Goal: Transaction & Acquisition: Purchase product/service

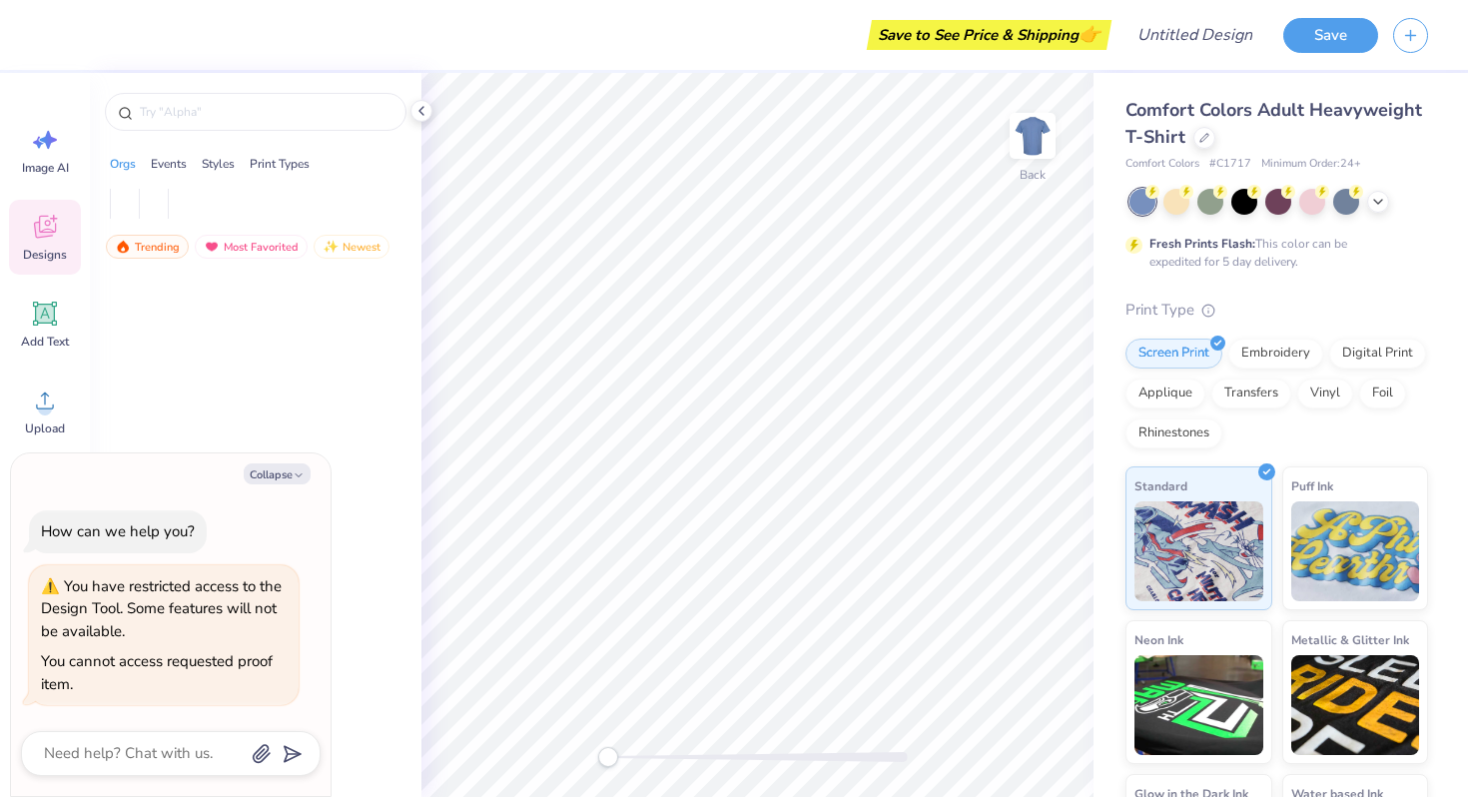
type textarea "x"
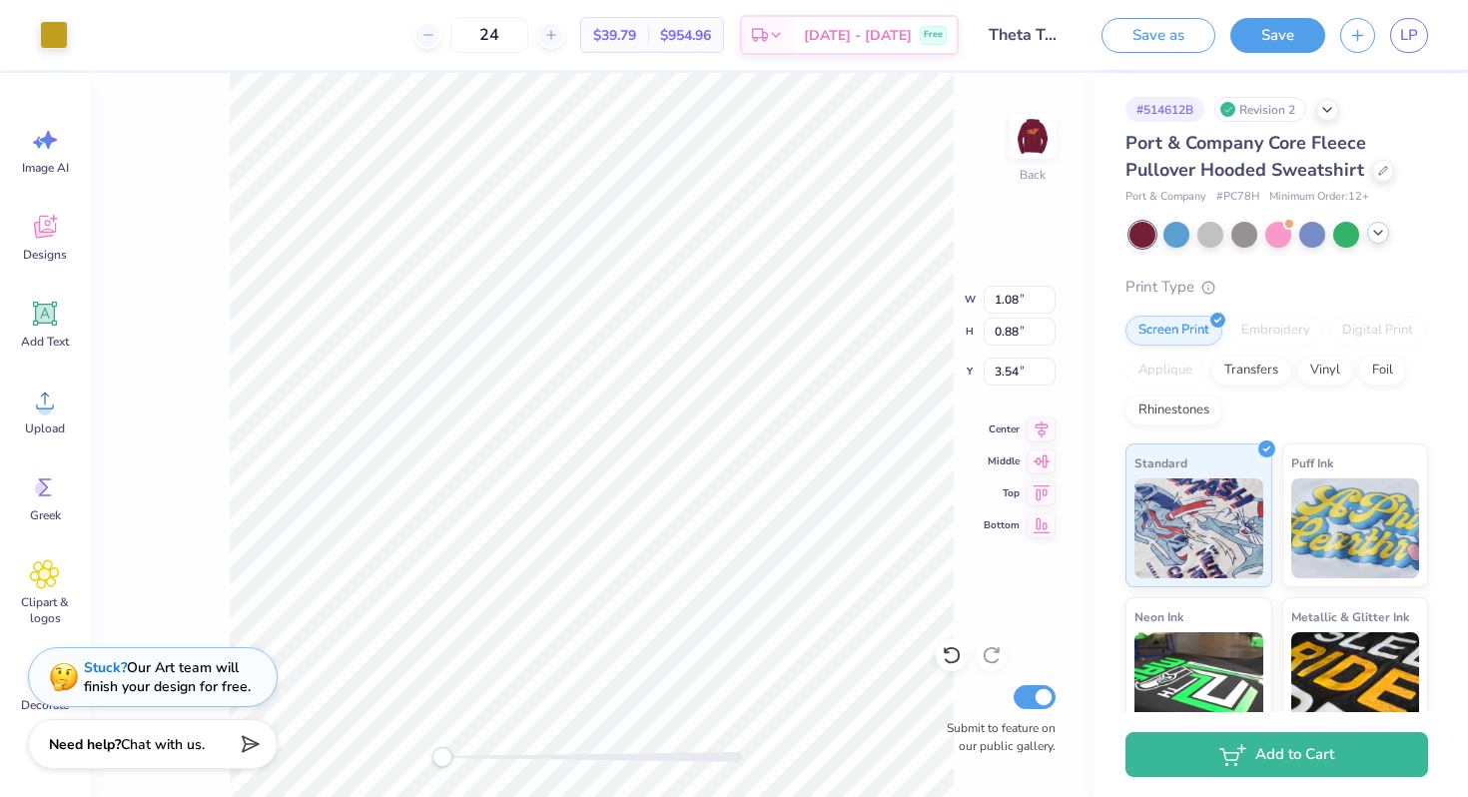
click at [1388, 234] on div at bounding box center [1378, 233] width 22 height 22
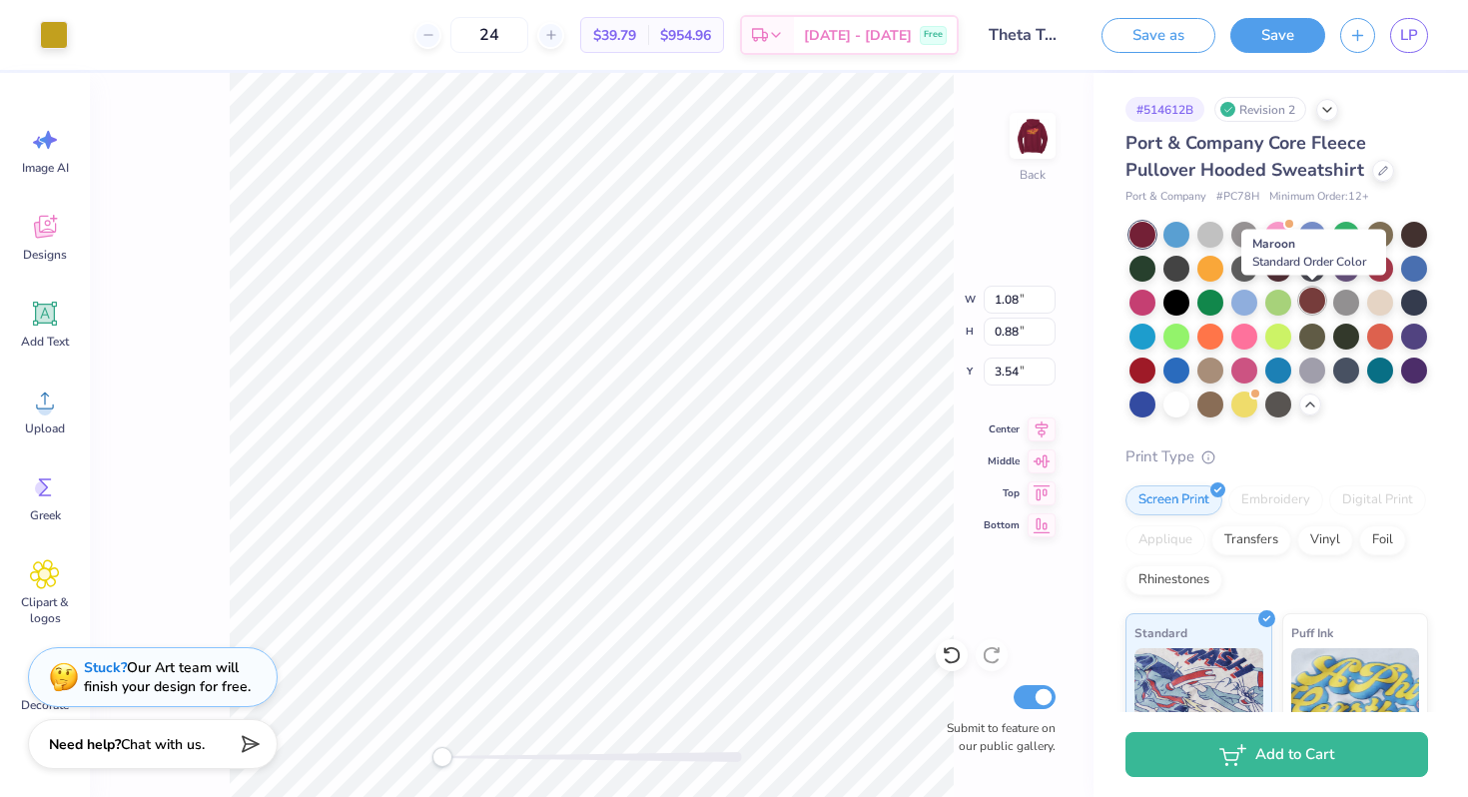
click at [1318, 304] on div at bounding box center [1313, 301] width 26 height 26
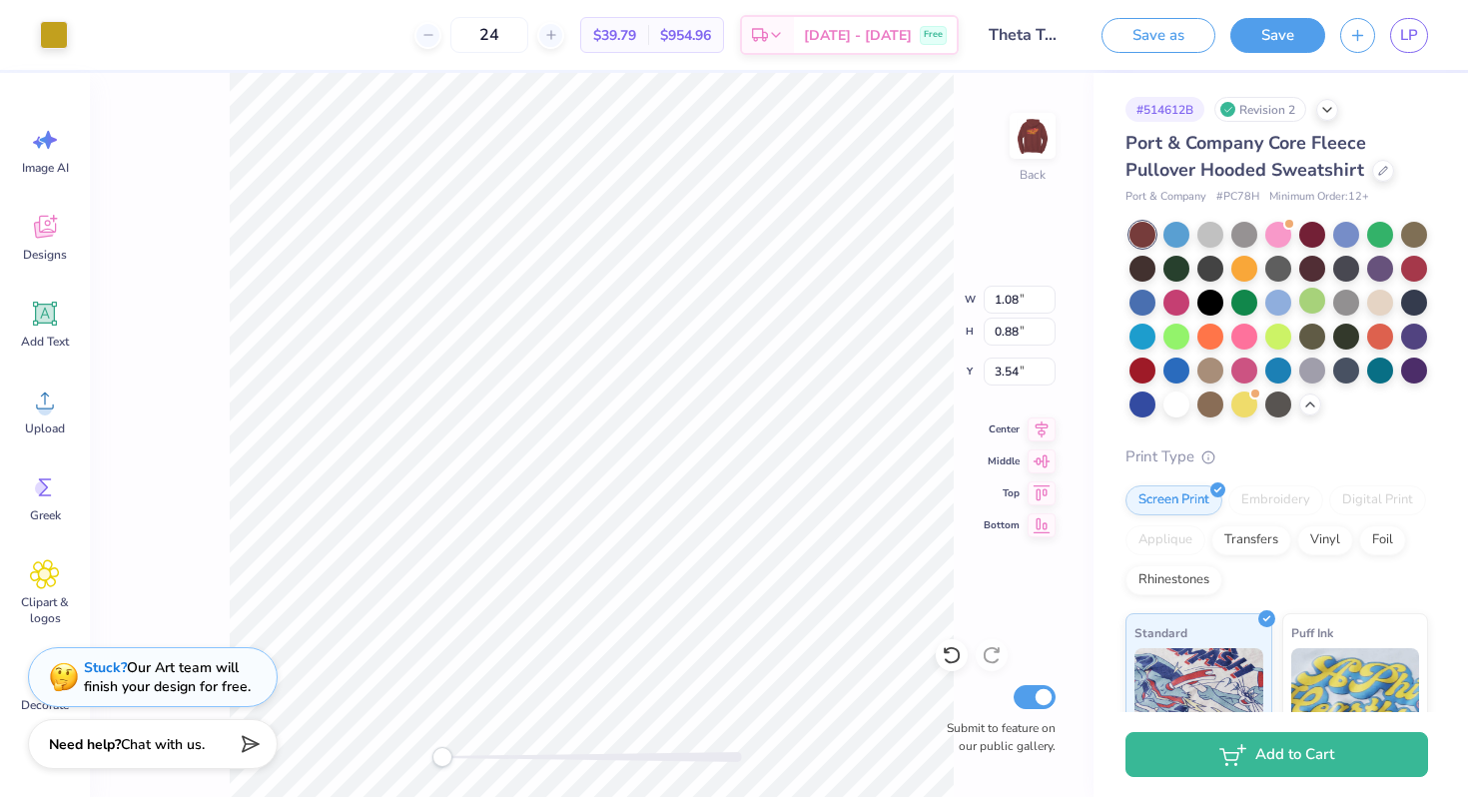
click at [988, 246] on div "Back W 1.08 1.08 " H 0.88 0.88 " Y 3.54 3.54 " Center Middle Top Bottom Submit …" at bounding box center [592, 435] width 1004 height 724
click at [1319, 228] on div at bounding box center [1313, 233] width 26 height 26
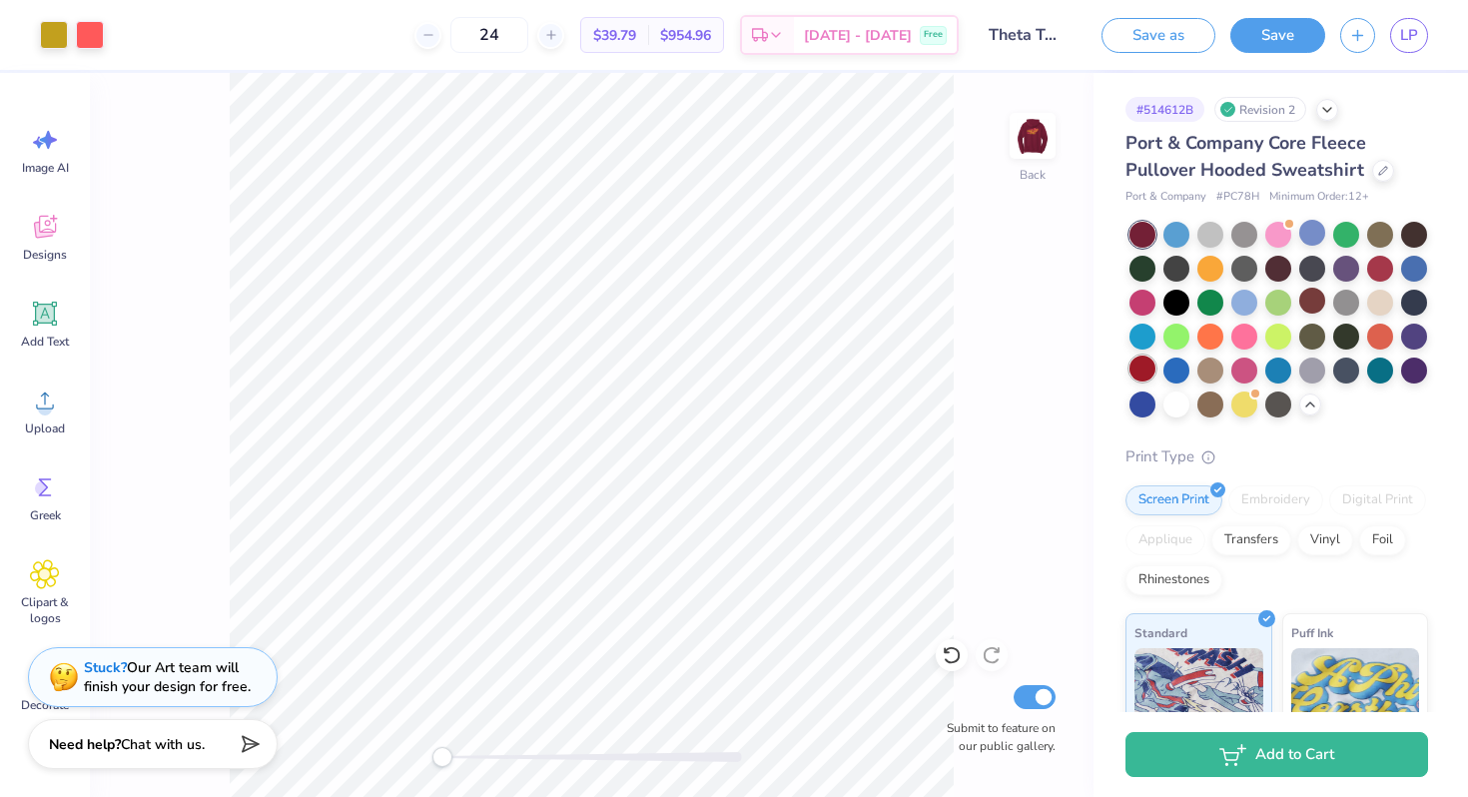
click at [1154, 368] on div at bounding box center [1143, 369] width 26 height 26
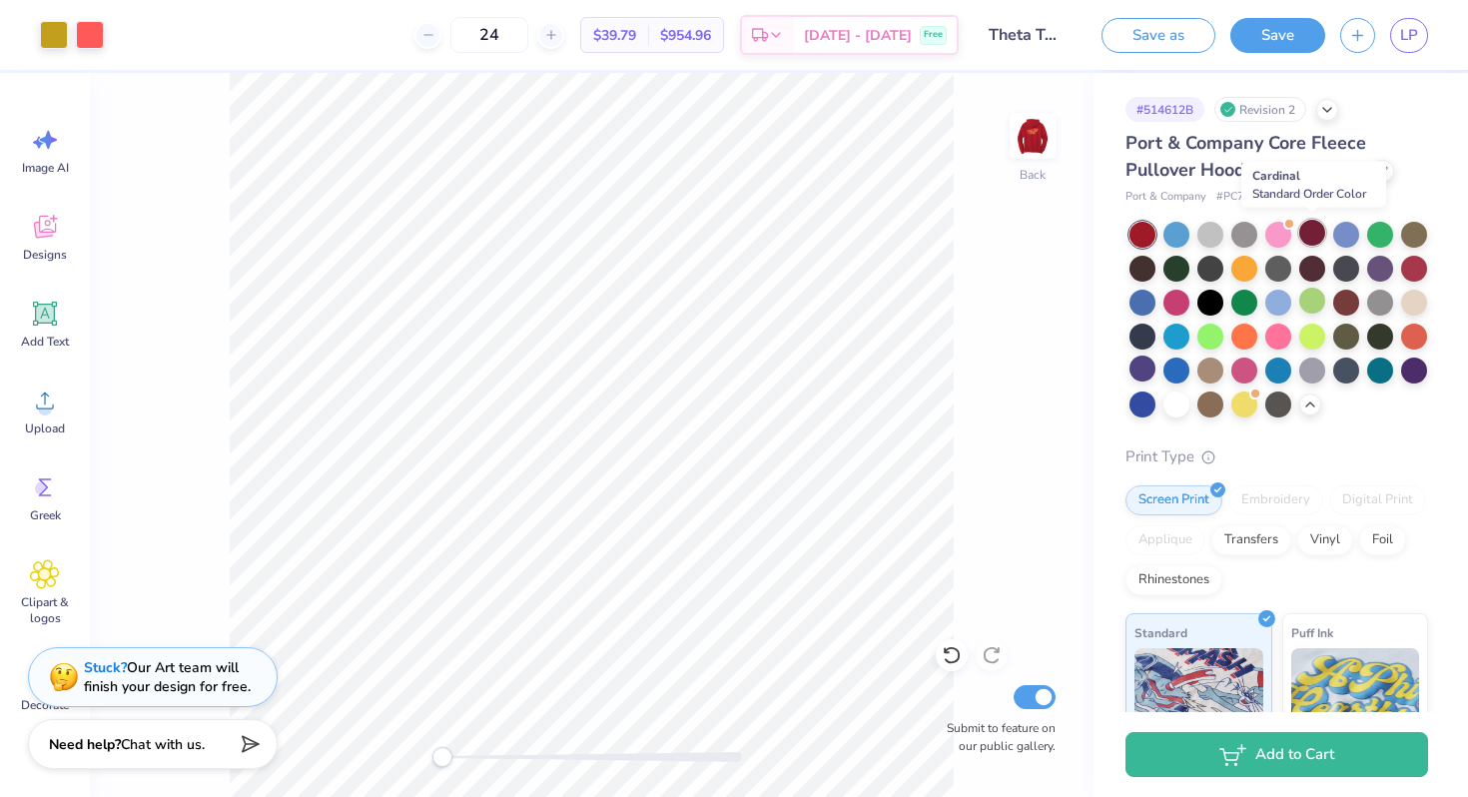
click at [1313, 233] on div at bounding box center [1313, 233] width 26 height 26
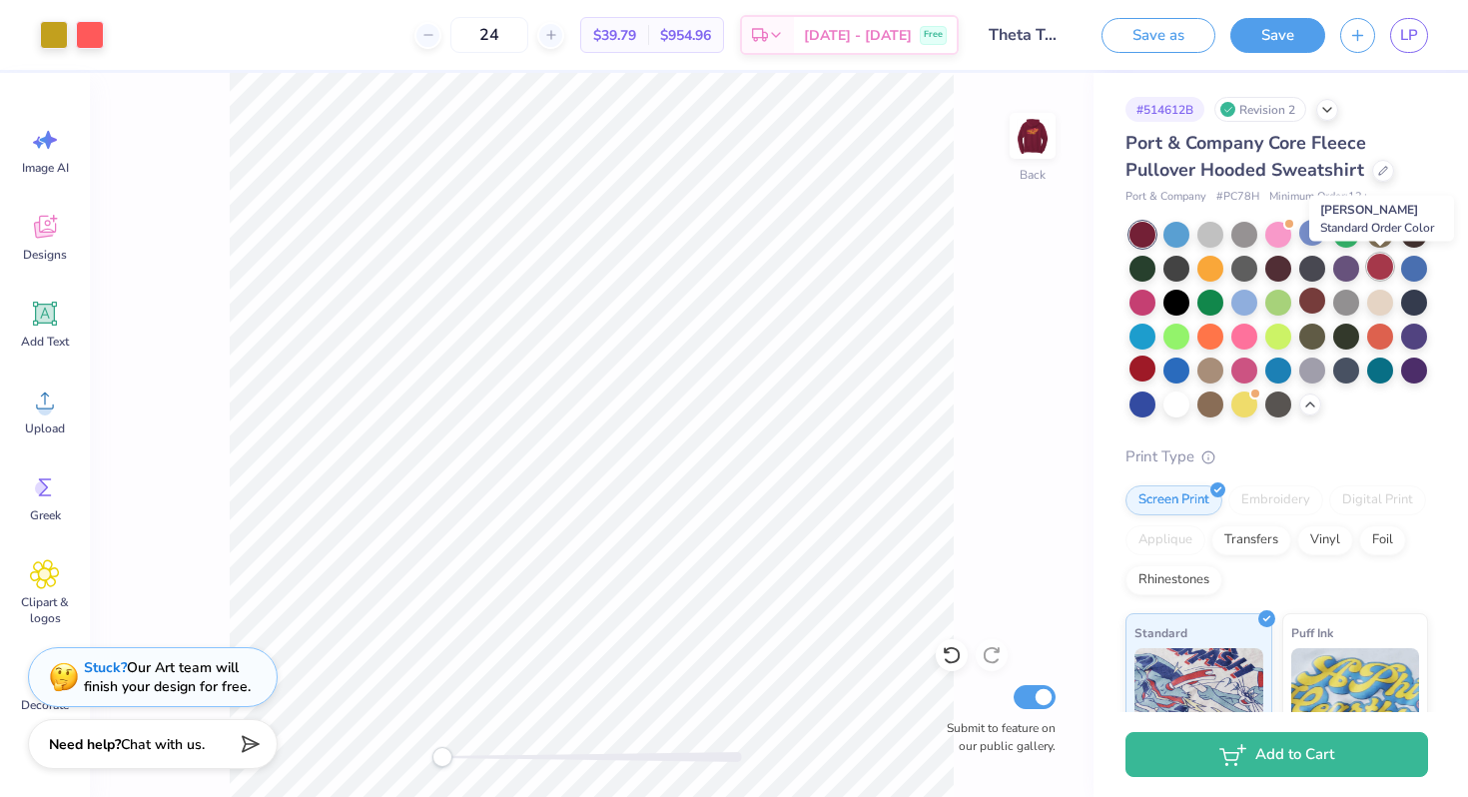
click at [1378, 268] on div at bounding box center [1380, 267] width 26 height 26
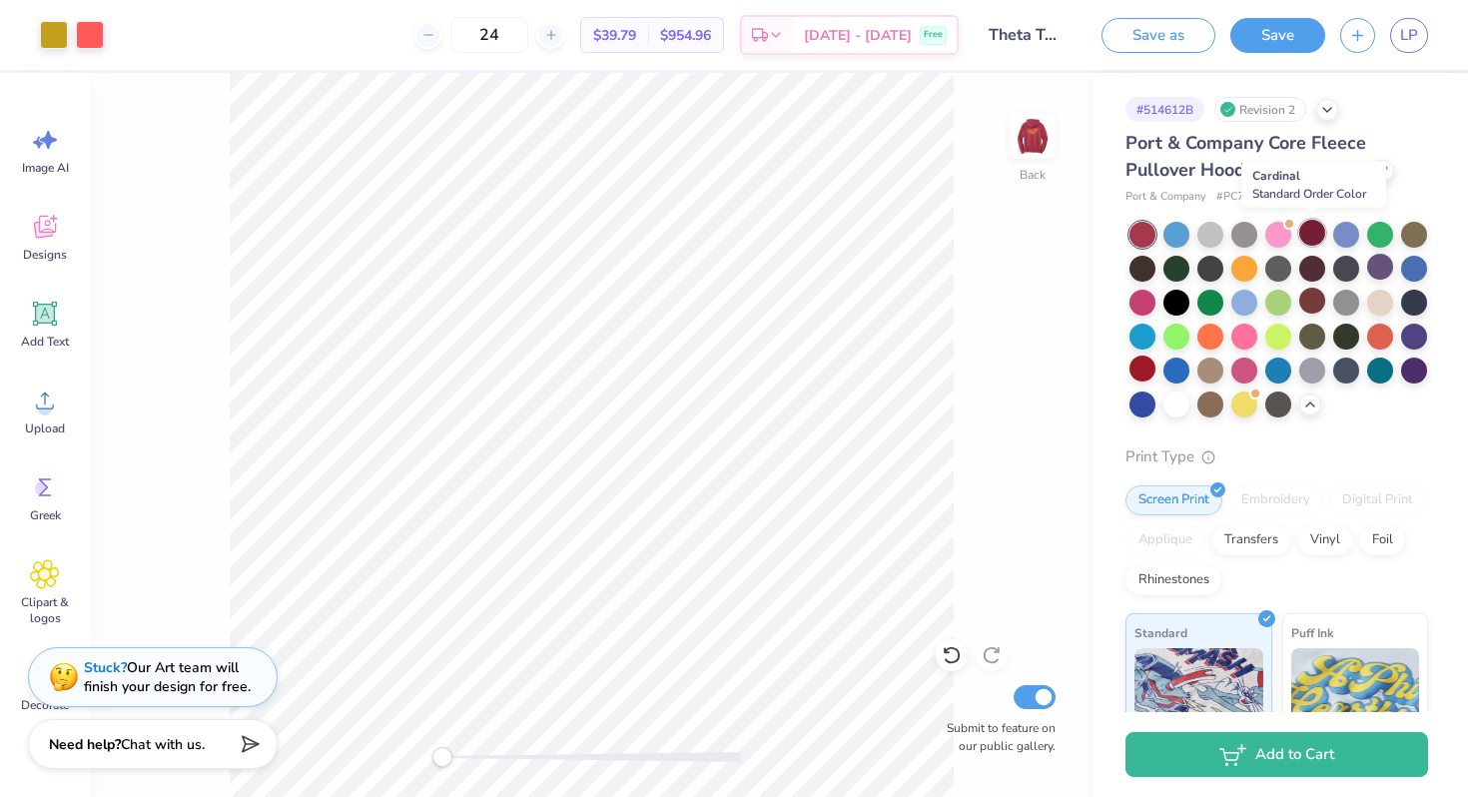
click at [1313, 234] on div at bounding box center [1313, 233] width 26 height 26
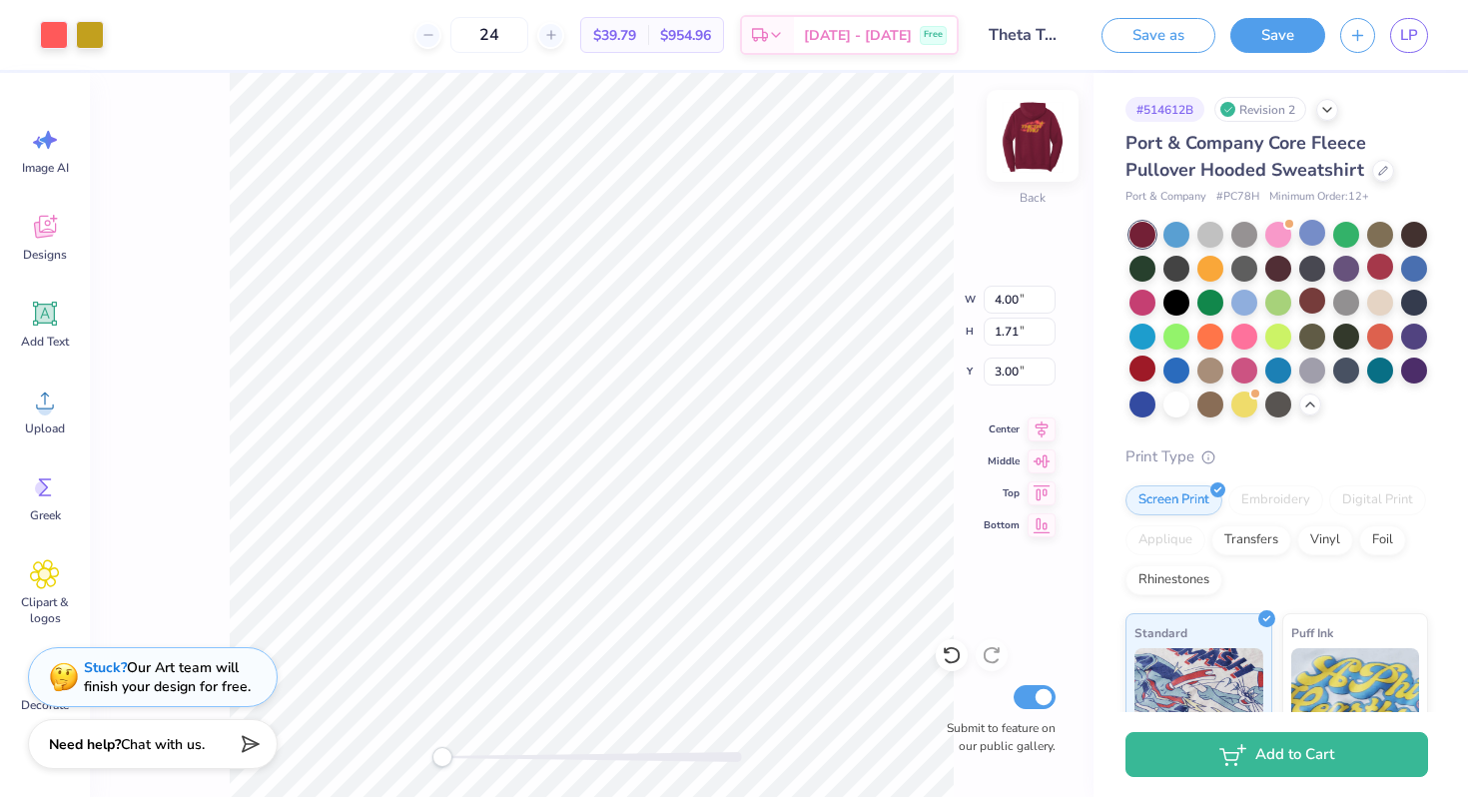
click at [1040, 140] on img at bounding box center [1033, 136] width 80 height 80
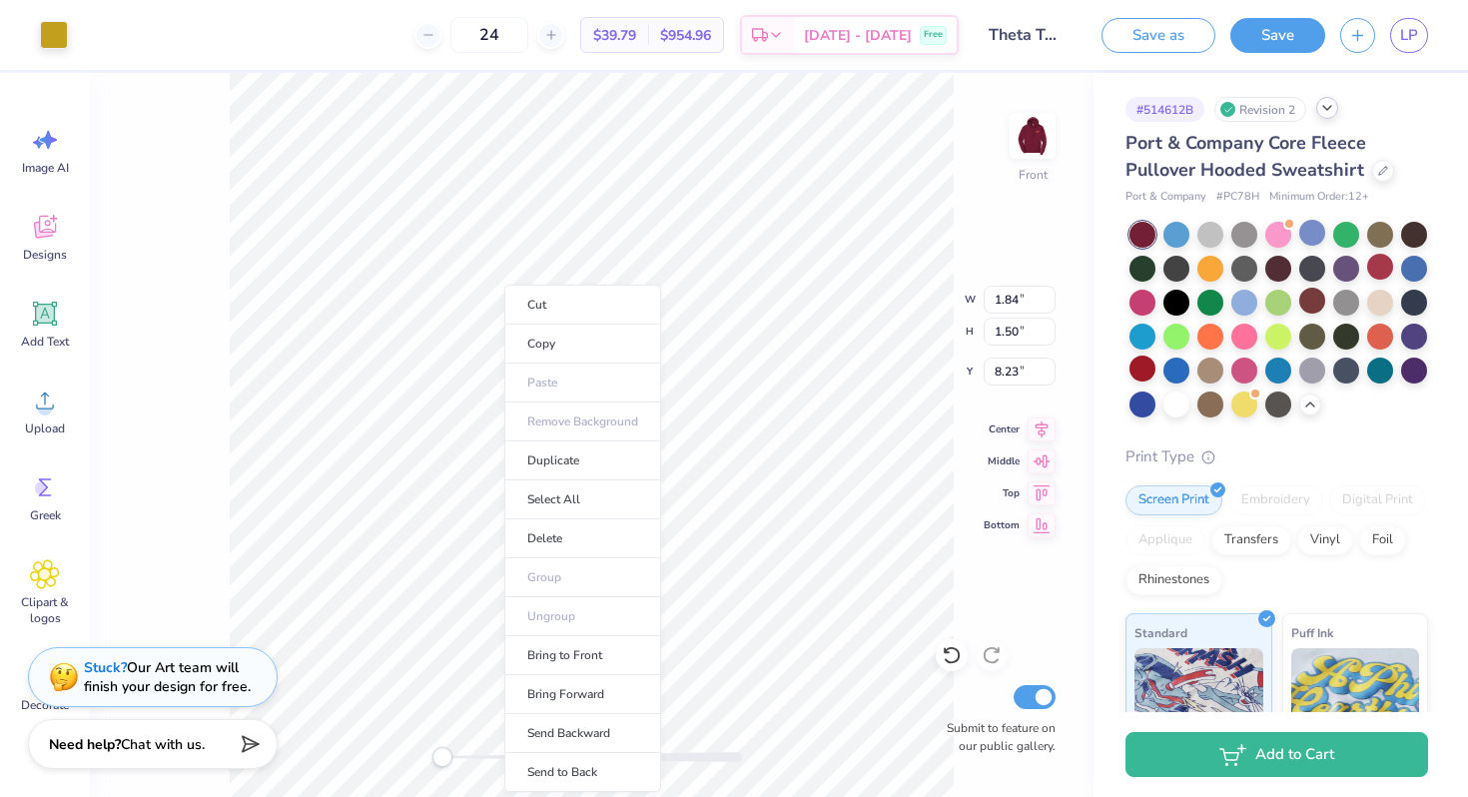
click at [1320, 114] on div at bounding box center [1327, 108] width 22 height 22
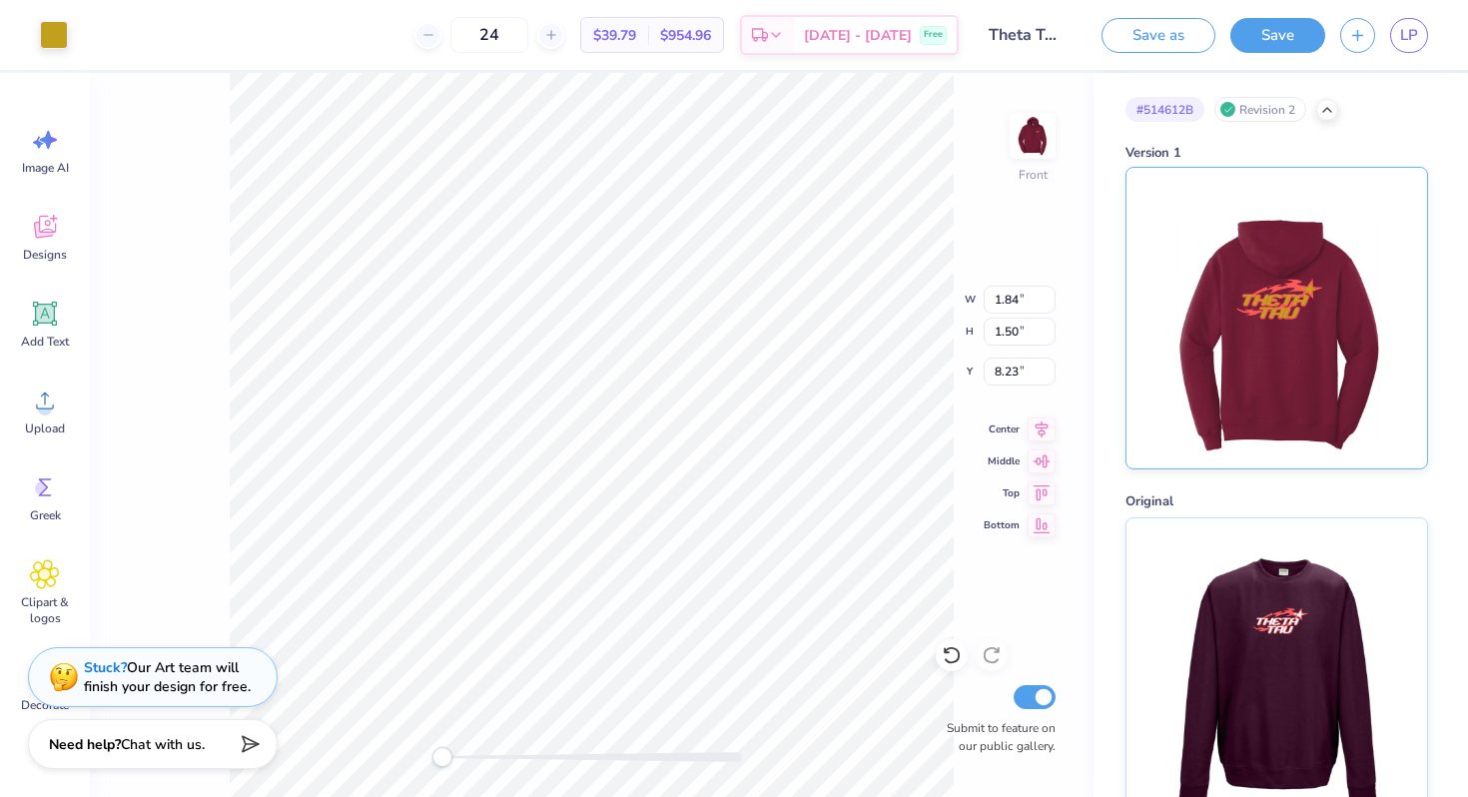
click at [1193, 391] on img at bounding box center [1277, 318] width 248 height 301
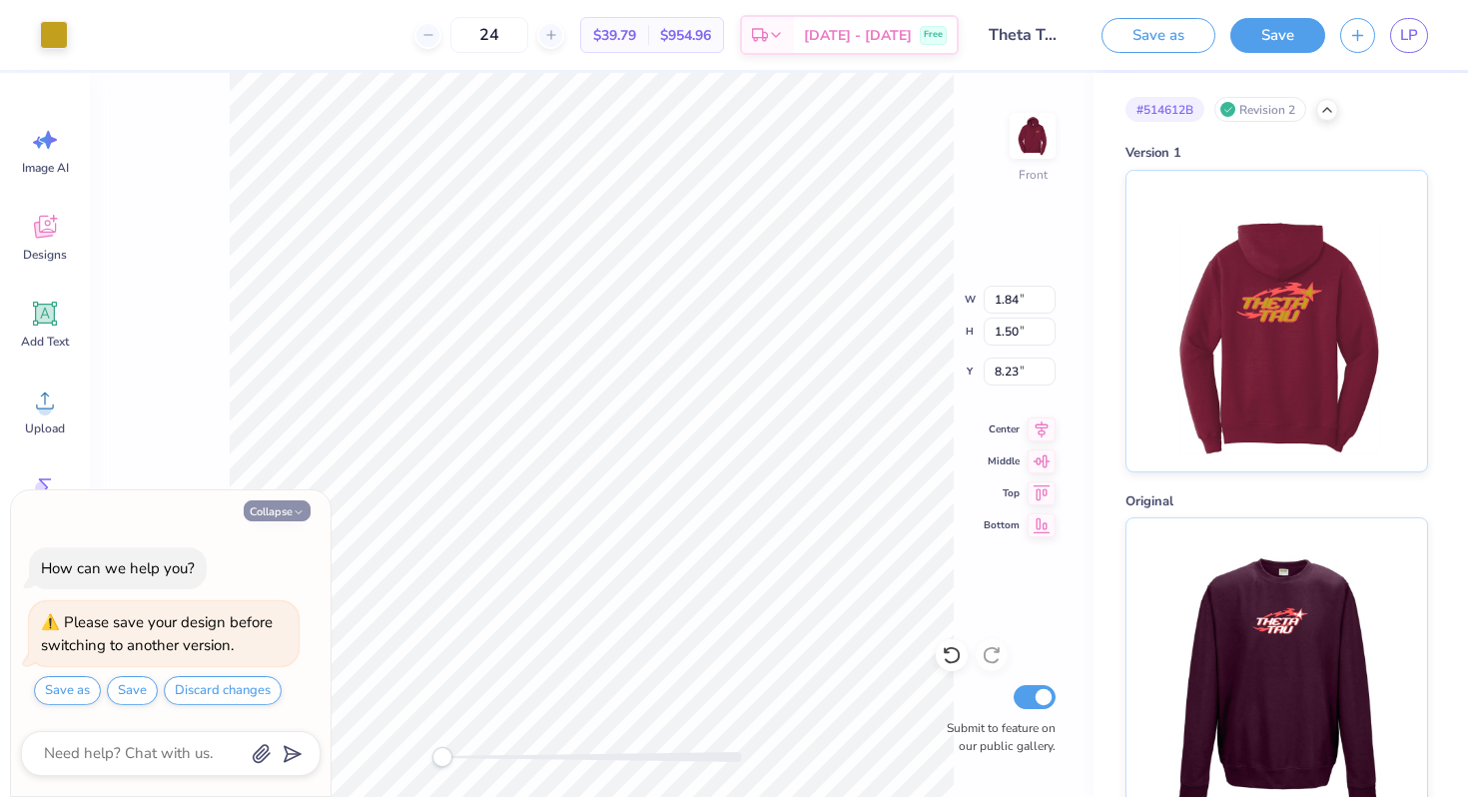
click at [275, 512] on button "Collapse" at bounding box center [277, 510] width 67 height 21
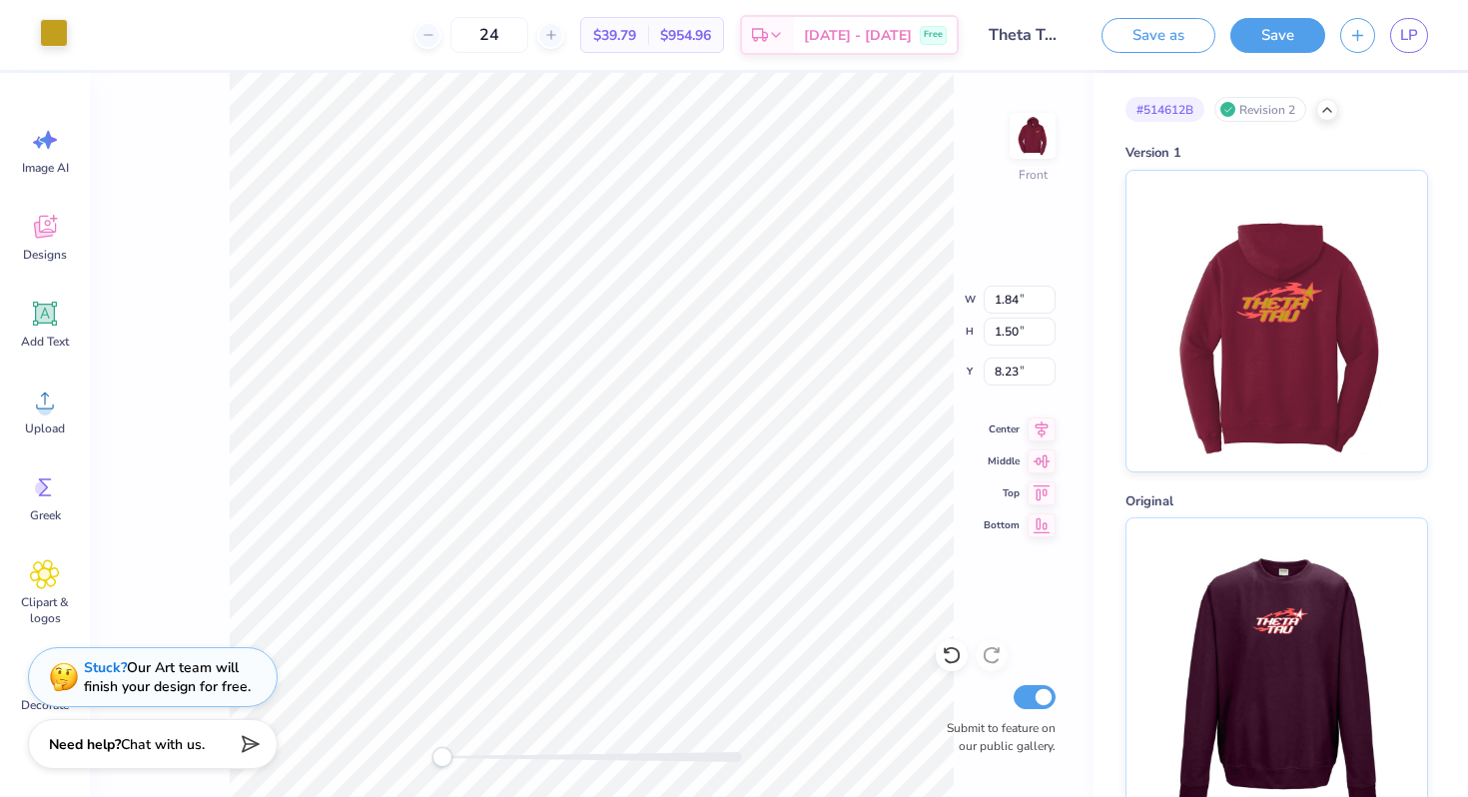
click at [47, 44] on div at bounding box center [54, 33] width 28 height 28
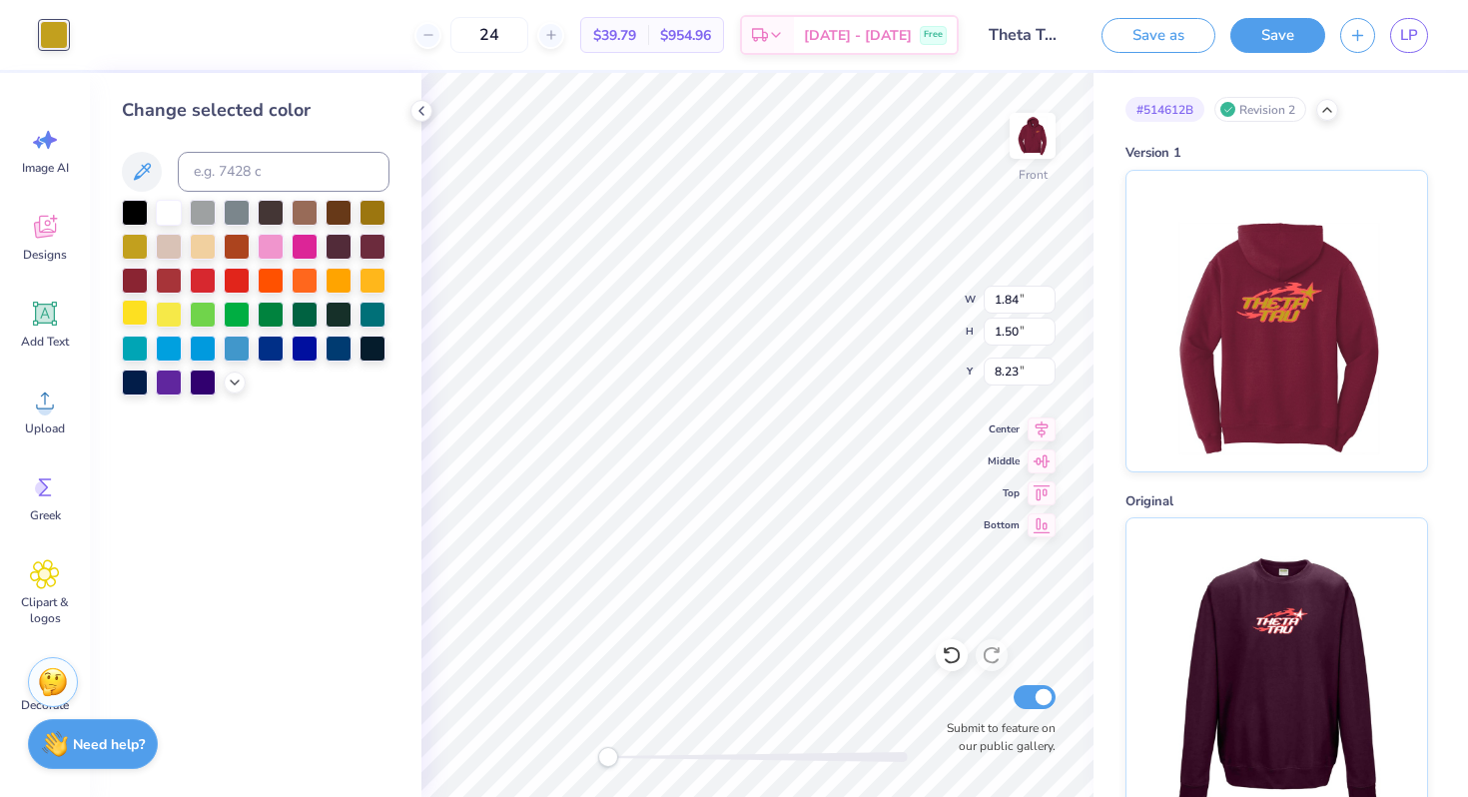
click at [125, 309] on div at bounding box center [135, 313] width 26 height 26
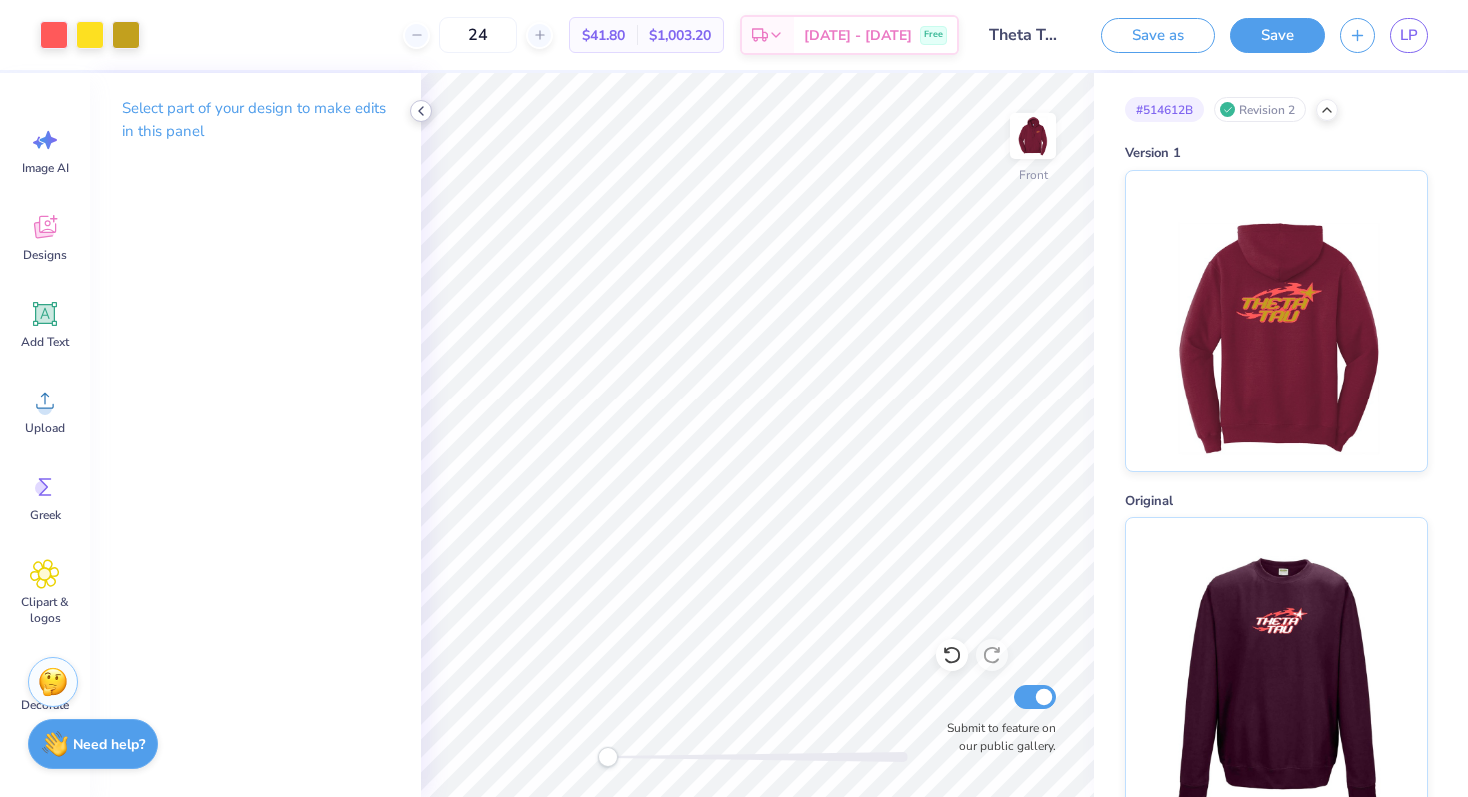
click at [420, 110] on polyline at bounding box center [422, 111] width 4 height 8
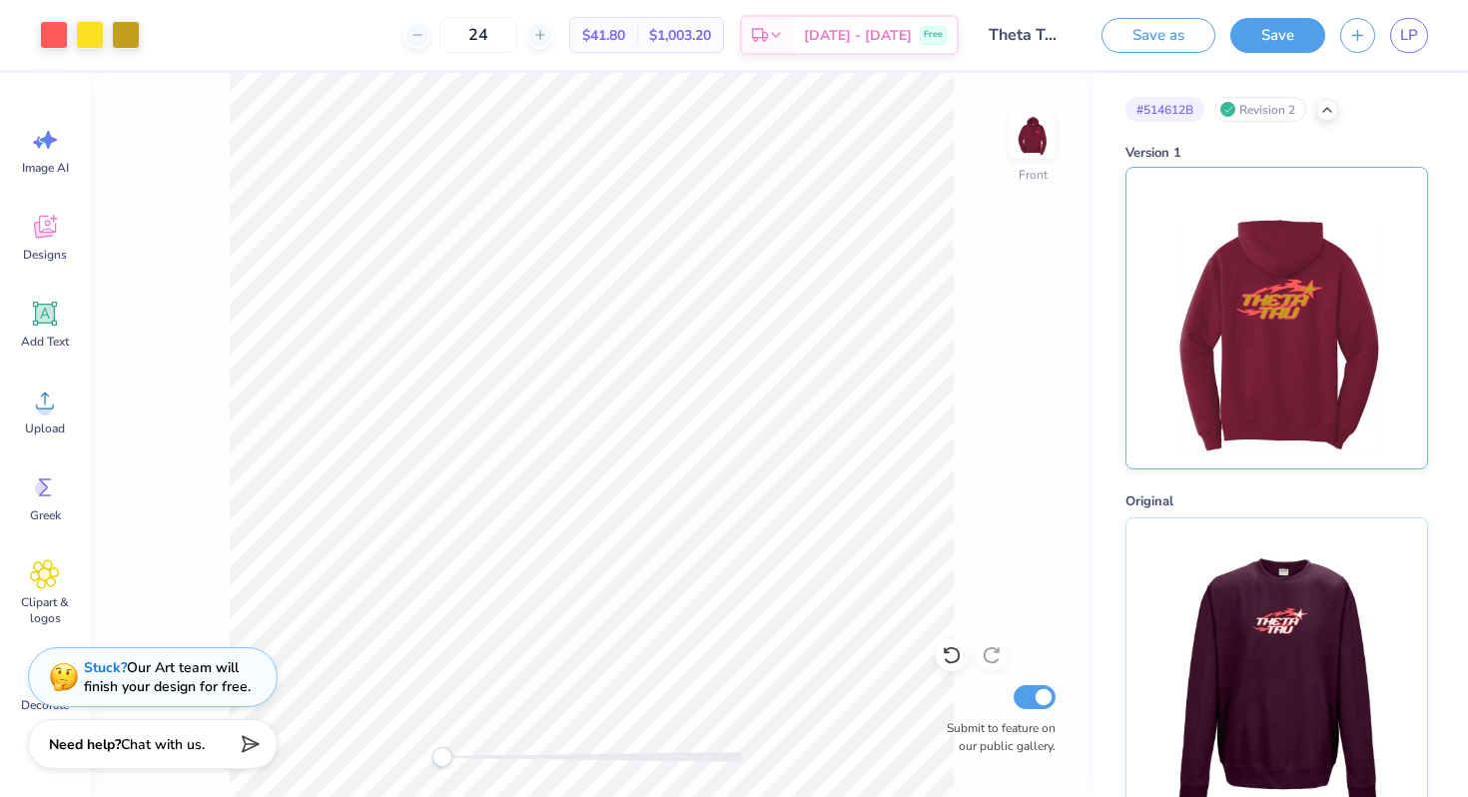
click at [1225, 288] on img at bounding box center [1277, 318] width 248 height 301
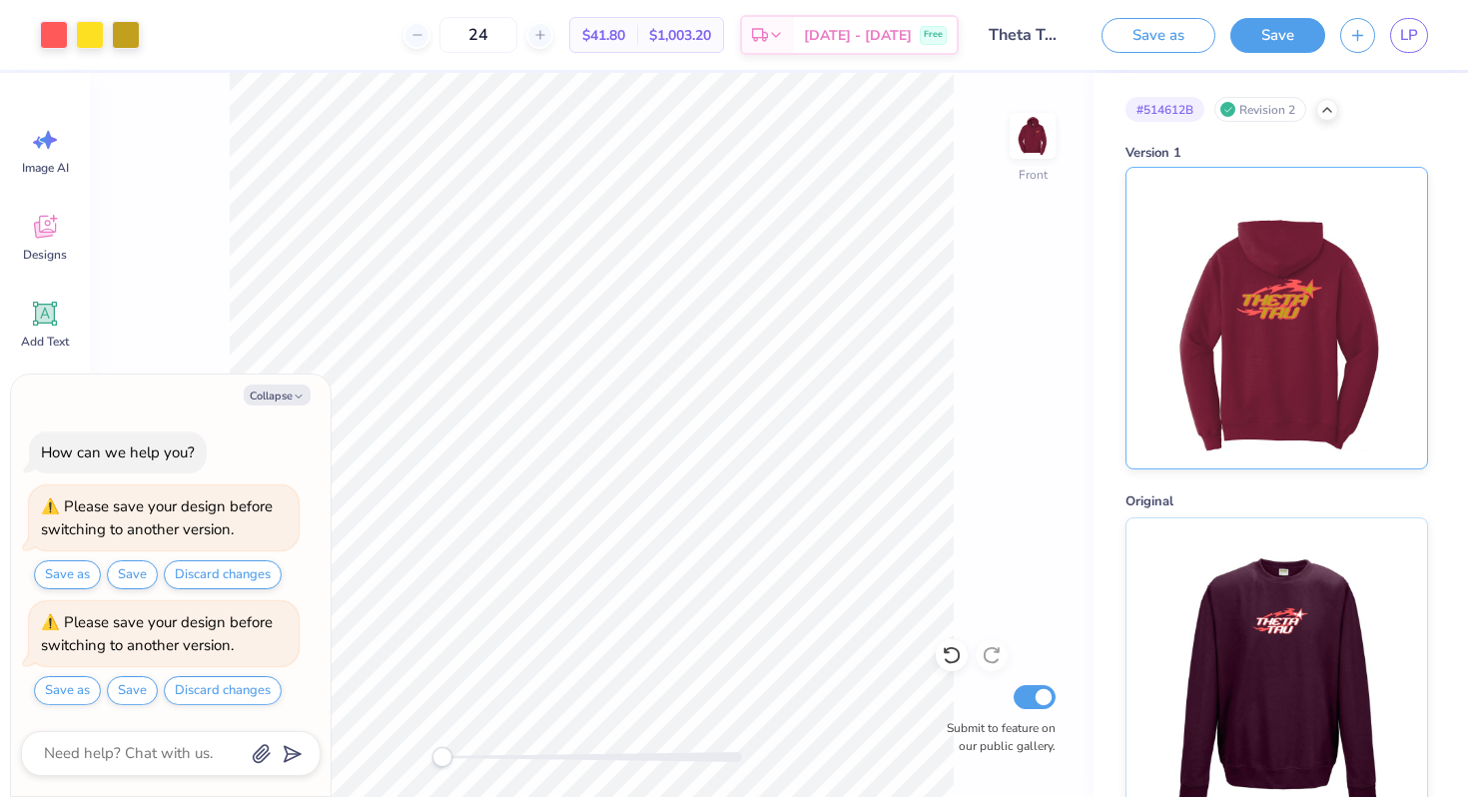
click at [1225, 288] on img at bounding box center [1277, 318] width 248 height 301
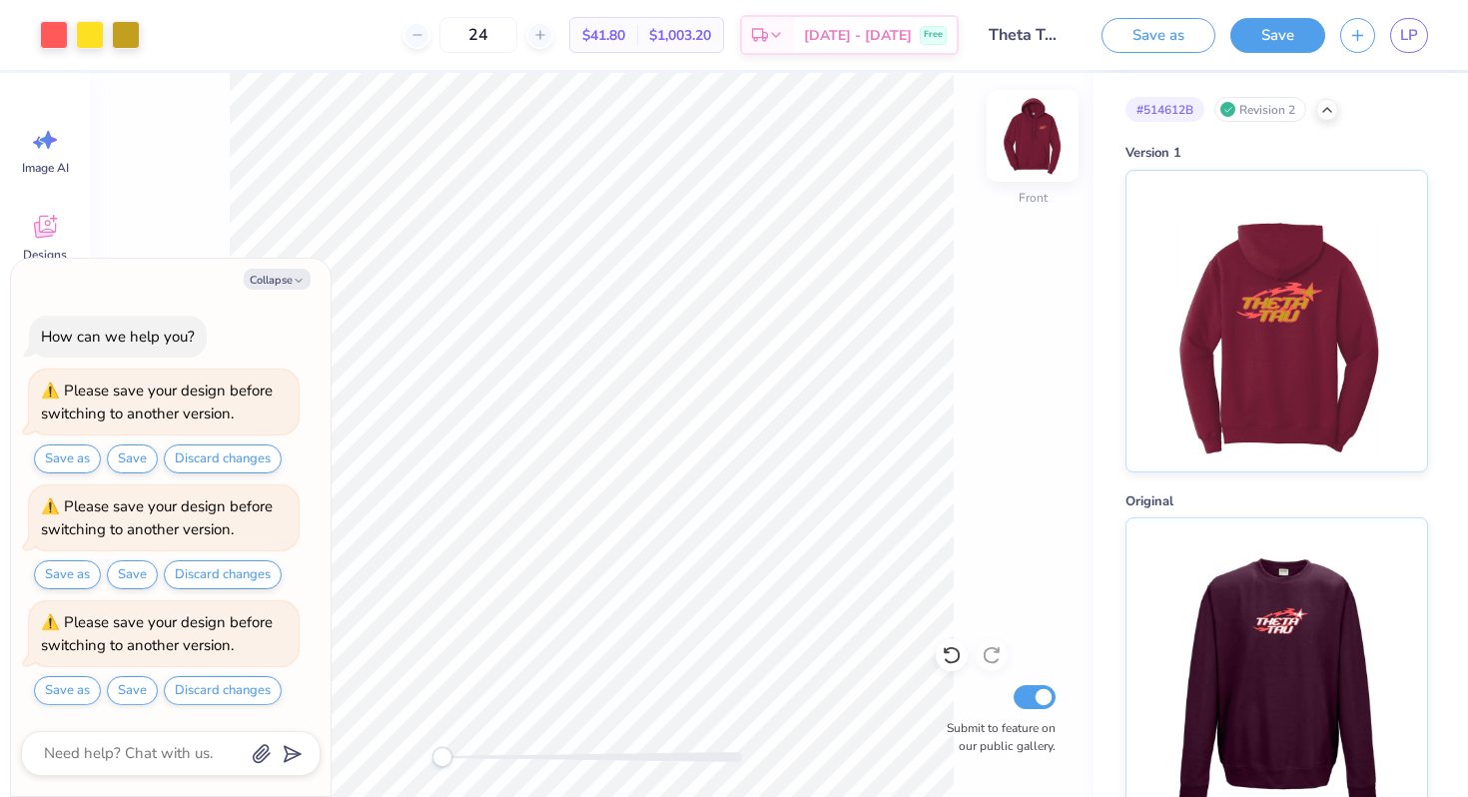
click at [1037, 119] on img at bounding box center [1033, 136] width 80 height 80
click at [254, 294] on div "Collapse How can we help you? Please save your design before switching to anoth…" at bounding box center [171, 528] width 320 height 538
click at [272, 273] on button "Collapse" at bounding box center [277, 279] width 67 height 21
type textarea "x"
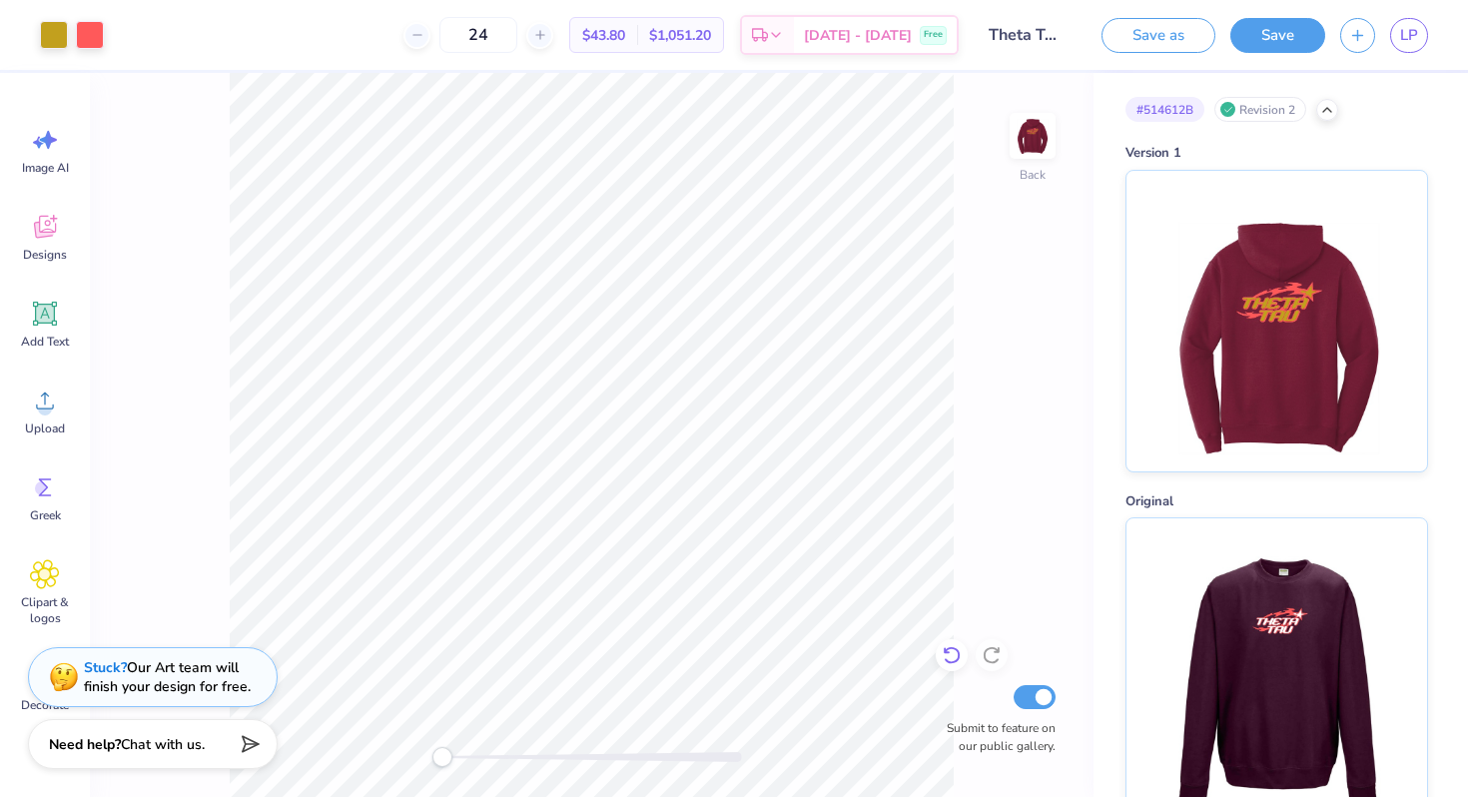
click at [959, 654] on icon at bounding box center [951, 656] width 17 height 18
click at [959, 654] on div "Back Submit to feature on our public gallery." at bounding box center [592, 435] width 1004 height 724
click at [1083, 133] on div "Back W 1.08 1.08 " H 0.88 0.88 " Y 3.54 3.54 " Center Middle Top Bottom Submit …" at bounding box center [592, 435] width 1004 height 724
click at [1036, 134] on img at bounding box center [1033, 136] width 80 height 80
click at [1327, 100] on div at bounding box center [1327, 108] width 22 height 22
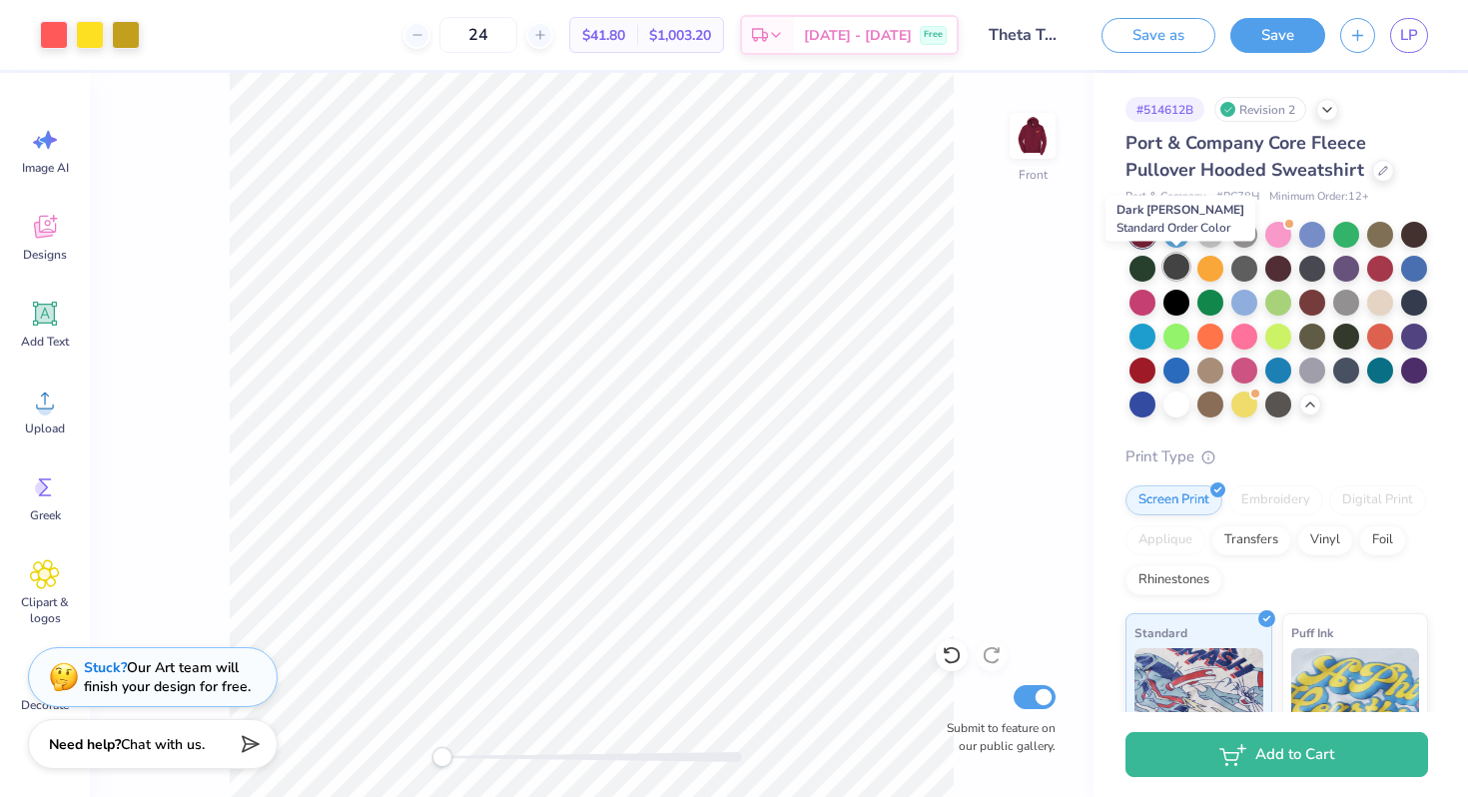
click at [1172, 266] on div at bounding box center [1177, 267] width 26 height 26
click at [1175, 305] on div at bounding box center [1177, 301] width 26 height 26
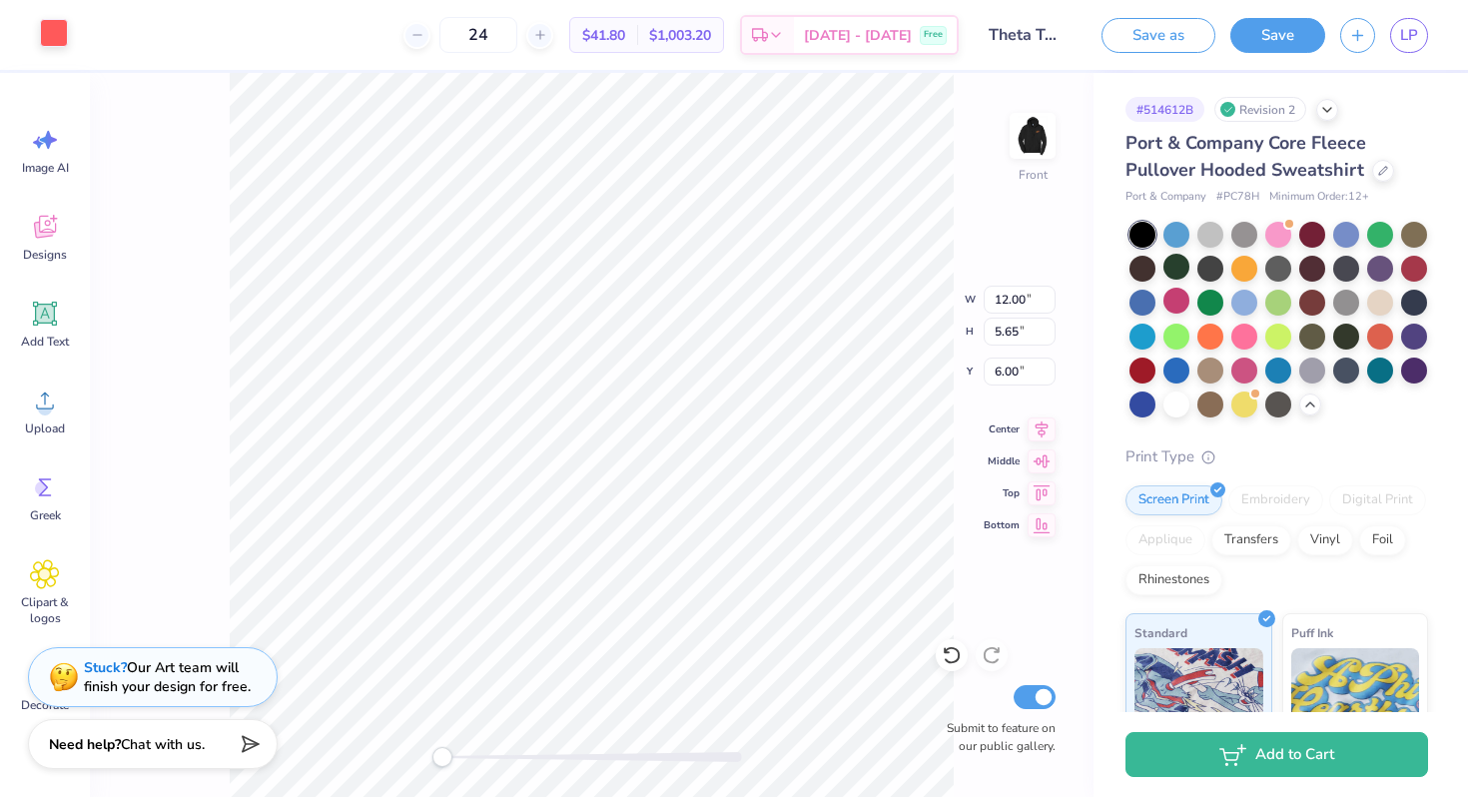
click at [65, 35] on div at bounding box center [54, 33] width 28 height 28
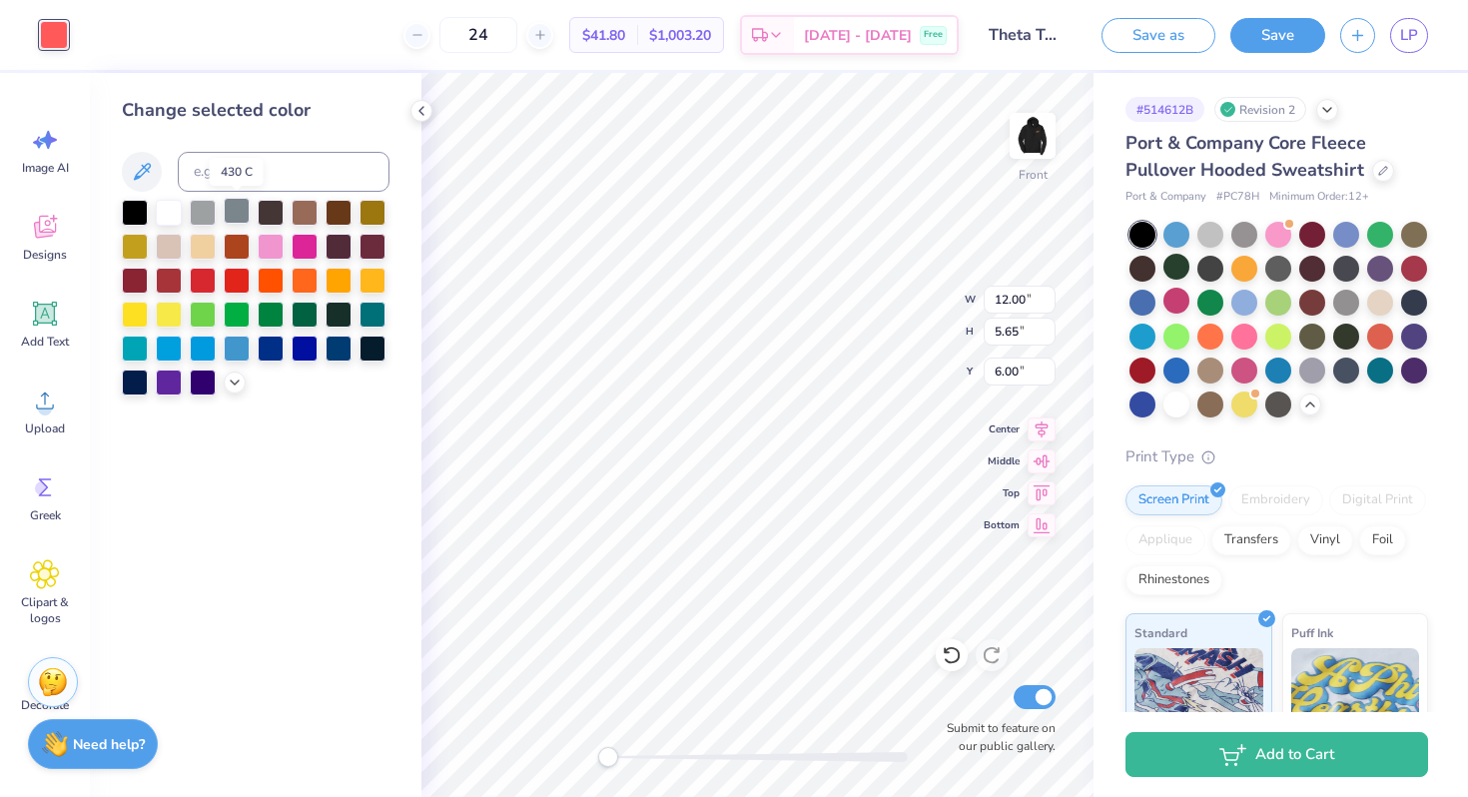
click at [239, 207] on div at bounding box center [237, 211] width 26 height 26
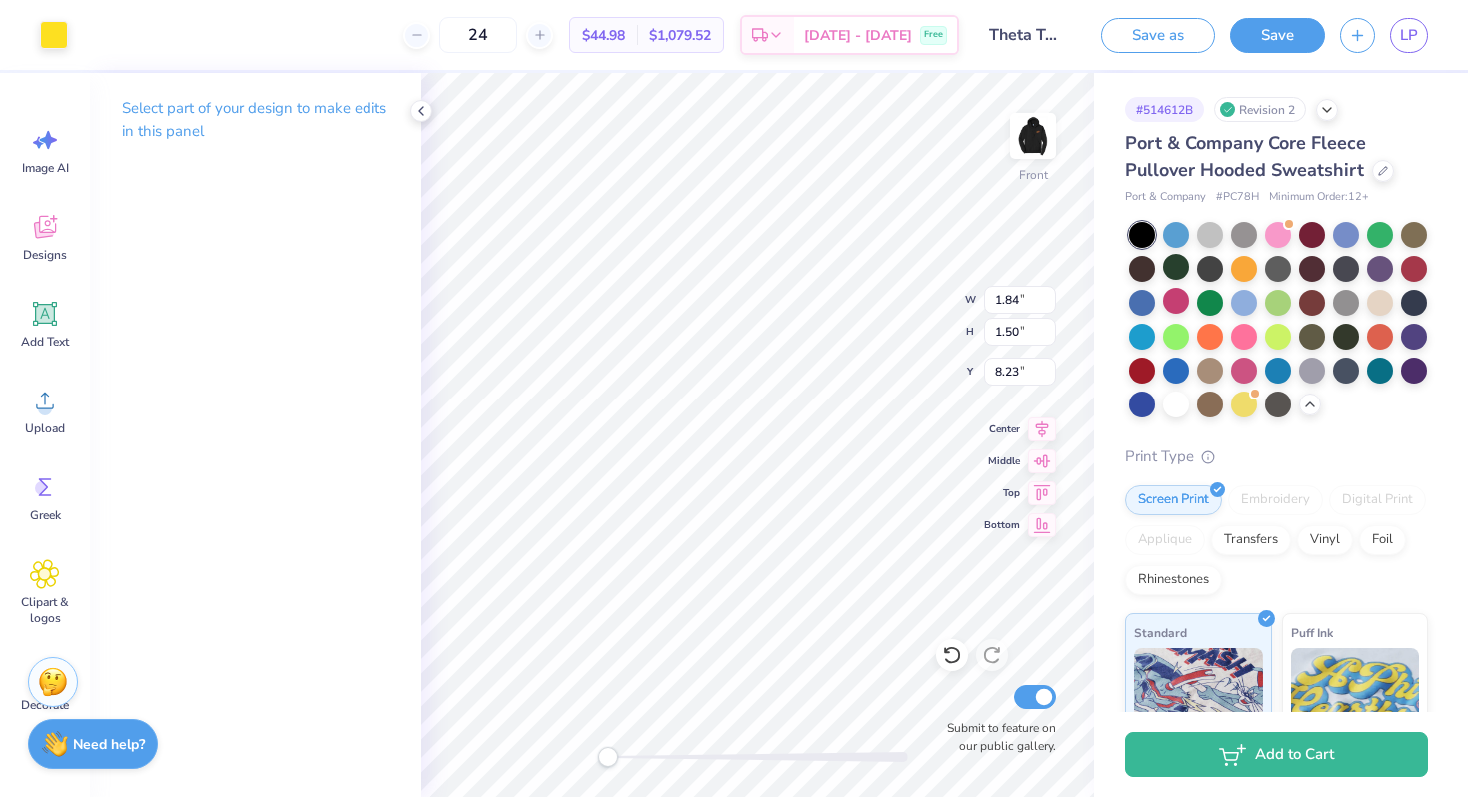
type input "1.84"
type input "1.50"
type input "8.23"
click at [42, 34] on div at bounding box center [54, 33] width 28 height 28
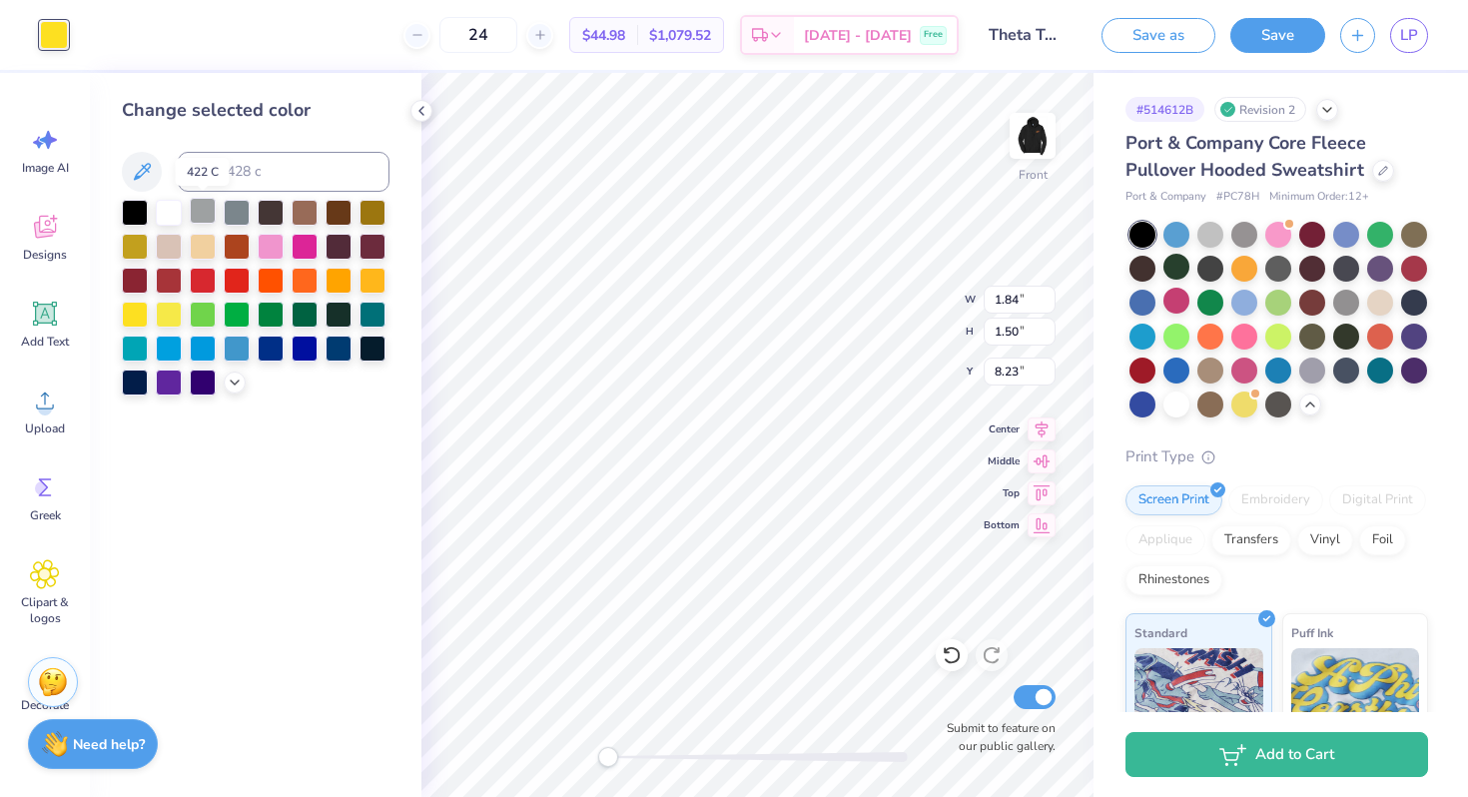
click at [198, 220] on div at bounding box center [203, 211] width 26 height 26
click at [173, 208] on div at bounding box center [169, 211] width 26 height 26
type input "2.62"
type input "1.85"
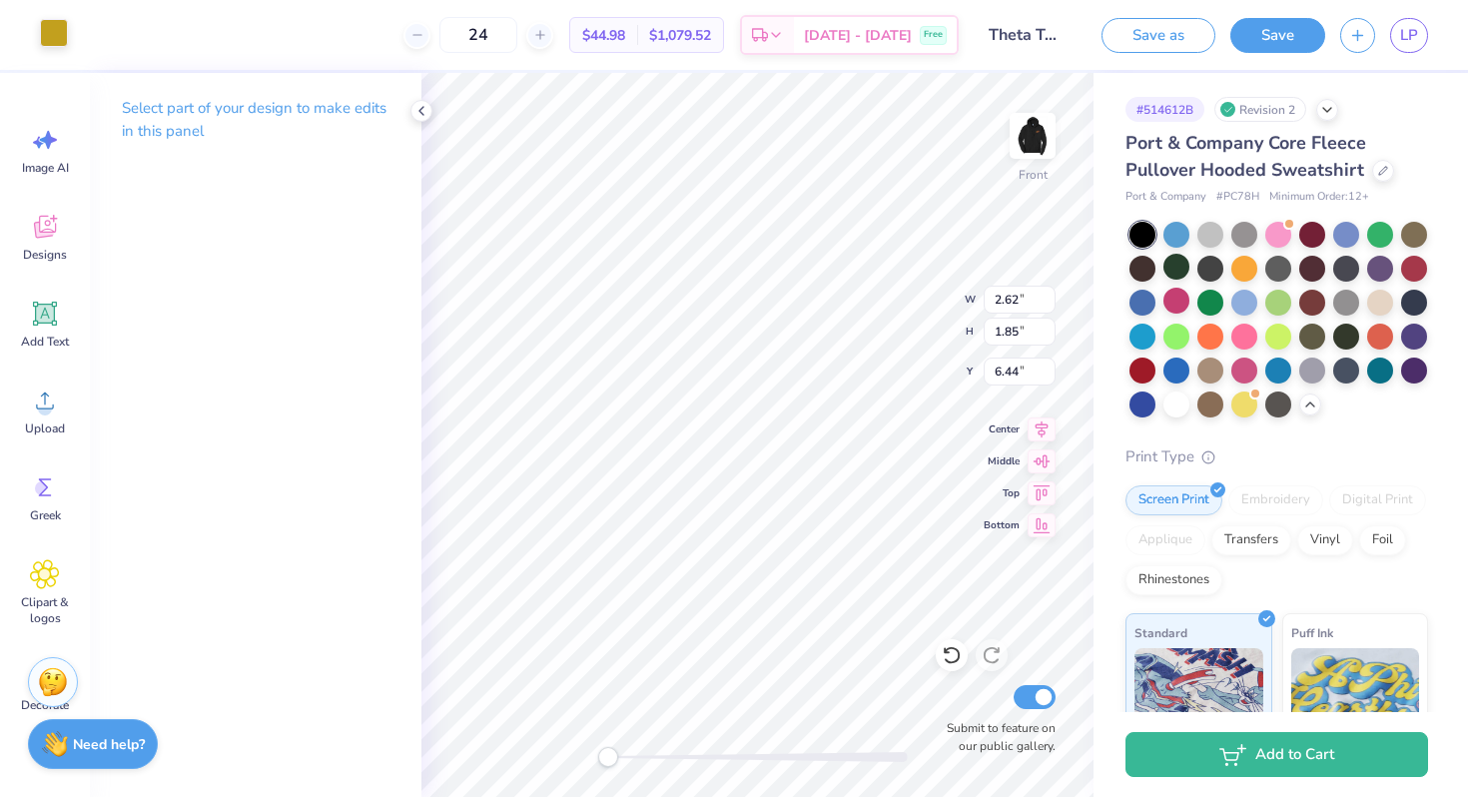
click at [46, 36] on div at bounding box center [54, 33] width 28 height 28
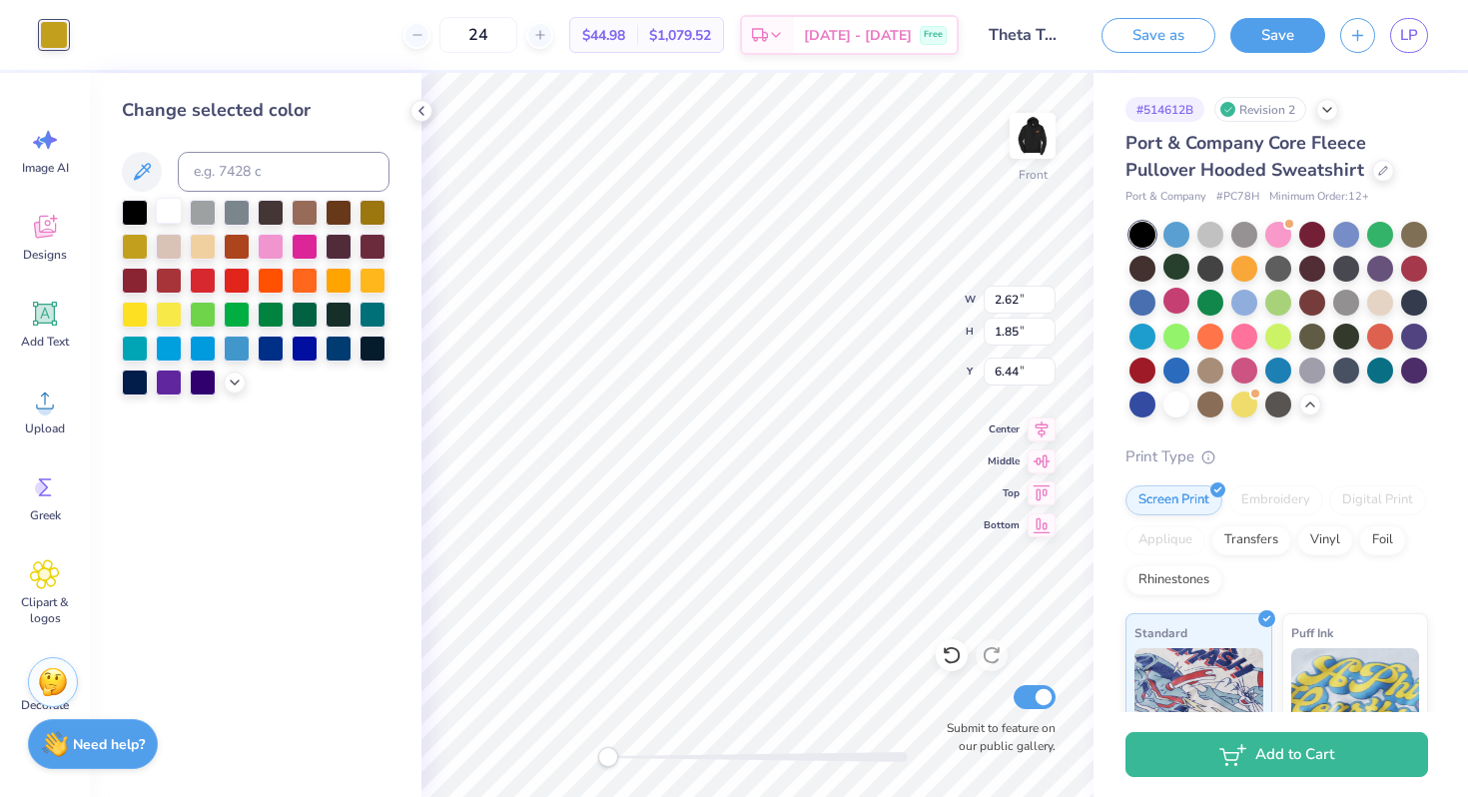
click at [163, 206] on div at bounding box center [169, 211] width 26 height 26
type input "6.38"
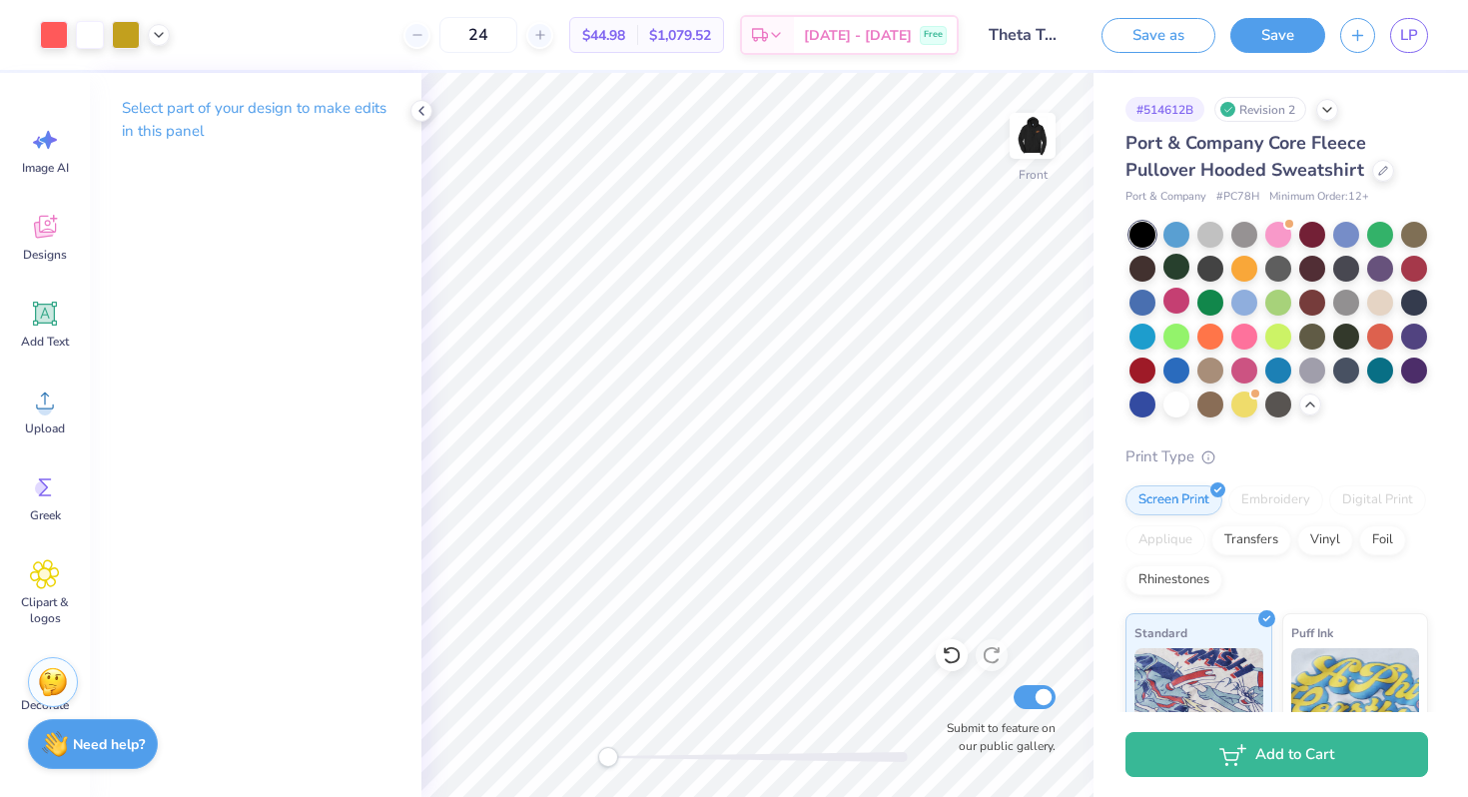
click at [32, 28] on div "Art colors" at bounding box center [85, 35] width 170 height 70
click at [51, 33] on div at bounding box center [54, 33] width 28 height 28
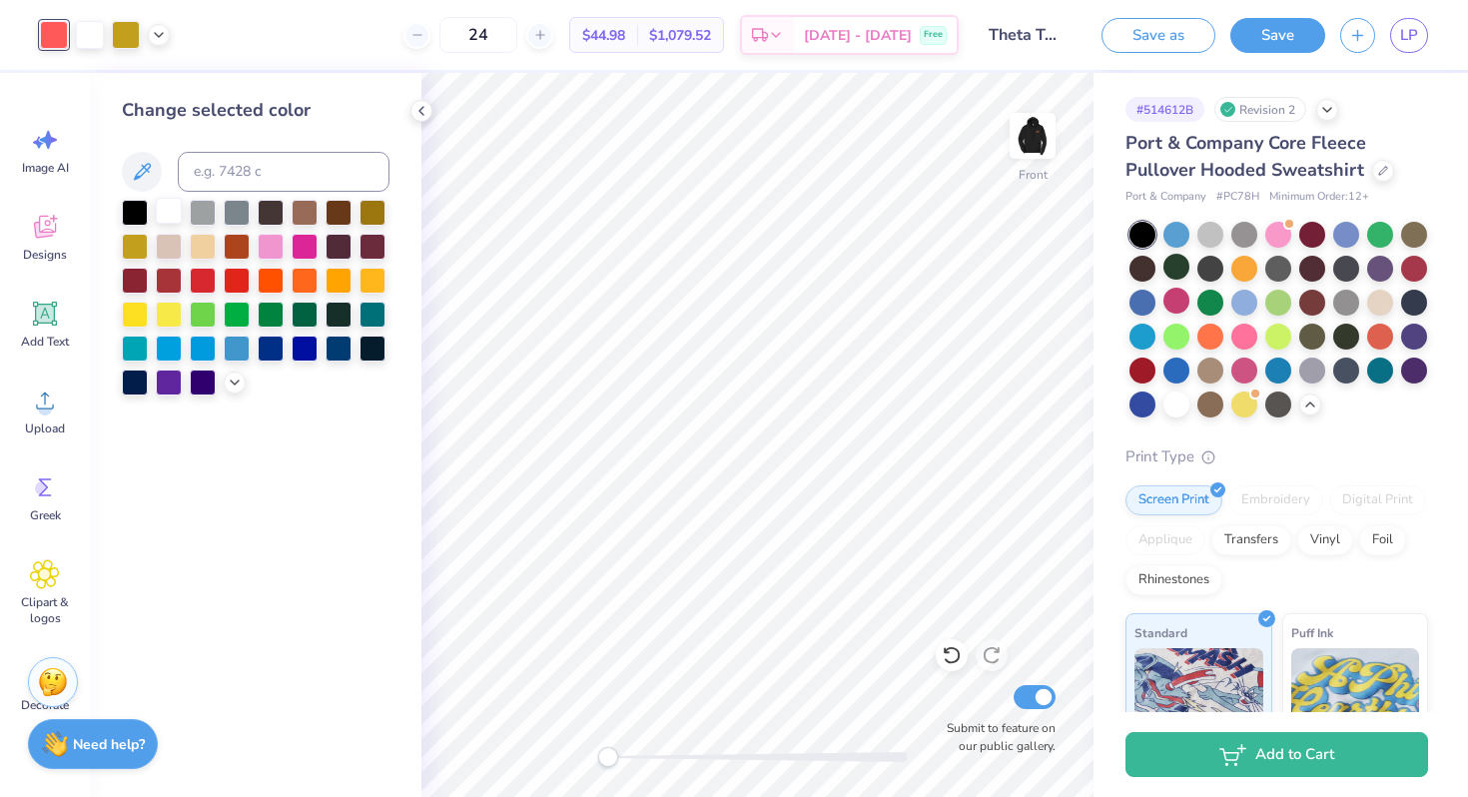
click at [174, 214] on div at bounding box center [169, 211] width 26 height 26
click at [131, 169] on icon at bounding box center [142, 172] width 24 height 24
click at [173, 206] on div at bounding box center [169, 211] width 26 height 26
click at [249, 171] on input at bounding box center [284, 172] width 212 height 40
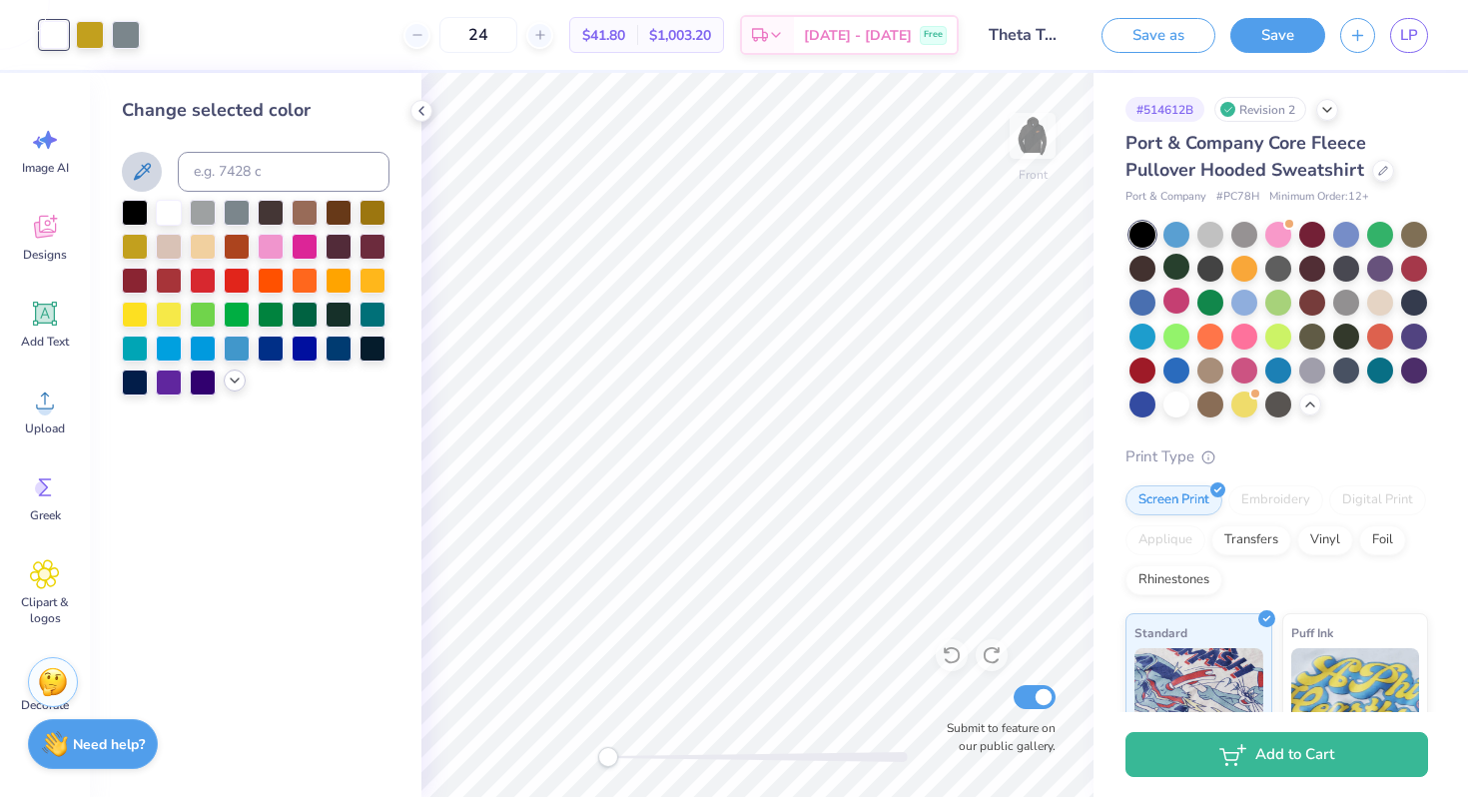
click at [232, 386] on icon at bounding box center [235, 381] width 16 height 16
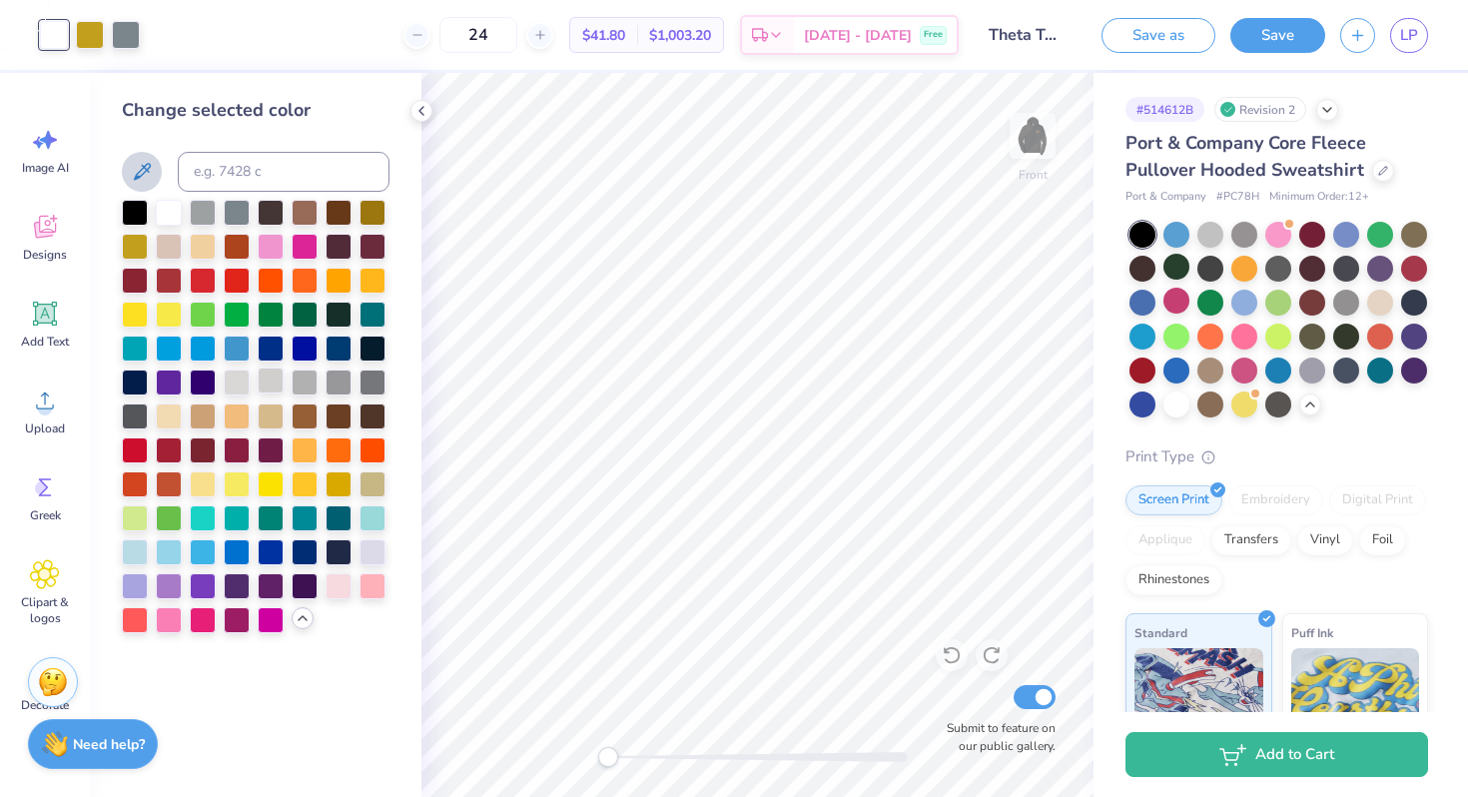
click at [275, 379] on div at bounding box center [271, 381] width 26 height 26
click at [95, 36] on div at bounding box center [90, 33] width 28 height 28
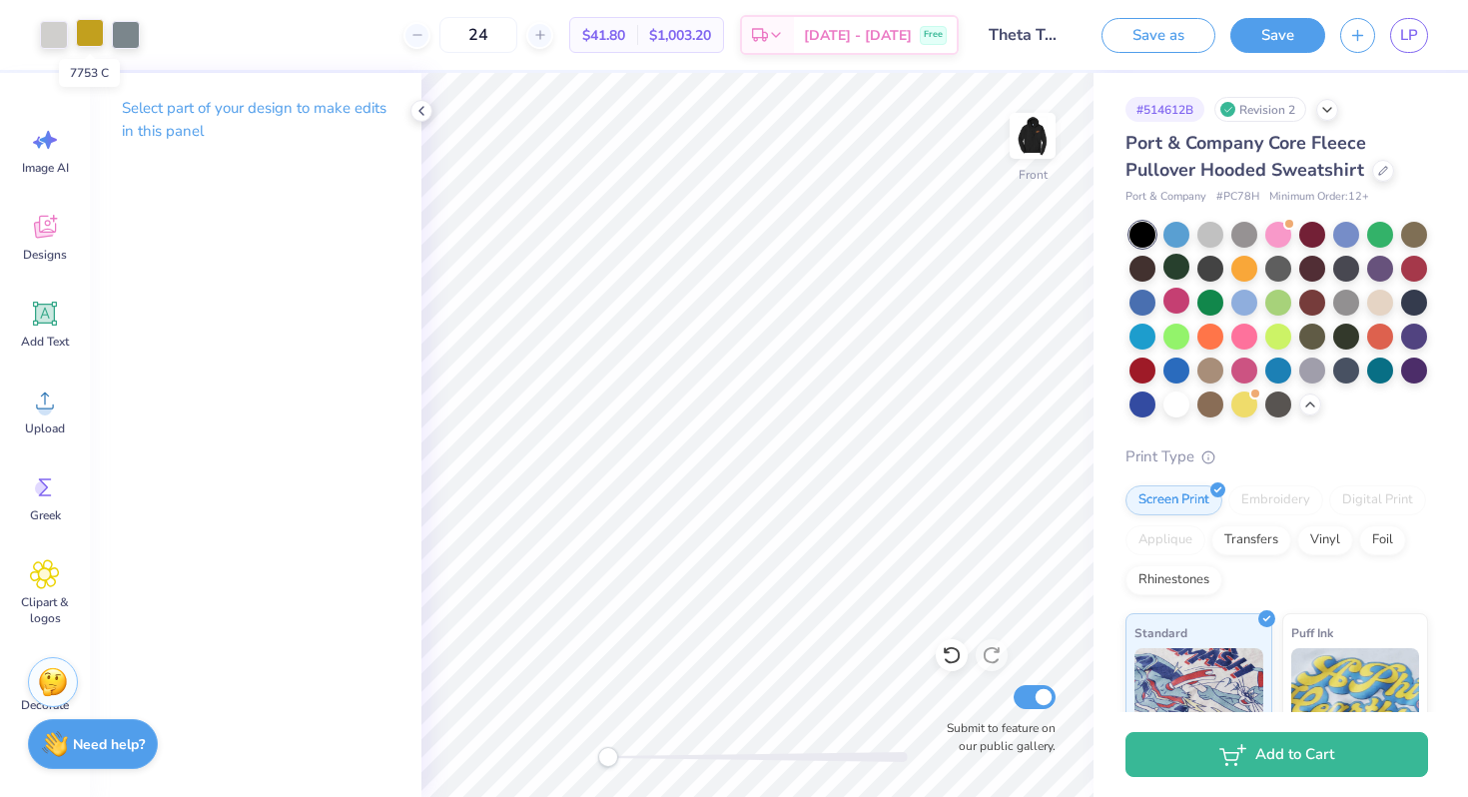
click at [99, 35] on div at bounding box center [90, 33] width 28 height 28
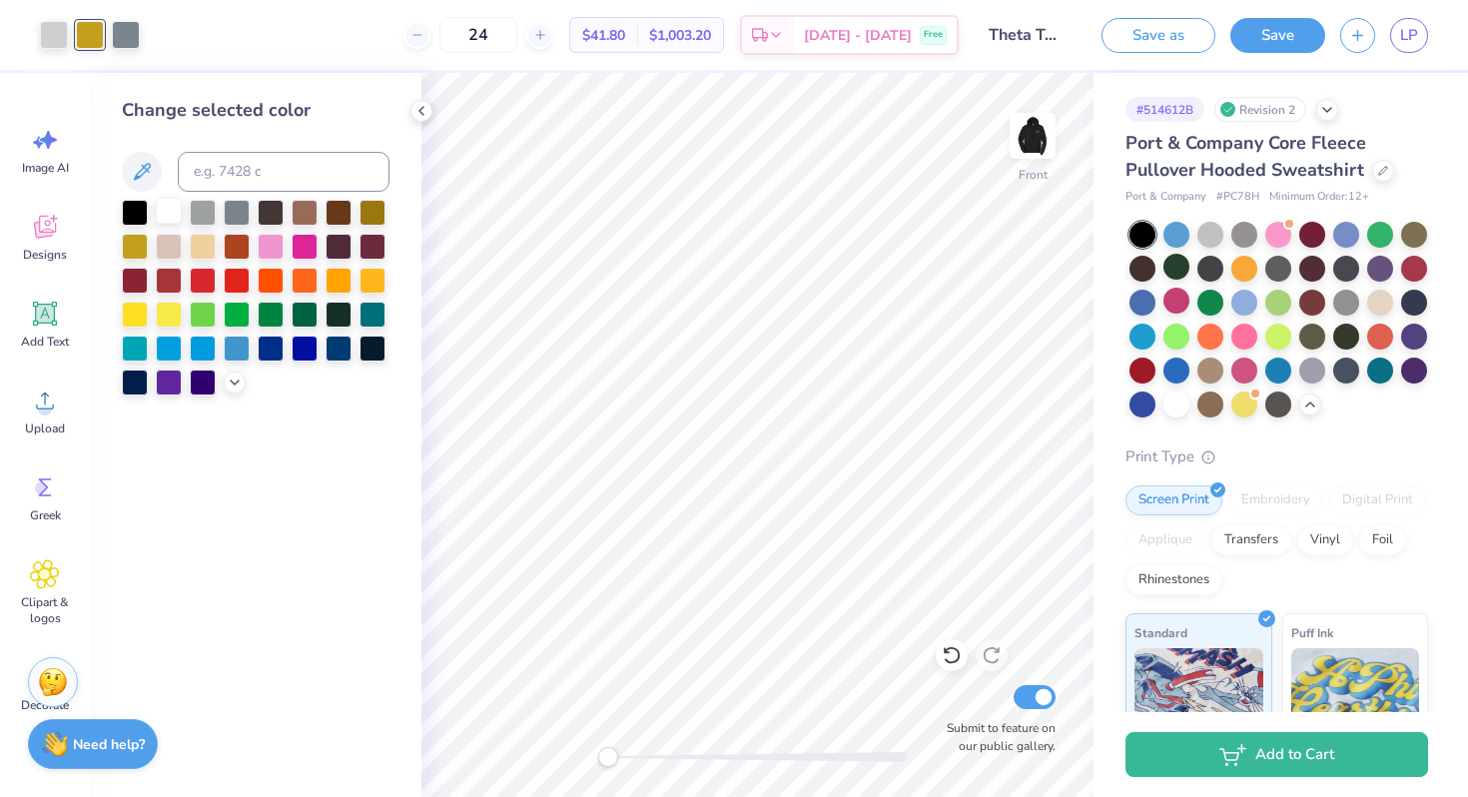
click at [172, 214] on div at bounding box center [169, 211] width 26 height 26
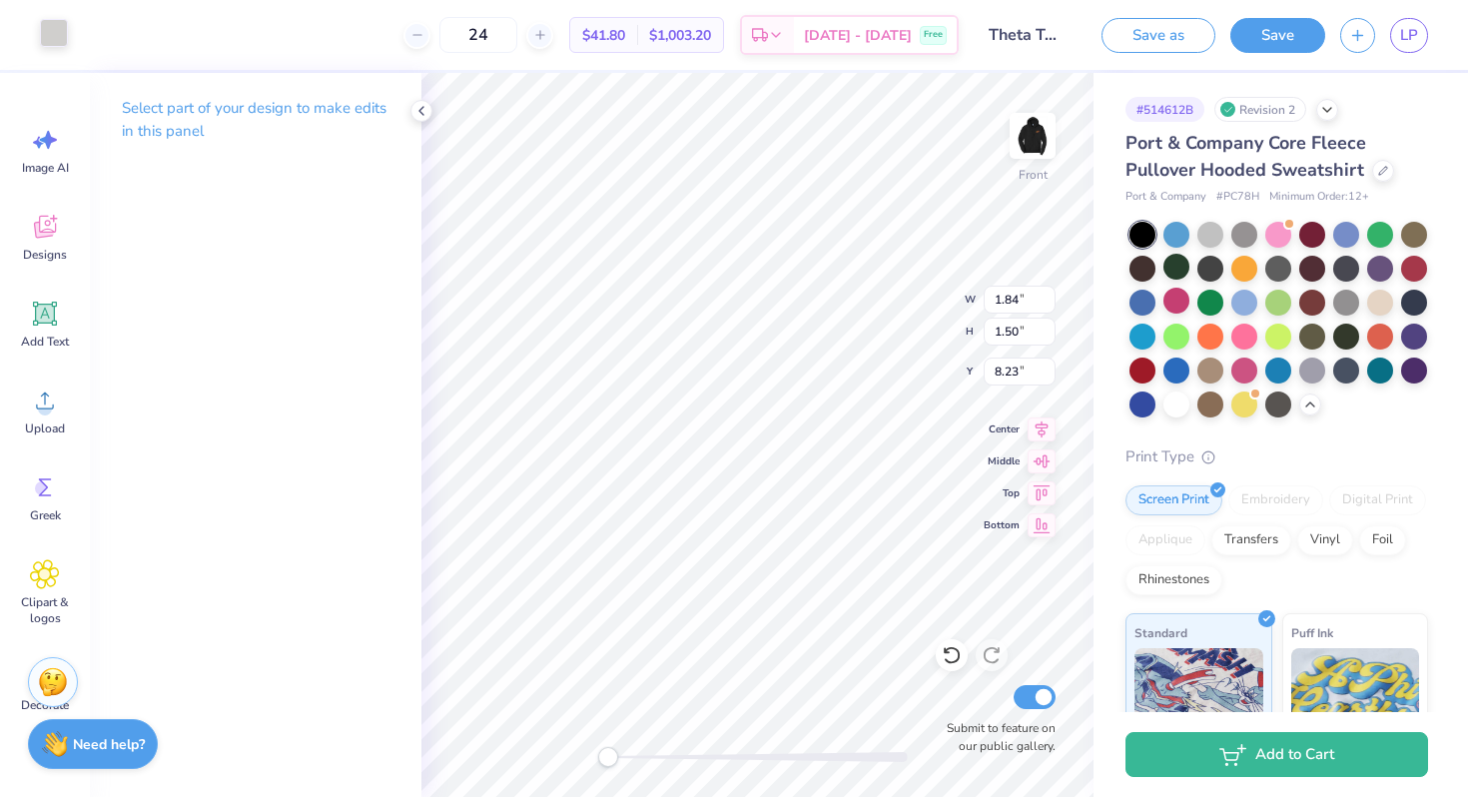
click at [61, 36] on div at bounding box center [54, 33] width 28 height 28
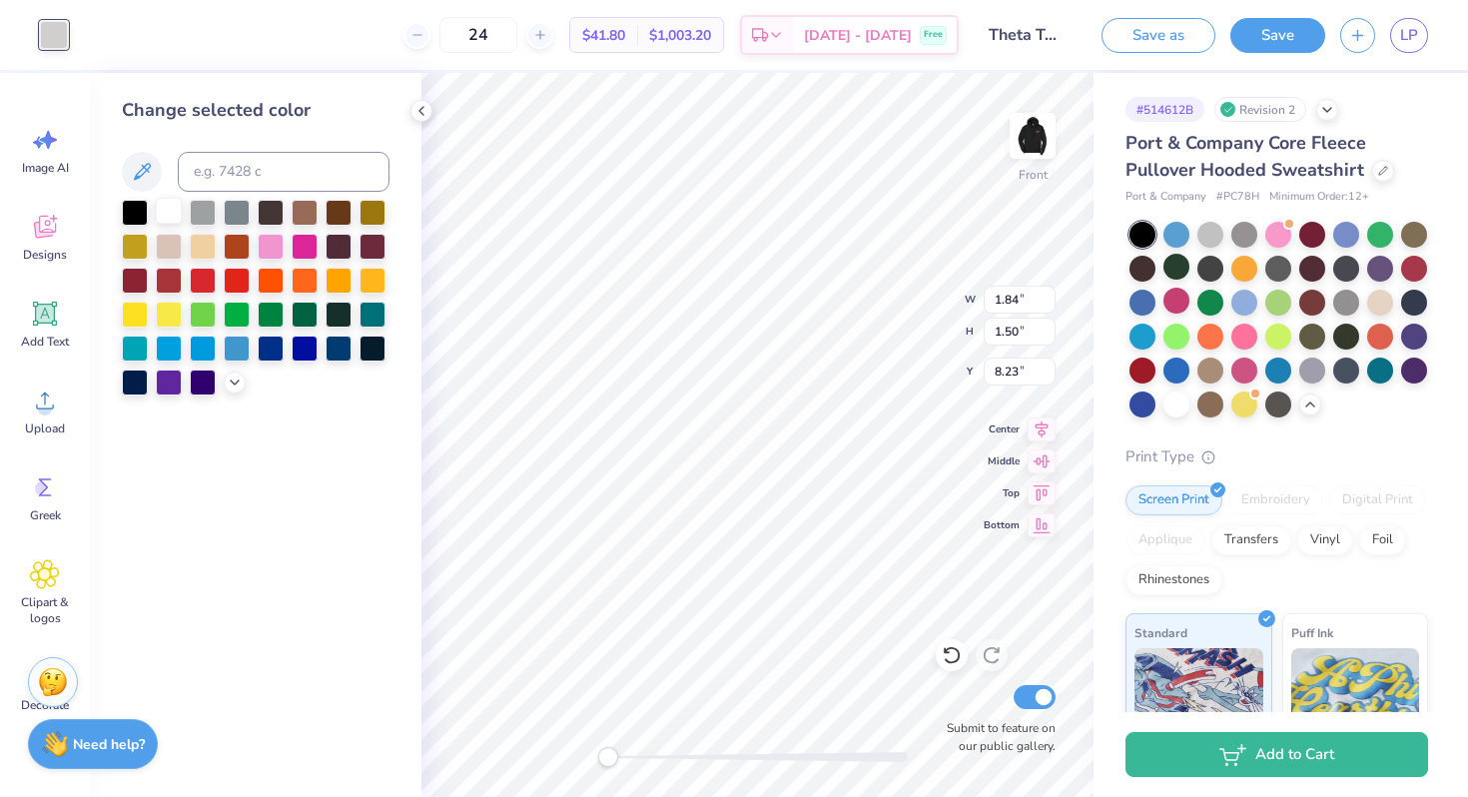
click at [178, 206] on div at bounding box center [169, 211] width 26 height 26
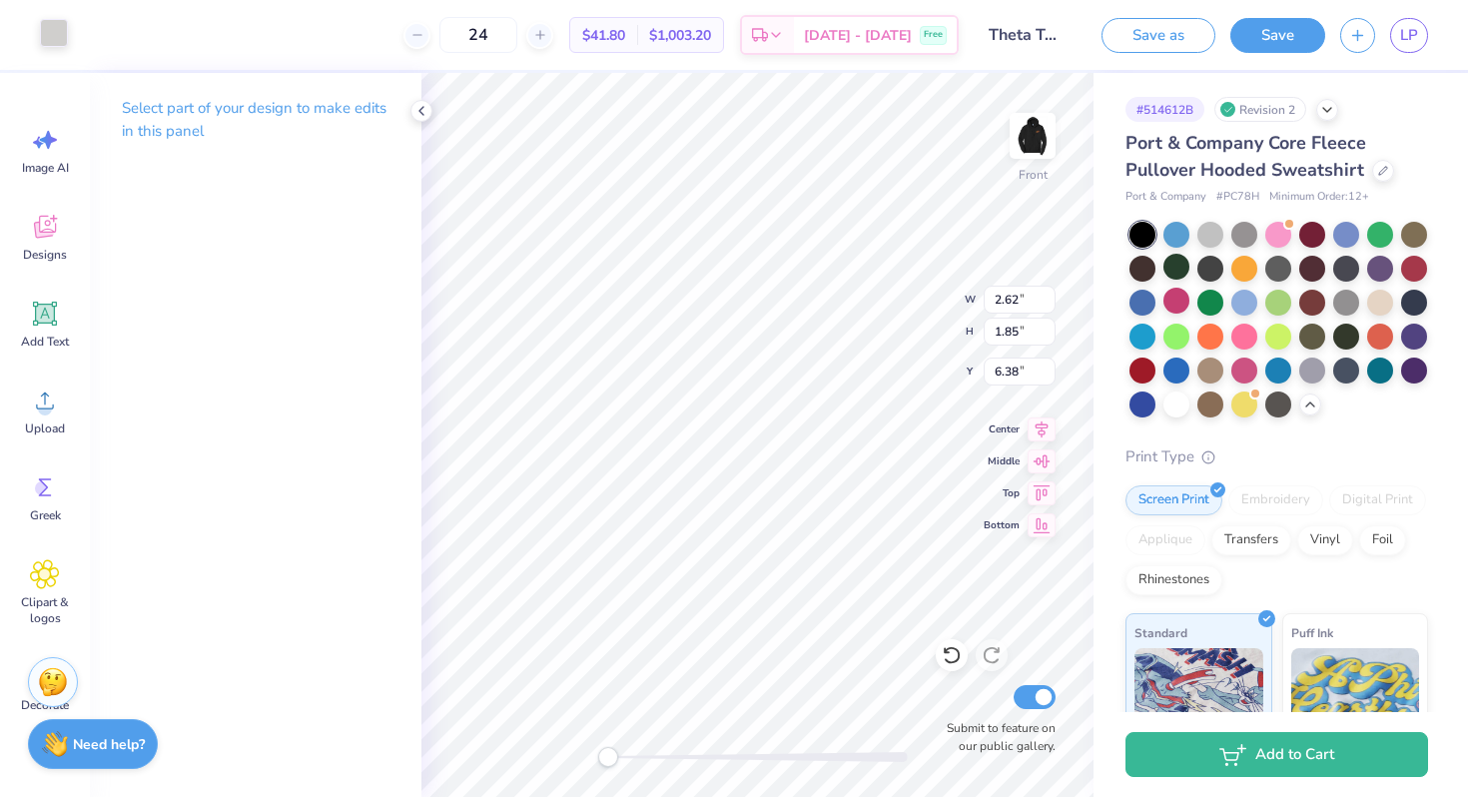
click at [44, 45] on div at bounding box center [54, 33] width 28 height 28
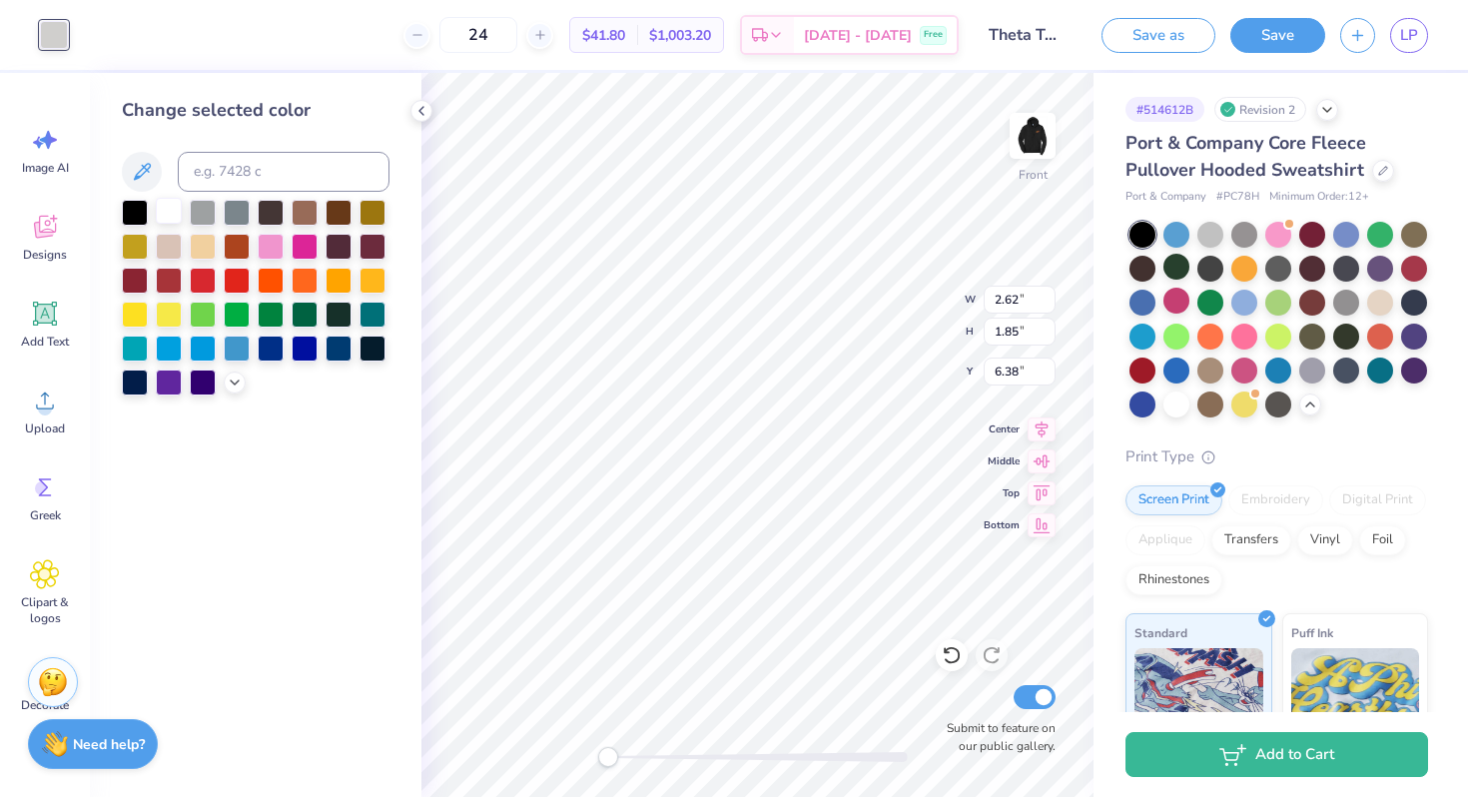
click at [160, 202] on div at bounding box center [169, 211] width 26 height 26
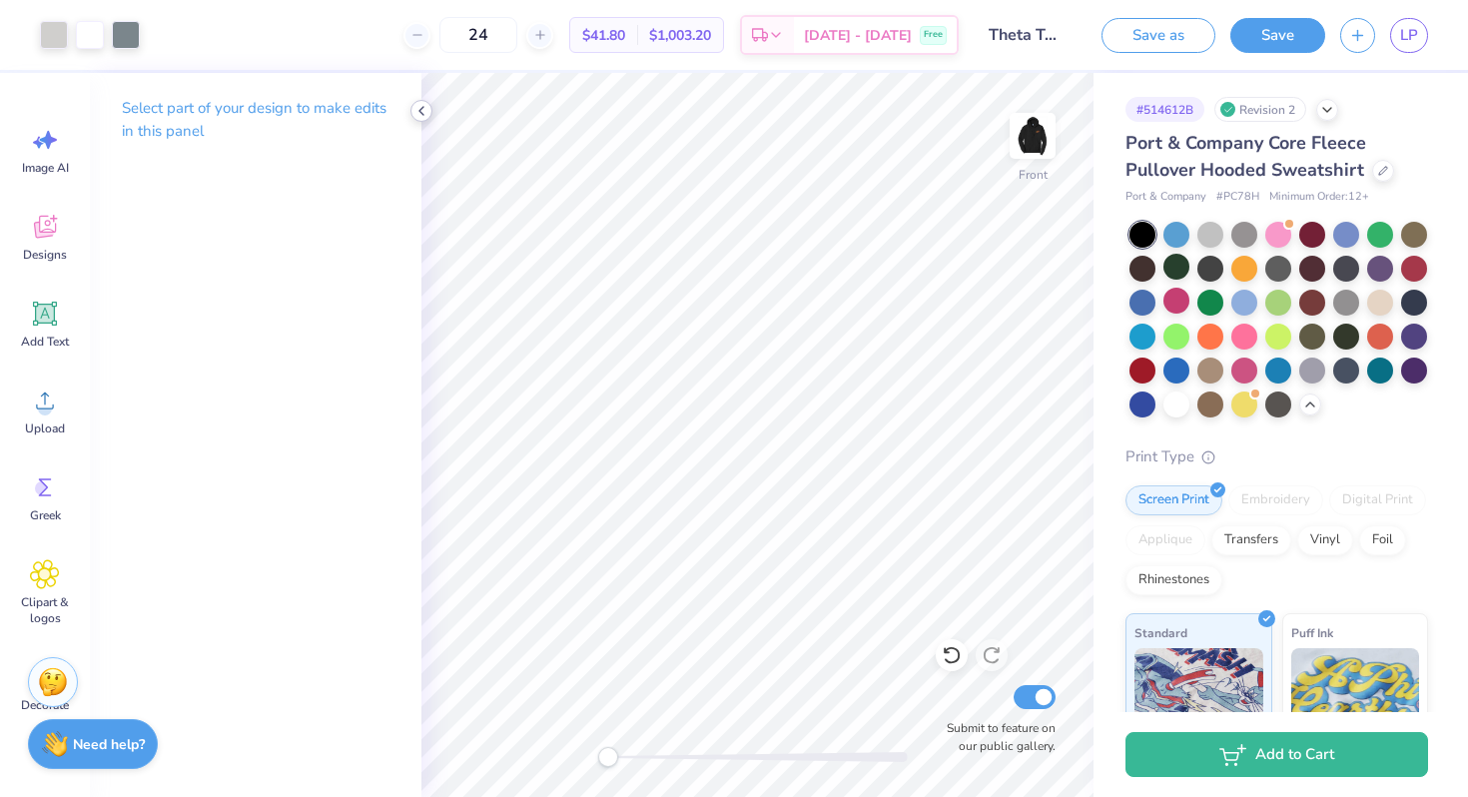
click at [424, 109] on icon at bounding box center [422, 111] width 16 height 16
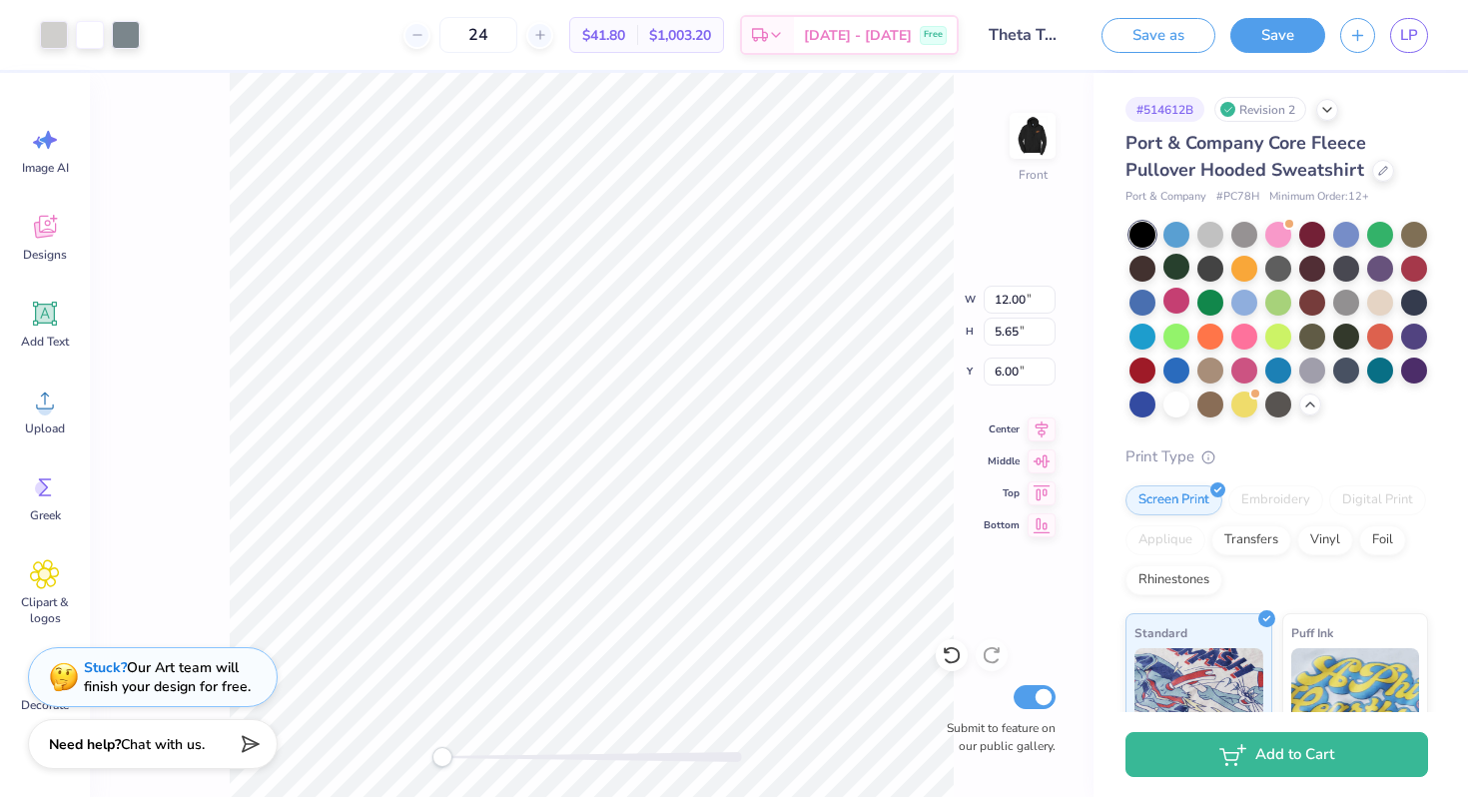
type input "7.69"
type input "12.00"
type input "5.65"
type input "7.69"
type input "13.13"
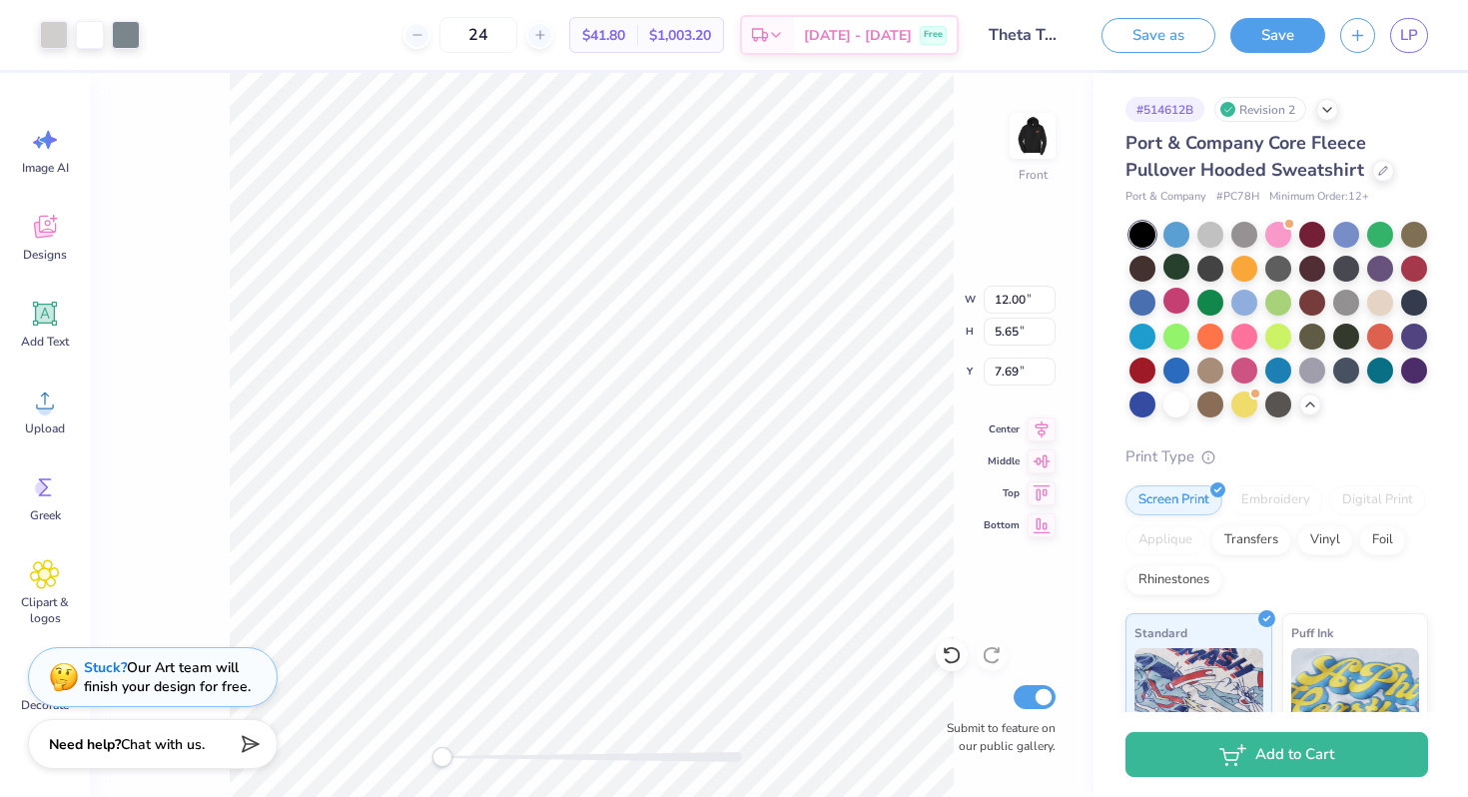
type input "6.18"
type input "8.26"
type input "14.62"
type input "6.88"
type input "6.00"
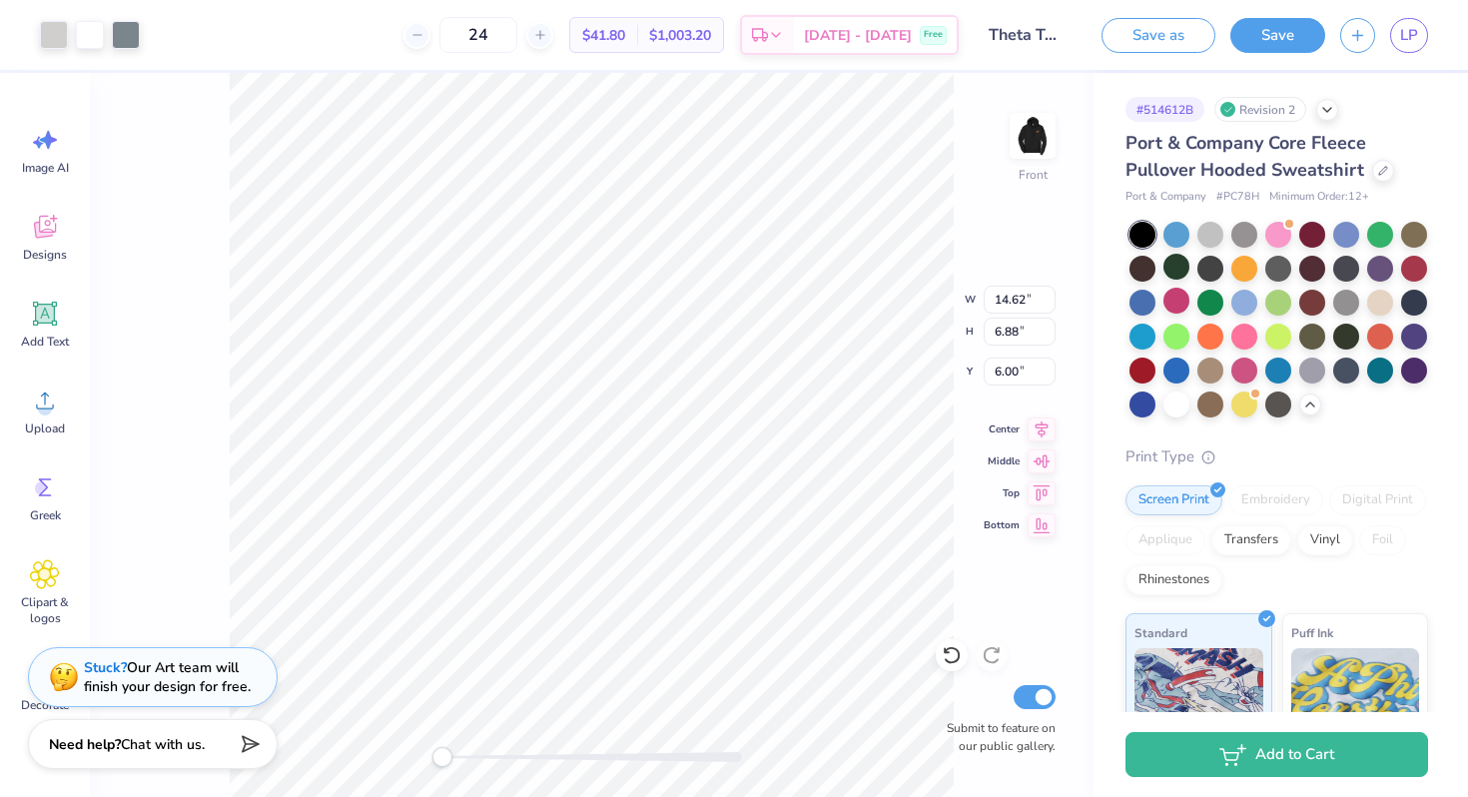
click at [997, 149] on div "Front W 14.62 14.62 " H 6.88 6.88 " Y 6.00 6.00 " Center Middle Top Bottom Subm…" at bounding box center [592, 435] width 1004 height 724
click at [1023, 147] on img at bounding box center [1033, 136] width 80 height 80
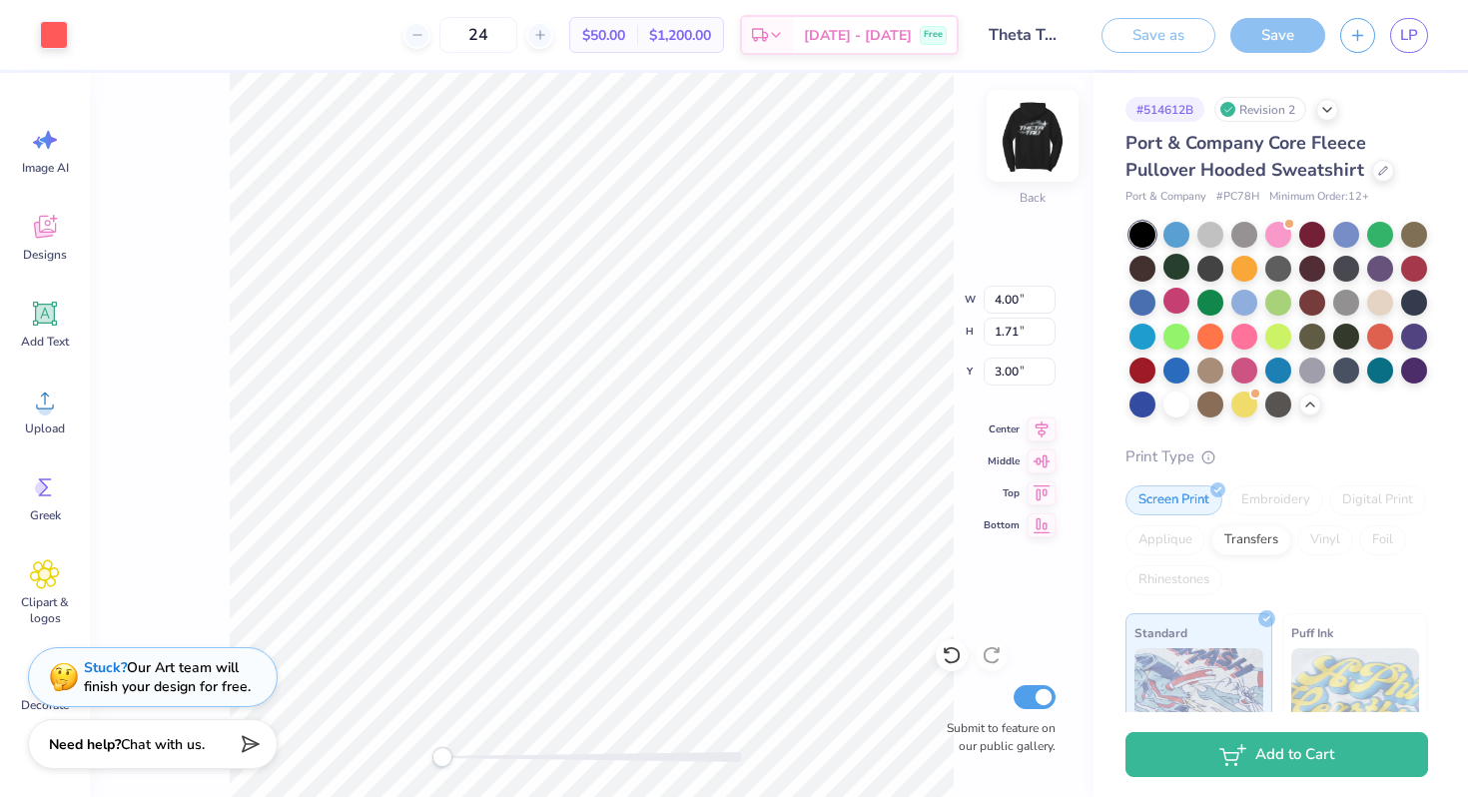
click at [1032, 144] on img at bounding box center [1033, 136] width 80 height 80
type input "3.68"
type input "1.57"
type input "8.56"
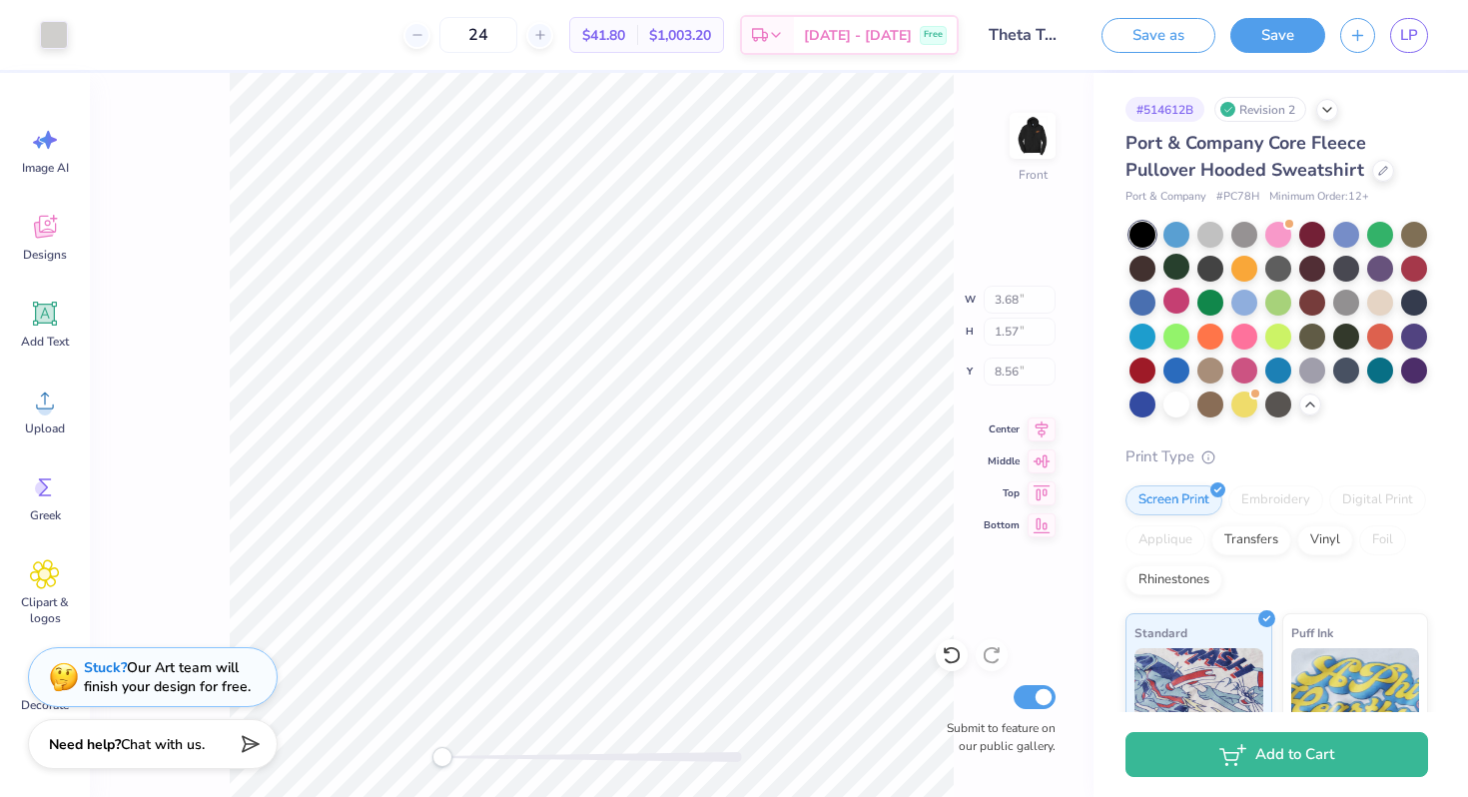
type input "14.62"
type input "6.88"
type input "6.00"
click at [56, 42] on div at bounding box center [54, 33] width 28 height 28
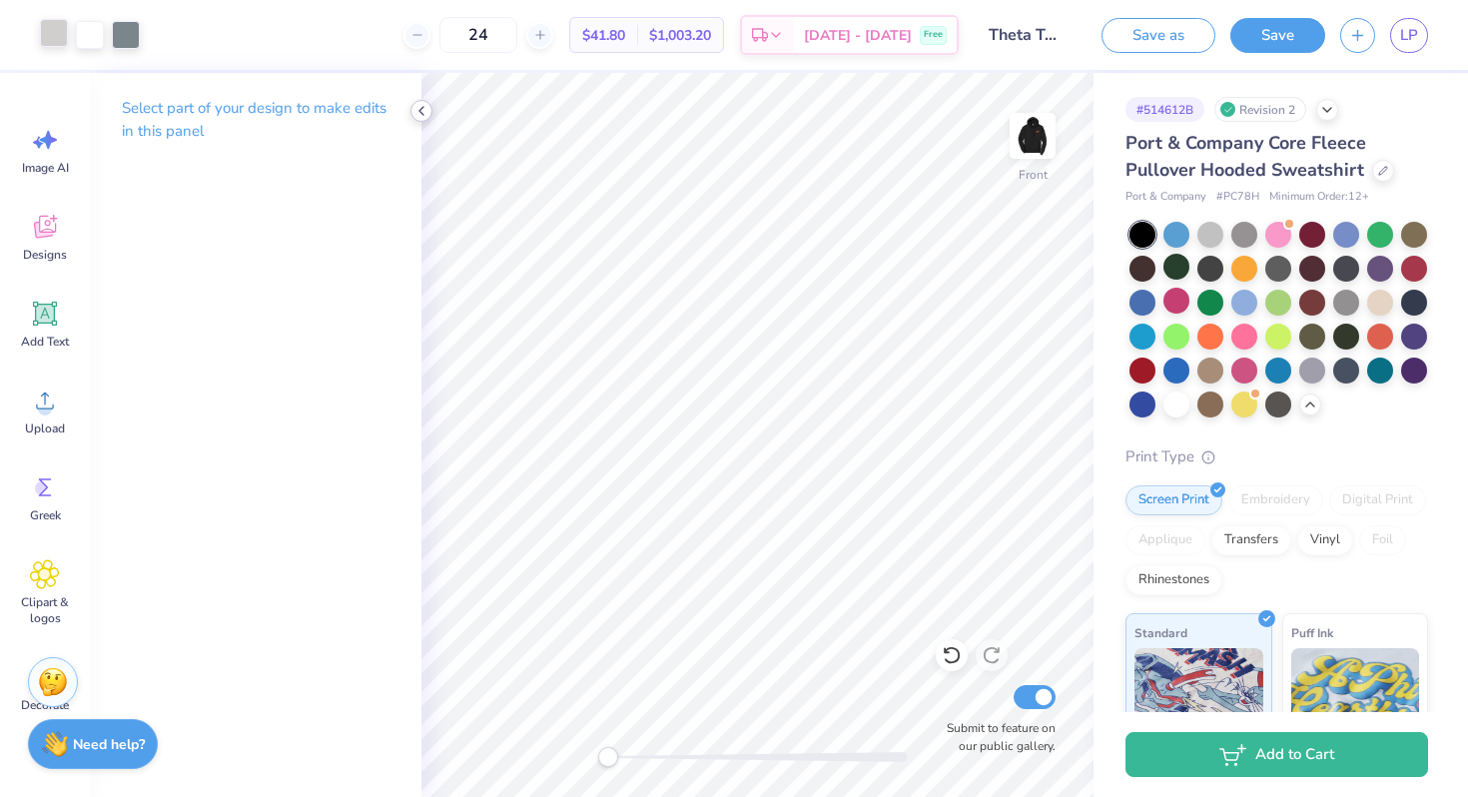
click at [421, 116] on icon at bounding box center [422, 111] width 16 height 16
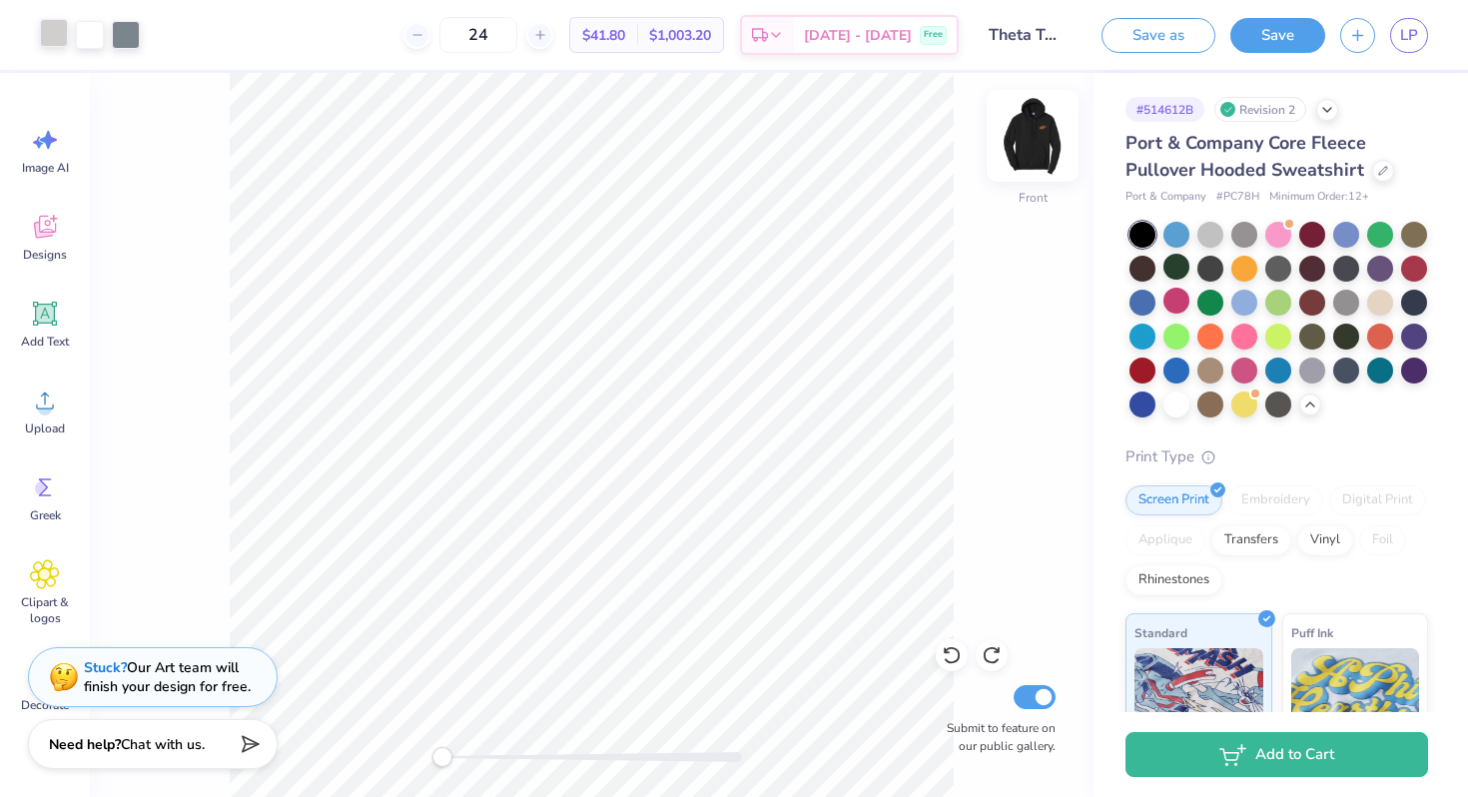
click at [1032, 166] on img at bounding box center [1033, 136] width 80 height 80
click at [59, 31] on div at bounding box center [54, 33] width 28 height 28
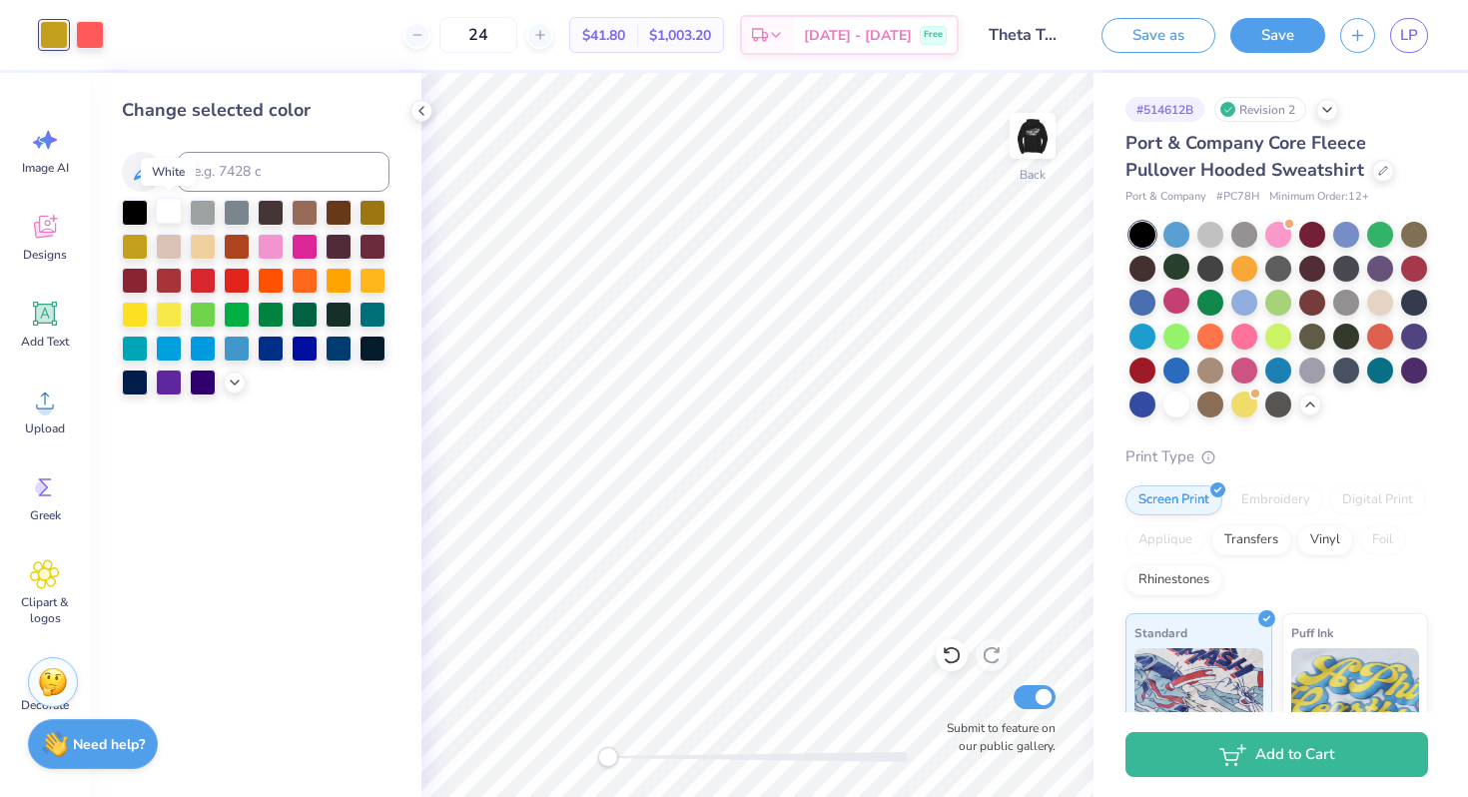
click at [178, 207] on div at bounding box center [169, 211] width 26 height 26
click at [96, 39] on div at bounding box center [90, 33] width 28 height 28
click at [236, 217] on div at bounding box center [237, 211] width 26 height 26
click at [1025, 141] on img at bounding box center [1033, 136] width 80 height 80
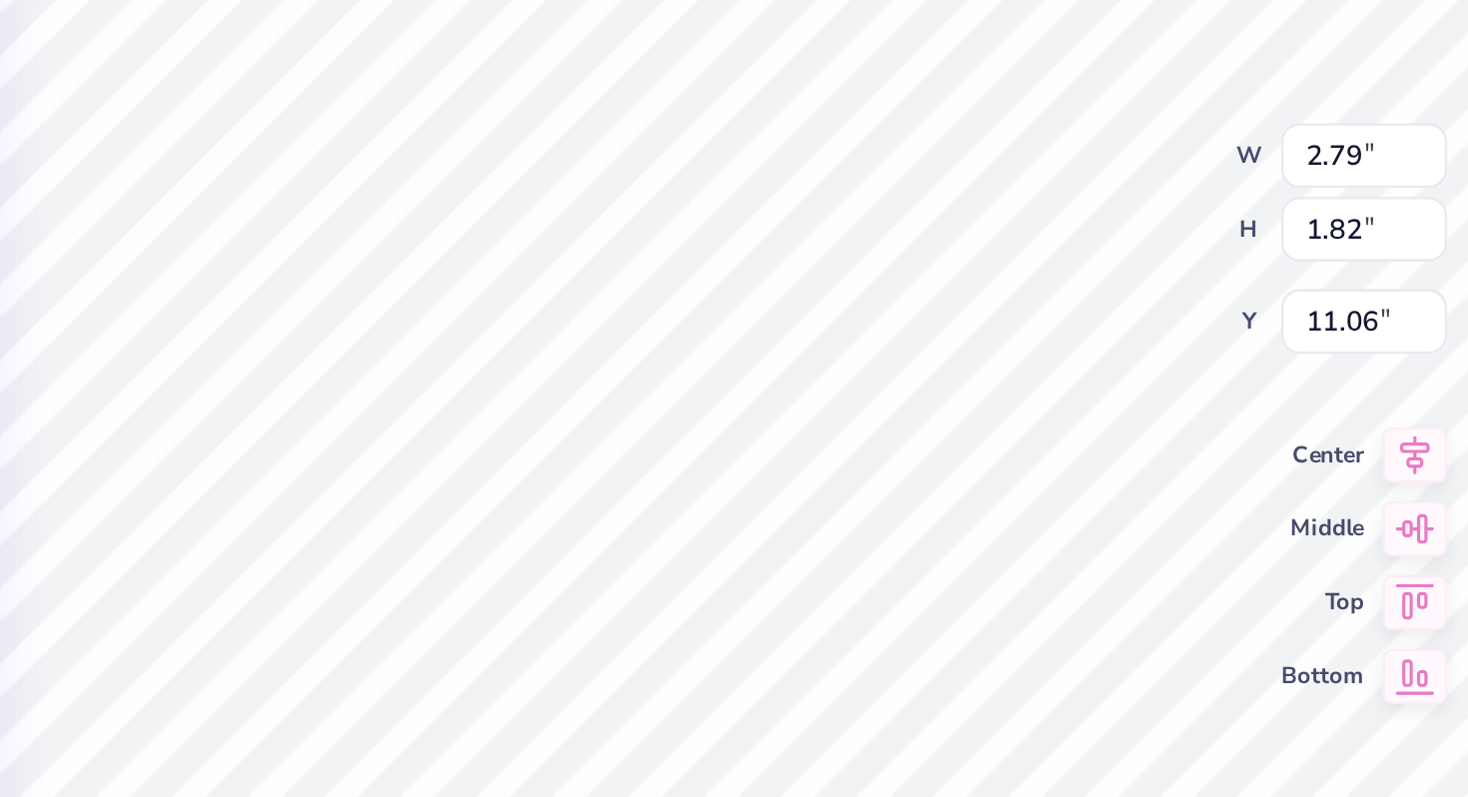
type input "1.14"
type input "0.65"
type input "11.15"
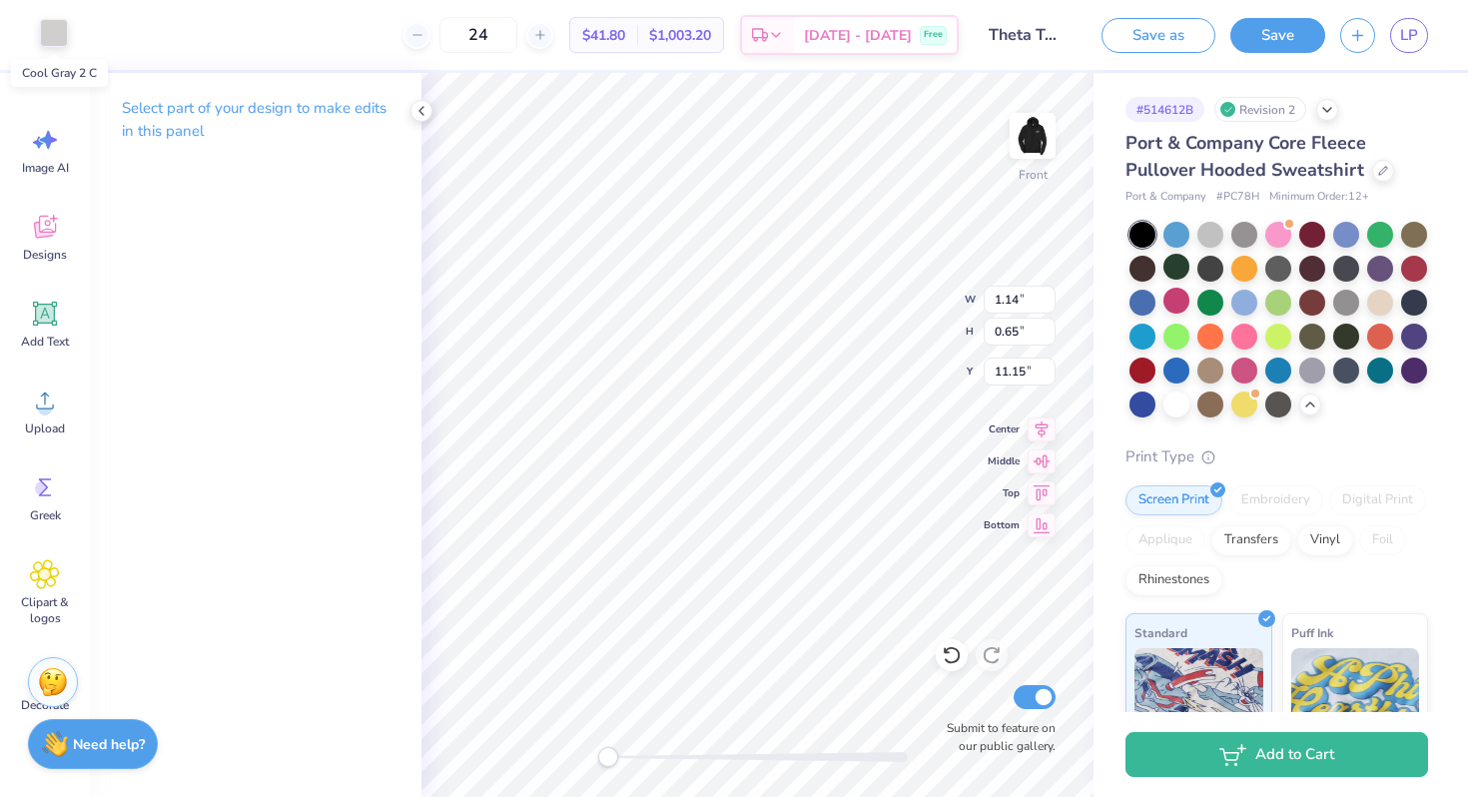
click at [53, 35] on div at bounding box center [54, 33] width 28 height 28
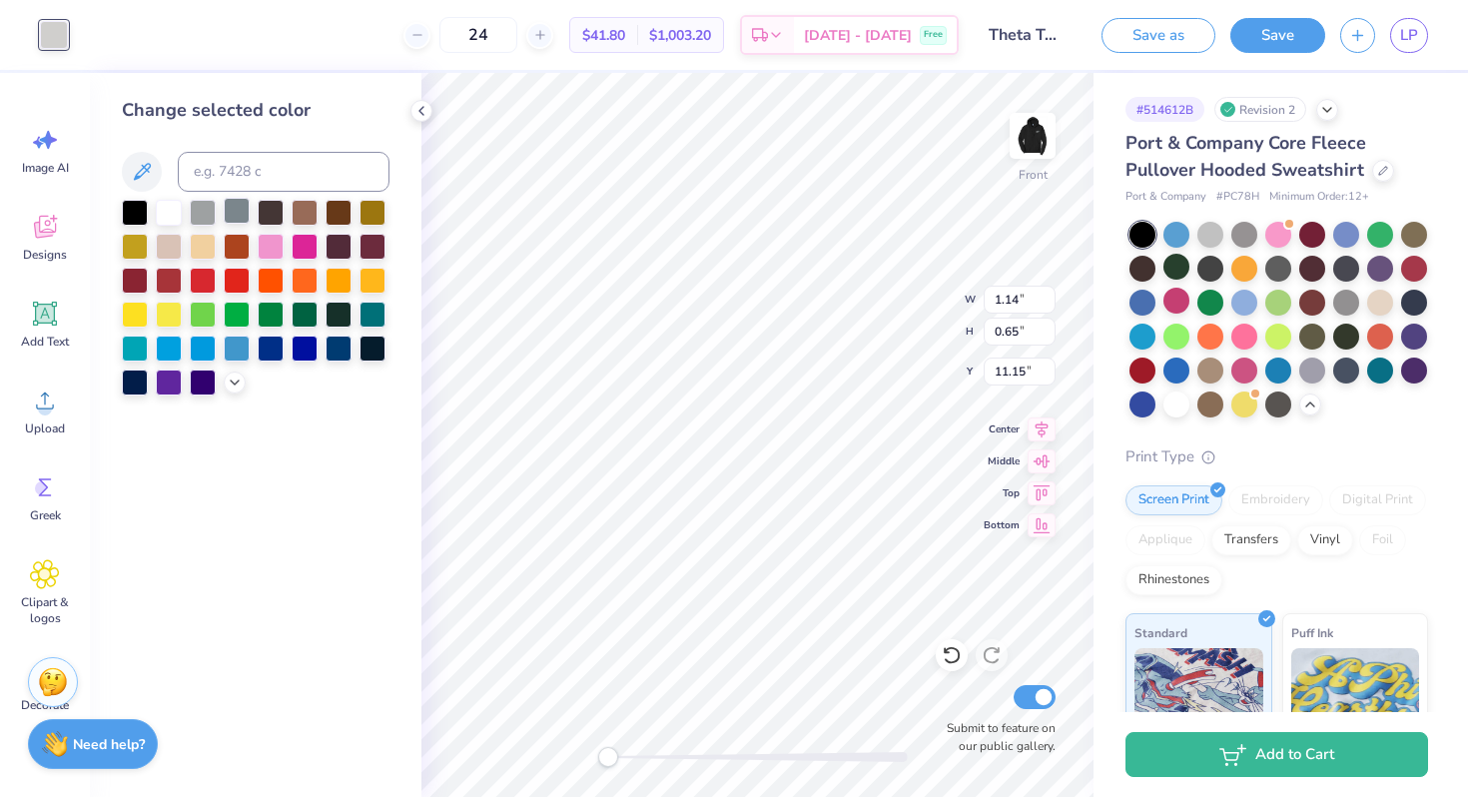
click at [228, 215] on div at bounding box center [237, 211] width 26 height 26
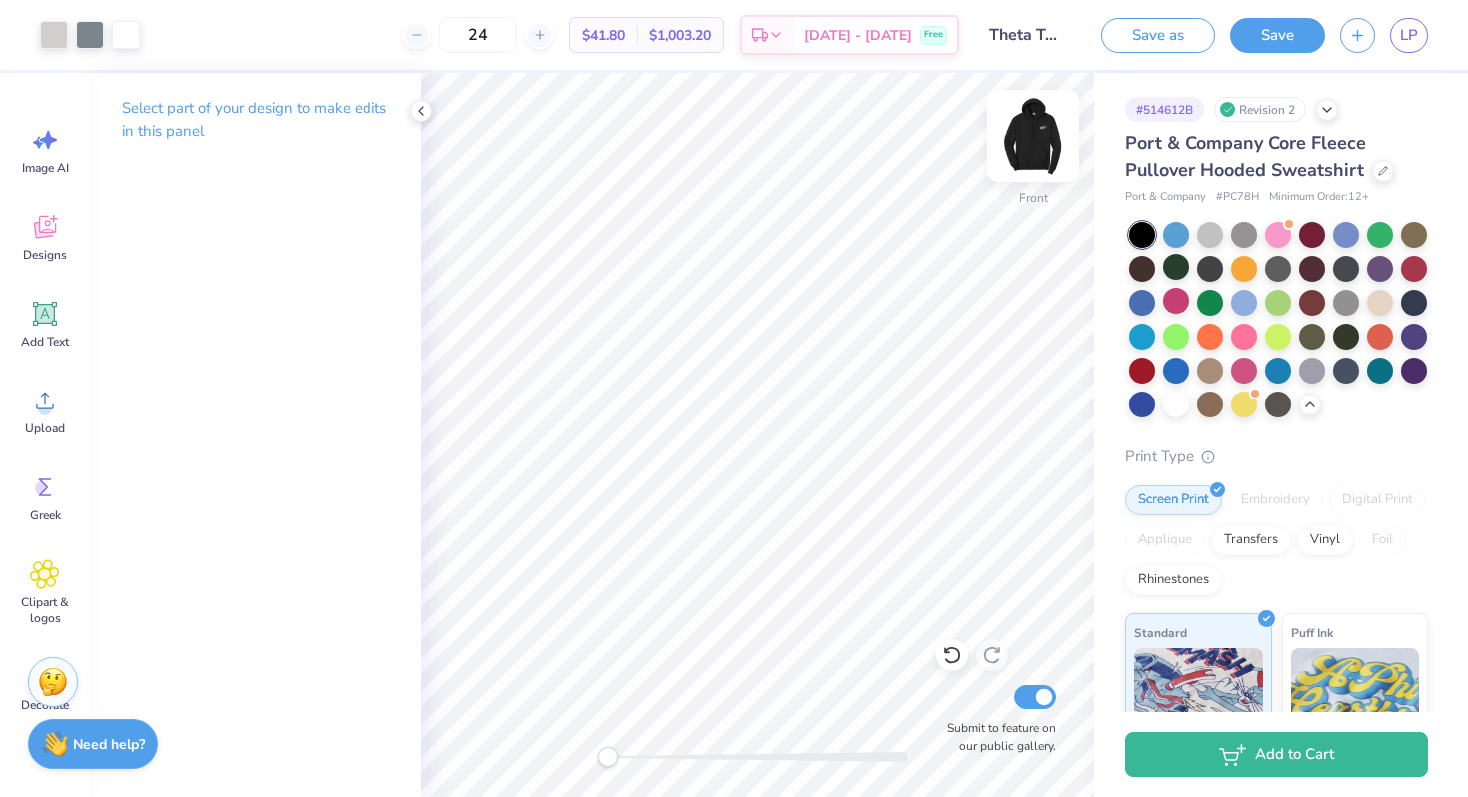
click at [1032, 133] on img at bounding box center [1033, 136] width 80 height 80
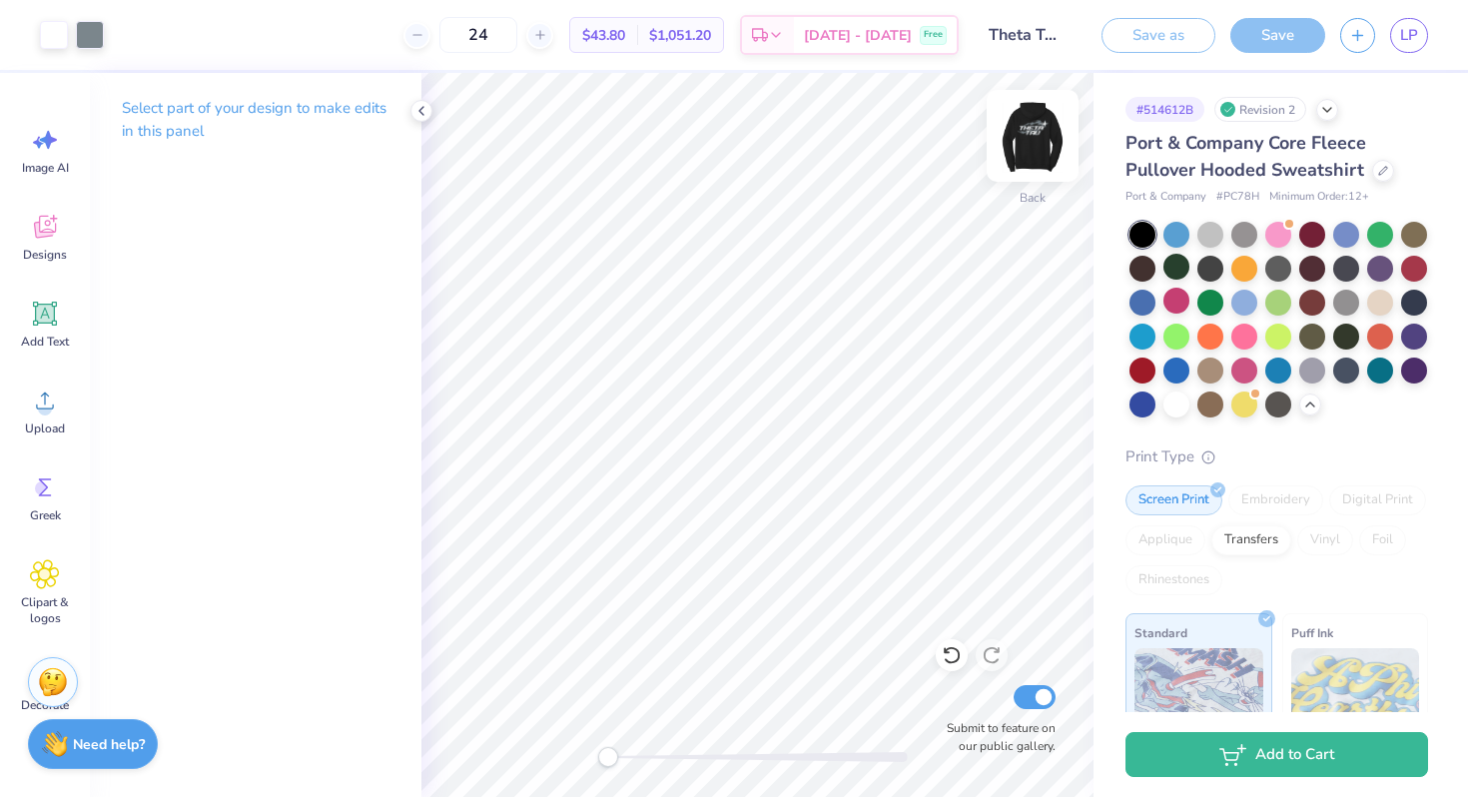
click at [1014, 143] on img at bounding box center [1033, 136] width 80 height 80
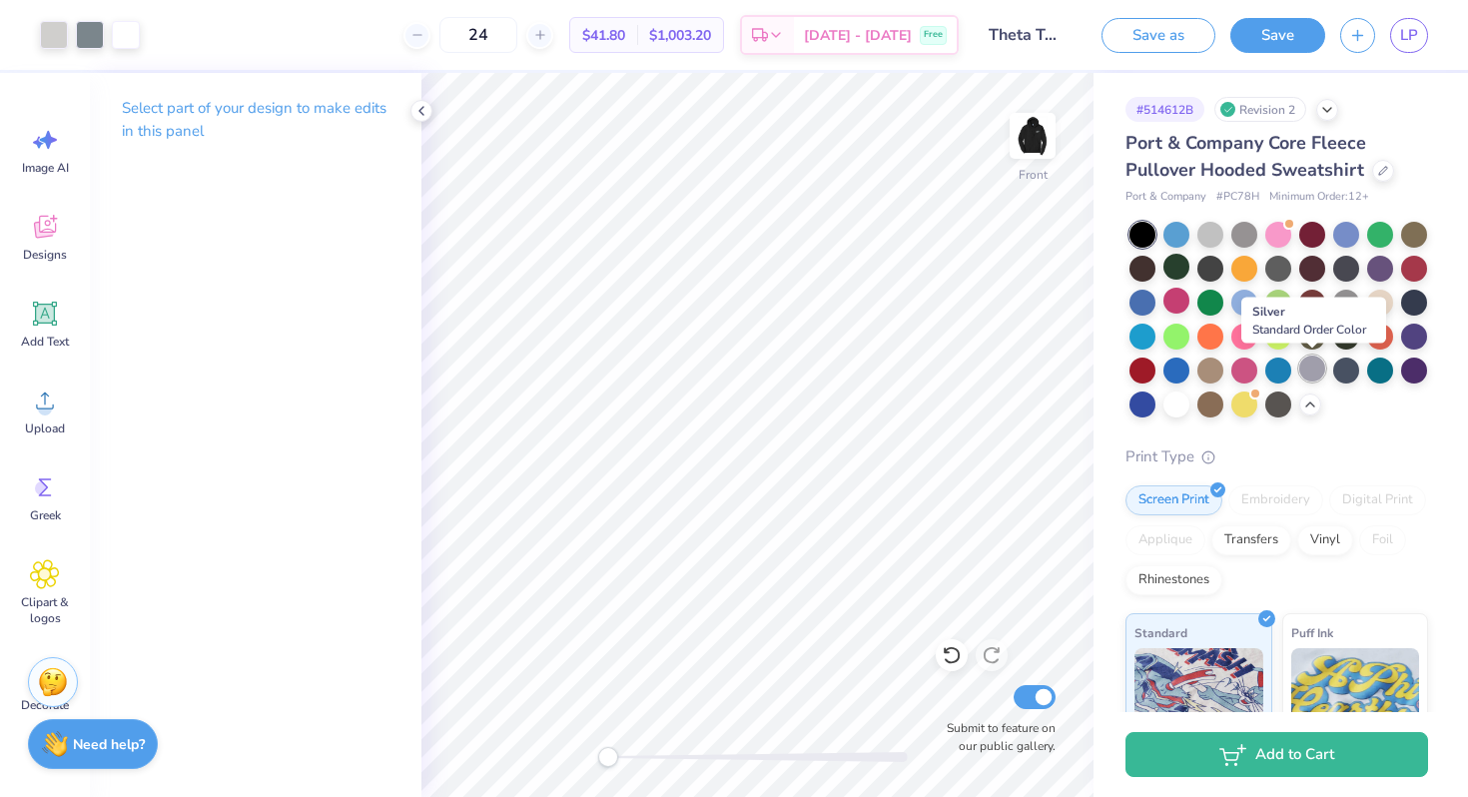
click at [1314, 369] on div at bounding box center [1313, 369] width 26 height 26
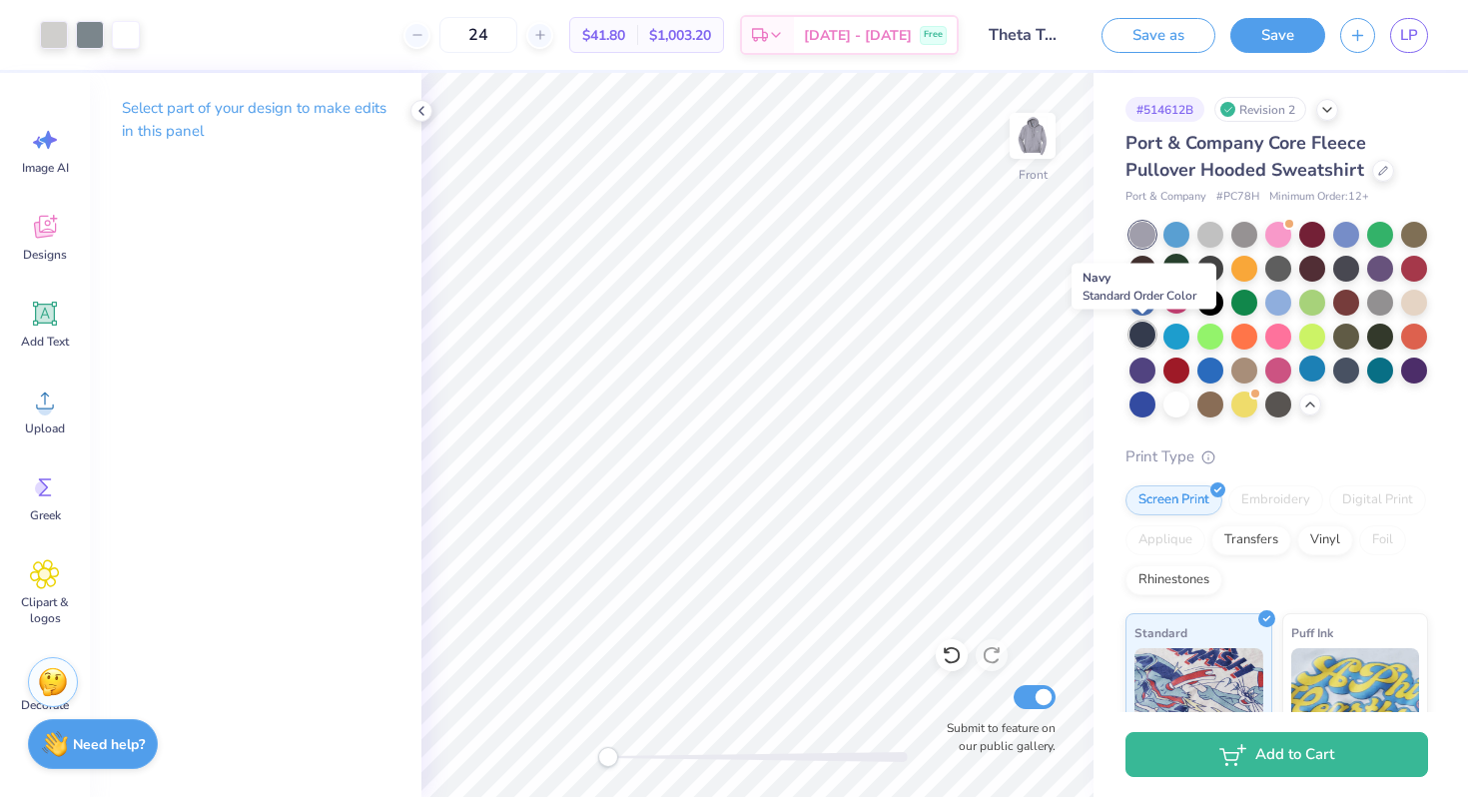
click at [1144, 342] on div at bounding box center [1143, 335] width 26 height 26
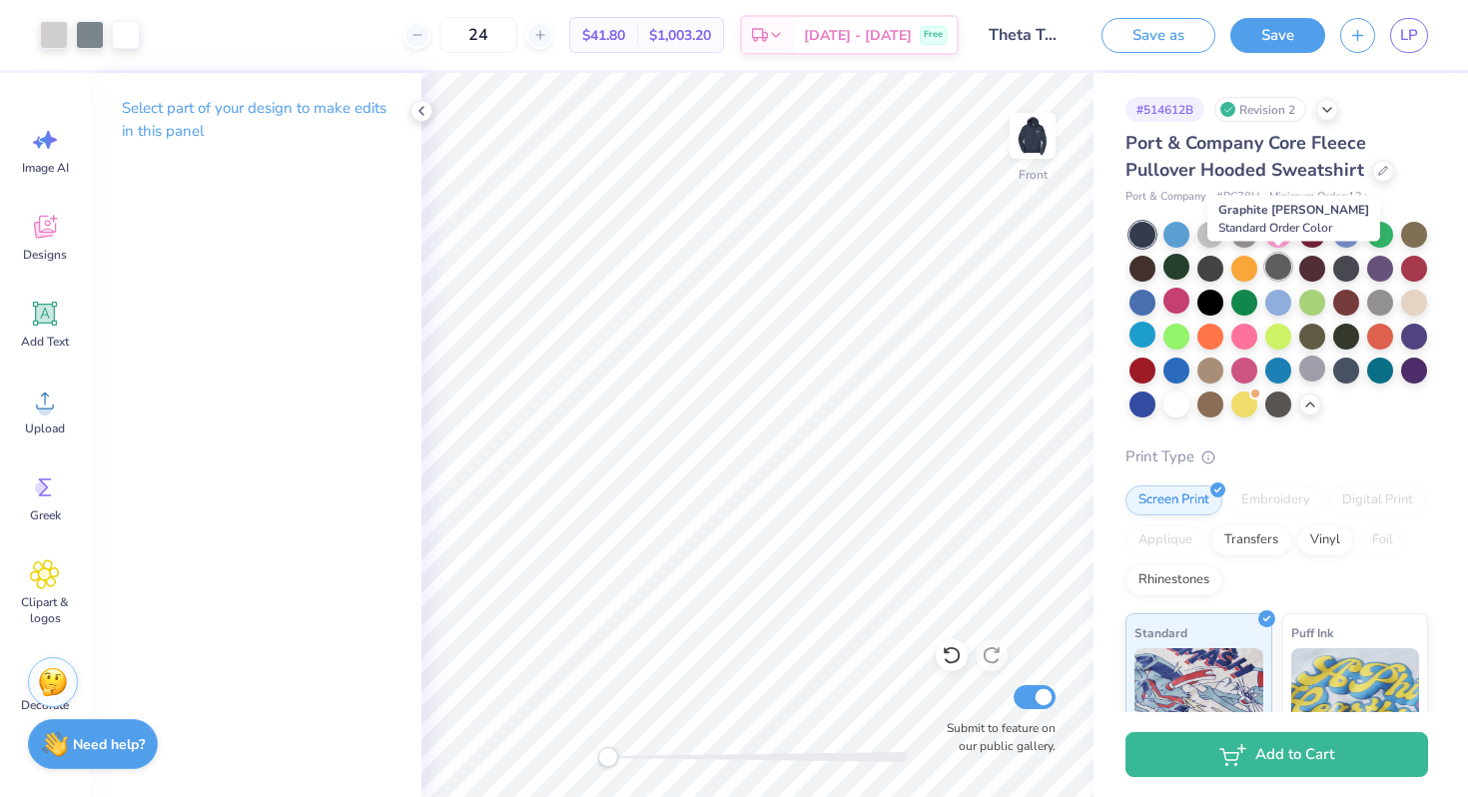
click at [1281, 262] on div at bounding box center [1279, 267] width 26 height 26
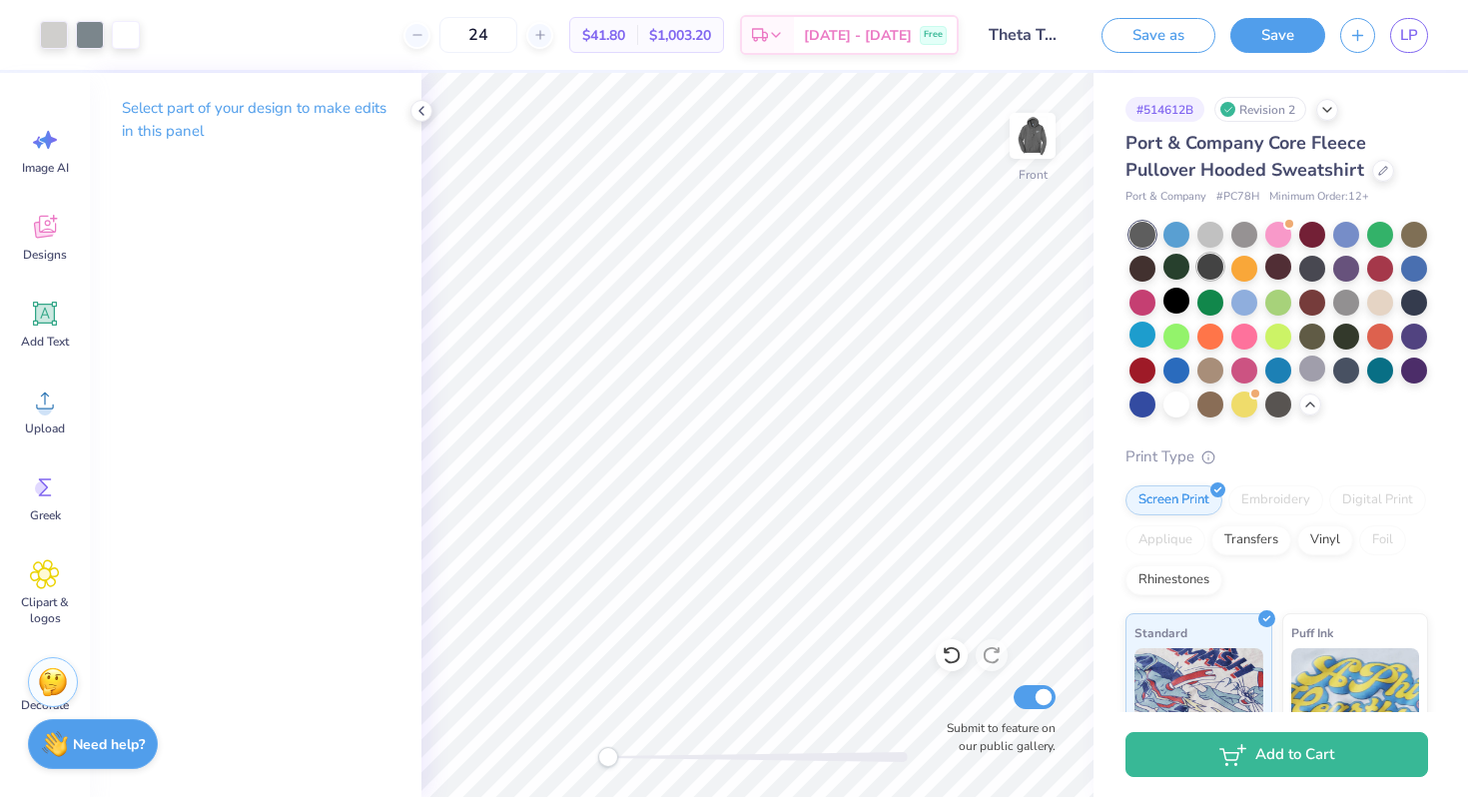
click at [1205, 271] on div at bounding box center [1211, 267] width 26 height 26
click at [1166, 302] on div at bounding box center [1177, 301] width 26 height 26
click at [1246, 234] on div at bounding box center [1245, 233] width 26 height 26
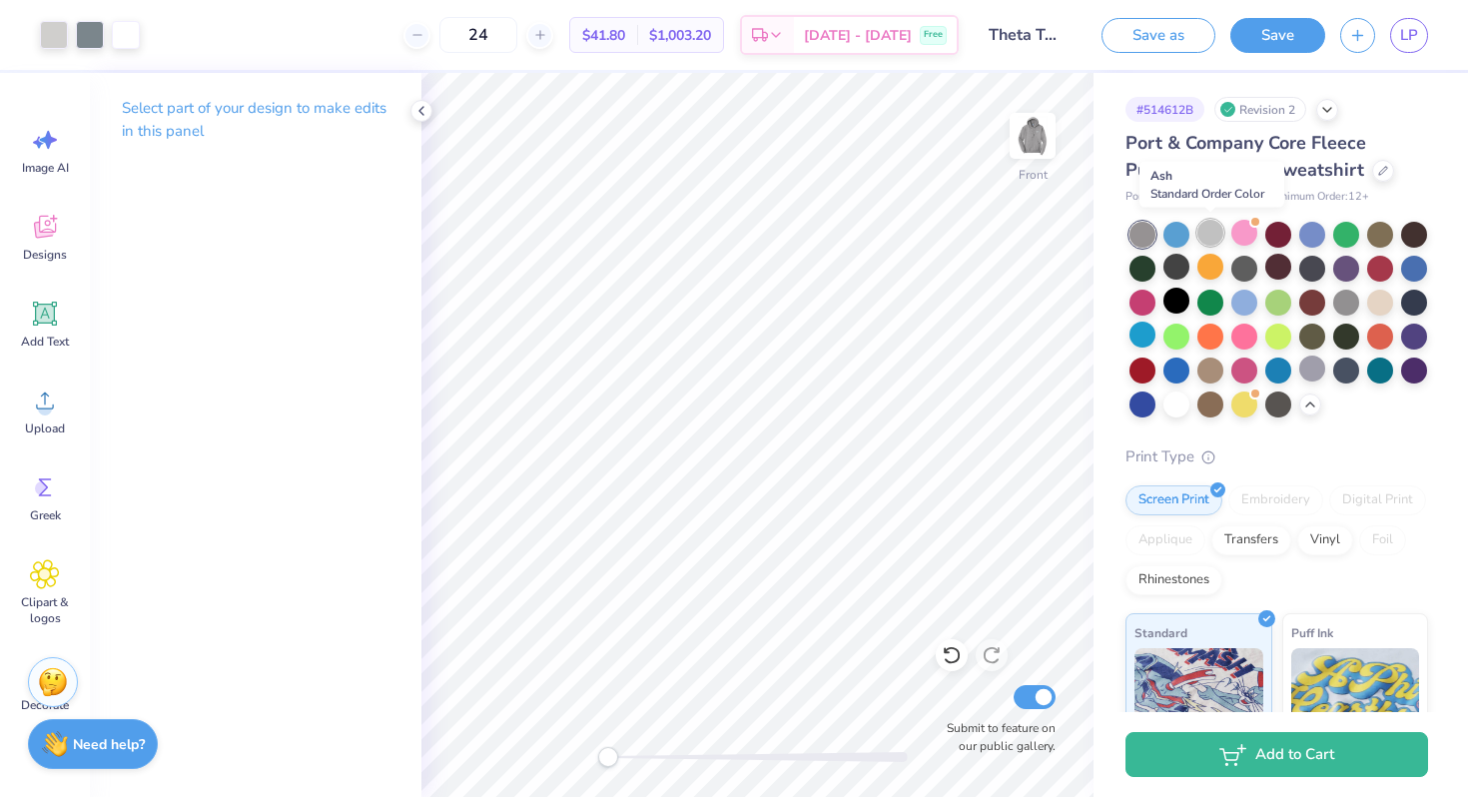
click at [1213, 233] on div at bounding box center [1211, 233] width 26 height 26
click at [1023, 115] on img at bounding box center [1033, 136] width 80 height 80
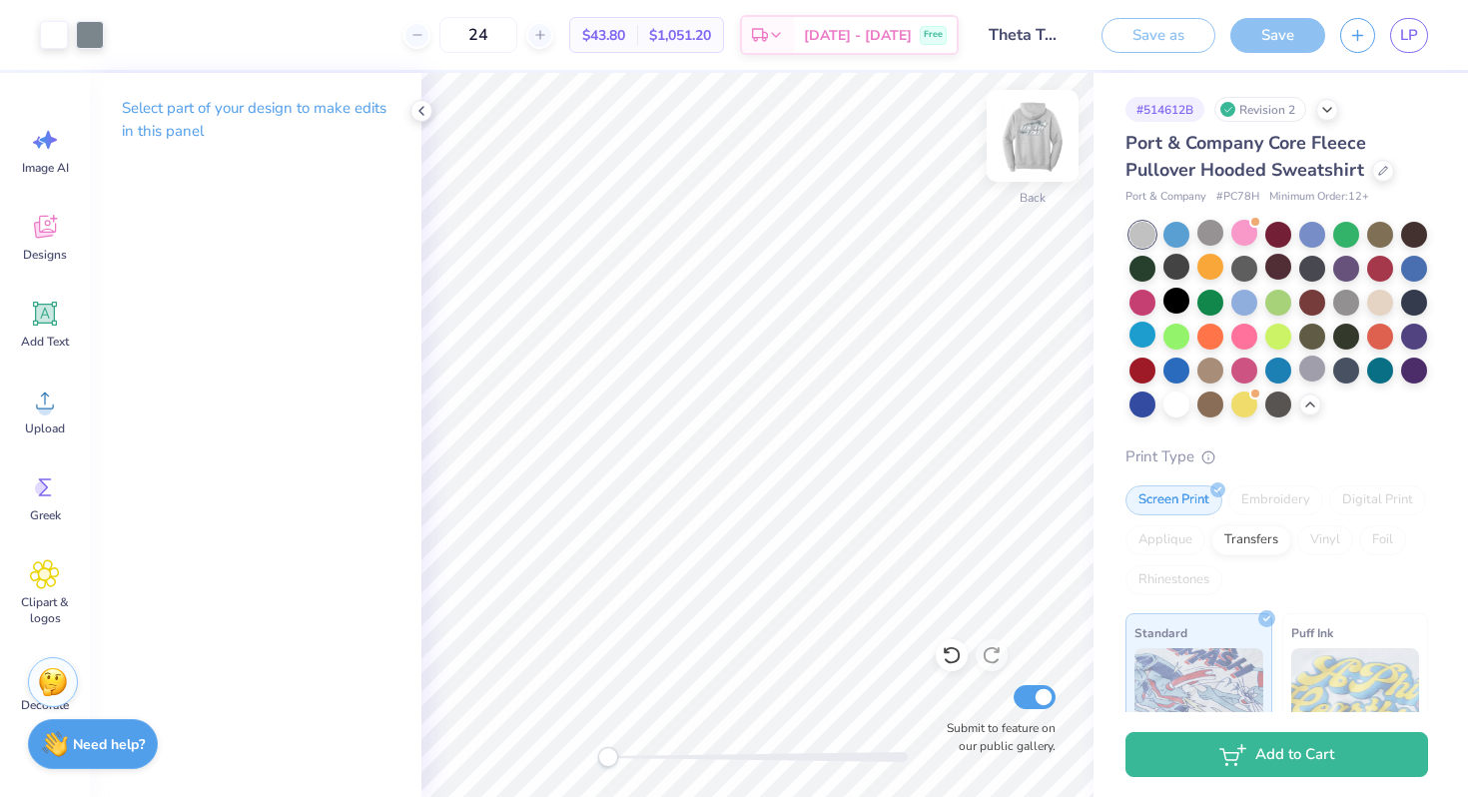
click at [1051, 165] on img at bounding box center [1033, 136] width 80 height 80
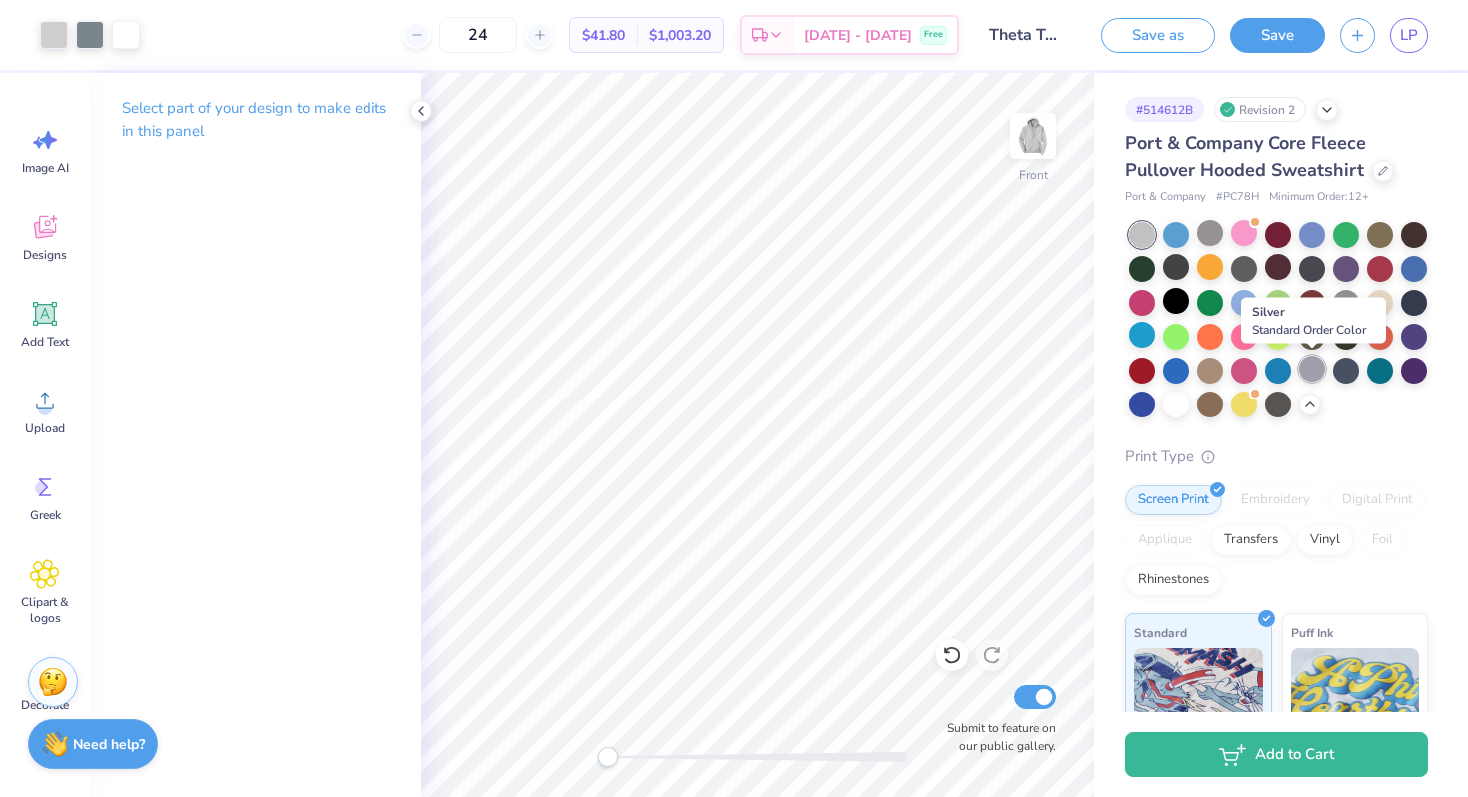
click at [1319, 371] on div at bounding box center [1313, 369] width 26 height 26
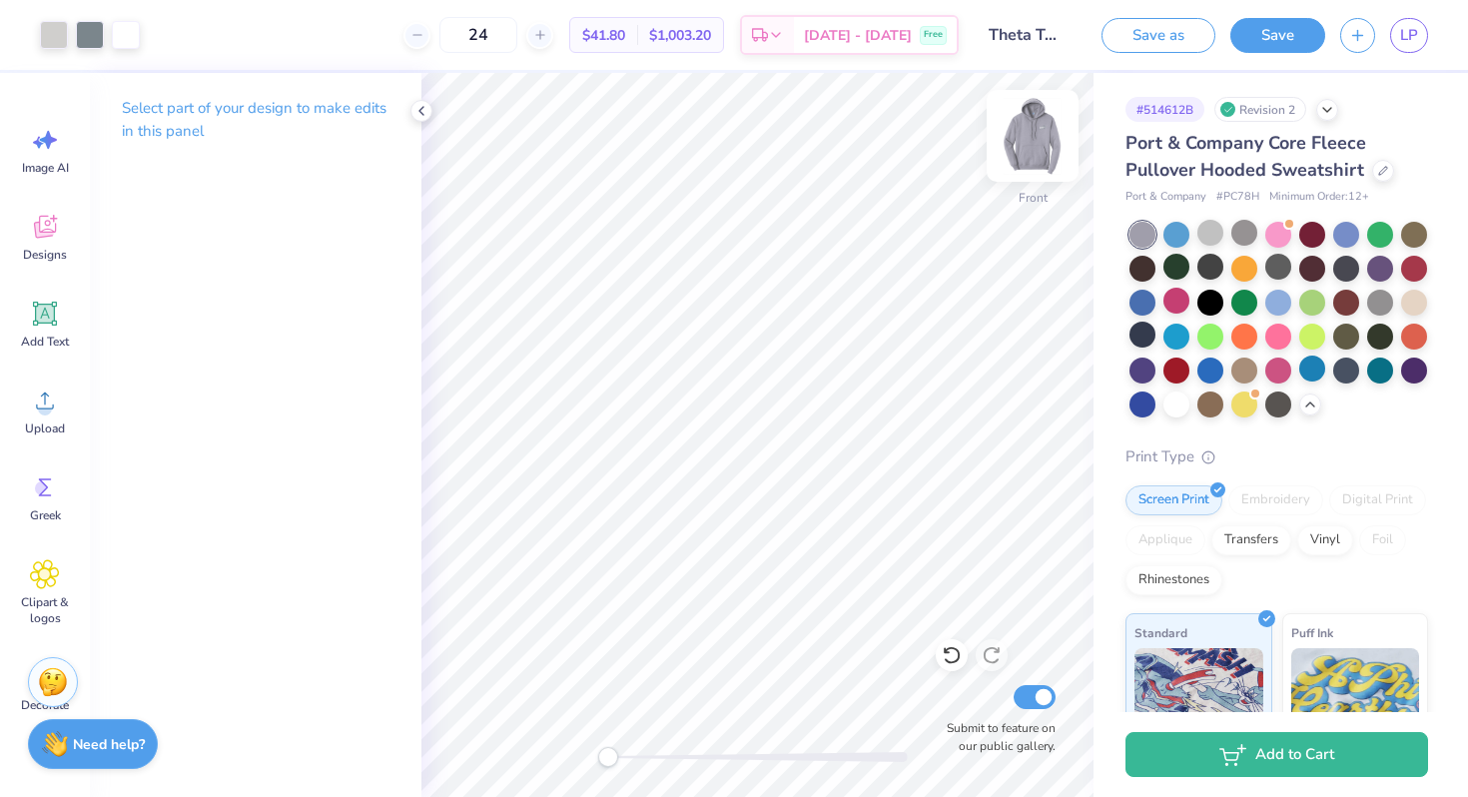
click at [1027, 167] on img at bounding box center [1033, 136] width 80 height 80
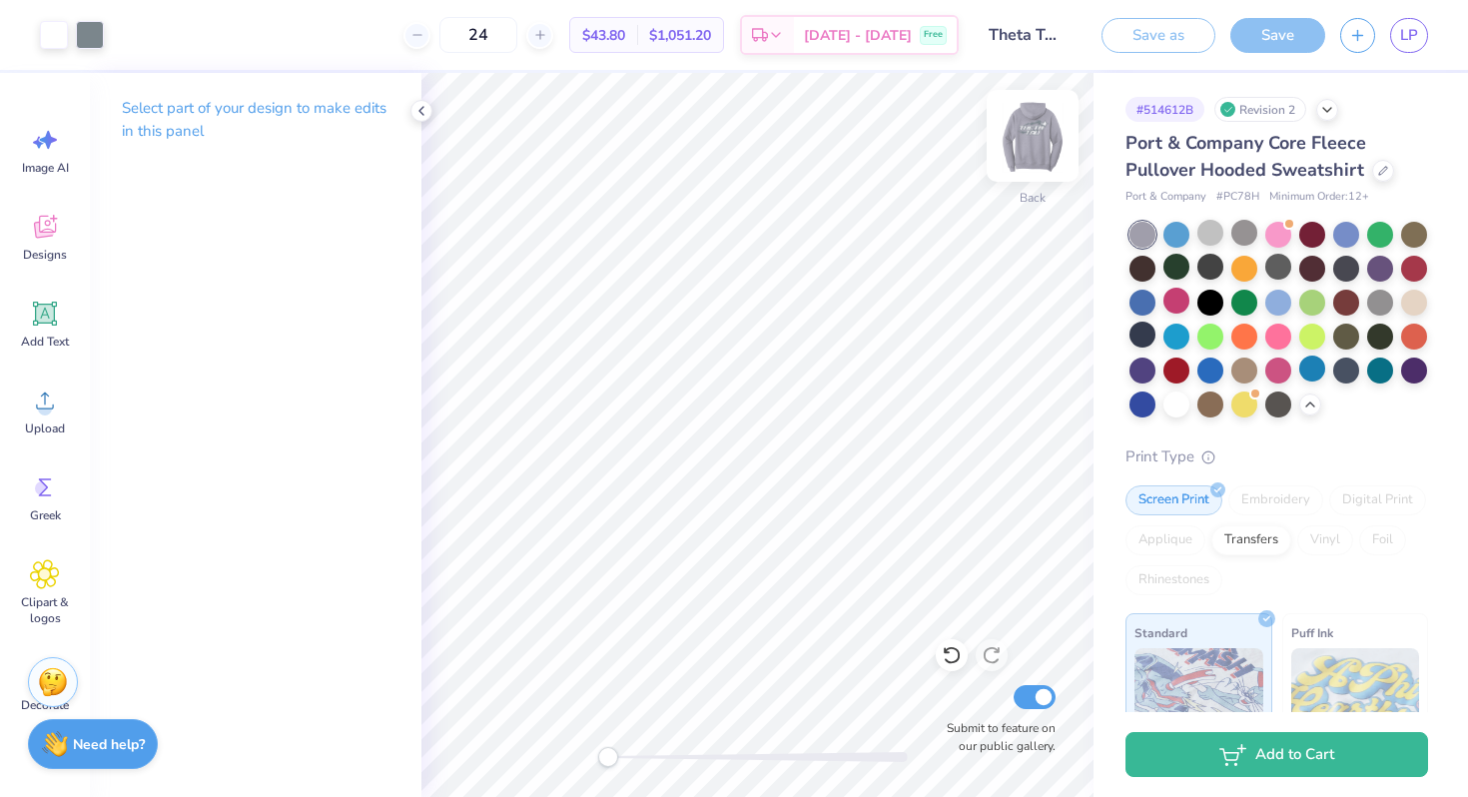
click at [1023, 161] on img at bounding box center [1033, 136] width 80 height 80
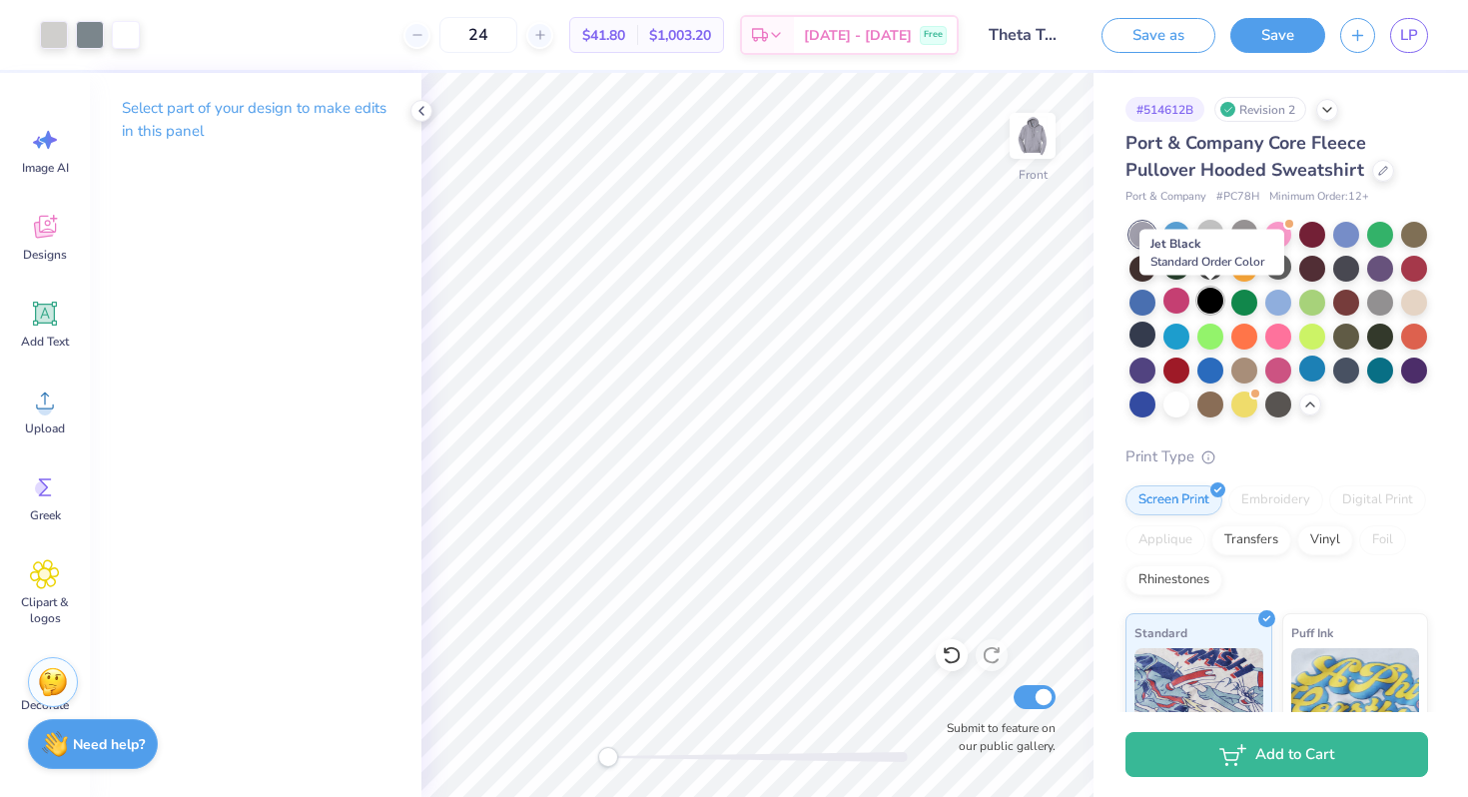
click at [1208, 295] on div at bounding box center [1211, 301] width 26 height 26
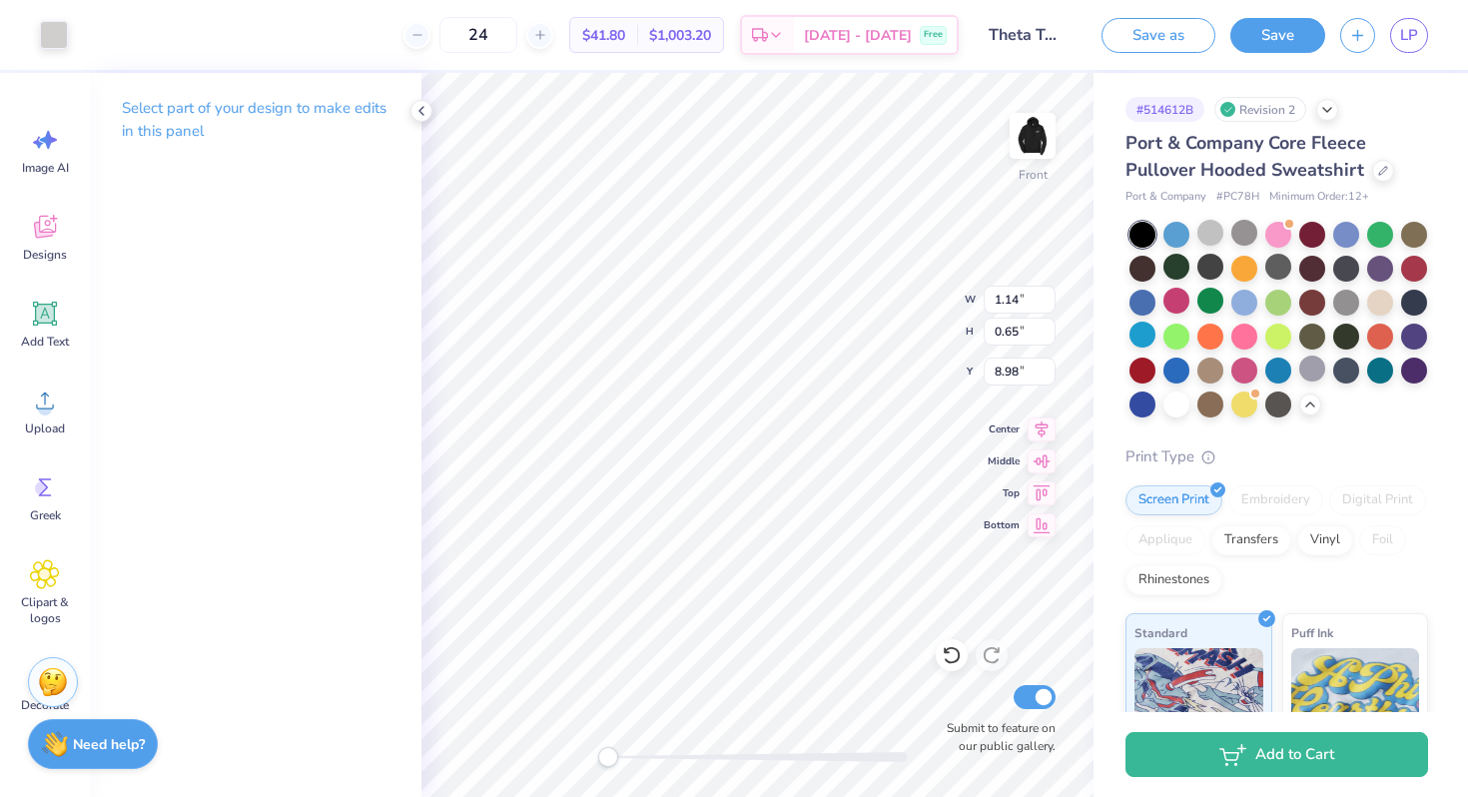
click at [35, 11] on div "Art colors" at bounding box center [34, 35] width 68 height 70
click at [47, 35] on div at bounding box center [54, 33] width 28 height 28
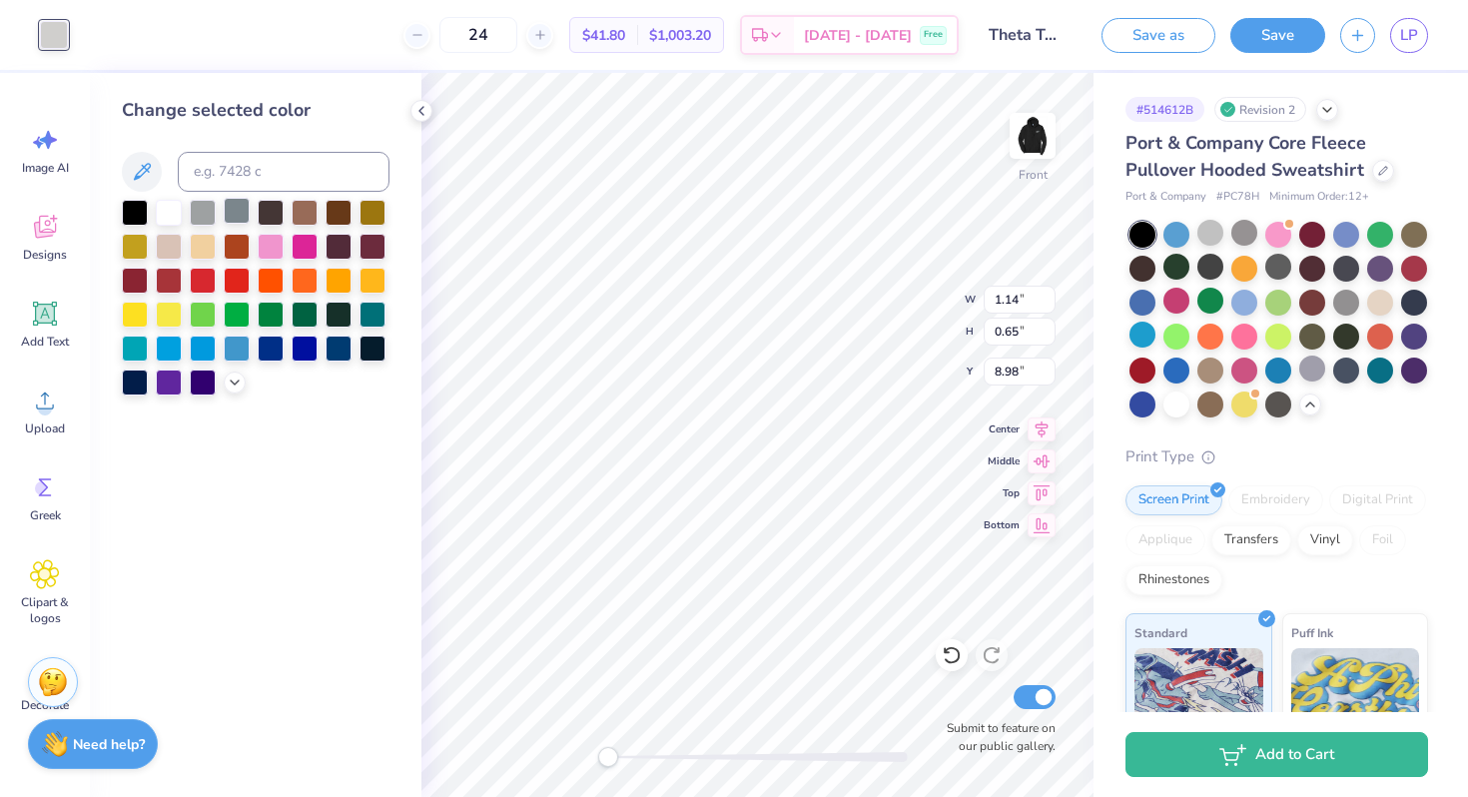
click at [228, 212] on div at bounding box center [237, 211] width 26 height 26
type input "8.71"
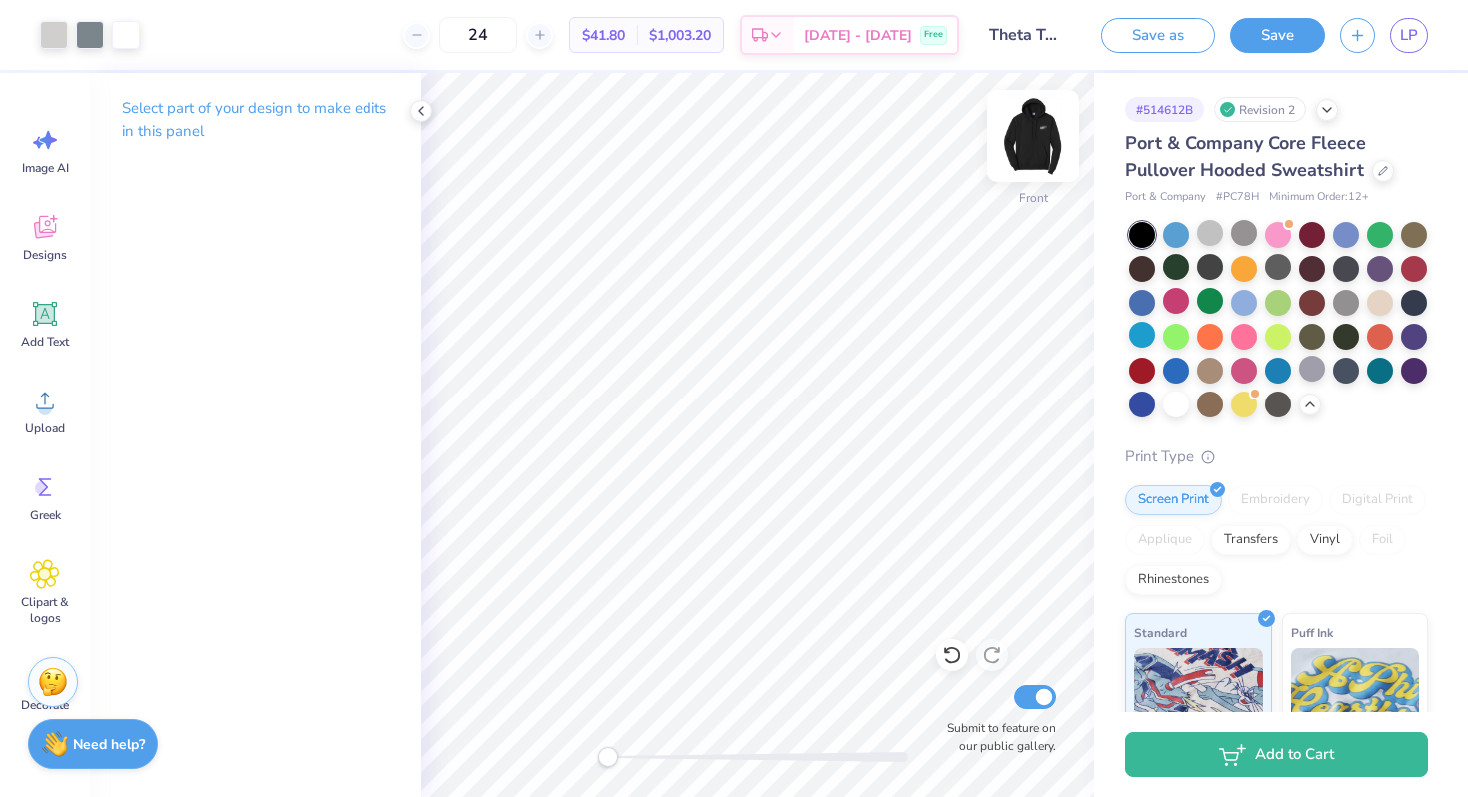
click at [1032, 140] on img at bounding box center [1033, 136] width 80 height 80
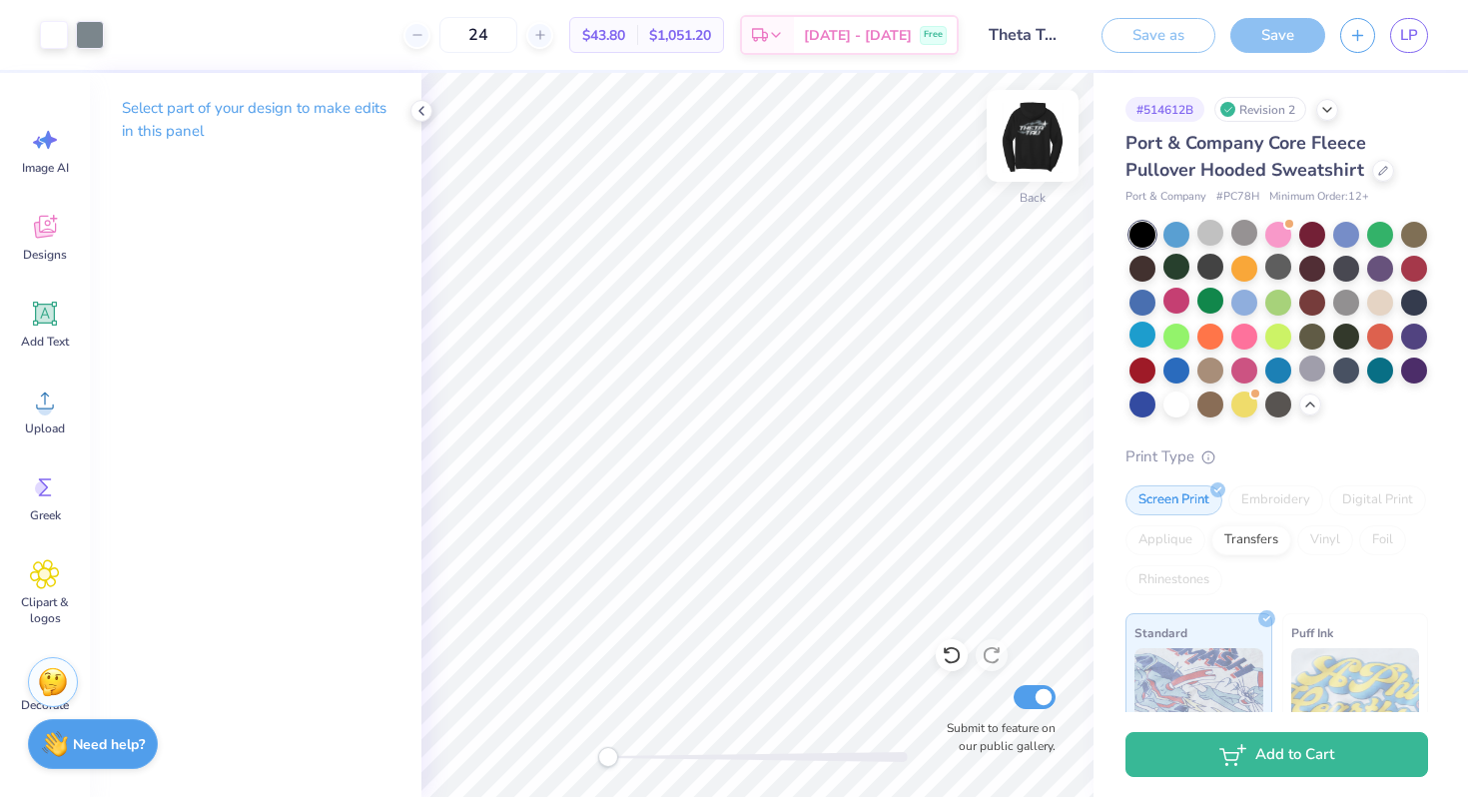
click at [1031, 130] on img at bounding box center [1033, 136] width 80 height 80
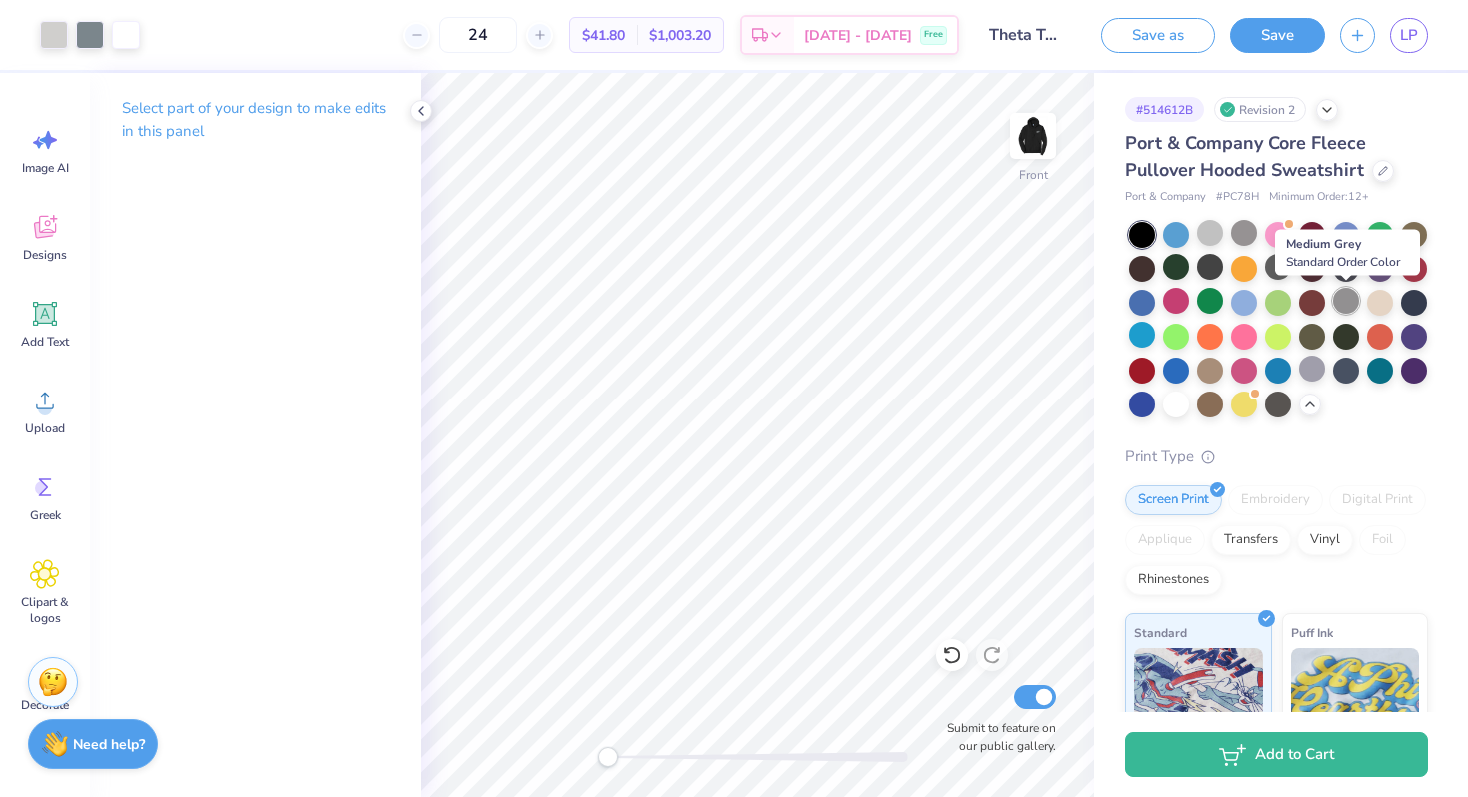
click at [1346, 305] on div at bounding box center [1346, 301] width 26 height 26
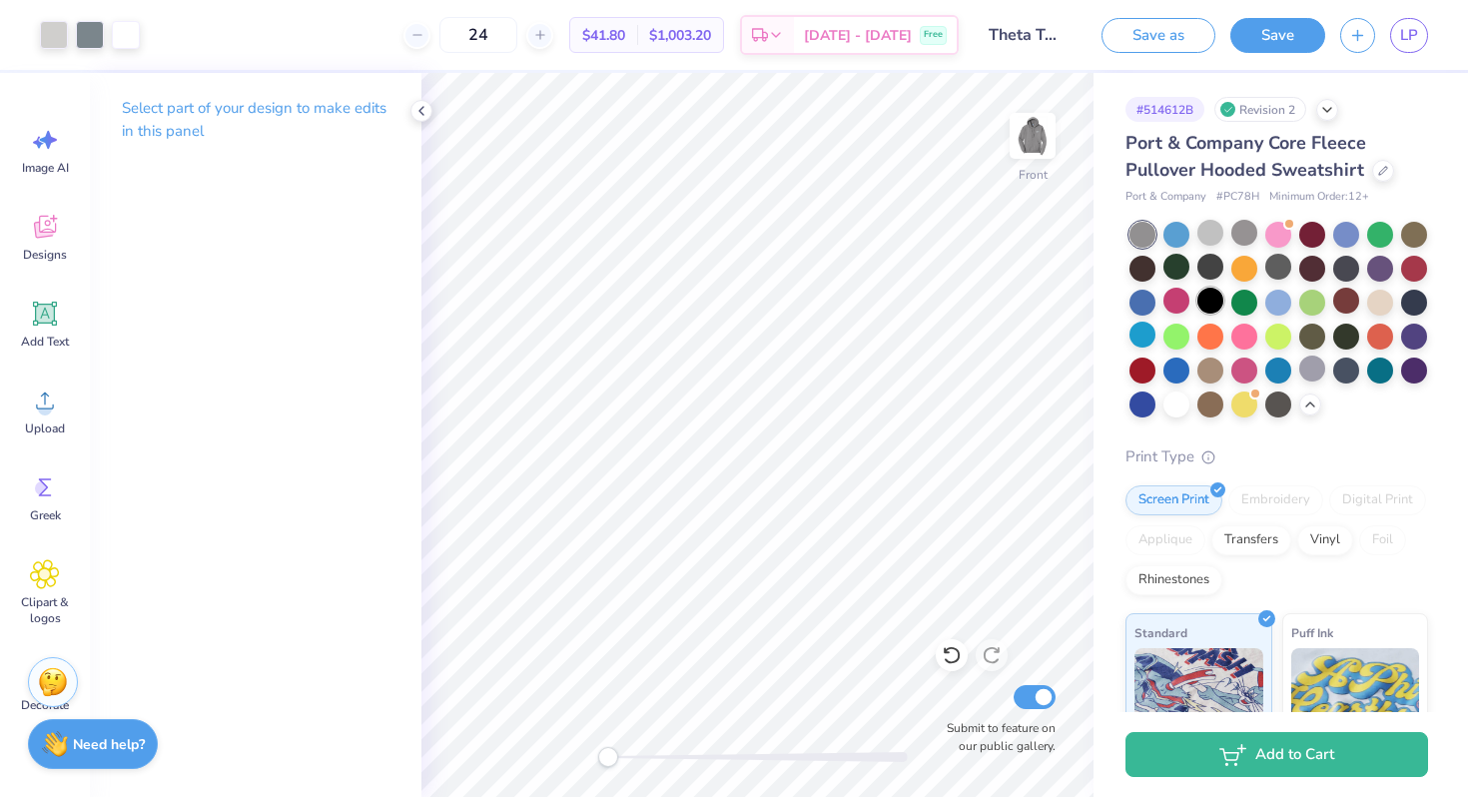
click at [1212, 297] on div at bounding box center [1211, 301] width 26 height 26
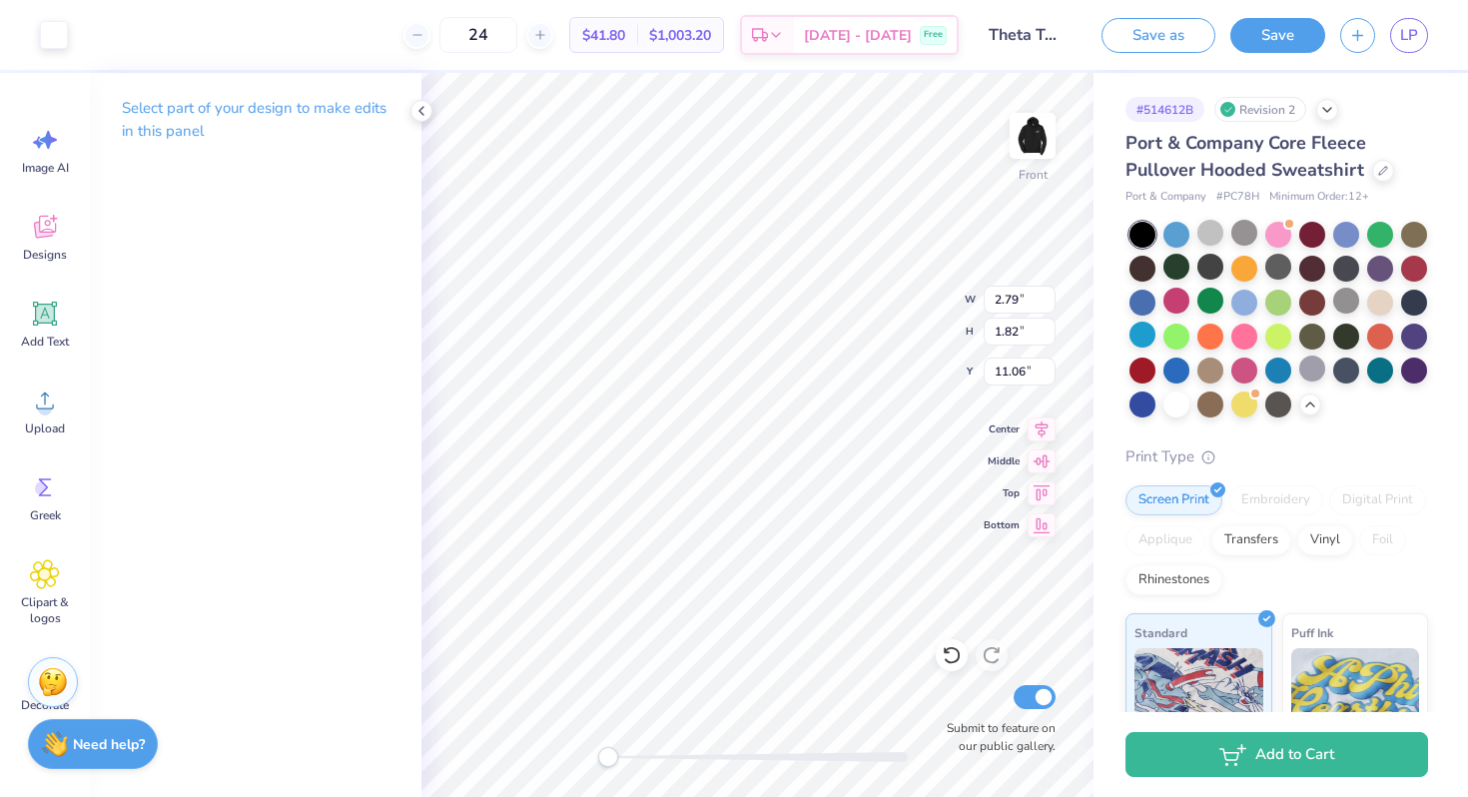
type input "14.62"
type input "6.88"
type input "6.00"
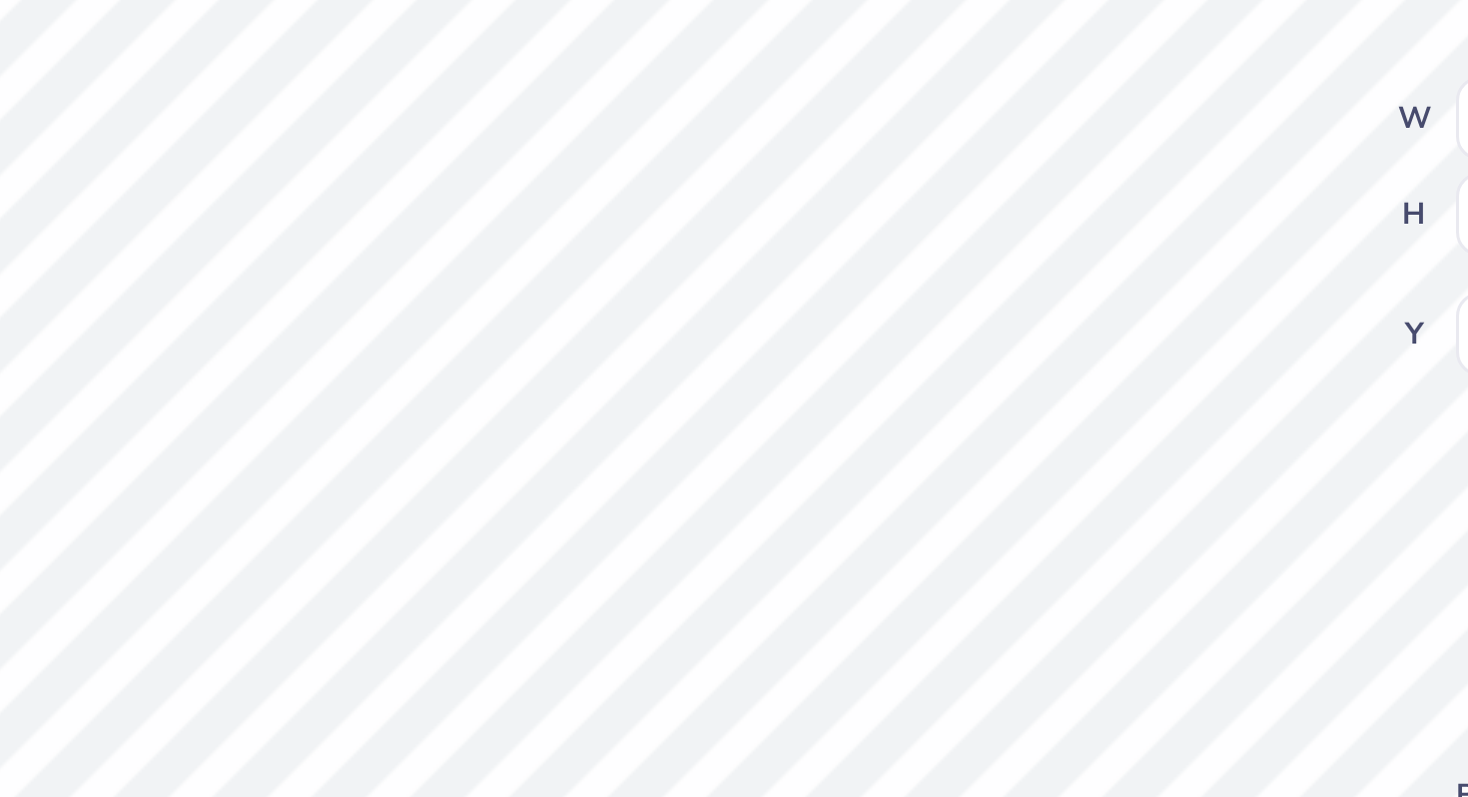
type input "14.62"
type input "6.88"
type input "6.00"
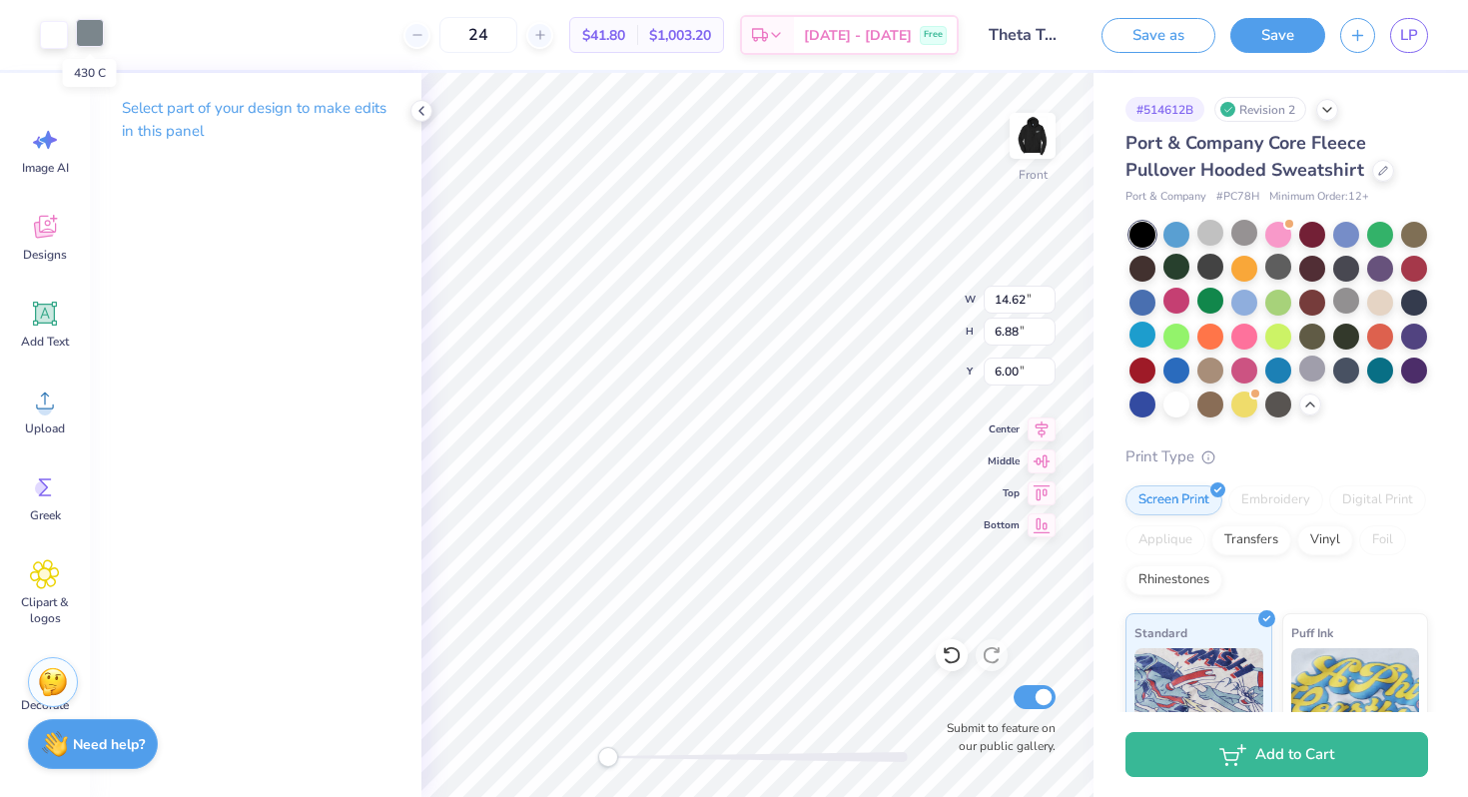
click at [88, 26] on div at bounding box center [90, 33] width 28 height 28
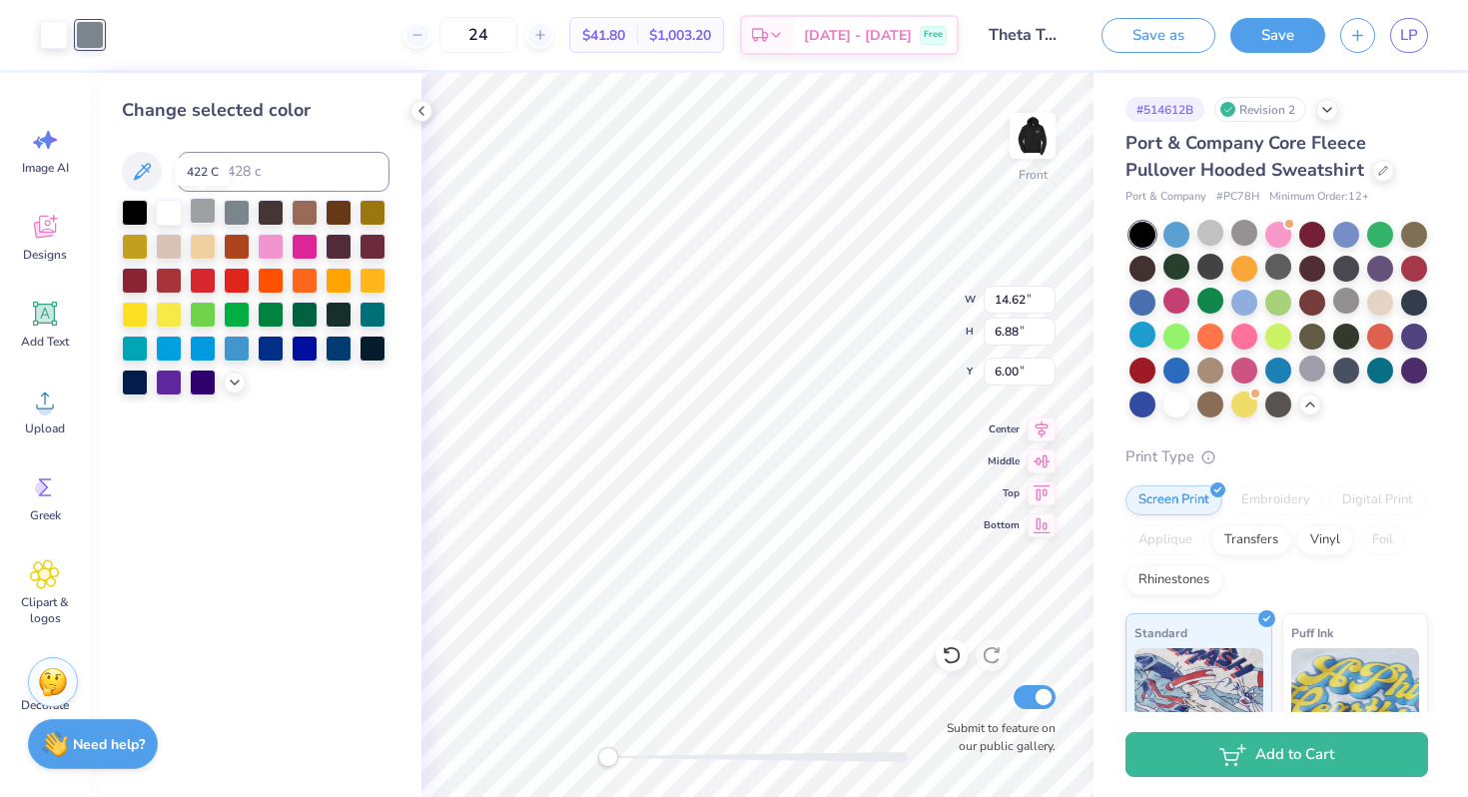
click at [205, 207] on div at bounding box center [203, 211] width 26 height 26
click at [169, 211] on div at bounding box center [169, 211] width 26 height 26
click at [196, 213] on div at bounding box center [203, 211] width 26 height 26
click at [163, 214] on div at bounding box center [169, 211] width 26 height 26
click at [209, 217] on div at bounding box center [203, 211] width 26 height 26
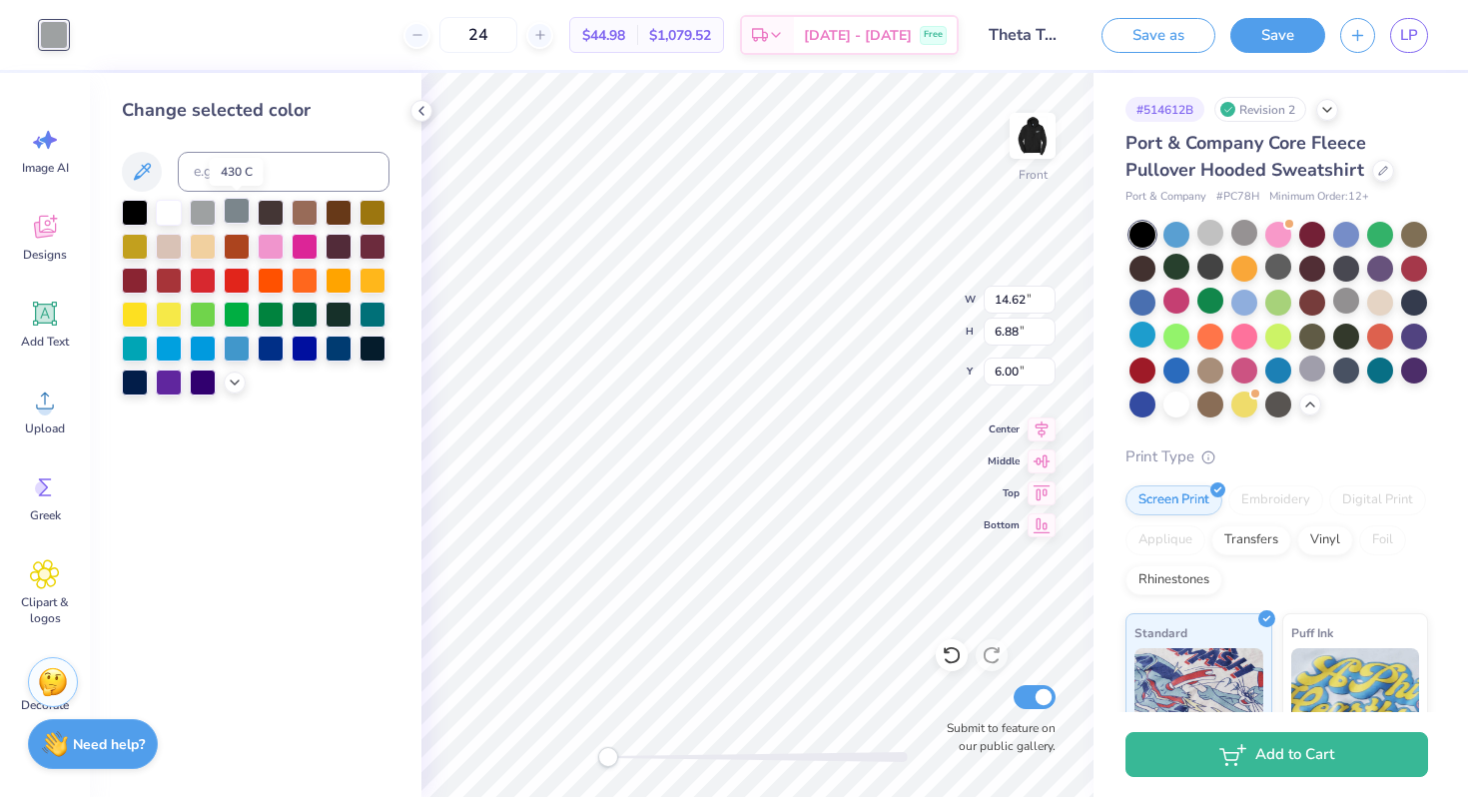
click at [242, 210] on div at bounding box center [237, 211] width 26 height 26
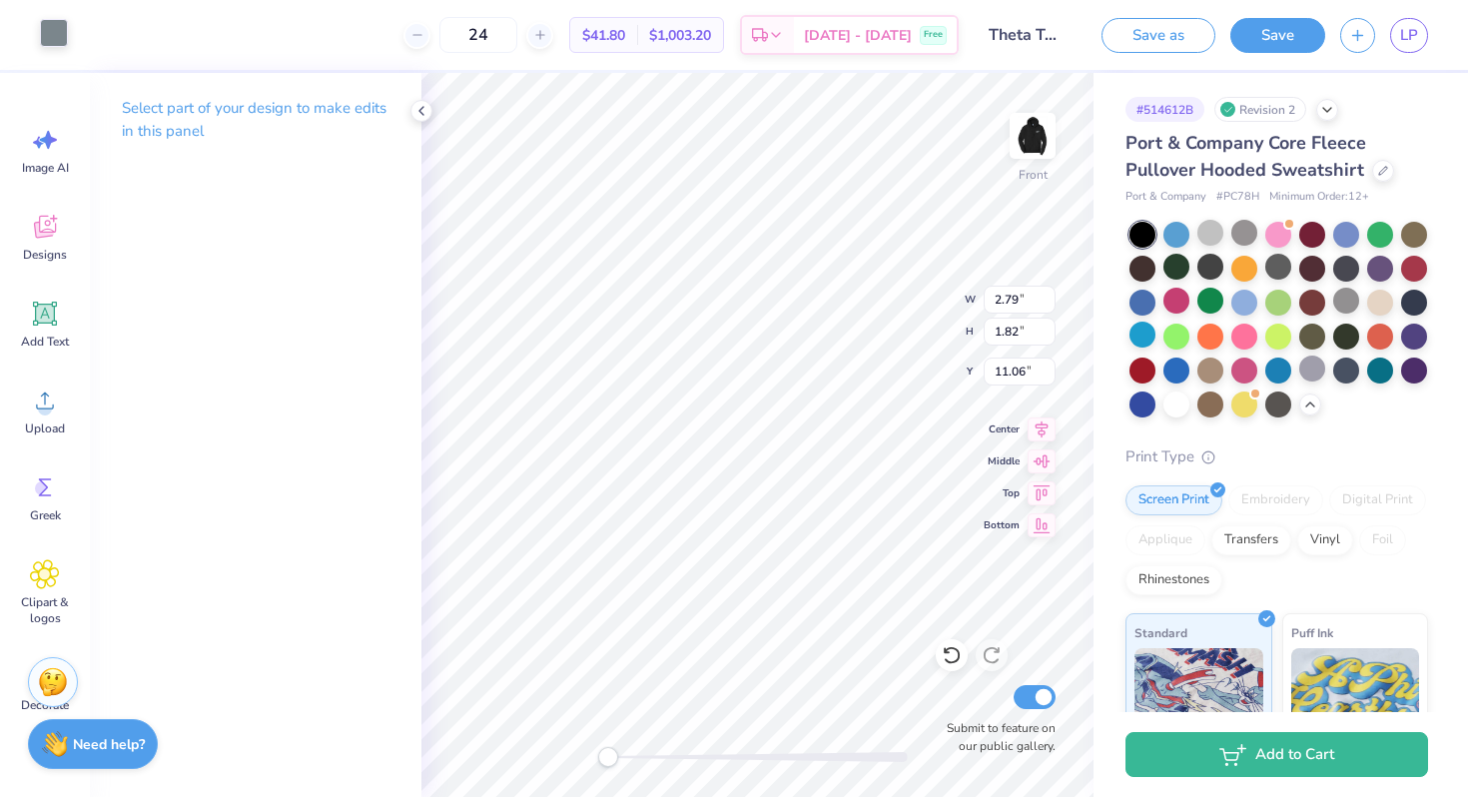
click at [48, 30] on div at bounding box center [54, 33] width 28 height 28
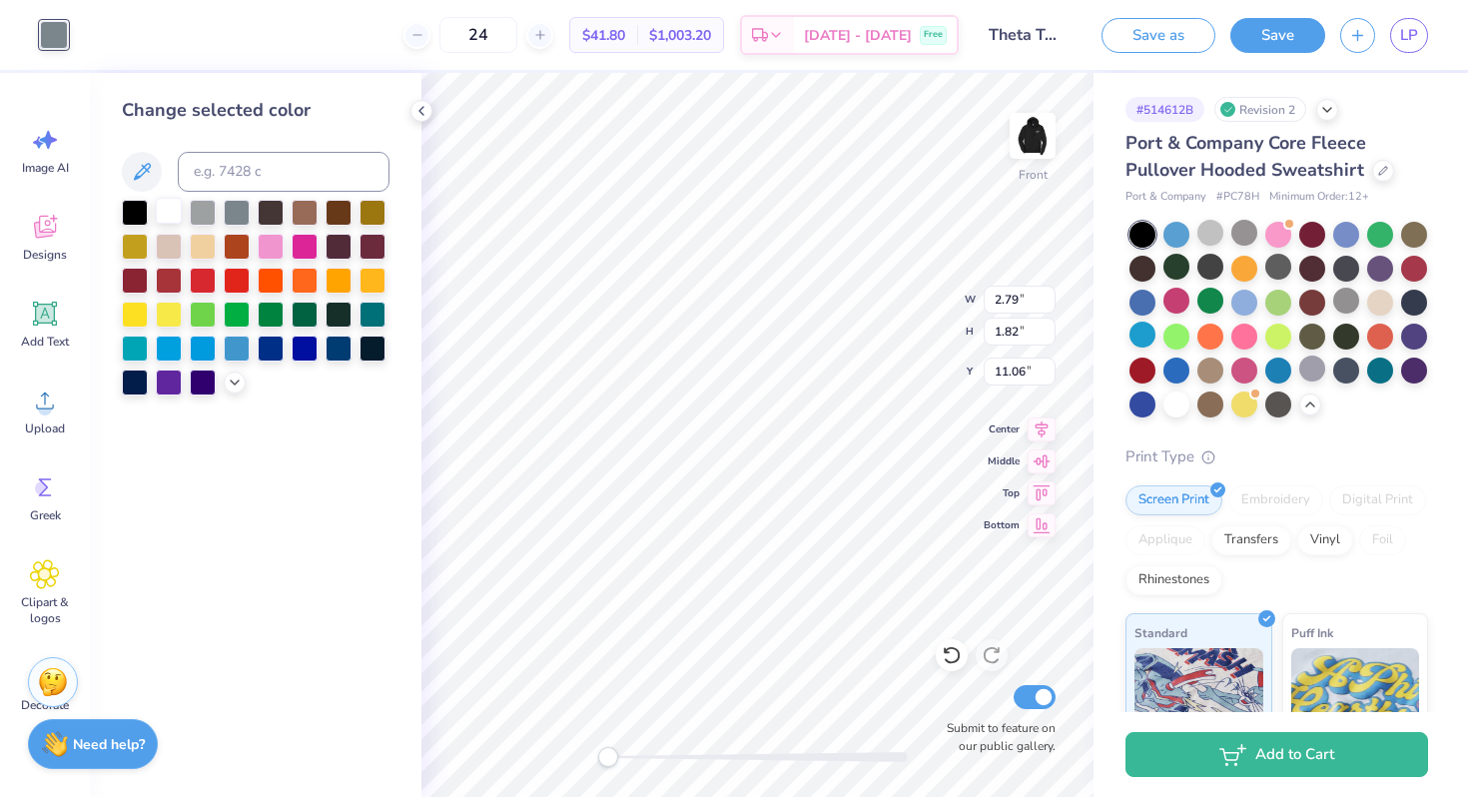
click at [163, 213] on div at bounding box center [169, 211] width 26 height 26
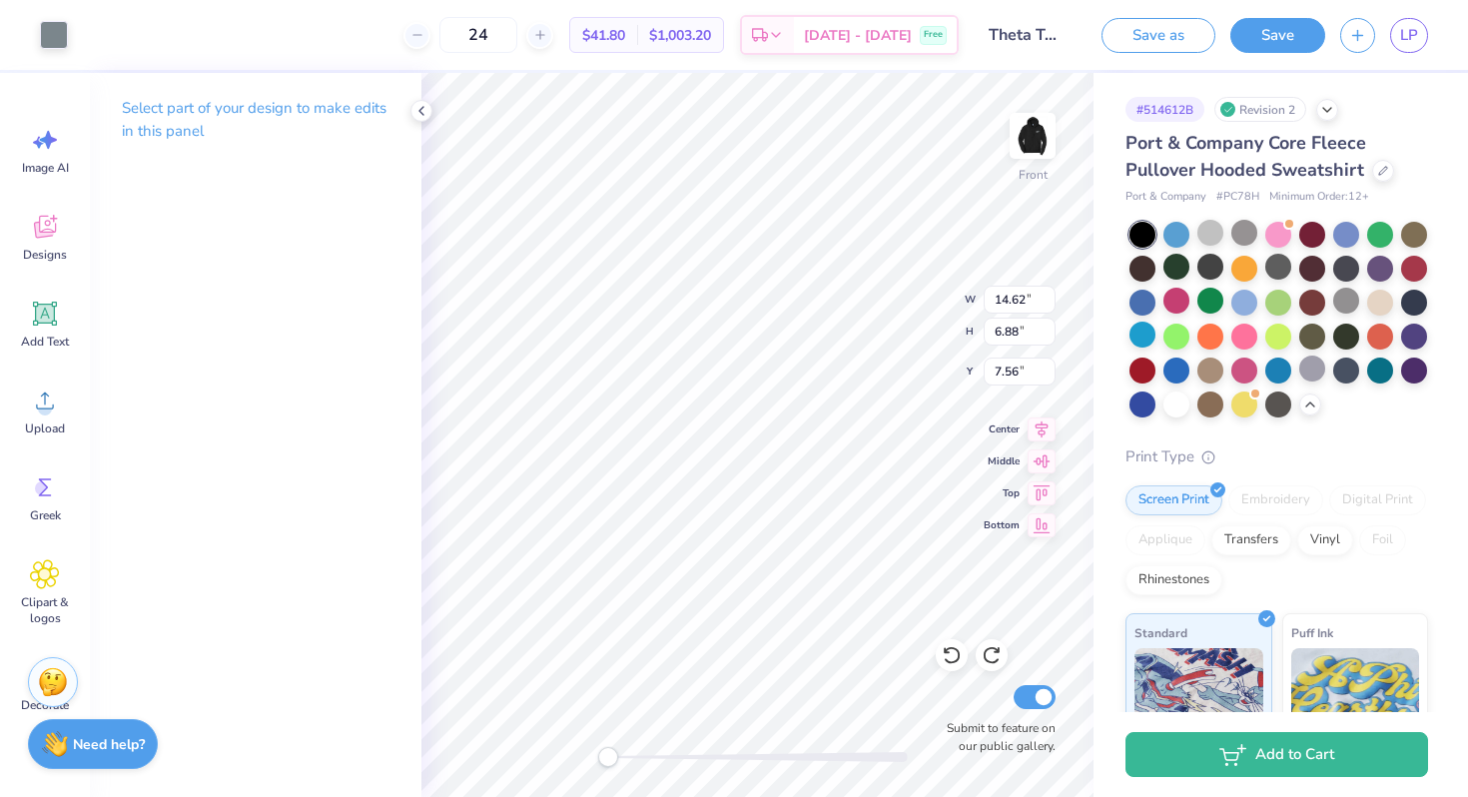
type input "7.56"
type input "13.13"
type input "6.18"
type input "7.16"
type input "12.00"
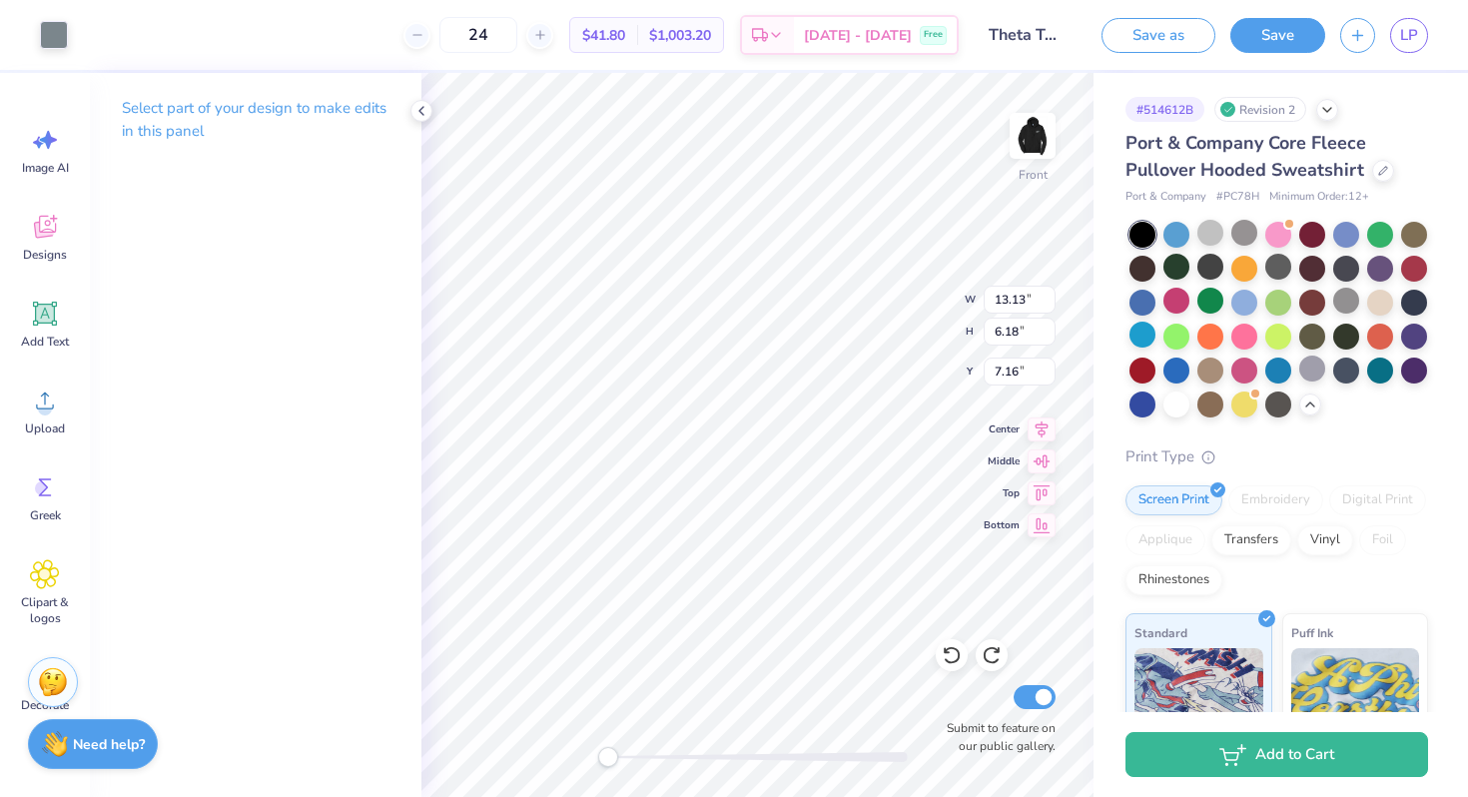
type input "5.65"
type input "6.00"
click at [78, 31] on div at bounding box center [90, 33] width 28 height 28
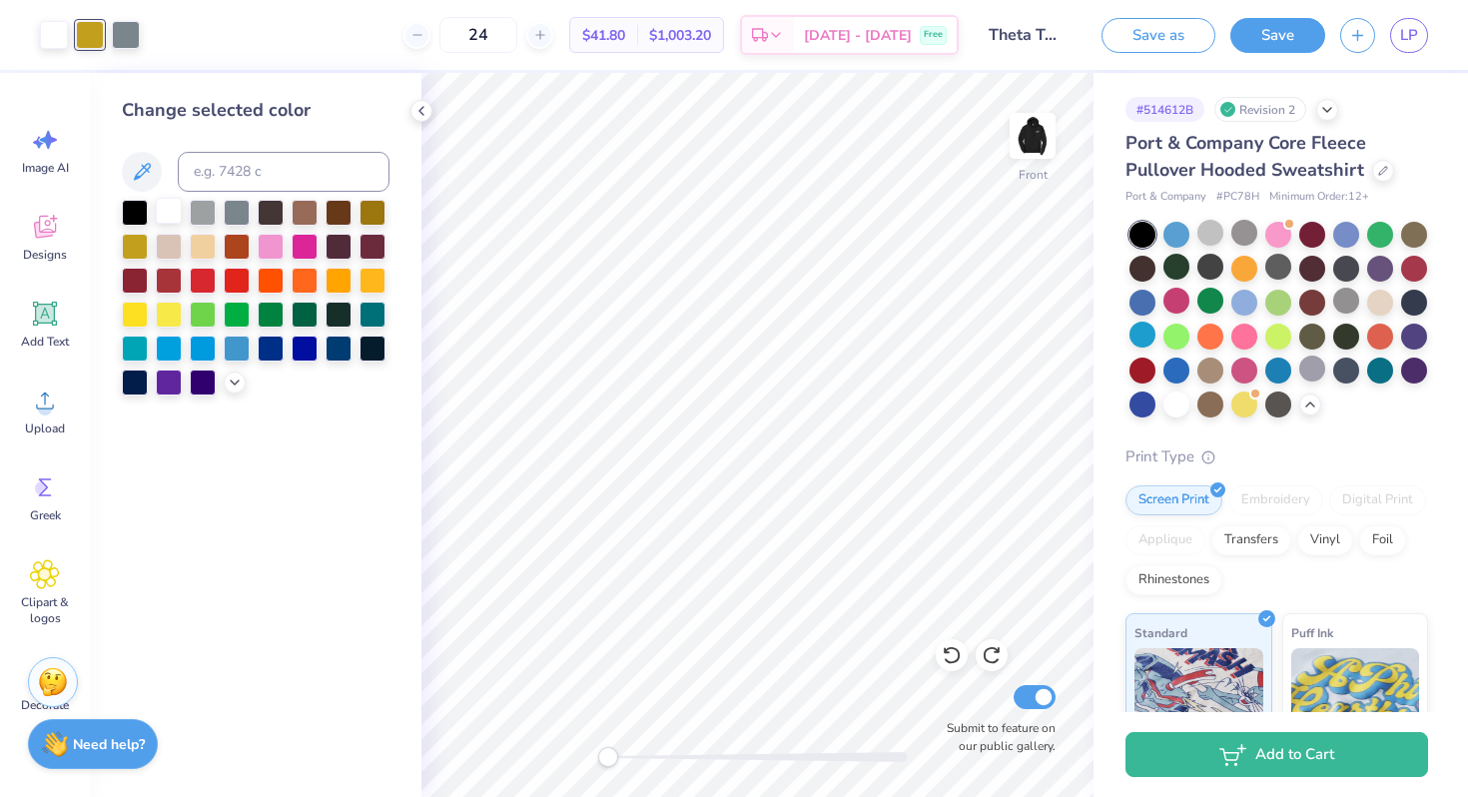
click at [176, 211] on div at bounding box center [169, 211] width 26 height 26
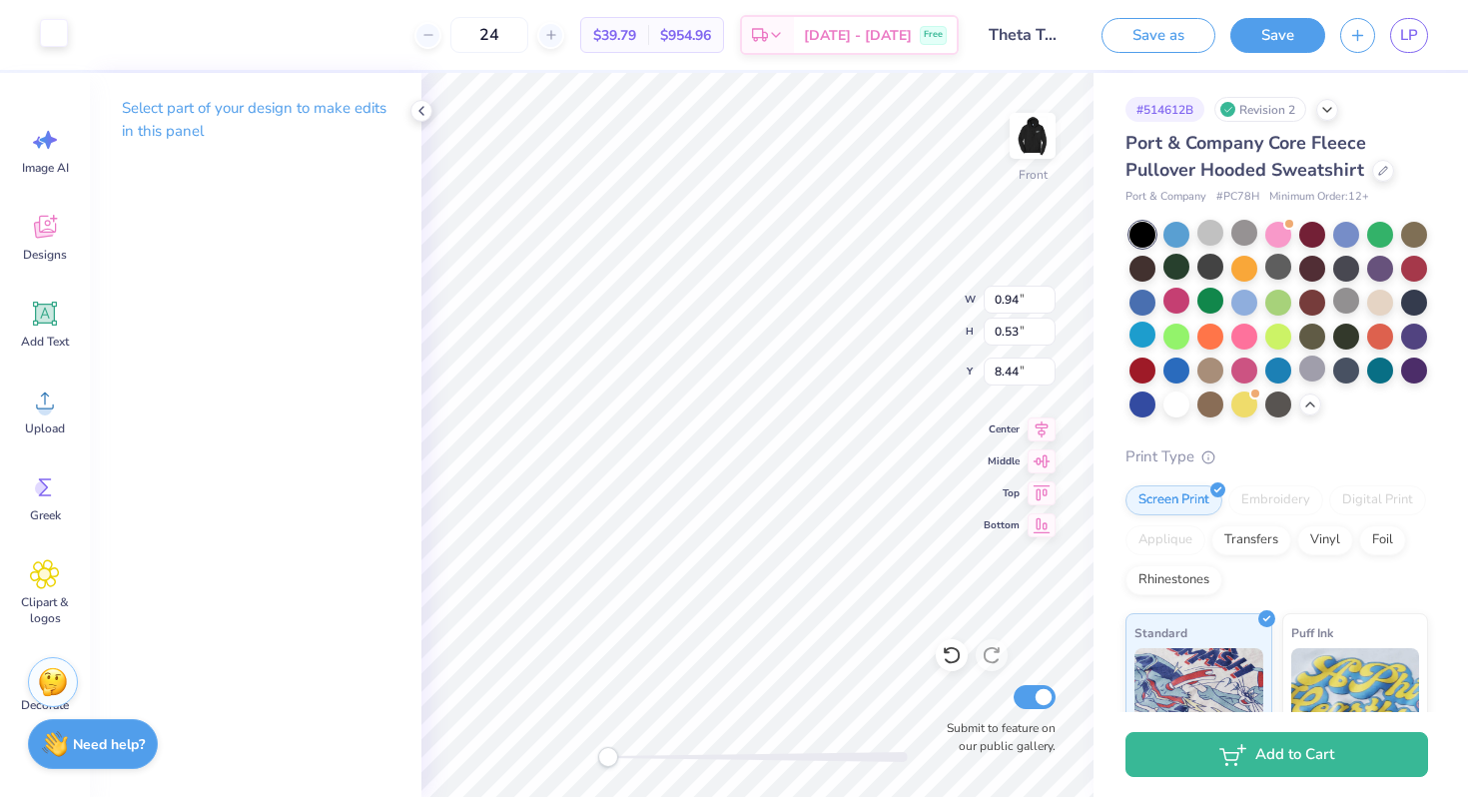
click at [47, 29] on div at bounding box center [54, 33] width 28 height 28
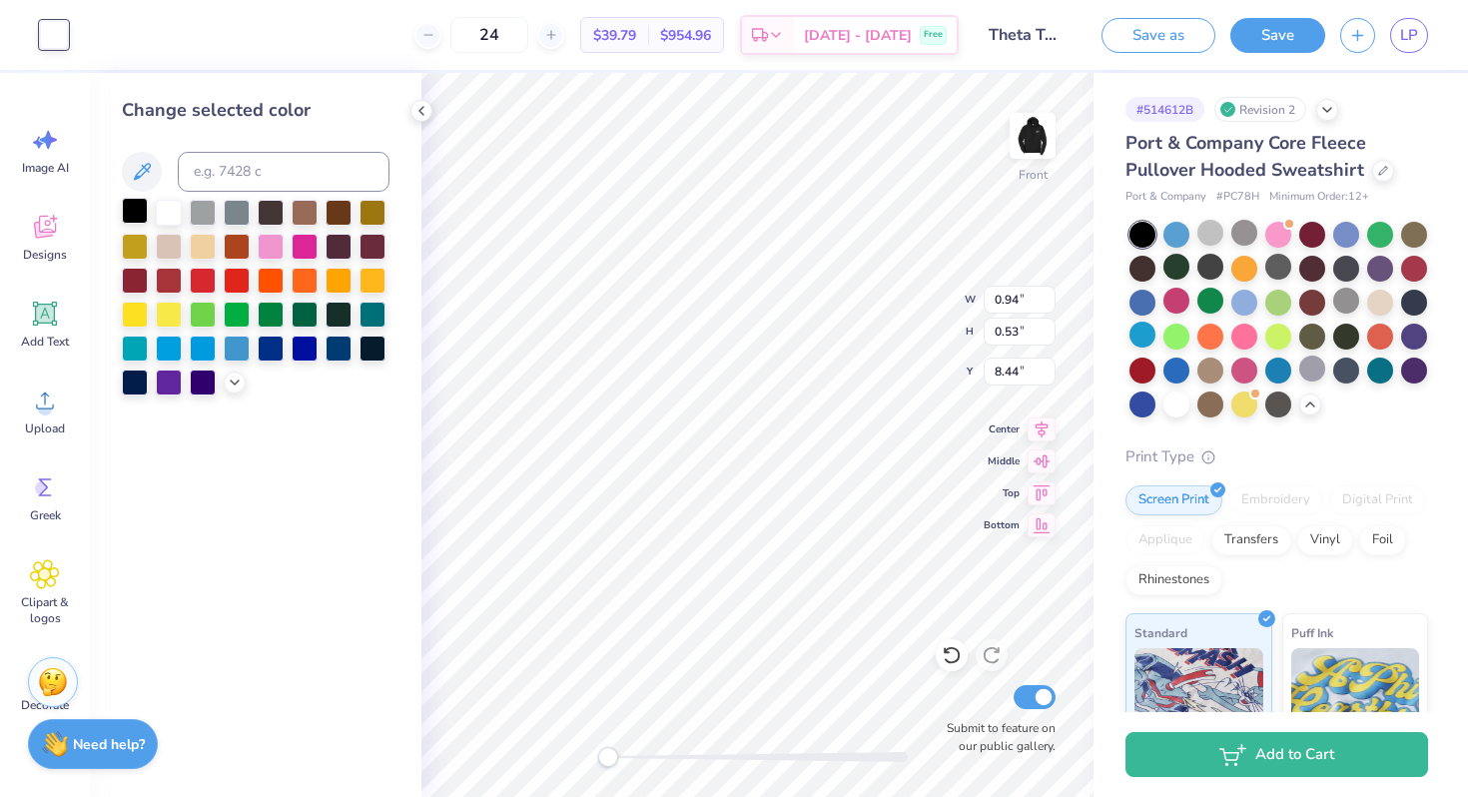
click at [134, 205] on div at bounding box center [135, 211] width 26 height 26
click at [239, 212] on div at bounding box center [237, 211] width 26 height 26
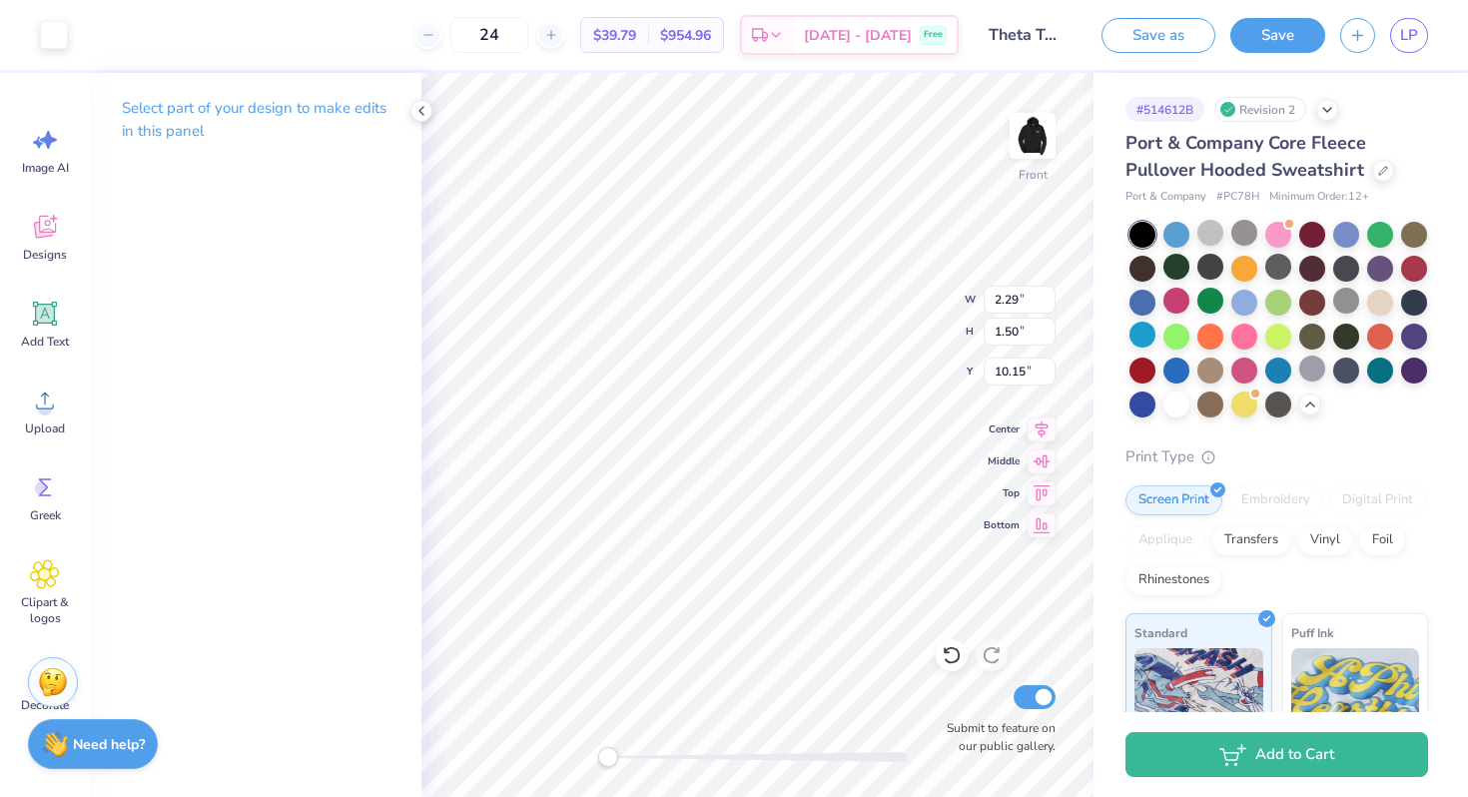
type input "1.84"
type input "10.02"
click at [94, 37] on div at bounding box center [90, 33] width 28 height 28
type input "10.01"
type input "14.08"
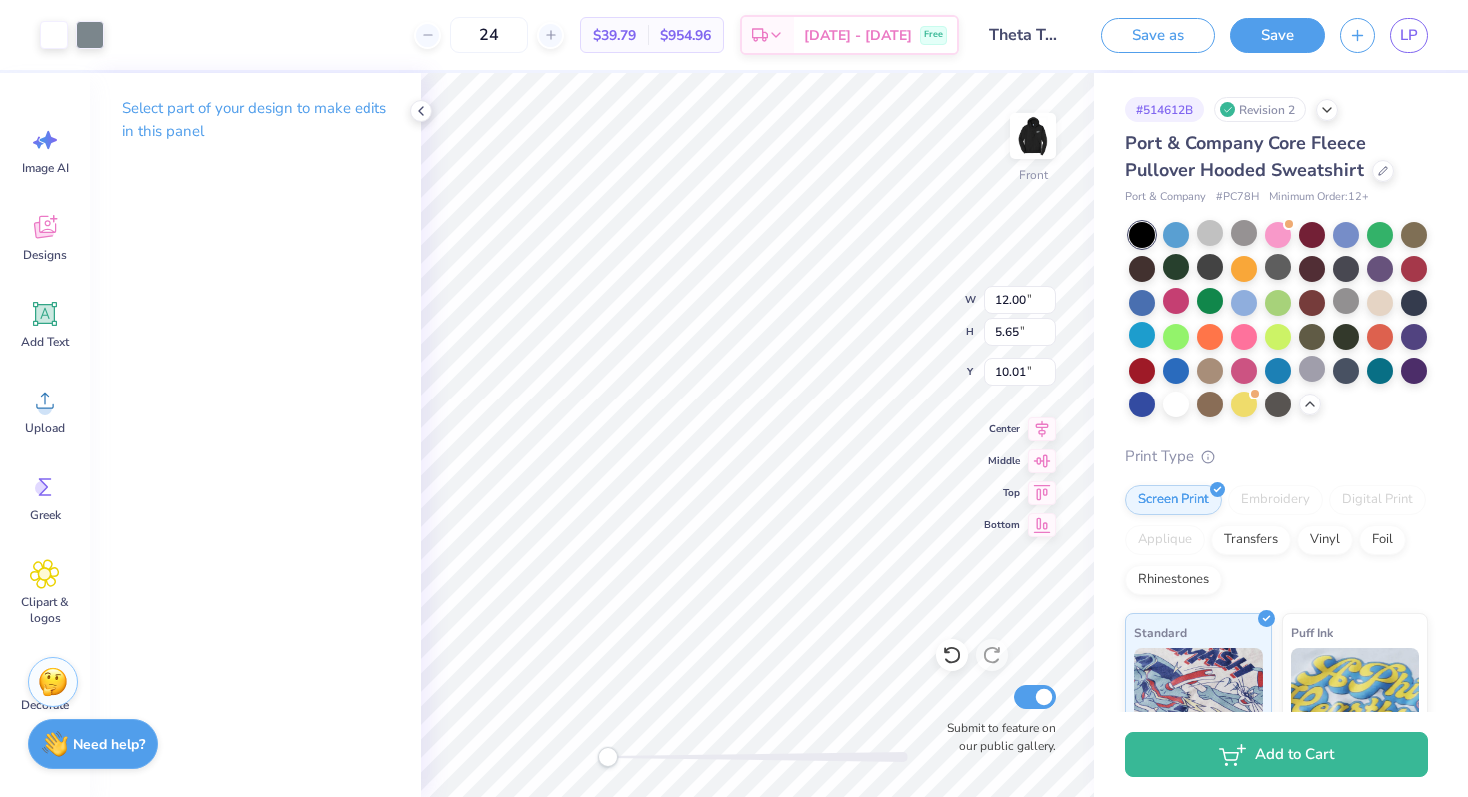
type input "6.63"
type input "10.09"
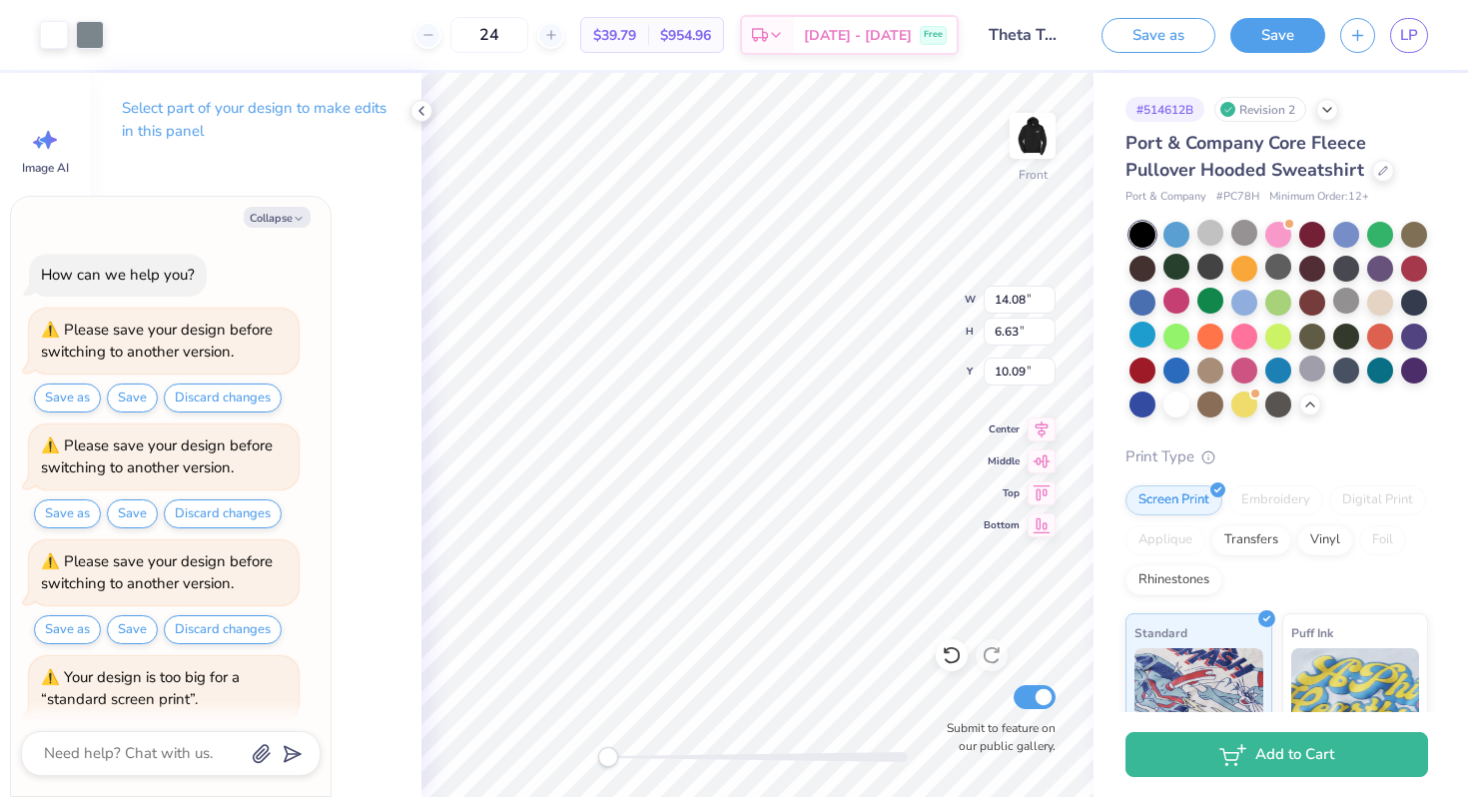
scroll to position [104, 0]
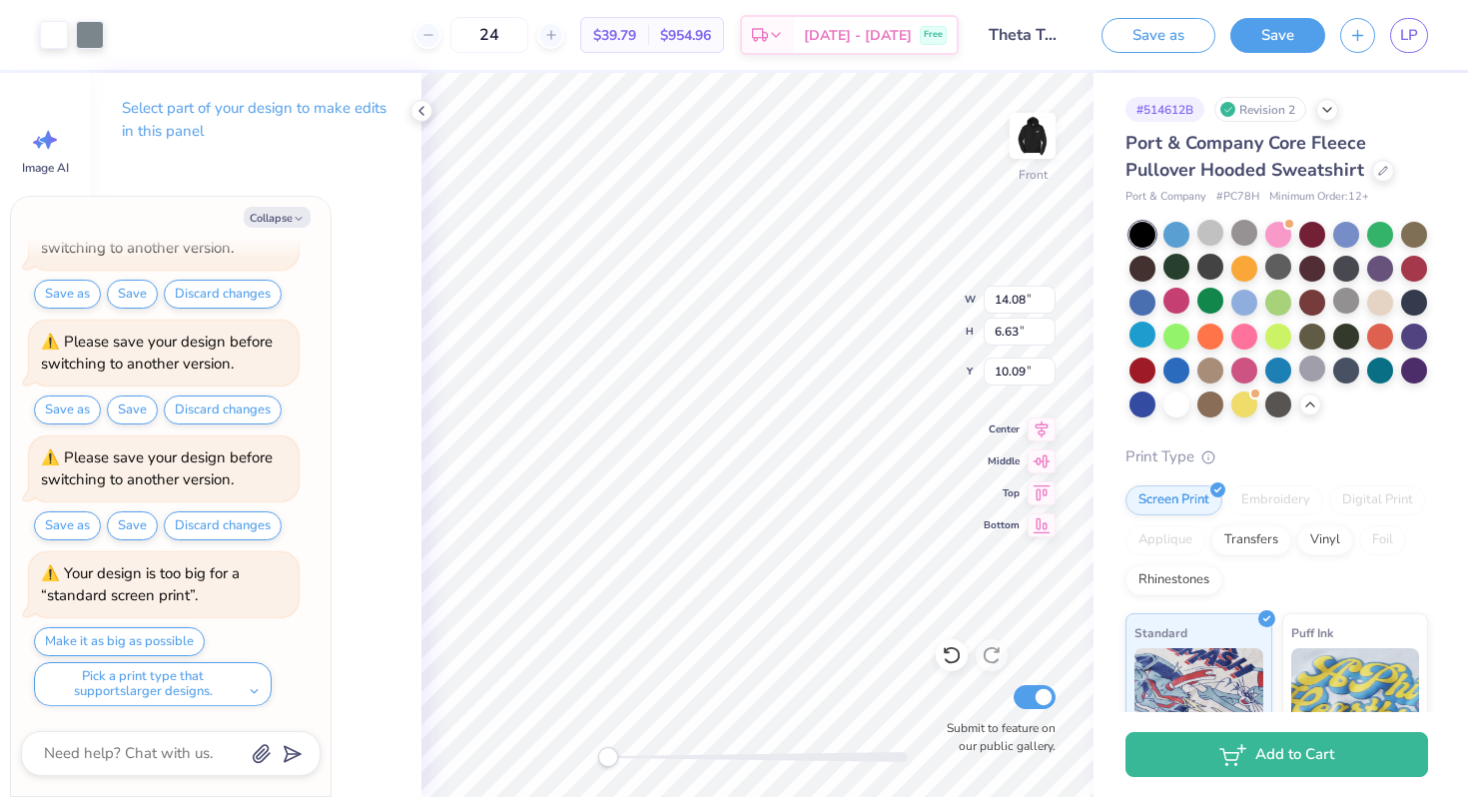
type textarea "x"
type input "9.37"
type textarea "x"
type input "14.80"
type input "6.97"
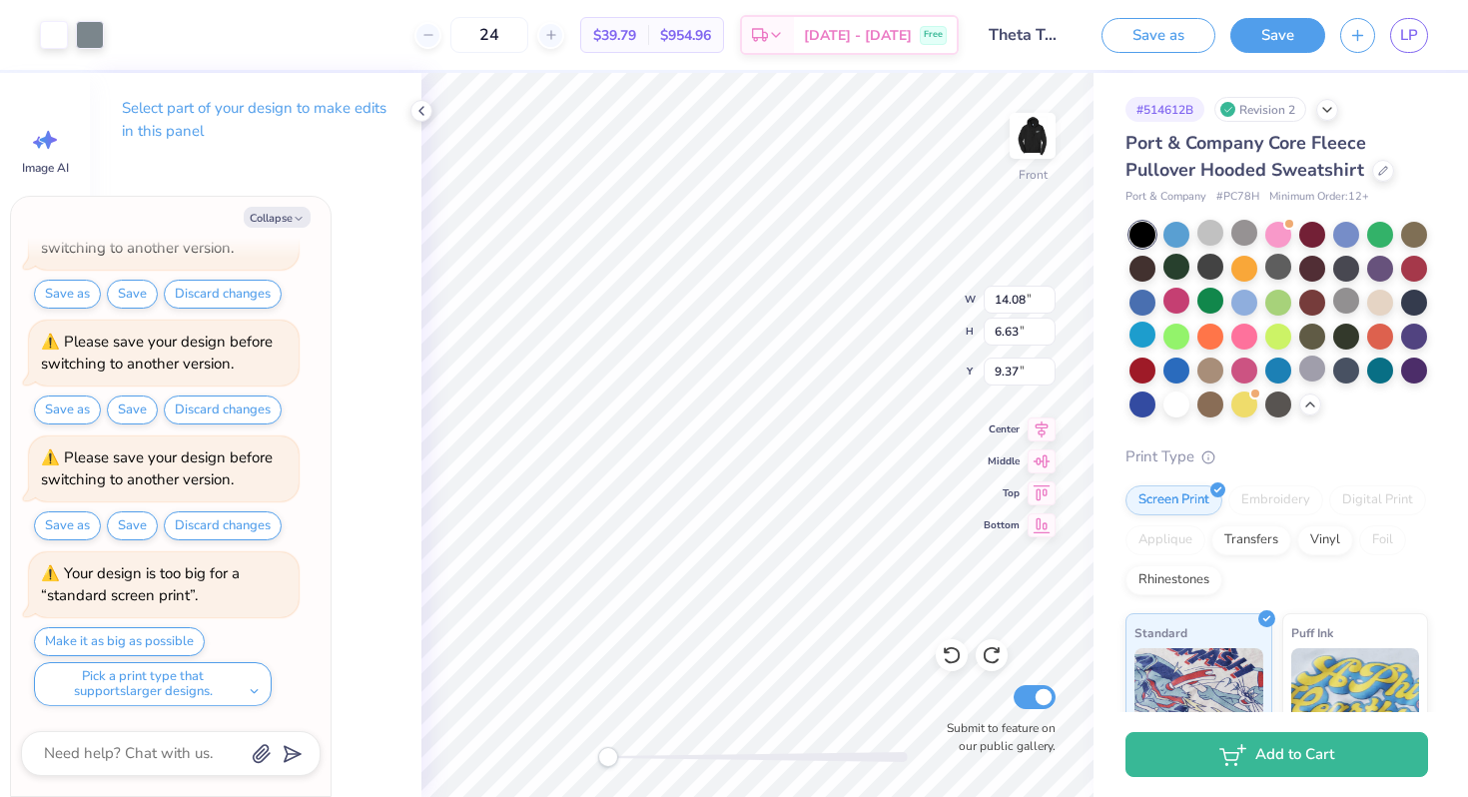
type input "9.03"
type textarea "x"
type input "8.52"
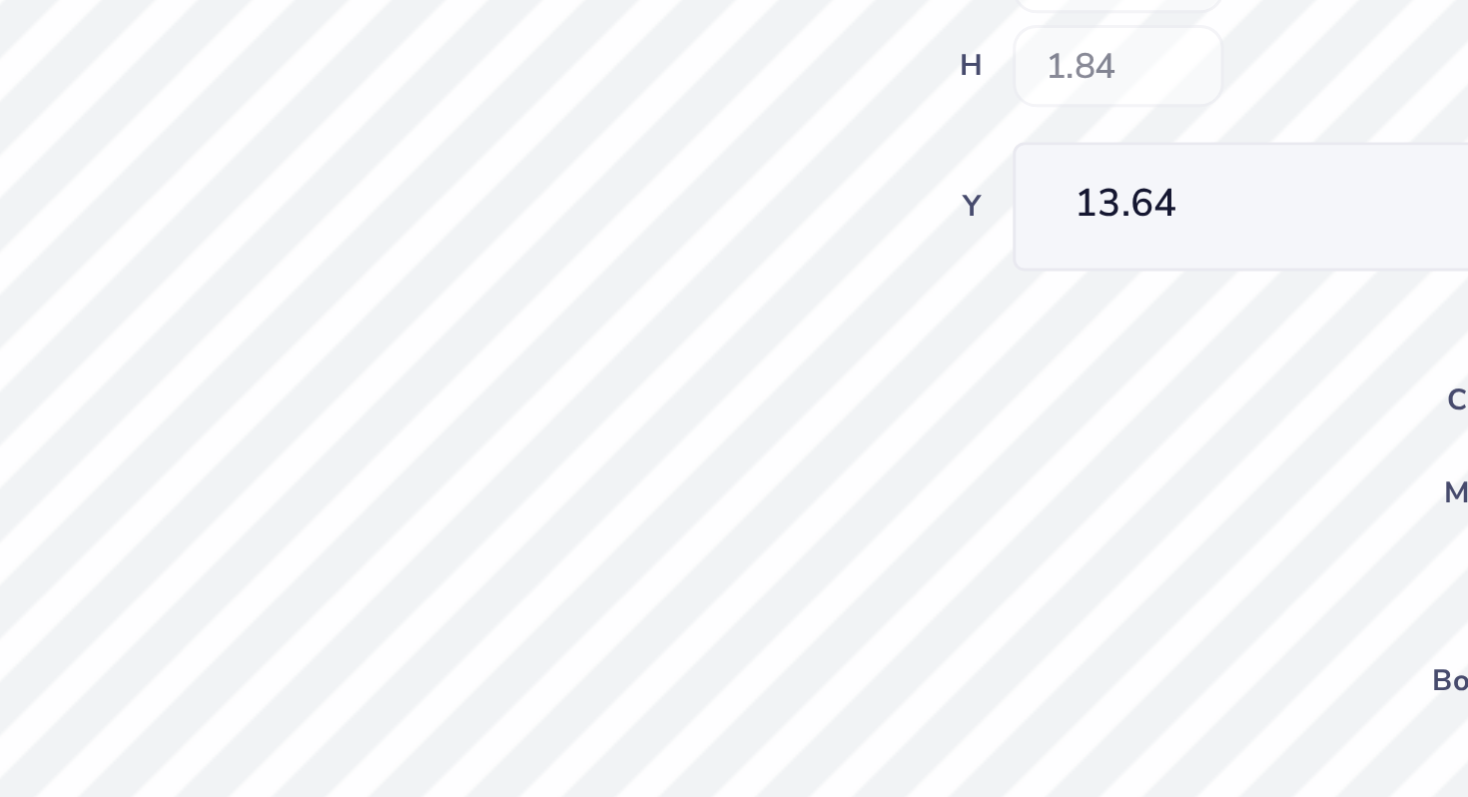
type textarea "x"
type input "14.80"
type input "6.97"
type input "8.52"
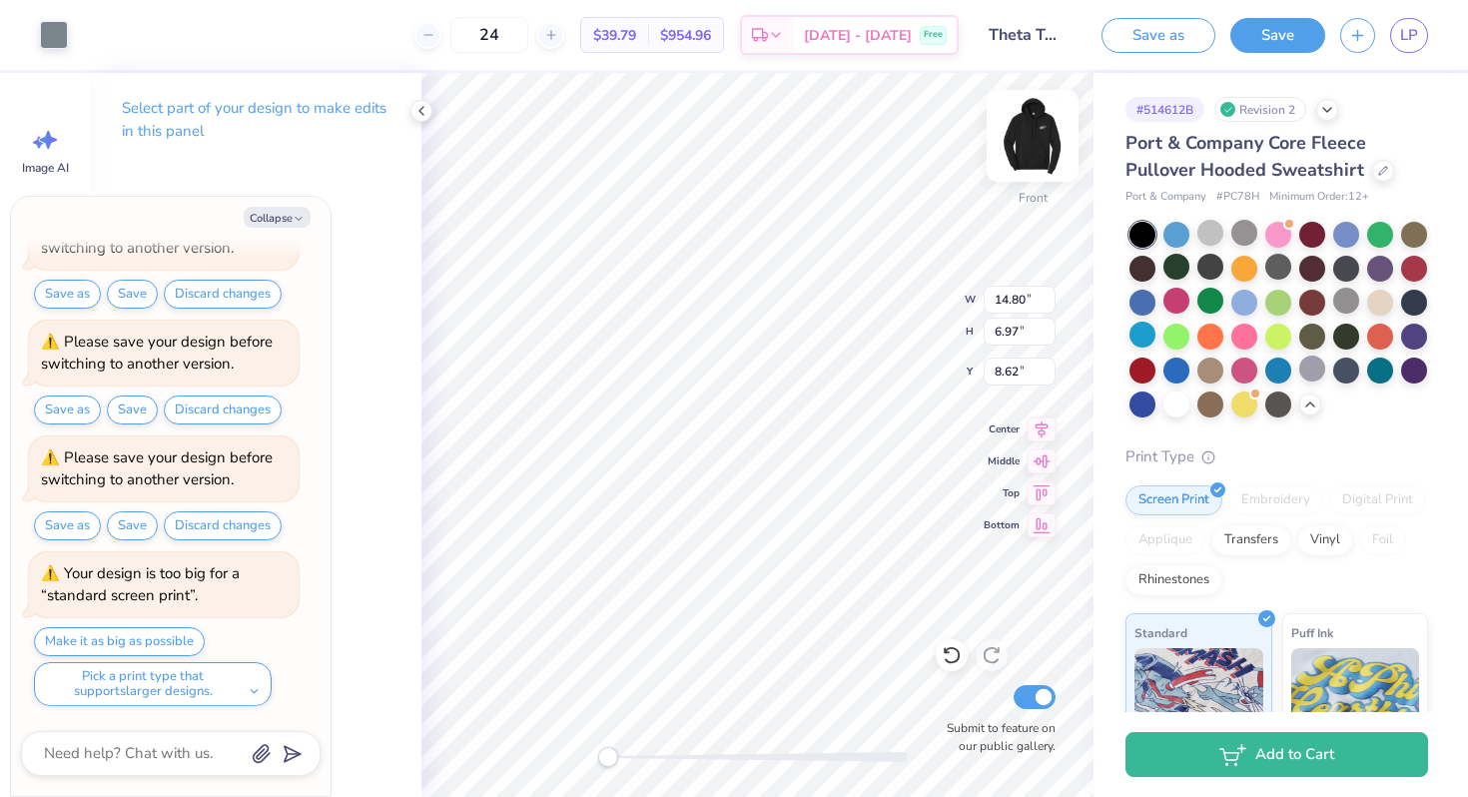
type textarea "x"
type input "2.82"
type input "1.84"
type input "13.47"
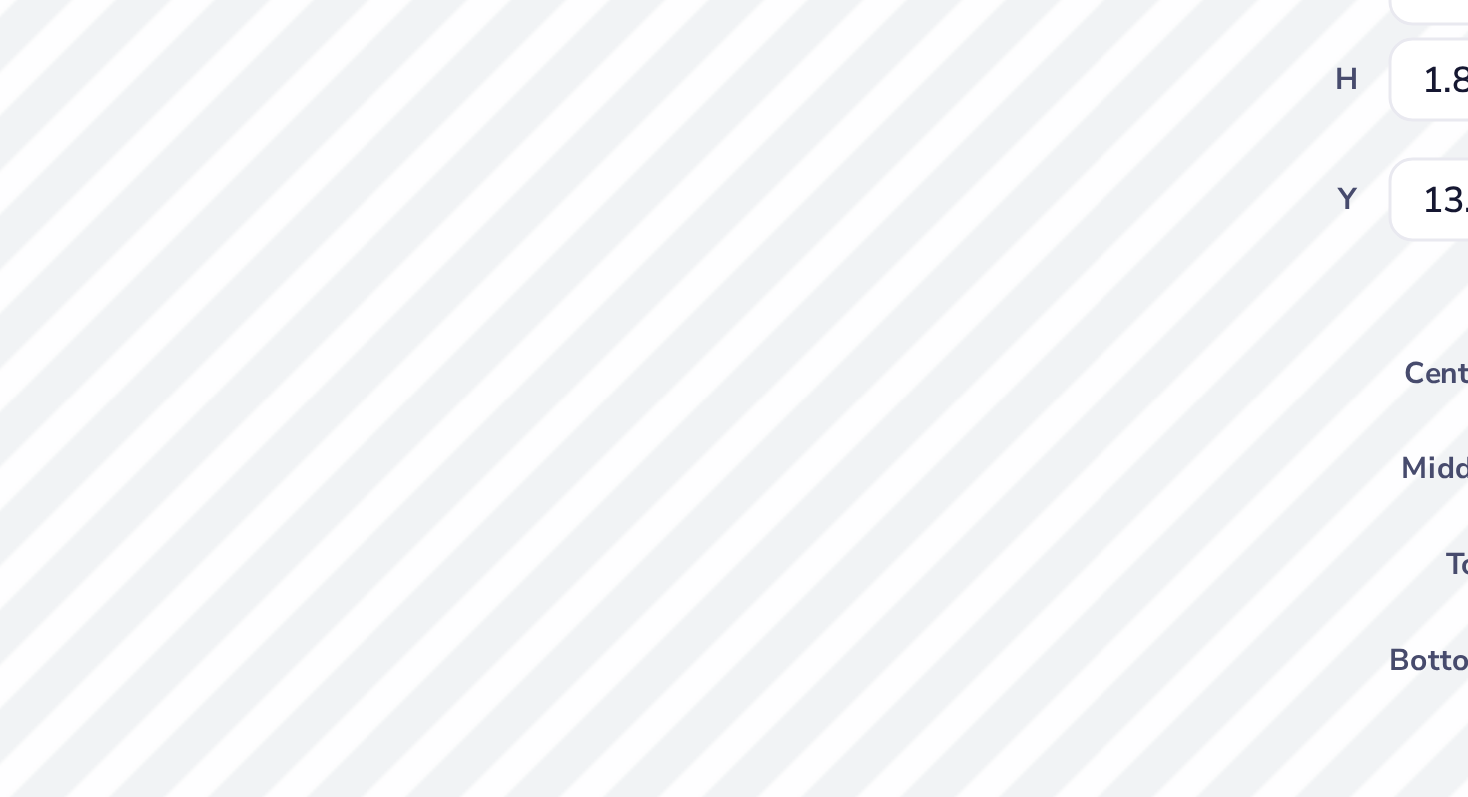
type textarea "x"
type input "13.64"
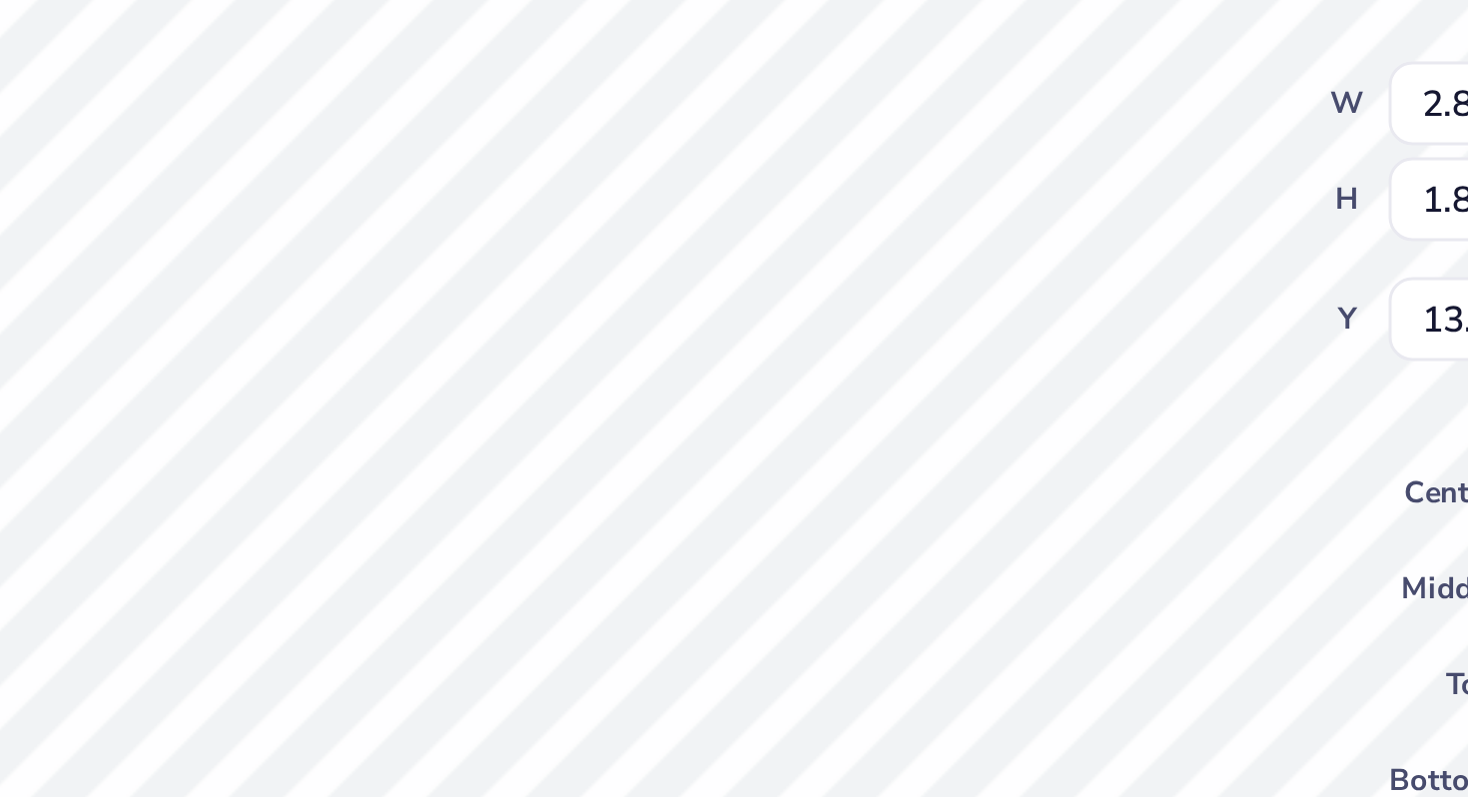
type textarea "x"
type input "2.91"
type input "11.27"
type textarea "x"
type input "14.80"
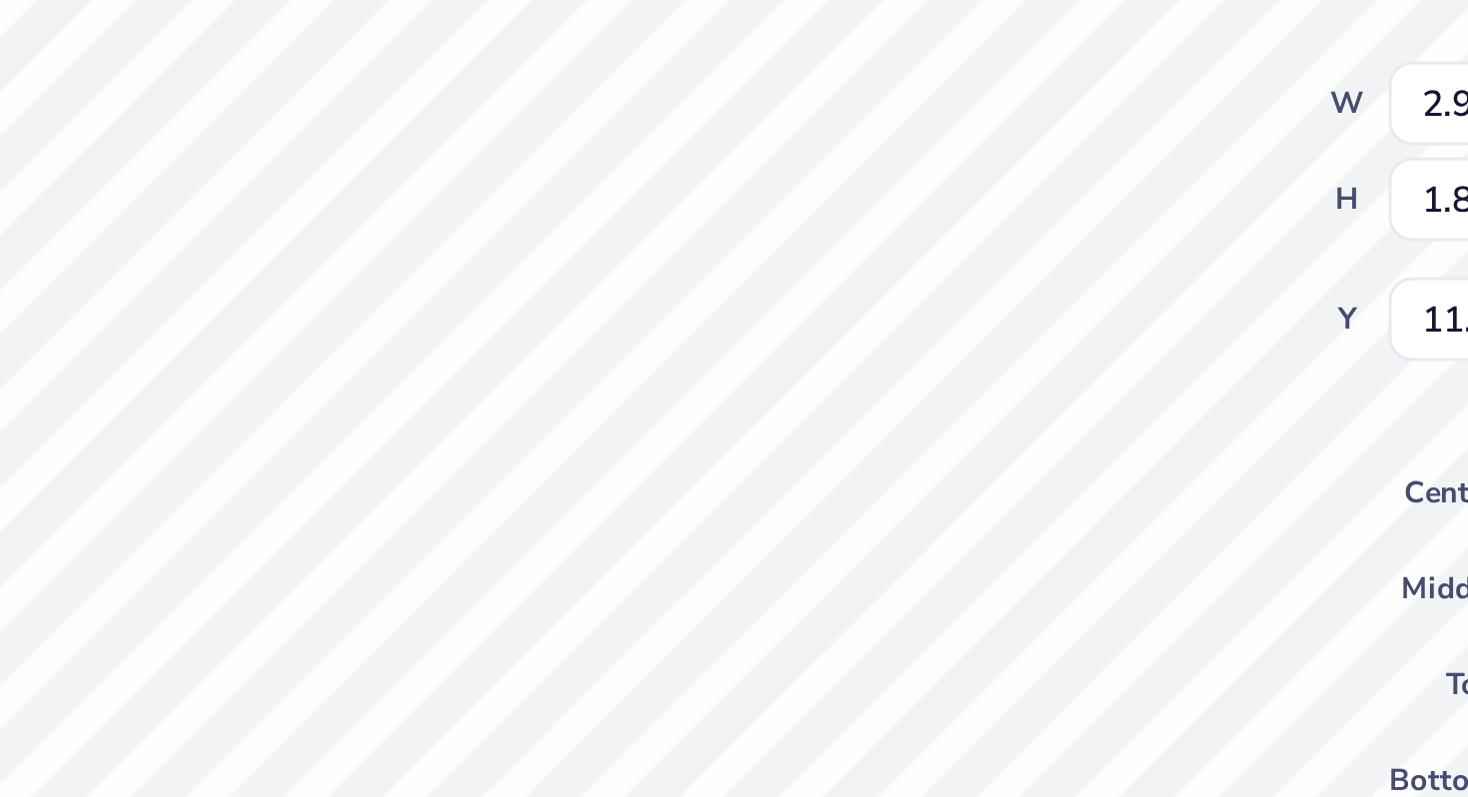
type input "6.97"
type input "8.52"
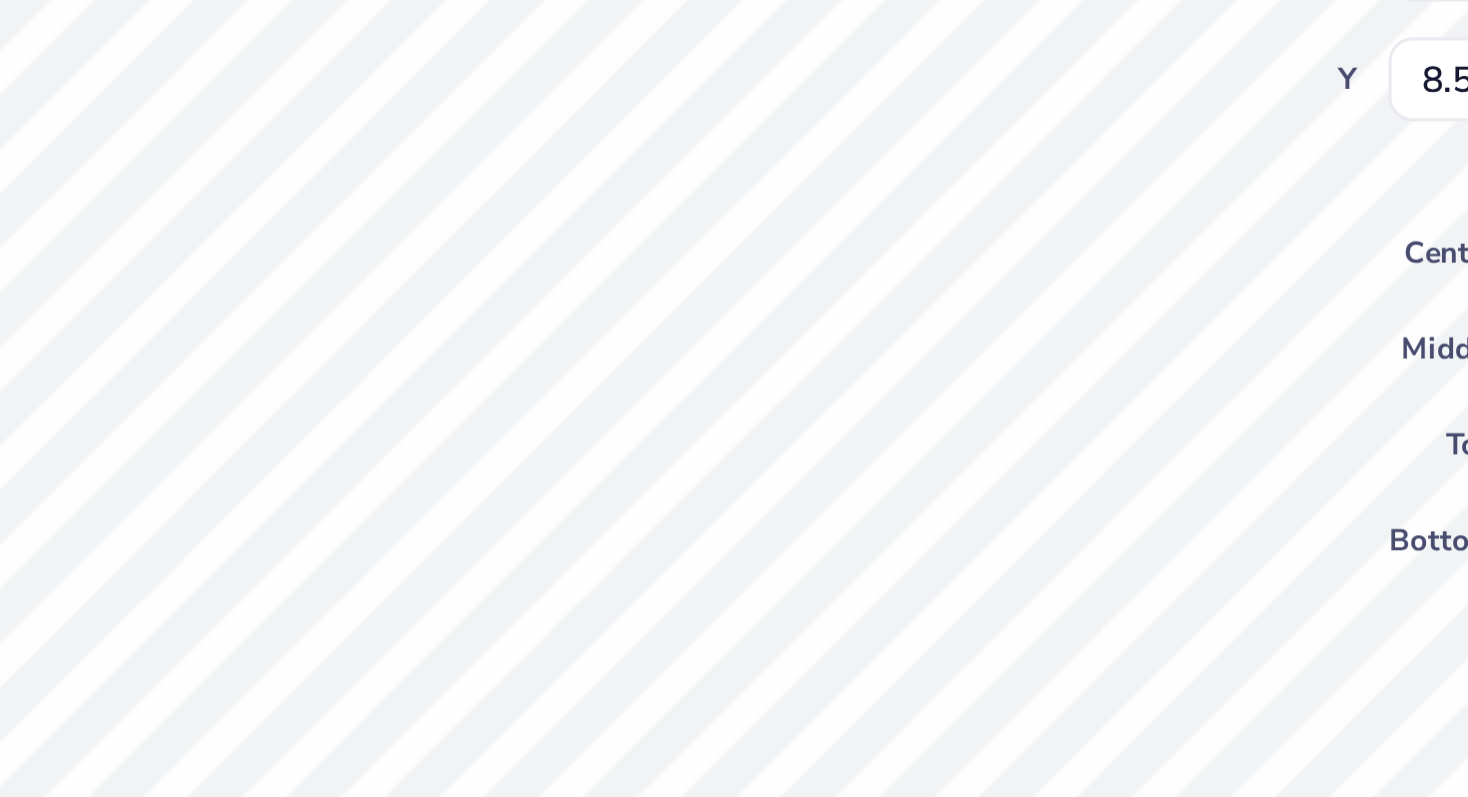
type textarea "x"
type input "8.72"
type textarea "x"
type input "8.62"
type textarea "x"
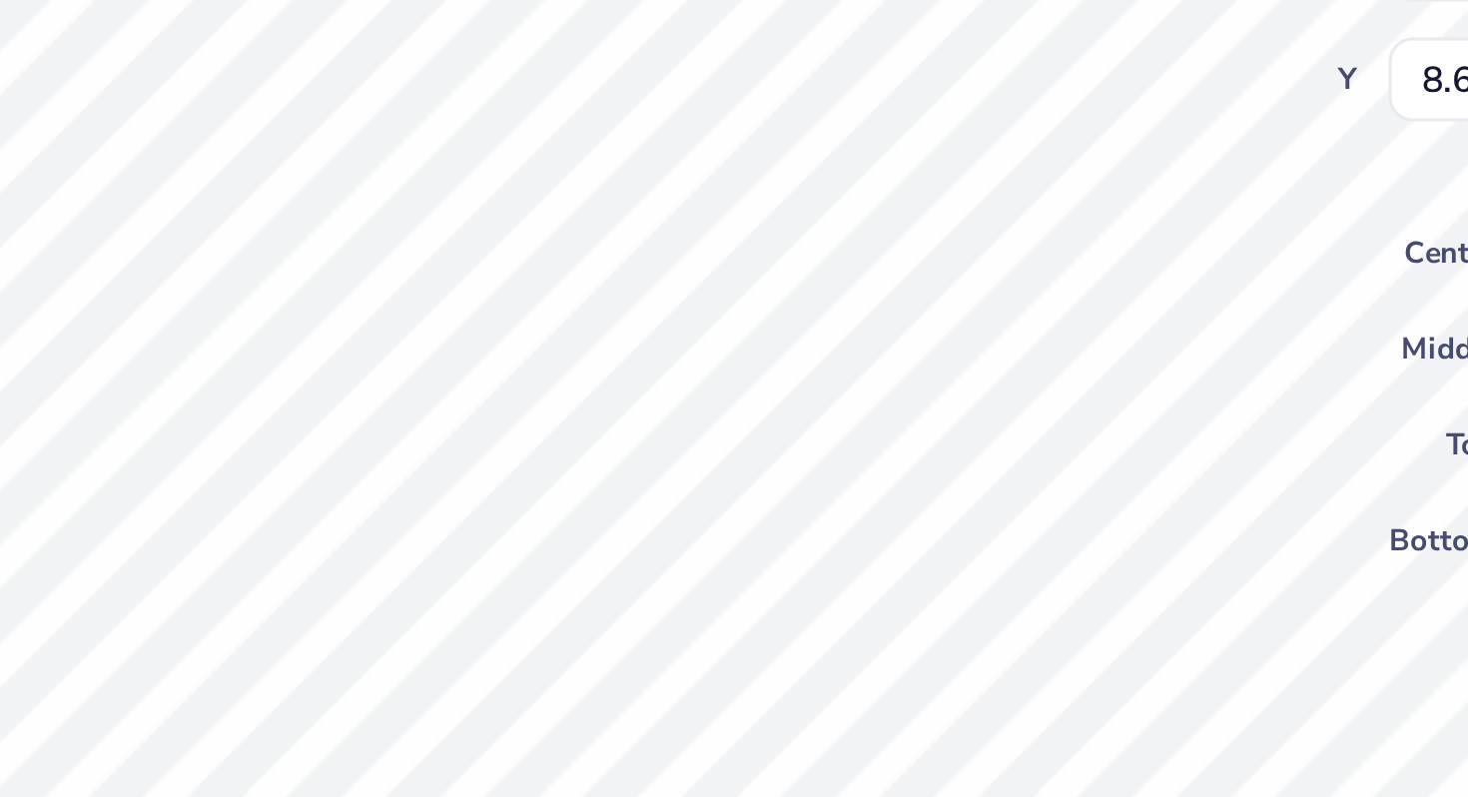
type input "8.52"
type textarea "x"
type input "1.16"
type input "0.66"
type input "13.73"
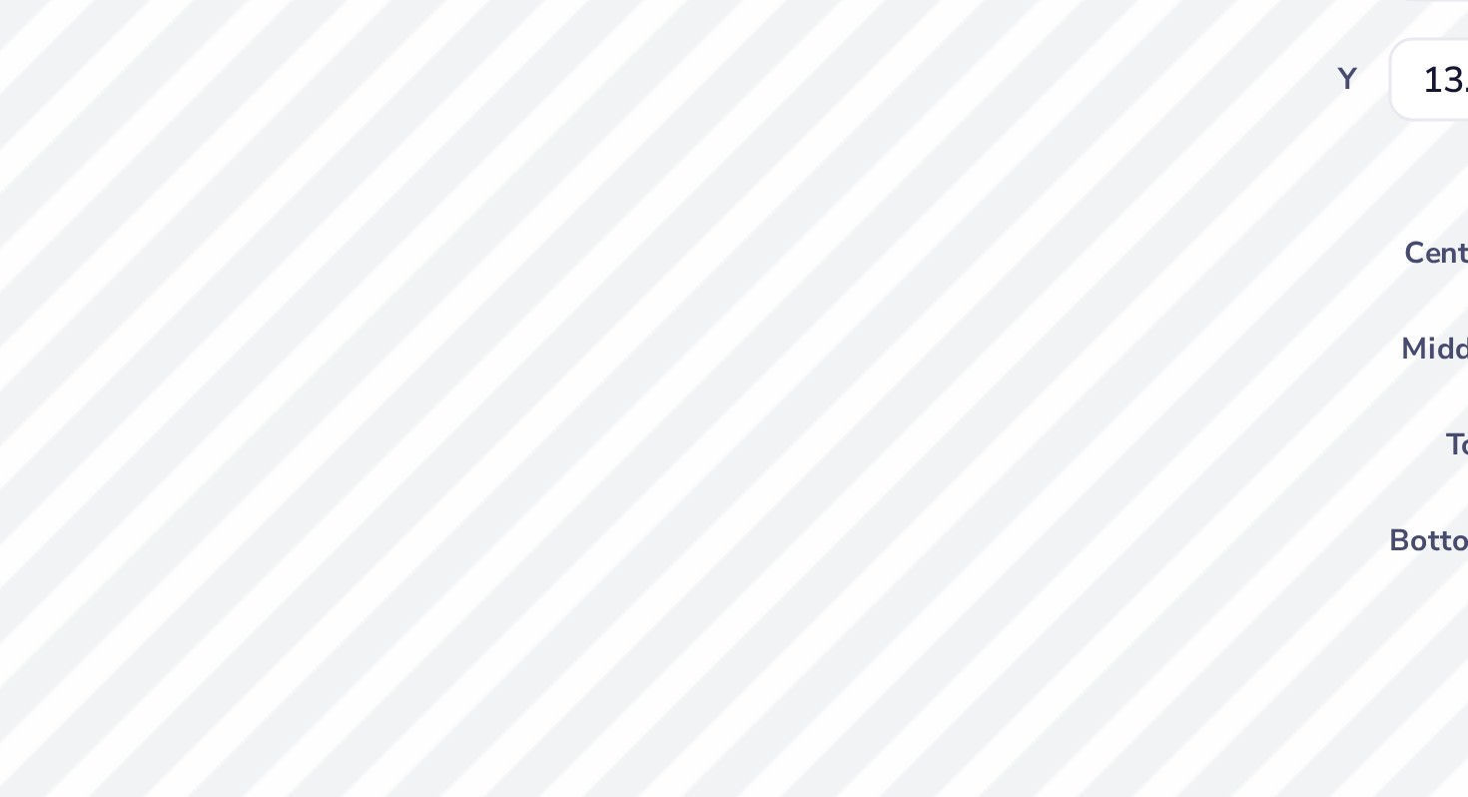
type textarea "x"
type input "2.82"
type input "1.84"
type input "16.37"
type textarea "x"
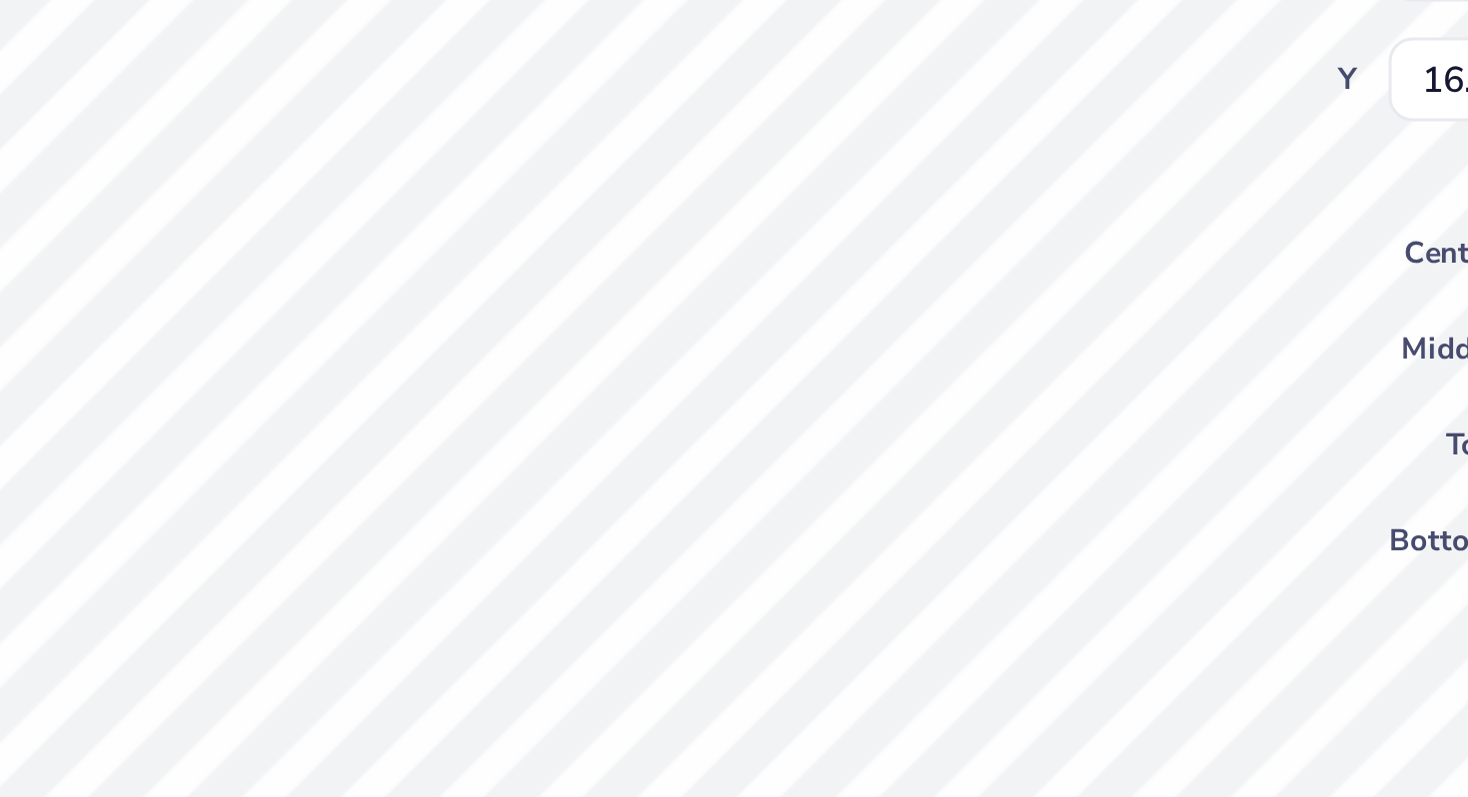
type input "1.16"
type input "0.66"
type input "16.63"
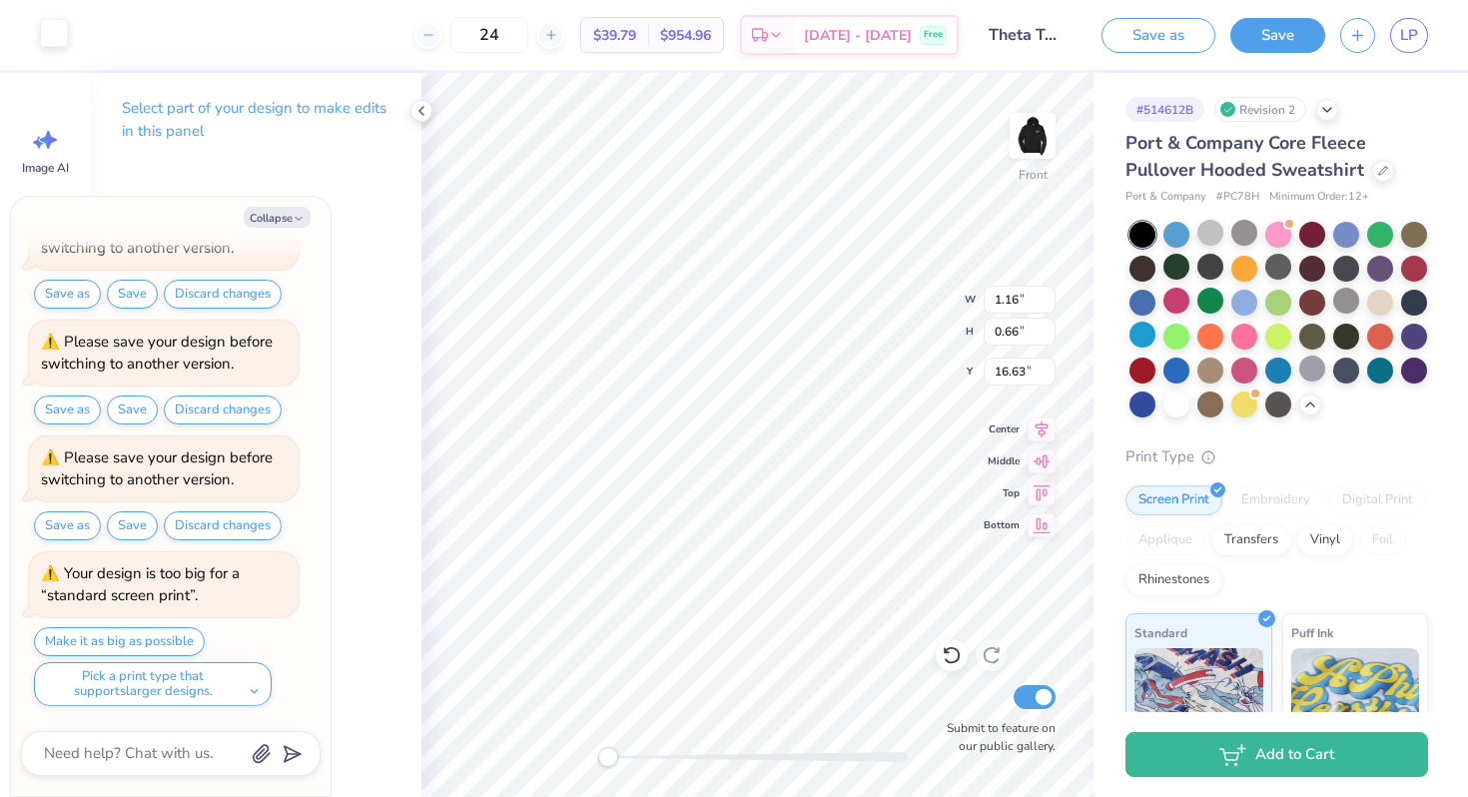
click at [67, 26] on div at bounding box center [54, 33] width 28 height 28
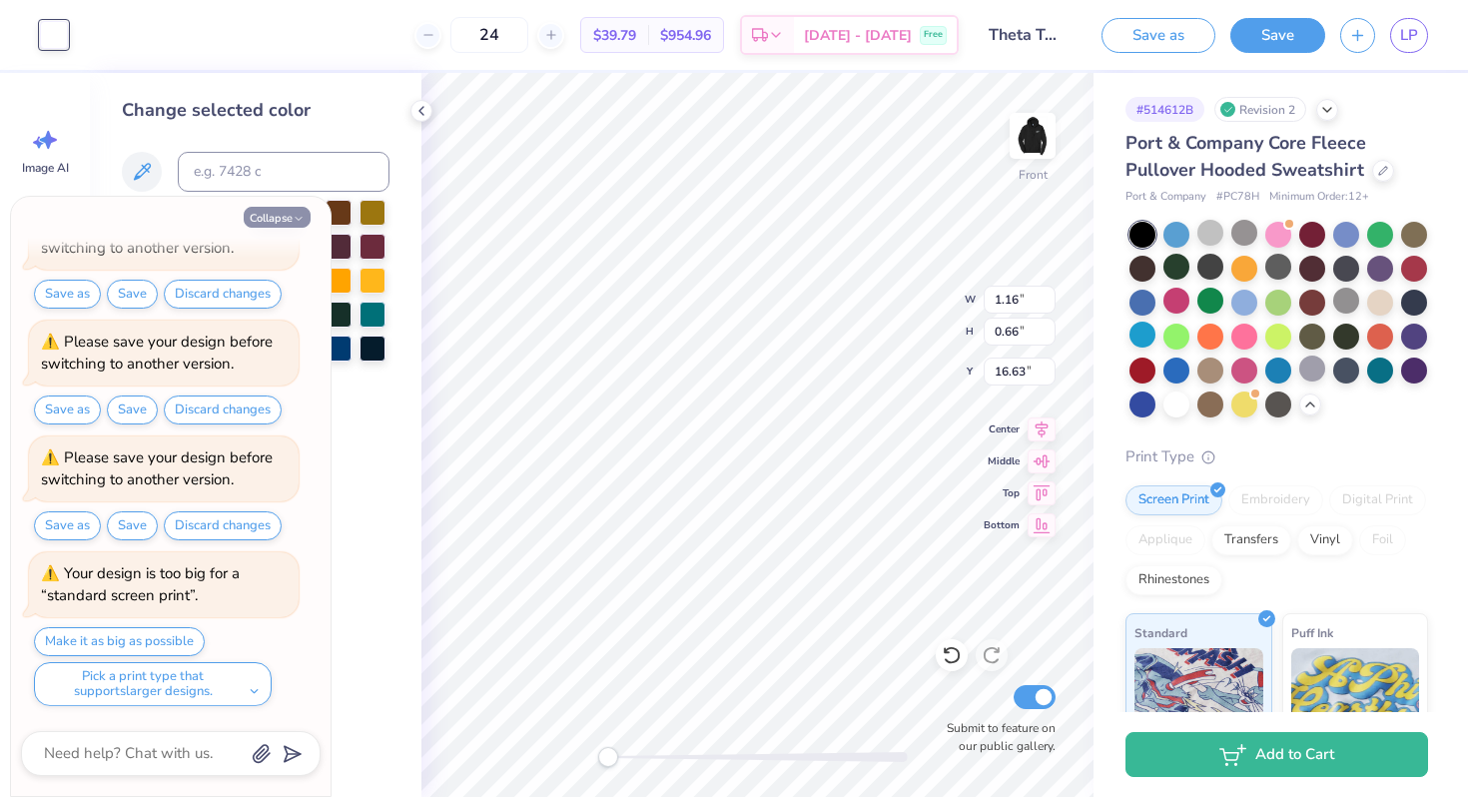
click at [296, 218] on icon "button" at bounding box center [299, 219] width 12 height 12
type textarea "x"
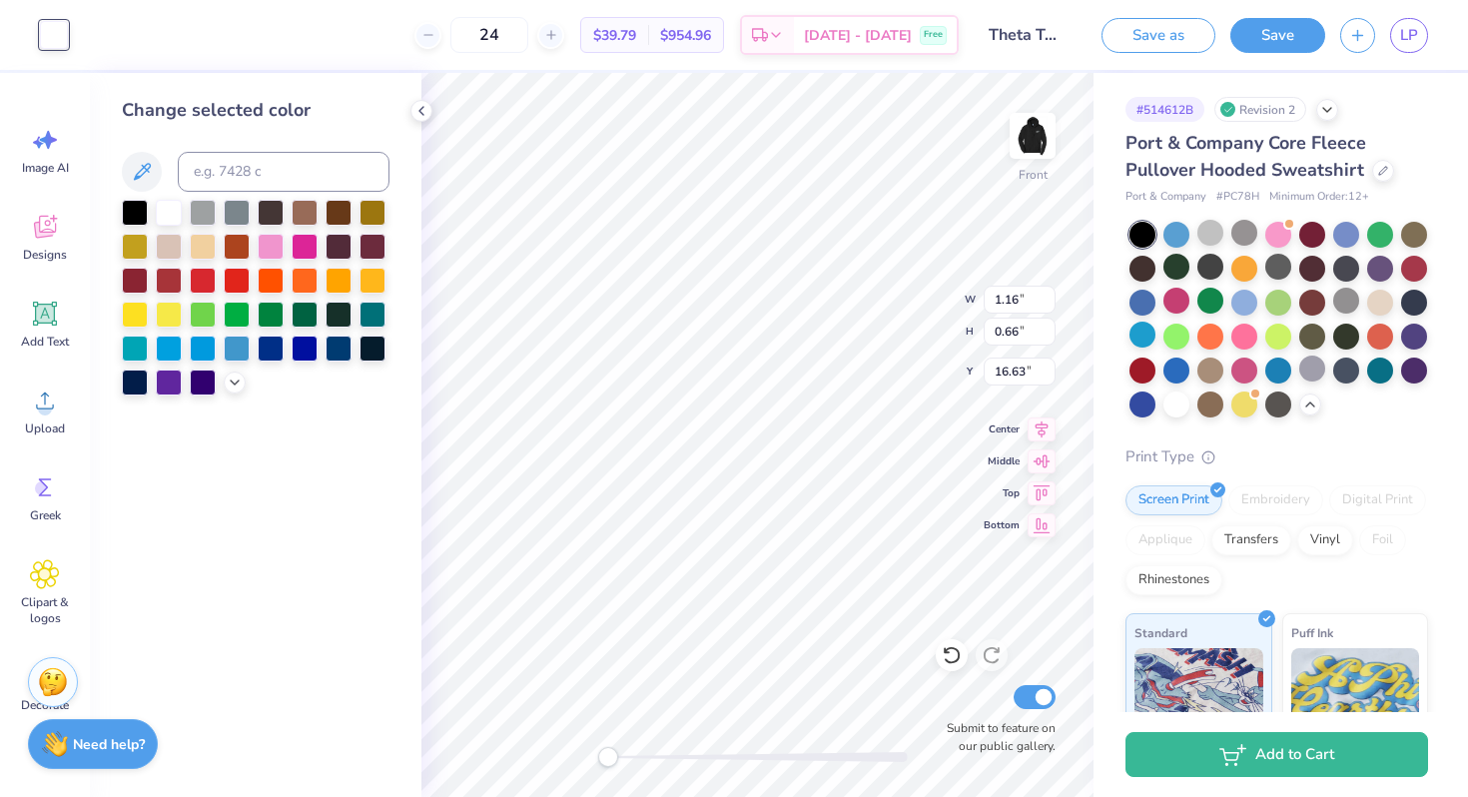
click at [218, 213] on div at bounding box center [256, 298] width 268 height 196
click at [210, 206] on div at bounding box center [203, 211] width 26 height 26
click at [232, 213] on div at bounding box center [237, 211] width 26 height 26
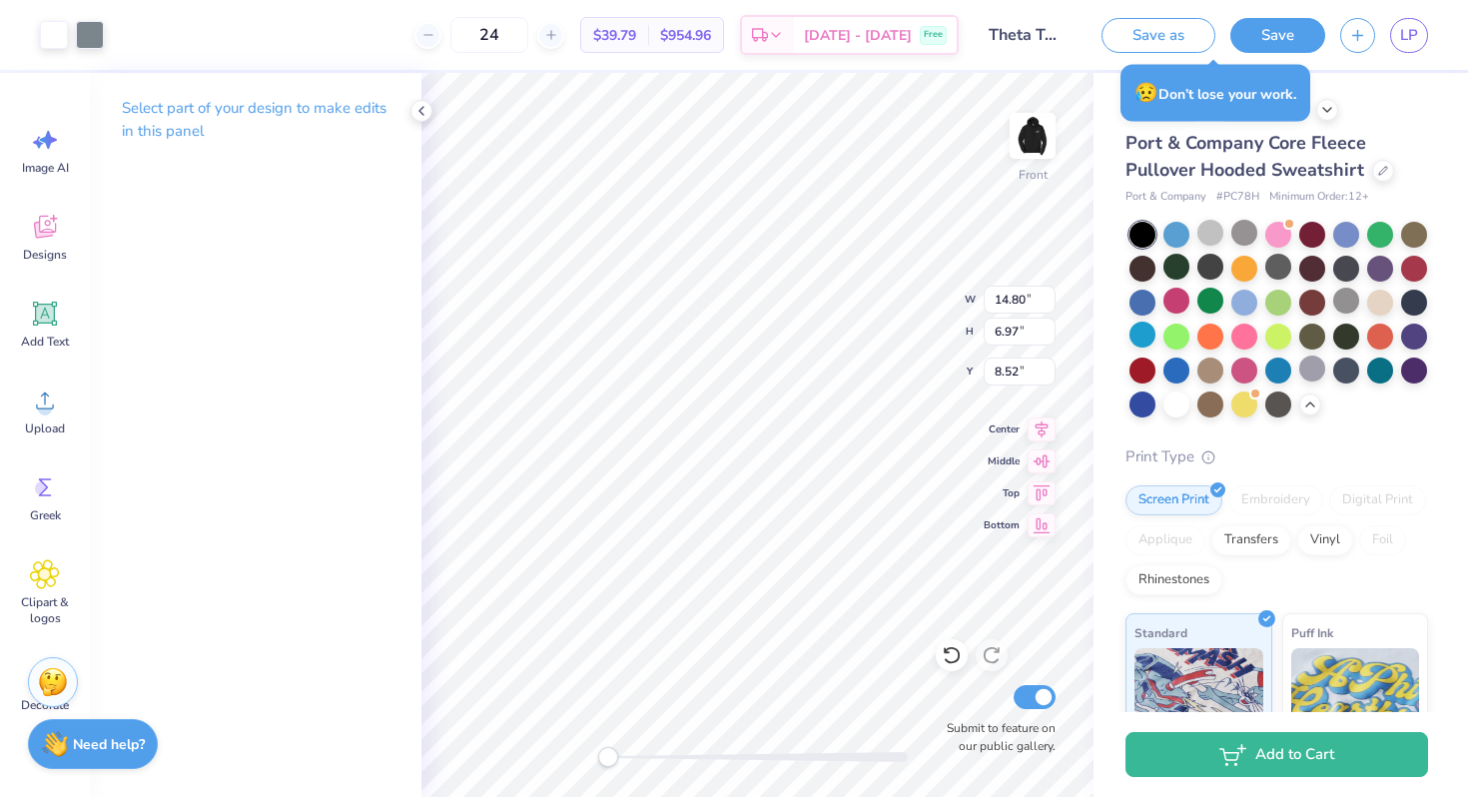
type input "7.59"
click at [1026, 128] on img at bounding box center [1033, 136] width 80 height 80
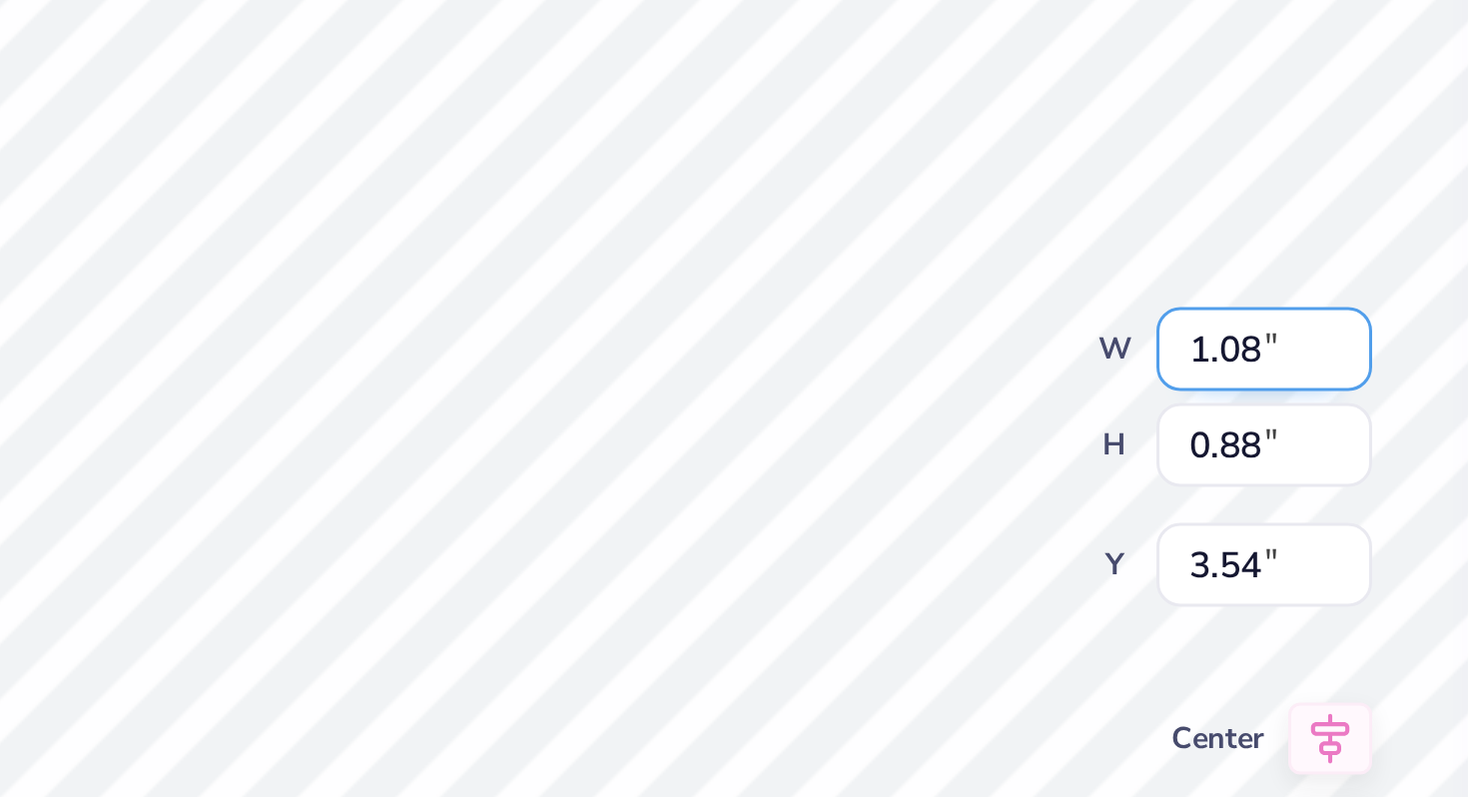
click at [897, 304] on div "Back W 1.08 1.08 " H 0.88 0.88 " Y 3.54 3.54 " Center Middle Top Bottom Submit …" at bounding box center [758, 435] width 672 height 724
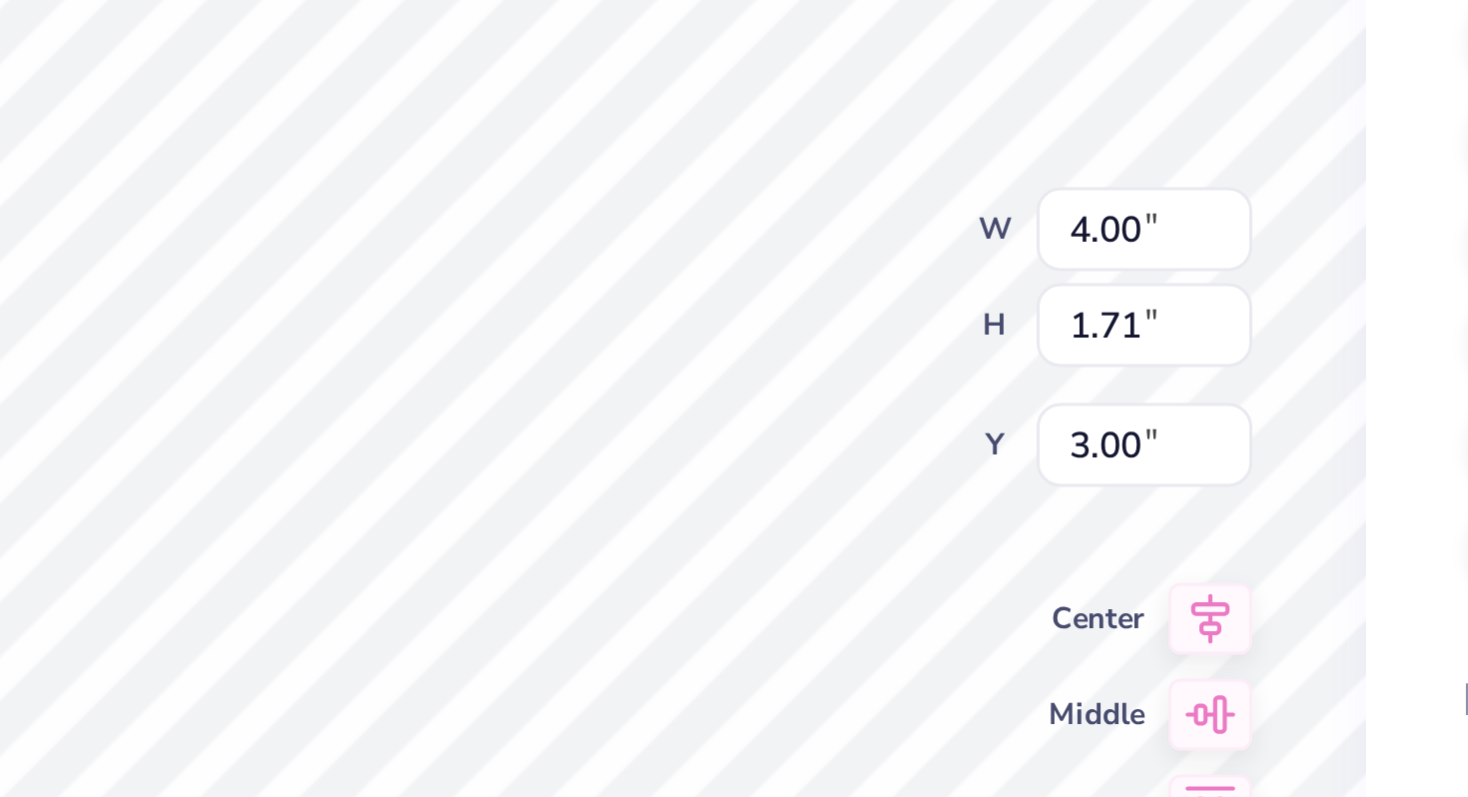
type input "1.08"
type input "0.88"
type input "3.64"
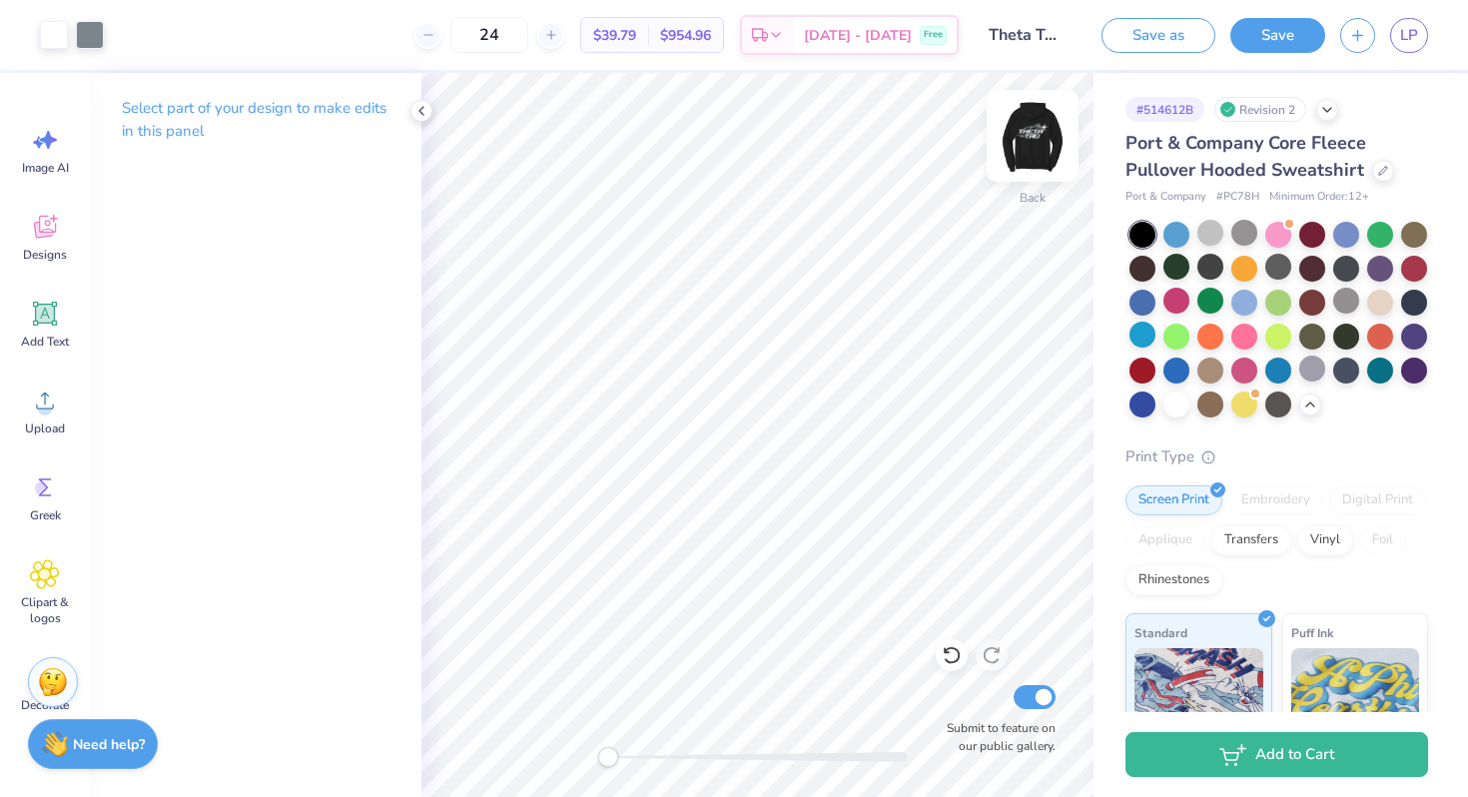
click at [1015, 154] on img at bounding box center [1033, 136] width 80 height 80
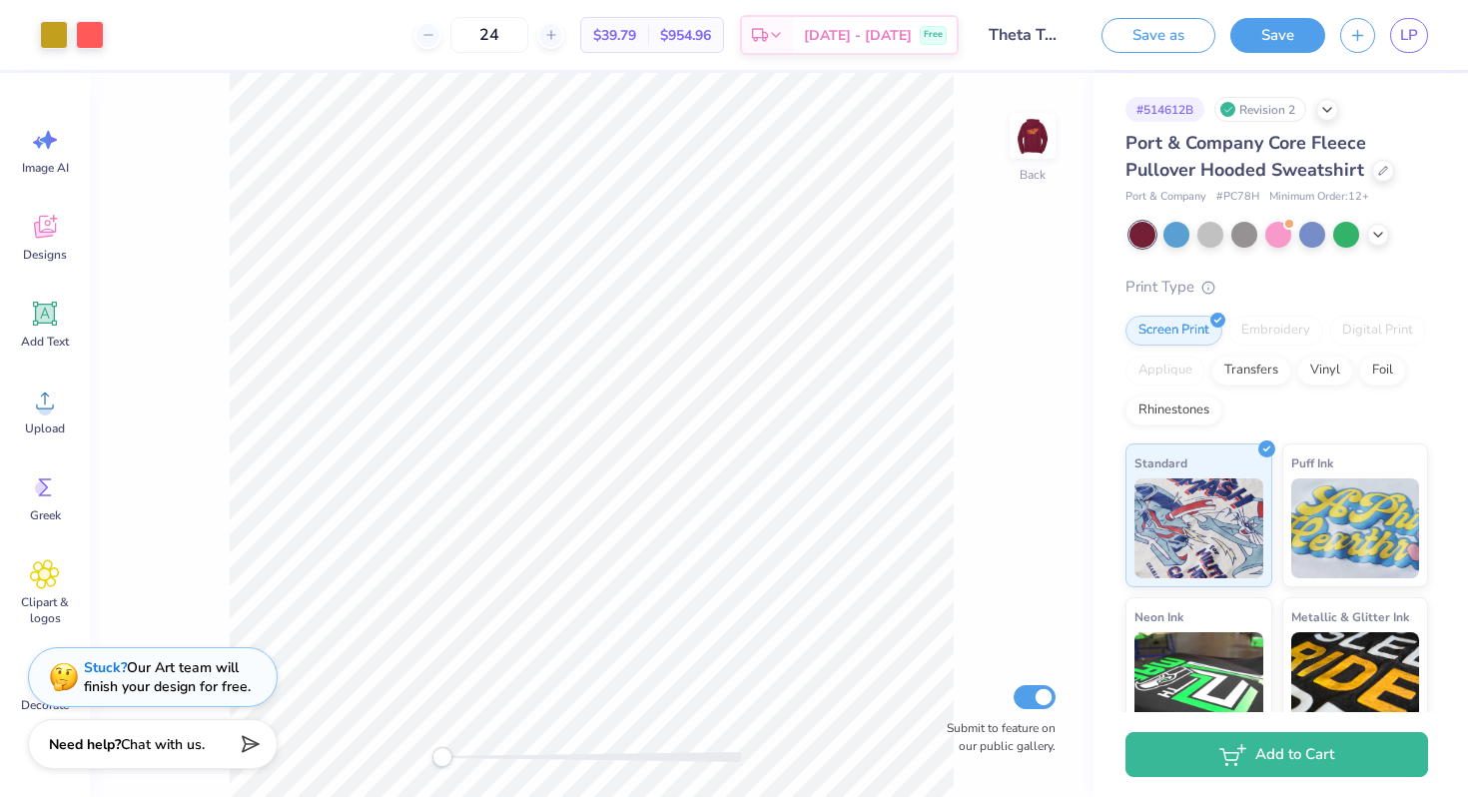
click at [1389, 233] on div at bounding box center [1279, 235] width 299 height 26
click at [1377, 233] on icon at bounding box center [1378, 233] width 16 height 16
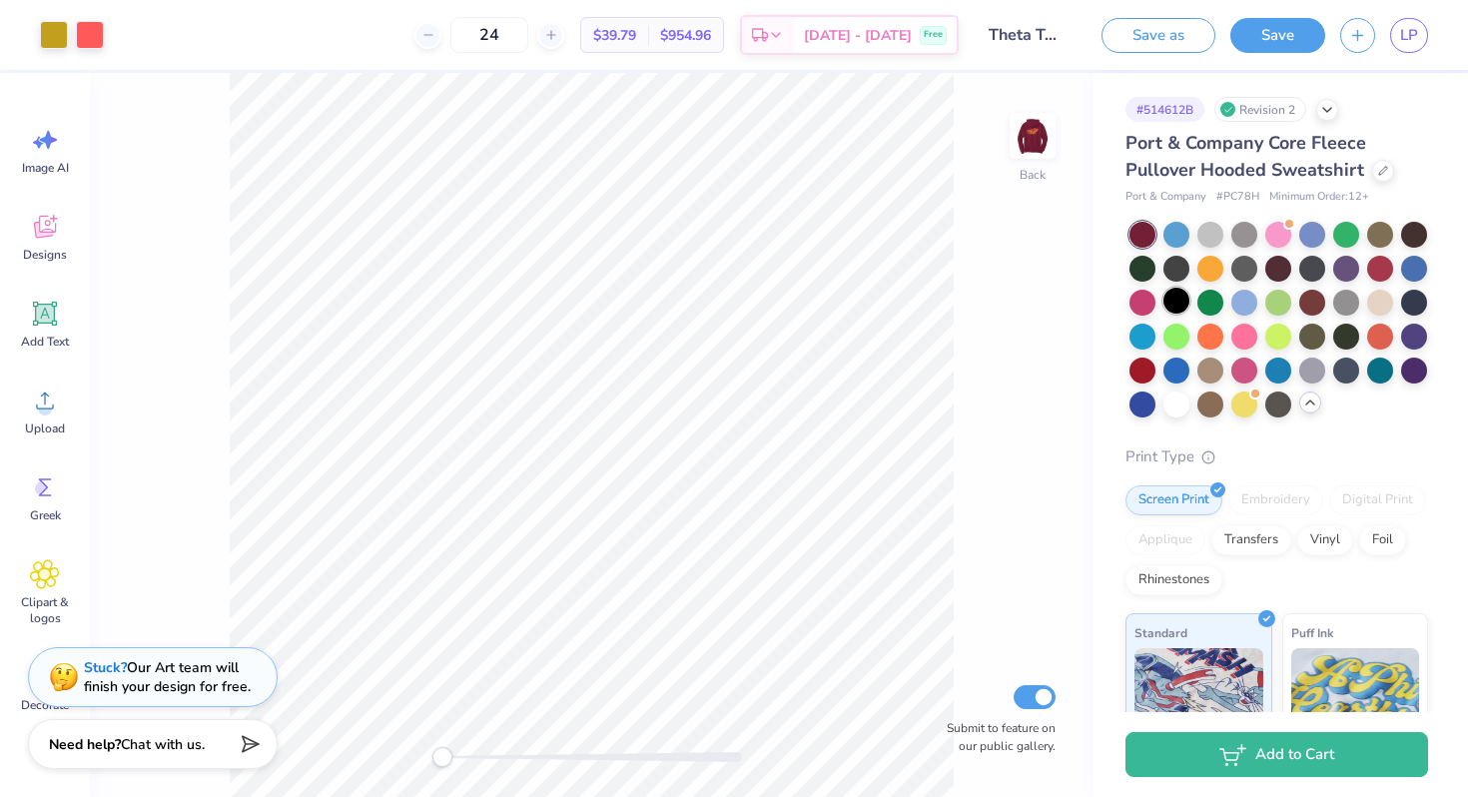
click at [1175, 293] on div at bounding box center [1177, 301] width 26 height 26
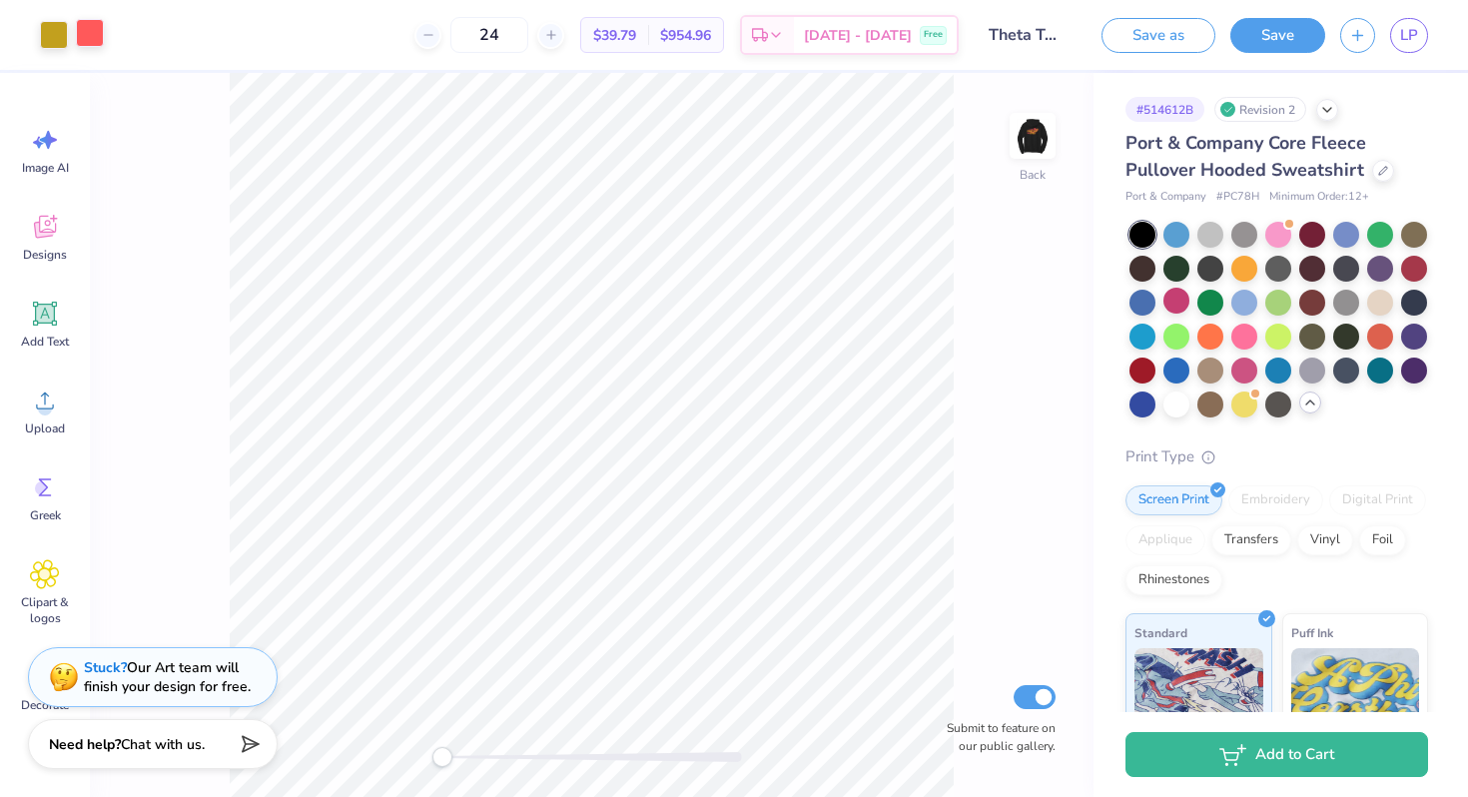
click at [79, 23] on div at bounding box center [90, 33] width 28 height 28
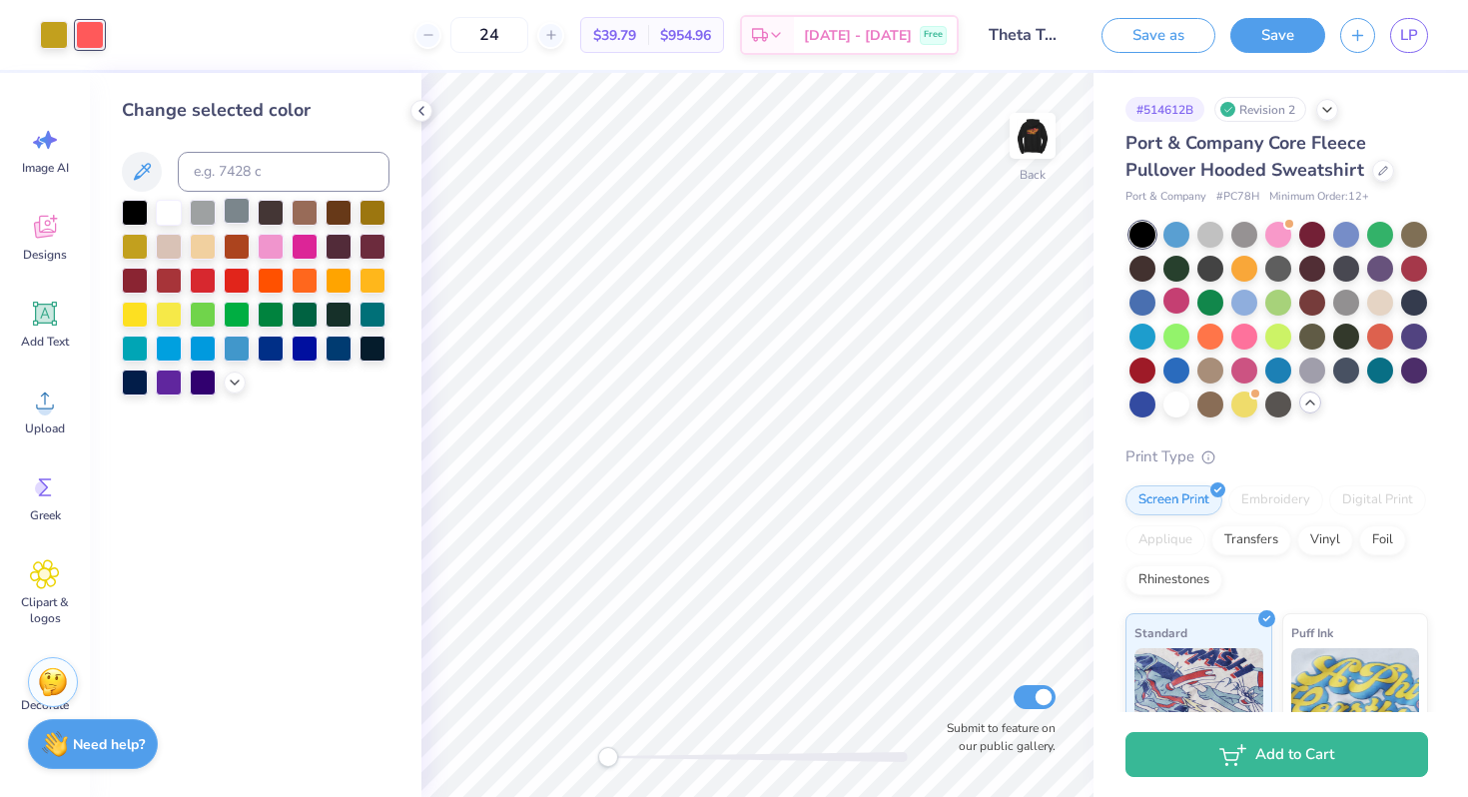
click at [233, 219] on div at bounding box center [237, 211] width 26 height 26
click at [58, 39] on div at bounding box center [54, 33] width 28 height 28
click at [165, 210] on div at bounding box center [169, 211] width 26 height 26
click at [310, 51] on div "24 $39.79 Per Item $954.96 Total Est. Delivery Sep 23 - 26 Free" at bounding box center [539, 35] width 840 height 70
click at [1031, 135] on img at bounding box center [1033, 136] width 80 height 80
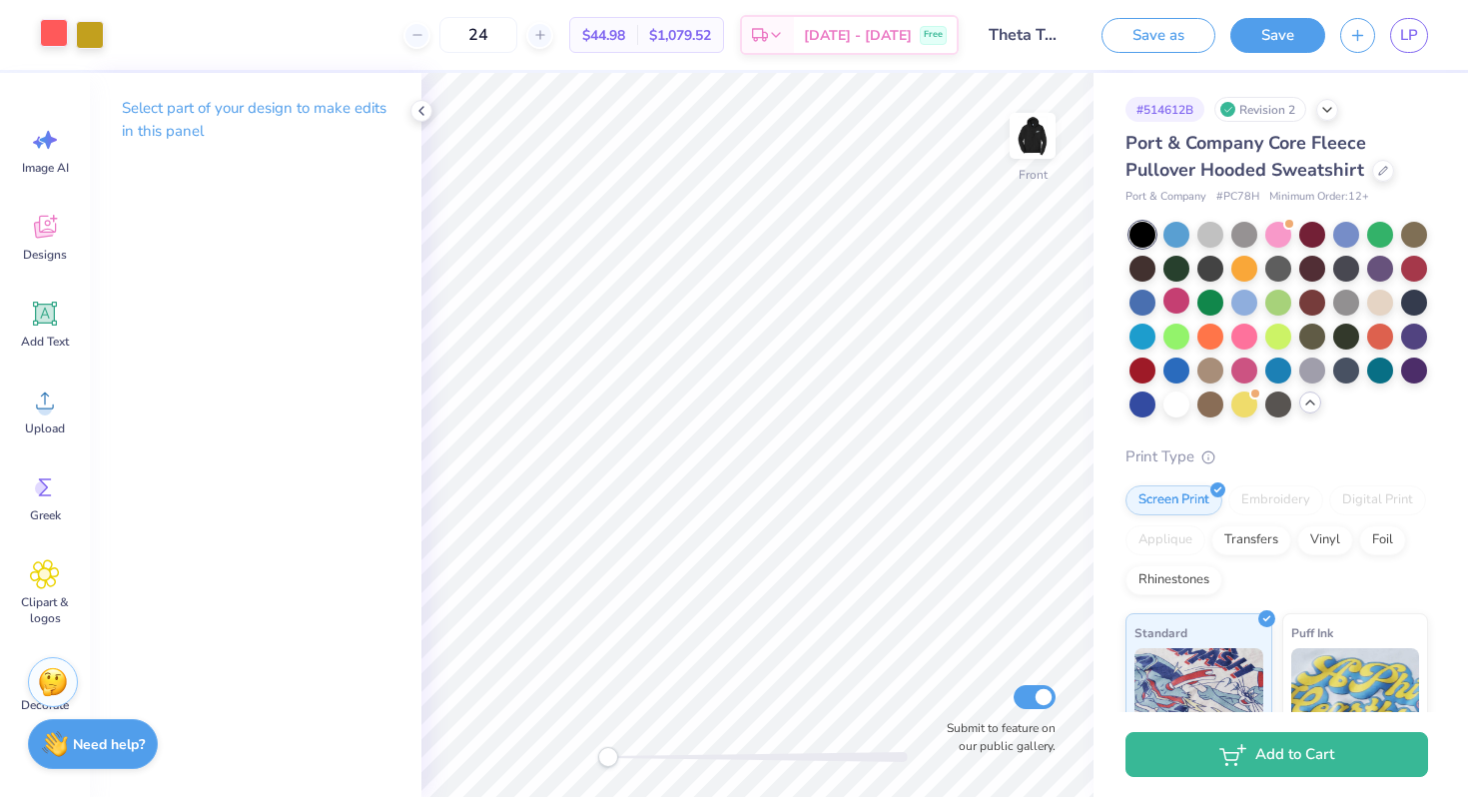
click at [57, 36] on div at bounding box center [54, 33] width 28 height 28
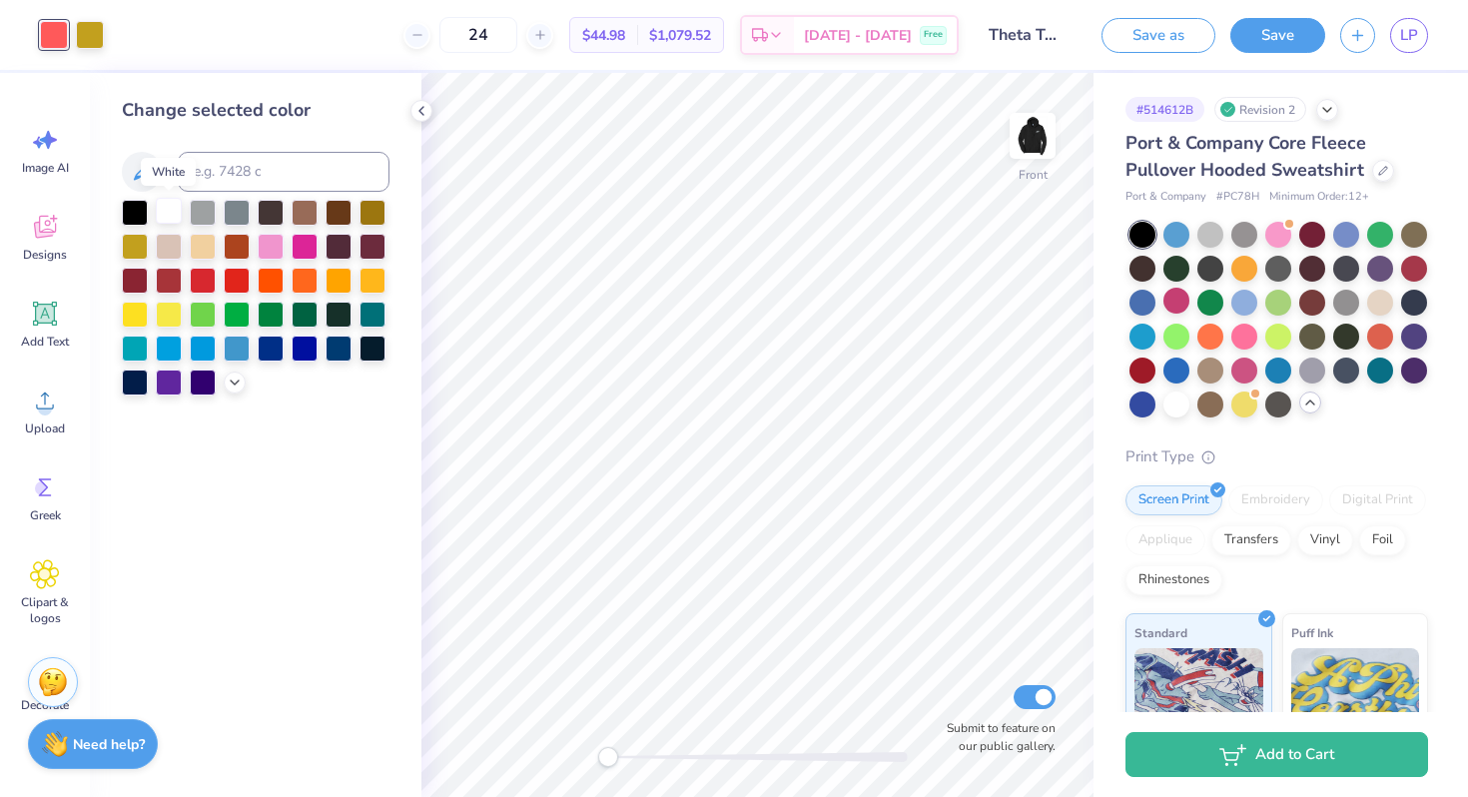
click at [171, 210] on div at bounding box center [169, 211] width 26 height 26
click at [203, 209] on div at bounding box center [203, 211] width 26 height 26
click at [246, 210] on div at bounding box center [237, 211] width 26 height 26
click at [89, 28] on div at bounding box center [90, 33] width 28 height 28
click at [165, 212] on div at bounding box center [169, 211] width 26 height 26
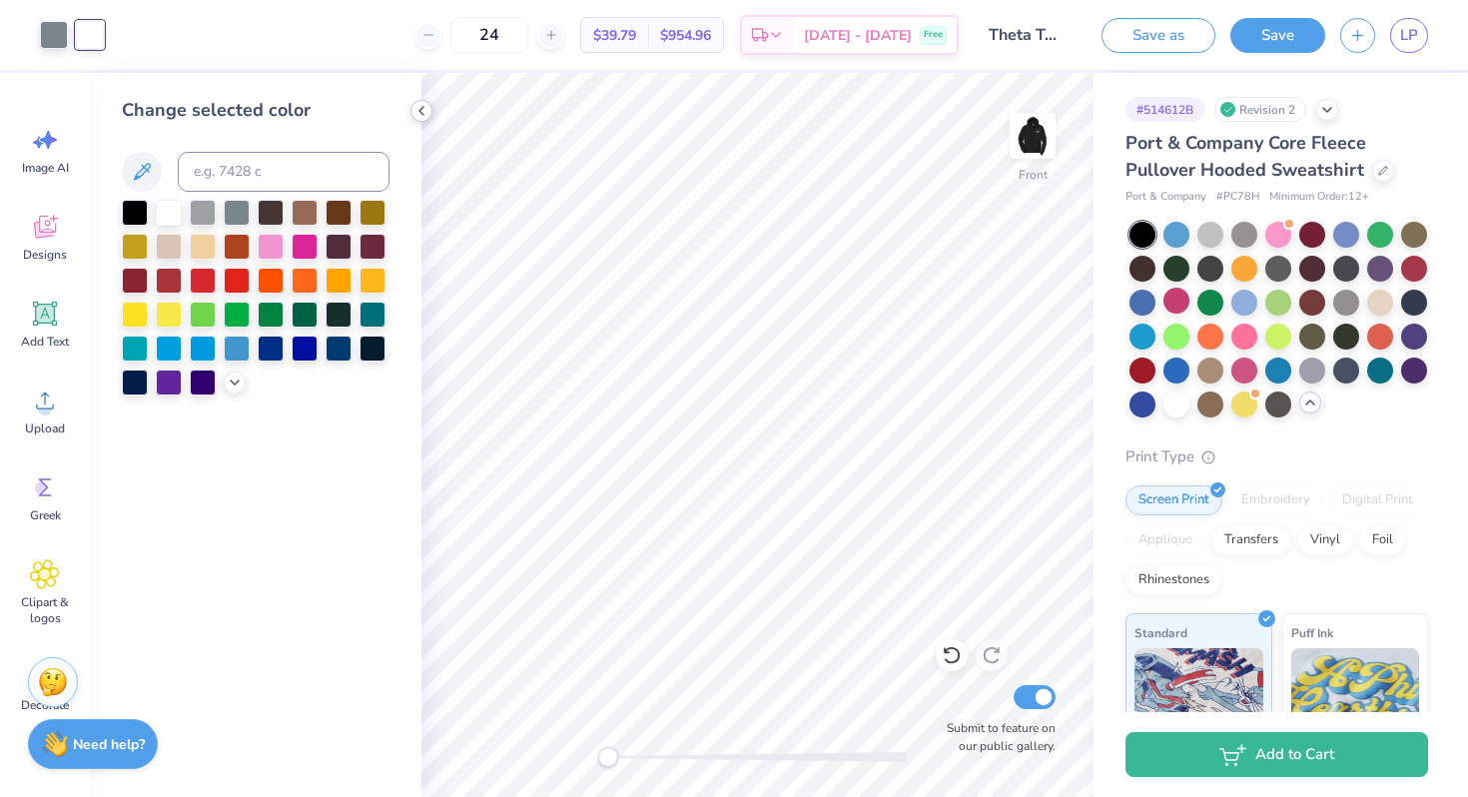
click at [428, 111] on icon at bounding box center [422, 111] width 16 height 16
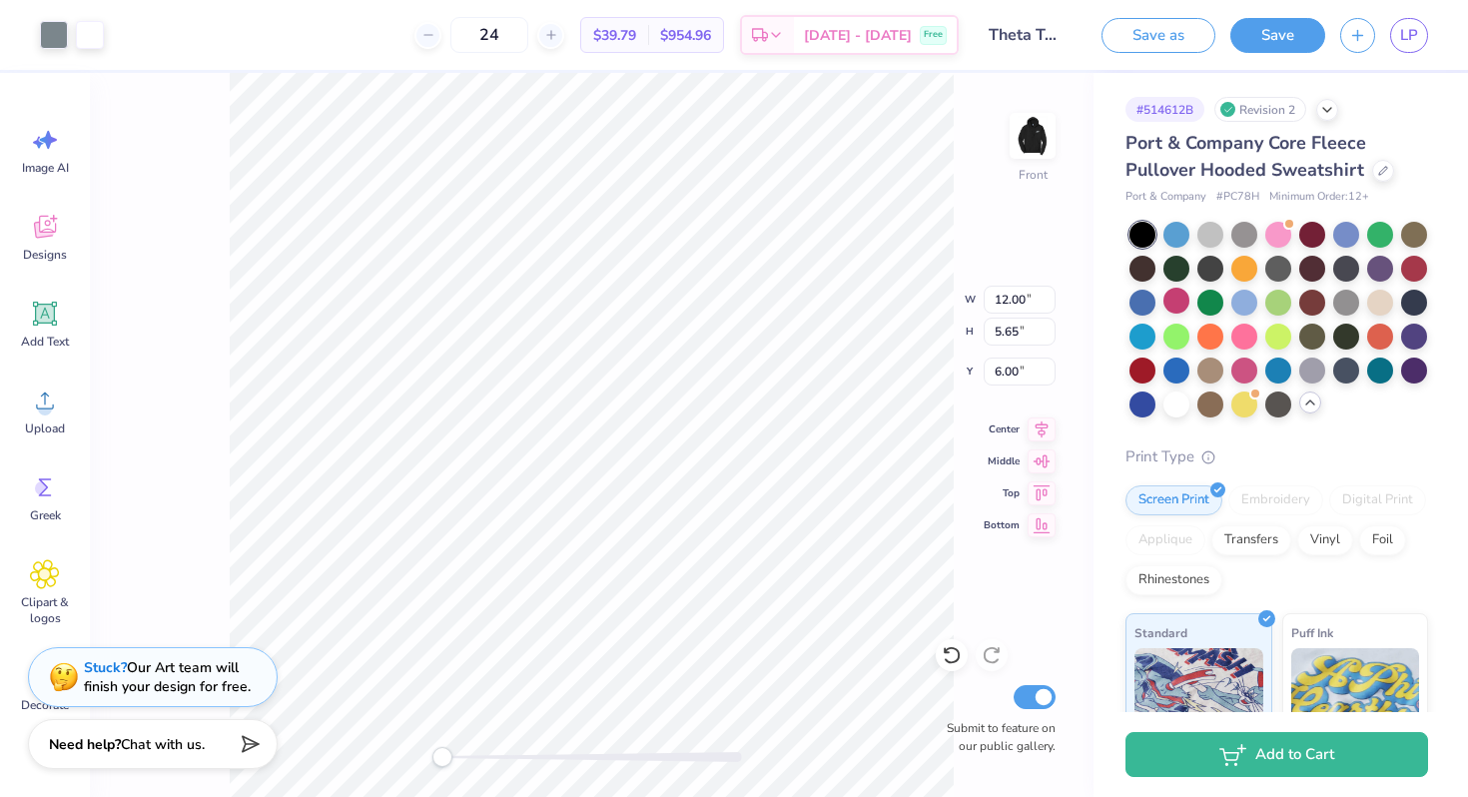
type input "13.19"
type input "6.21"
type input "13.94"
type input "6.56"
type input "6.80"
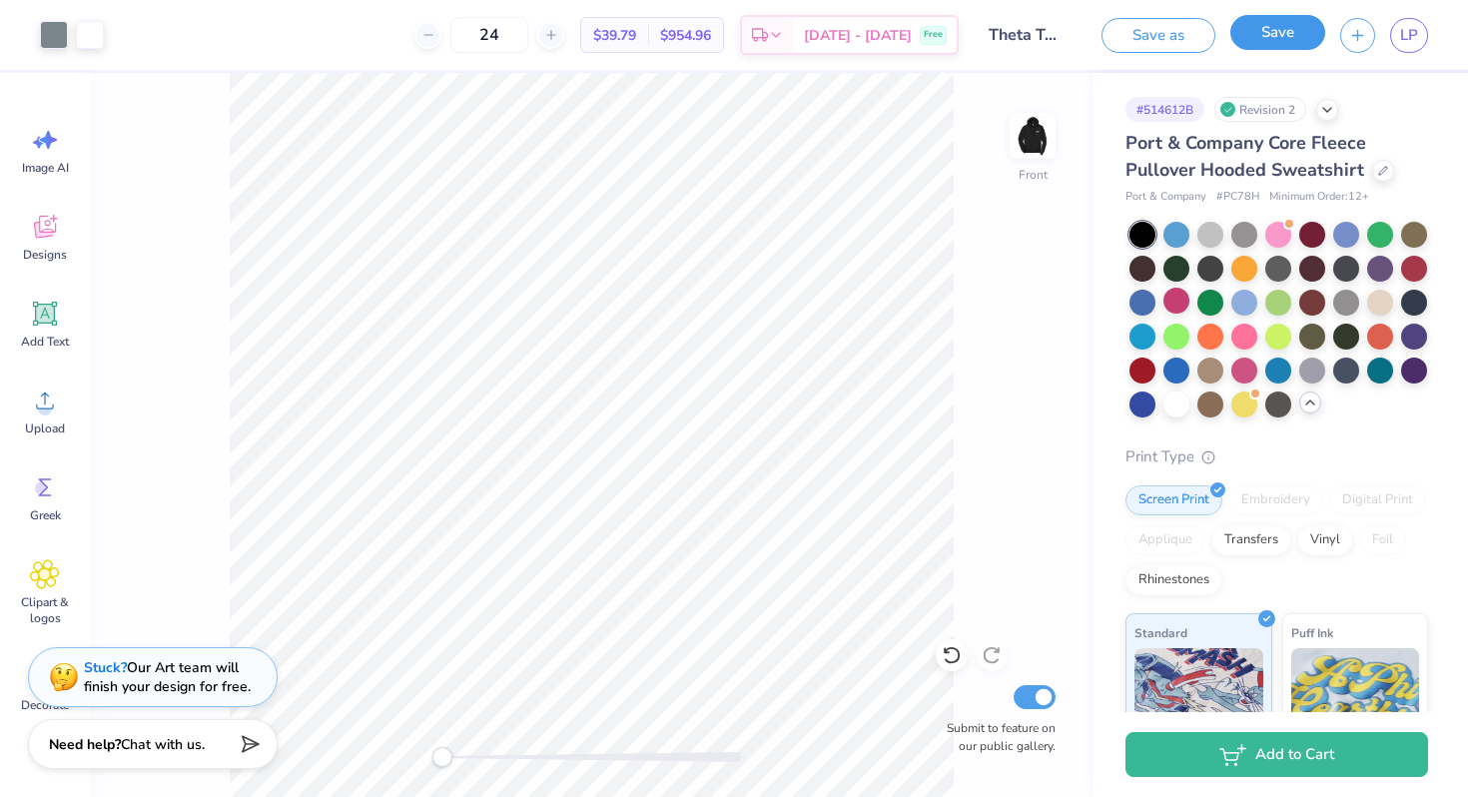
click at [1287, 39] on button "Save" at bounding box center [1278, 32] width 95 height 35
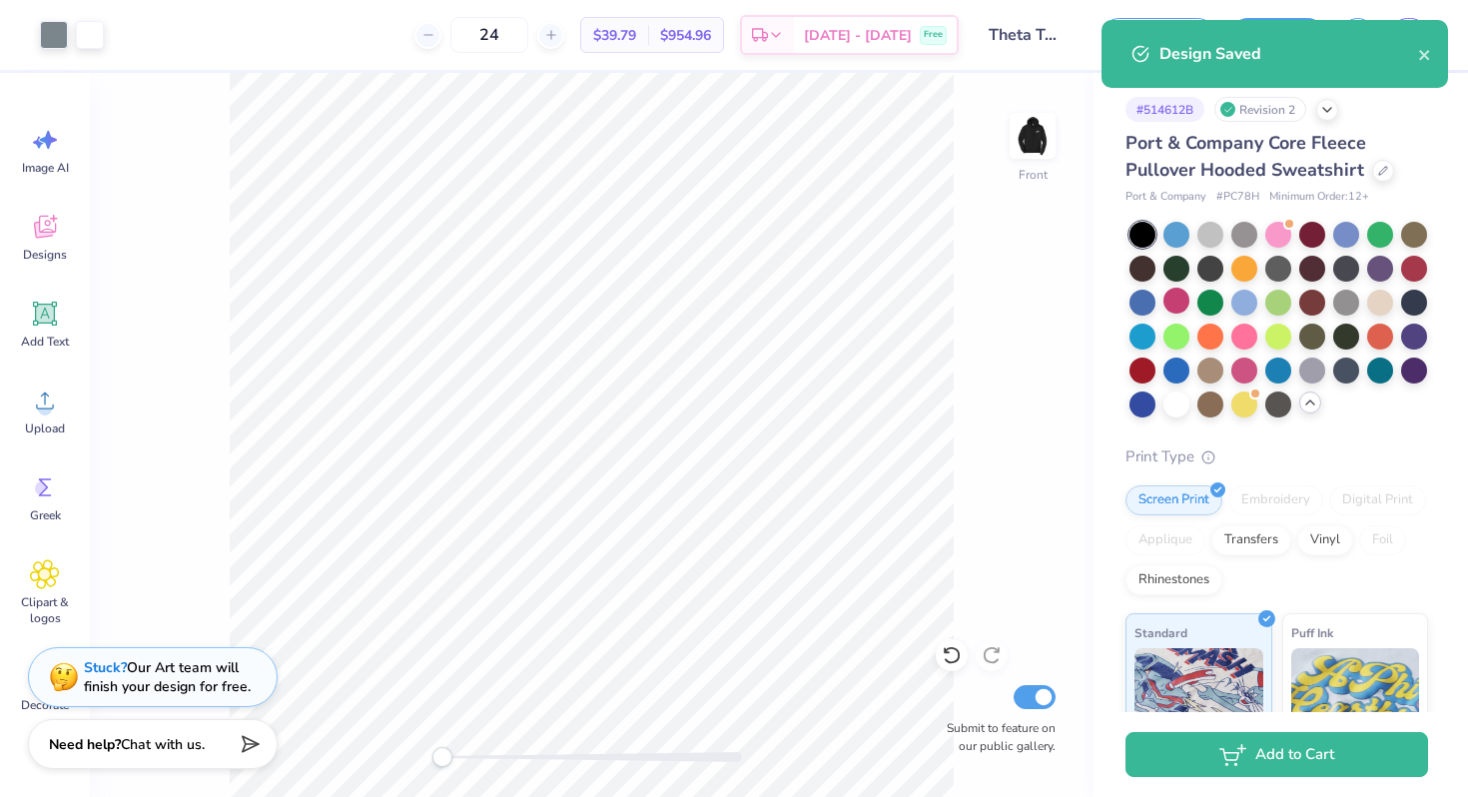
click at [1415, 46] on div "Design Saved" at bounding box center [1289, 54] width 259 height 24
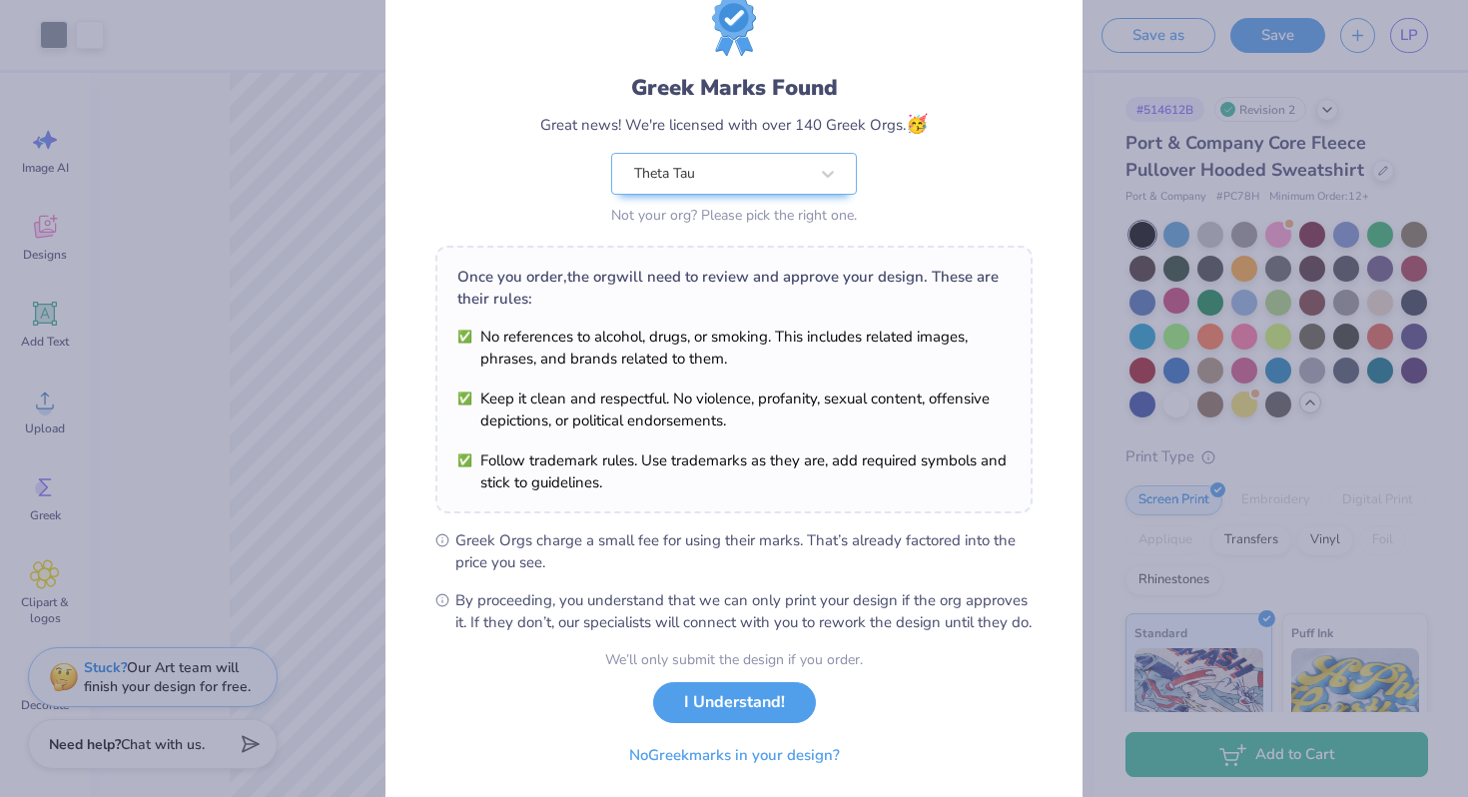
scroll to position [74, 0]
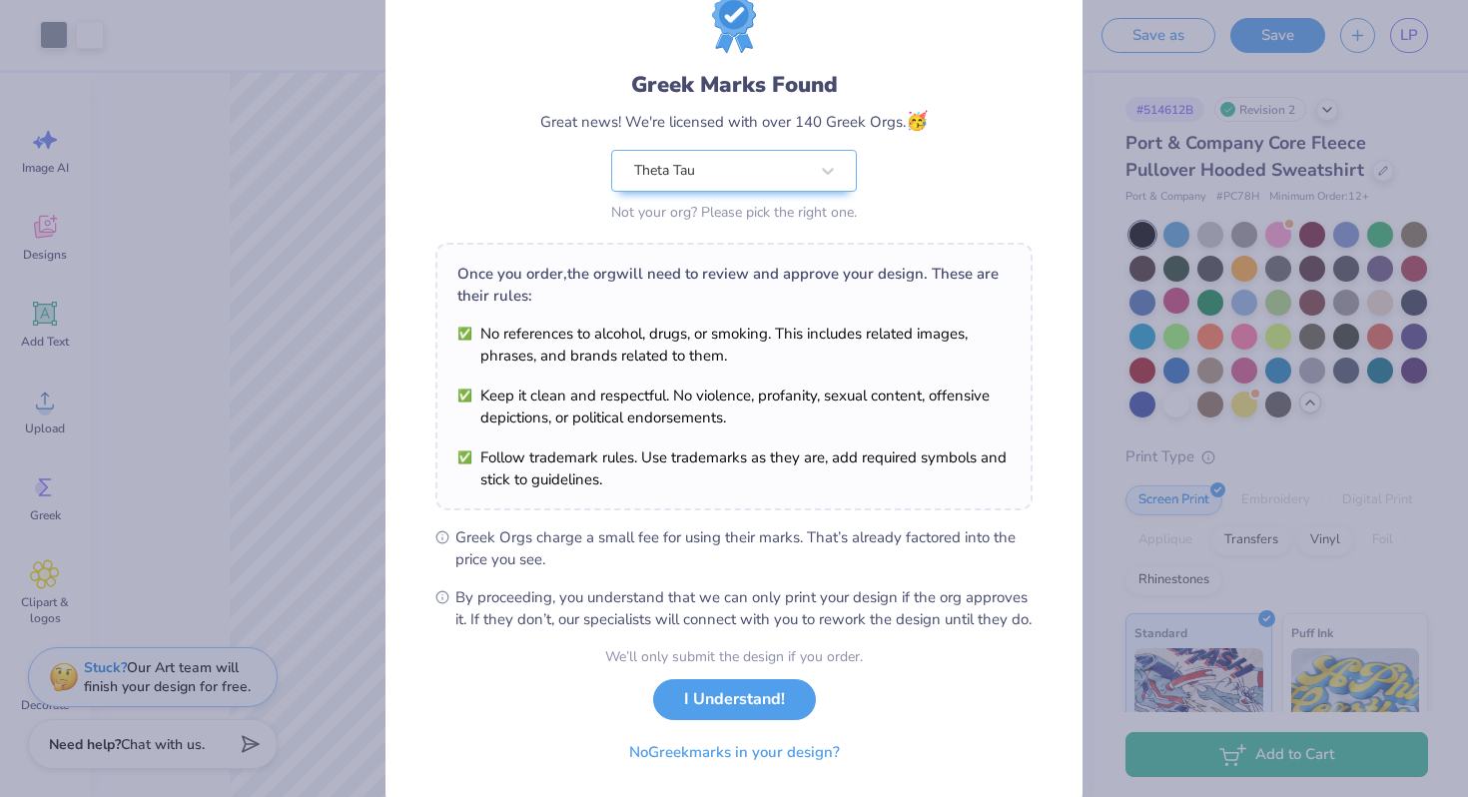
click at [793, 692] on div "We’ll only submit the design if you order. I Understand! No Greek marks in your…" at bounding box center [734, 709] width 258 height 126
click at [784, 715] on button "I Understand!" at bounding box center [734, 694] width 163 height 41
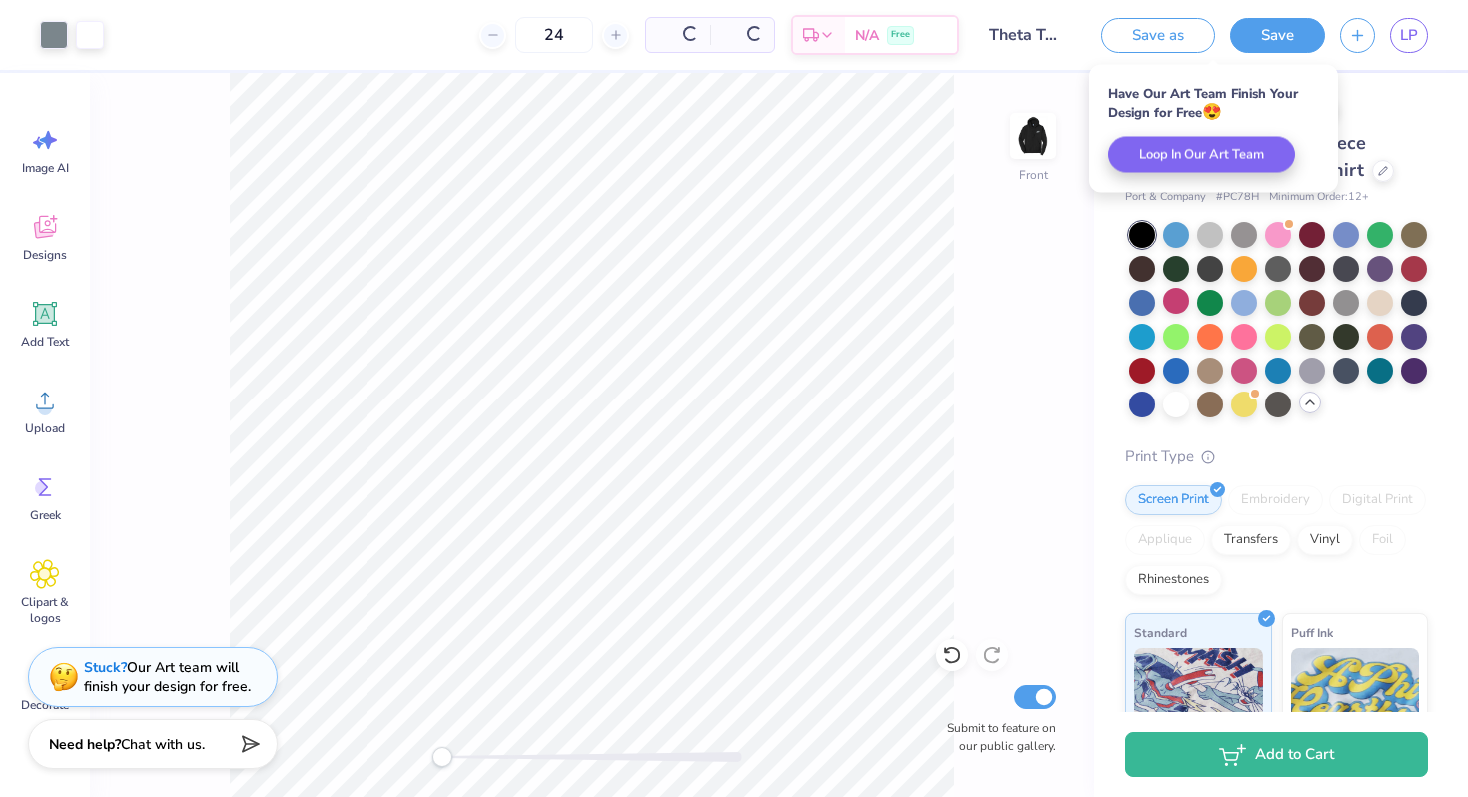
scroll to position [0, 0]
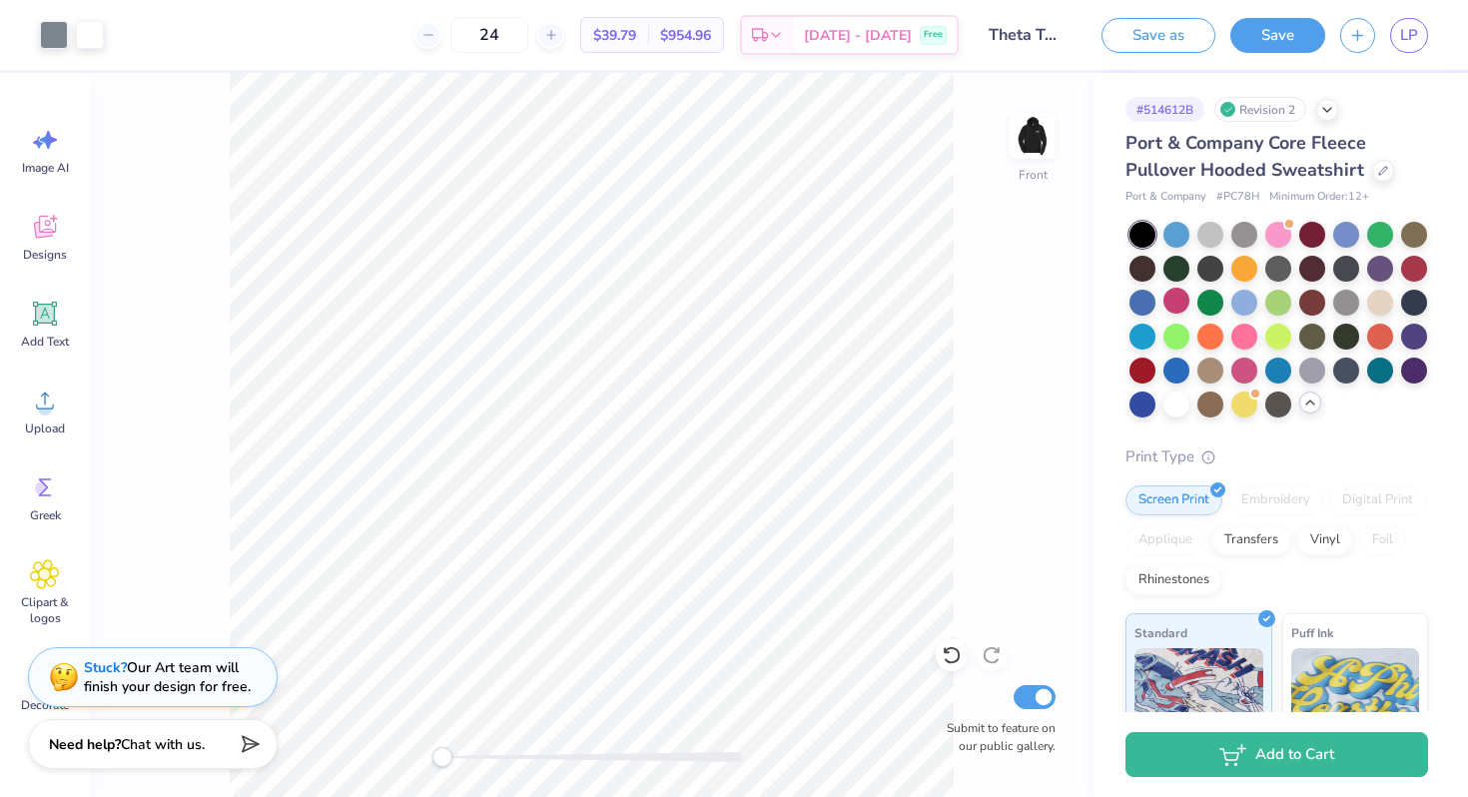
click at [711, 27] on span "$954.96" at bounding box center [685, 35] width 51 height 21
click at [636, 25] on span "$39.79" at bounding box center [614, 35] width 43 height 21
click at [558, 37] on icon at bounding box center [551, 35] width 14 height 14
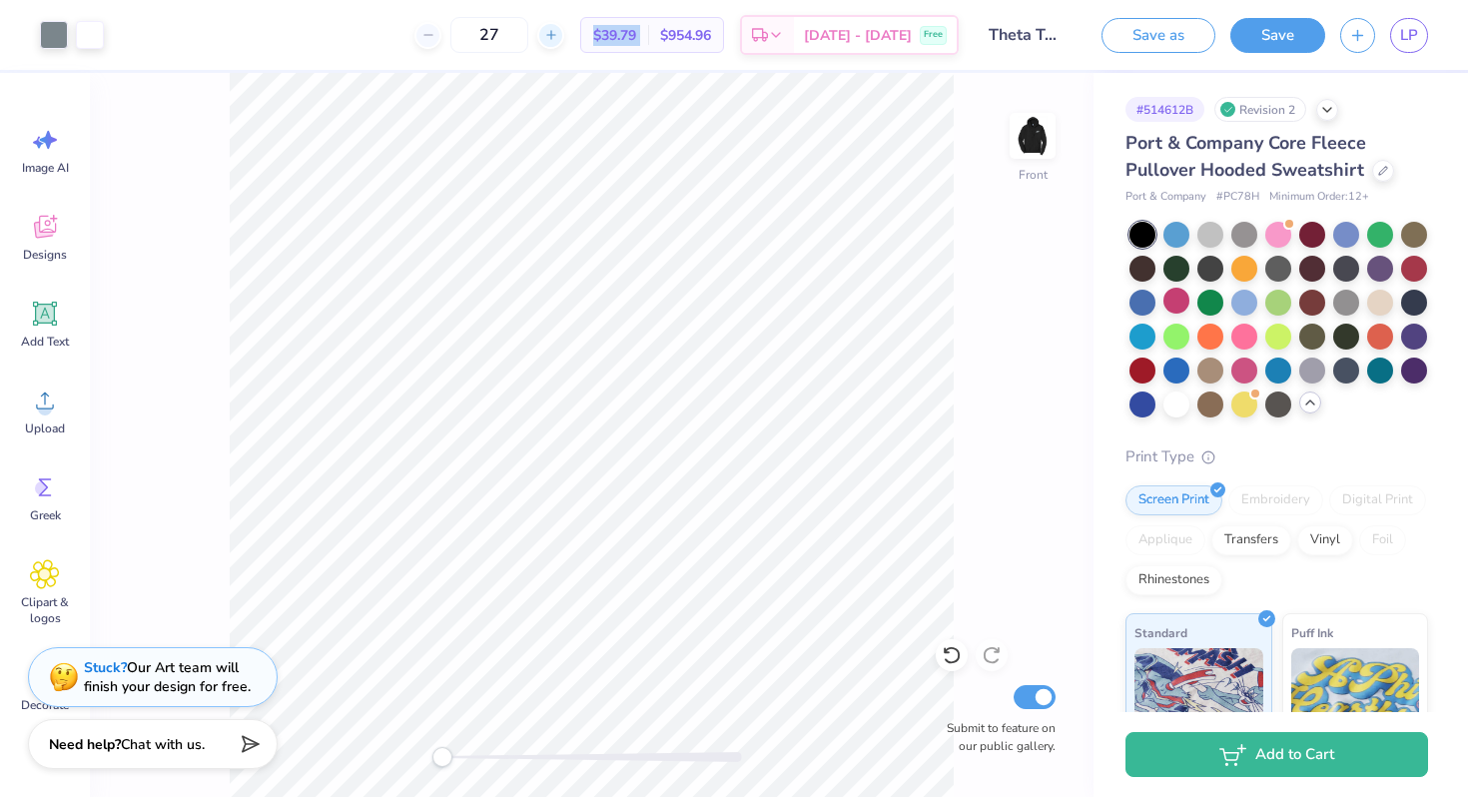
click at [558, 37] on icon at bounding box center [551, 35] width 14 height 14
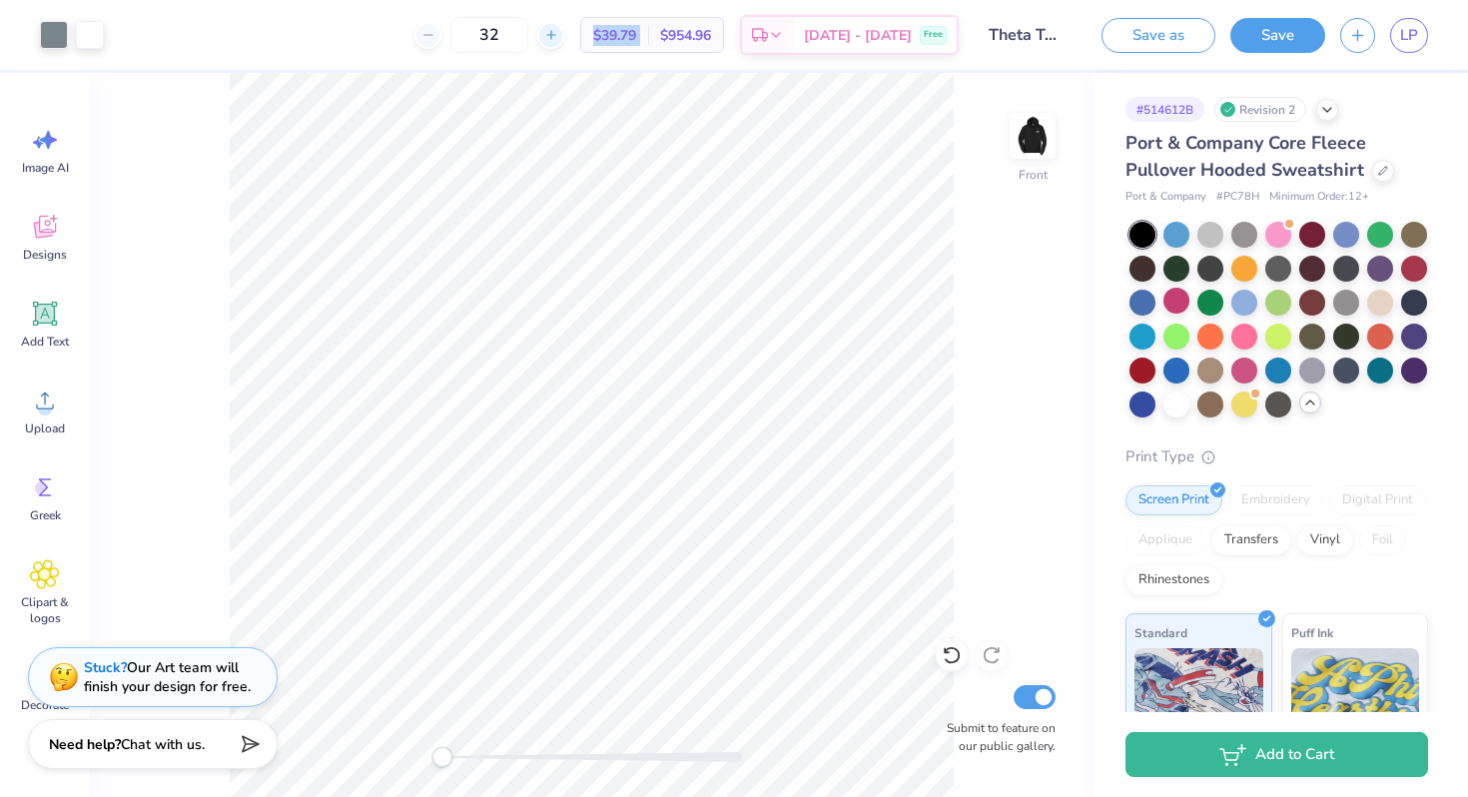
click at [558, 37] on icon at bounding box center [551, 35] width 14 height 14
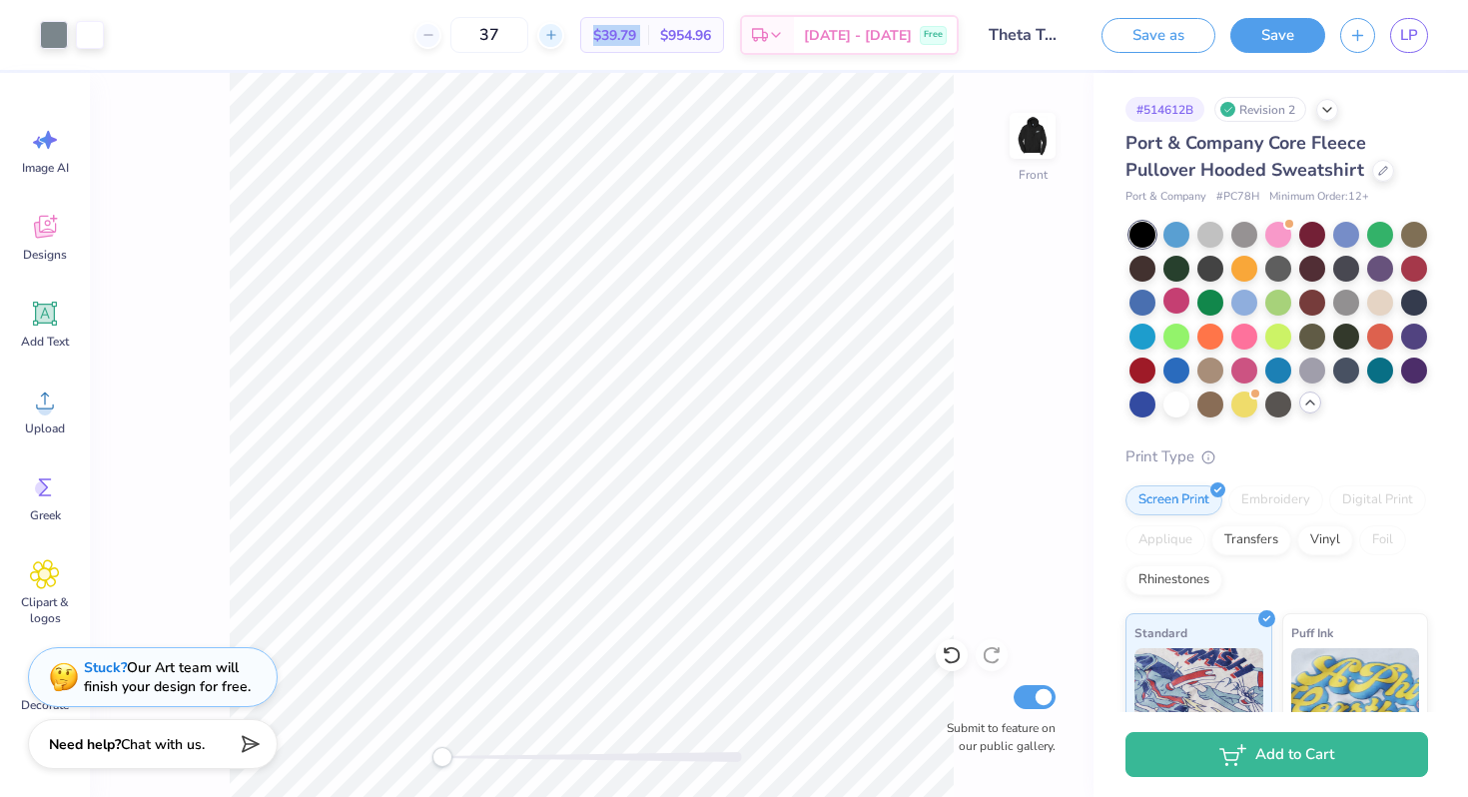
click at [558, 37] on icon at bounding box center [551, 35] width 14 height 14
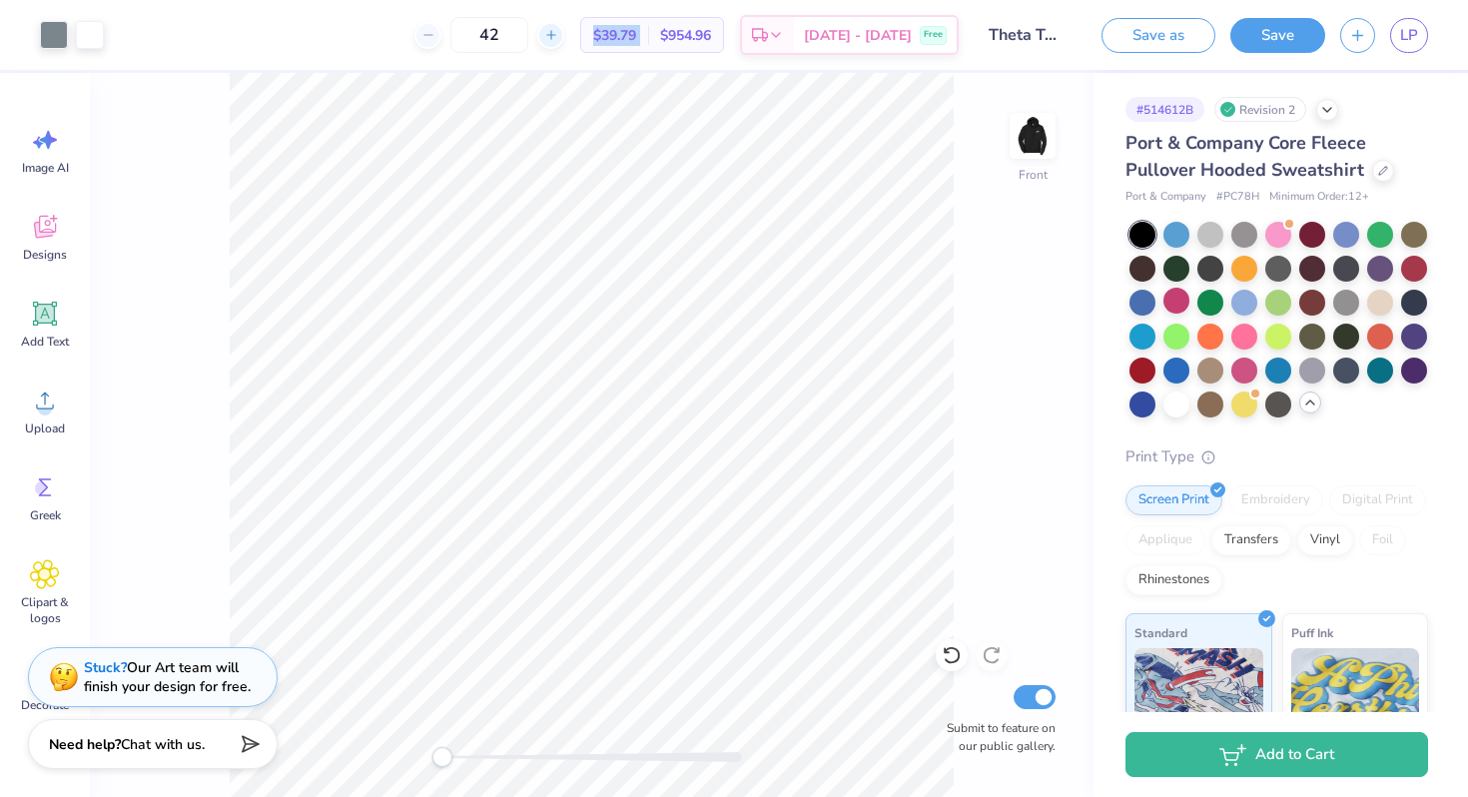
click at [558, 37] on icon at bounding box center [551, 35] width 14 height 14
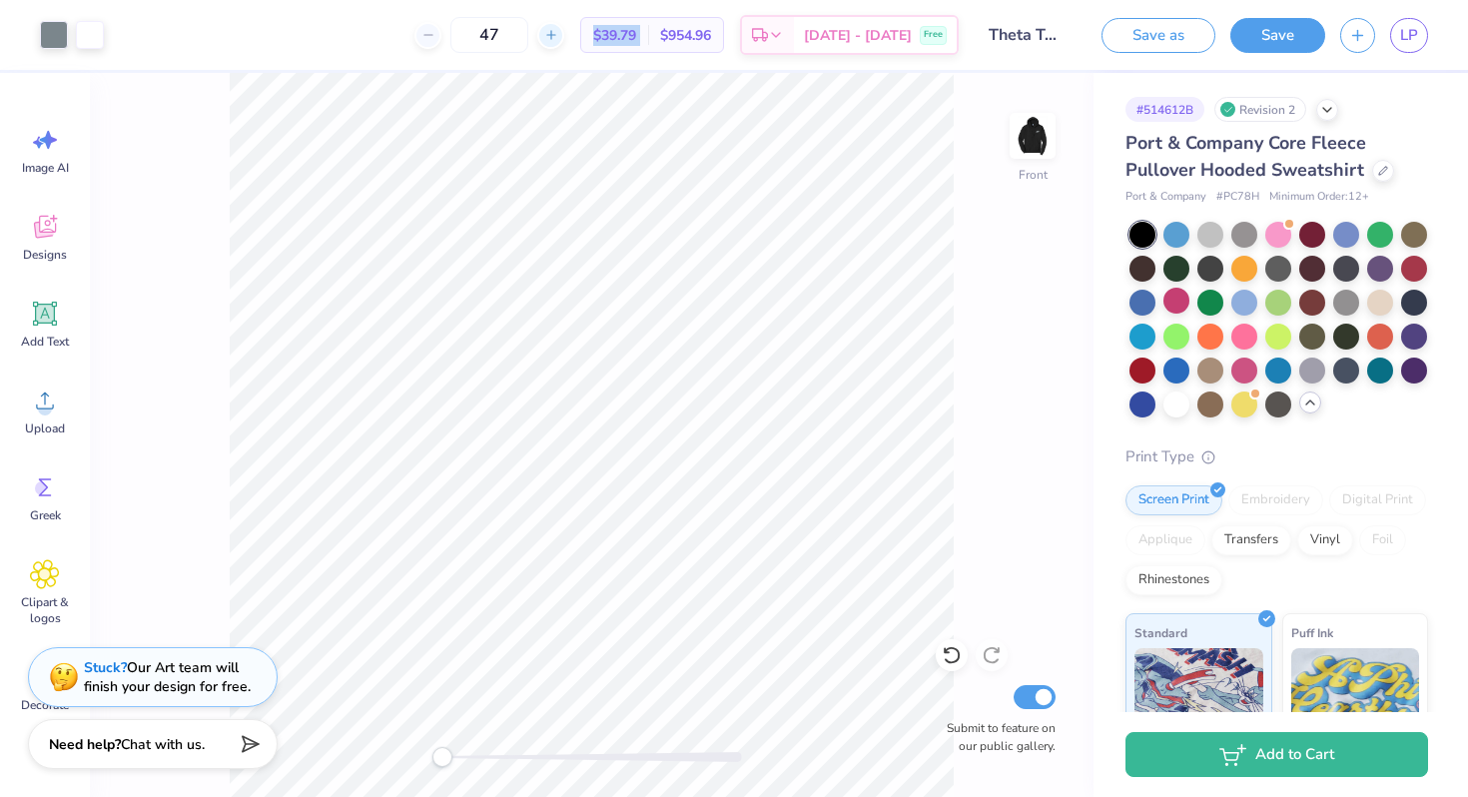
click at [558, 37] on icon at bounding box center [551, 35] width 14 height 14
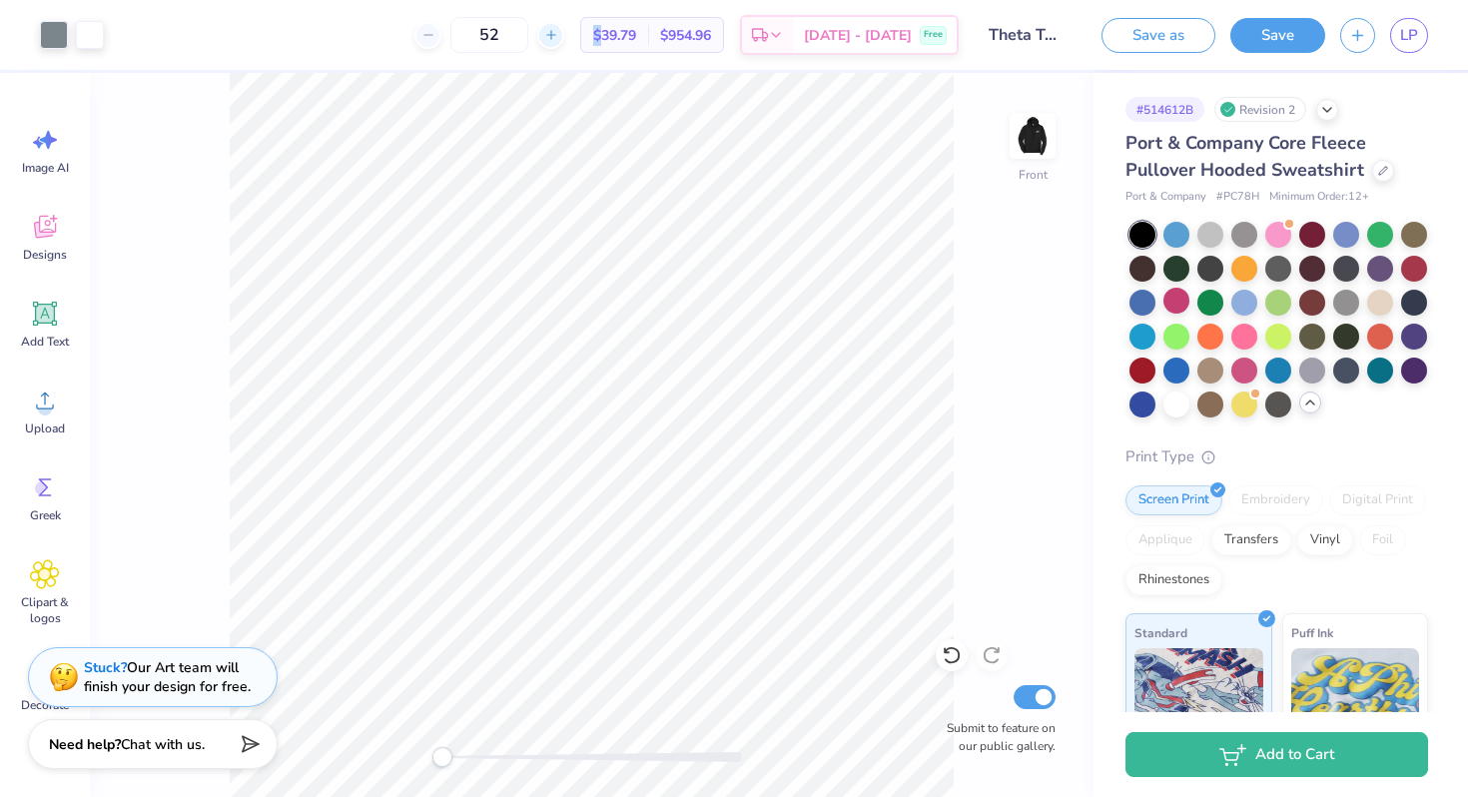
click at [558, 37] on icon at bounding box center [551, 35] width 14 height 14
click at [636, 37] on span "$39.79" at bounding box center [614, 35] width 43 height 21
click at [658, 37] on span at bounding box center [678, 35] width 40 height 21
click at [625, 37] on span "$32.87" at bounding box center [603, 35] width 43 height 21
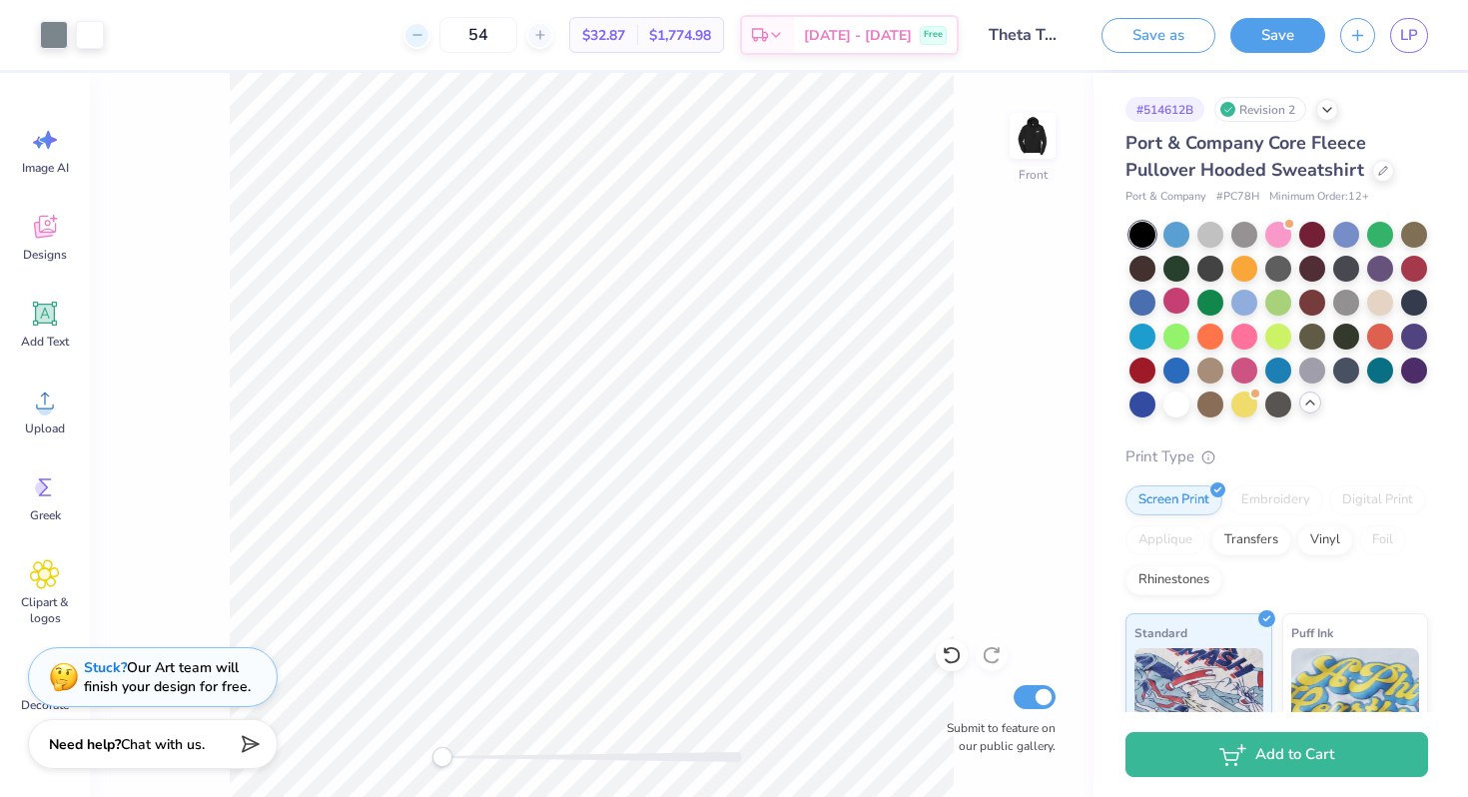
click at [425, 39] on icon at bounding box center [418, 35] width 14 height 14
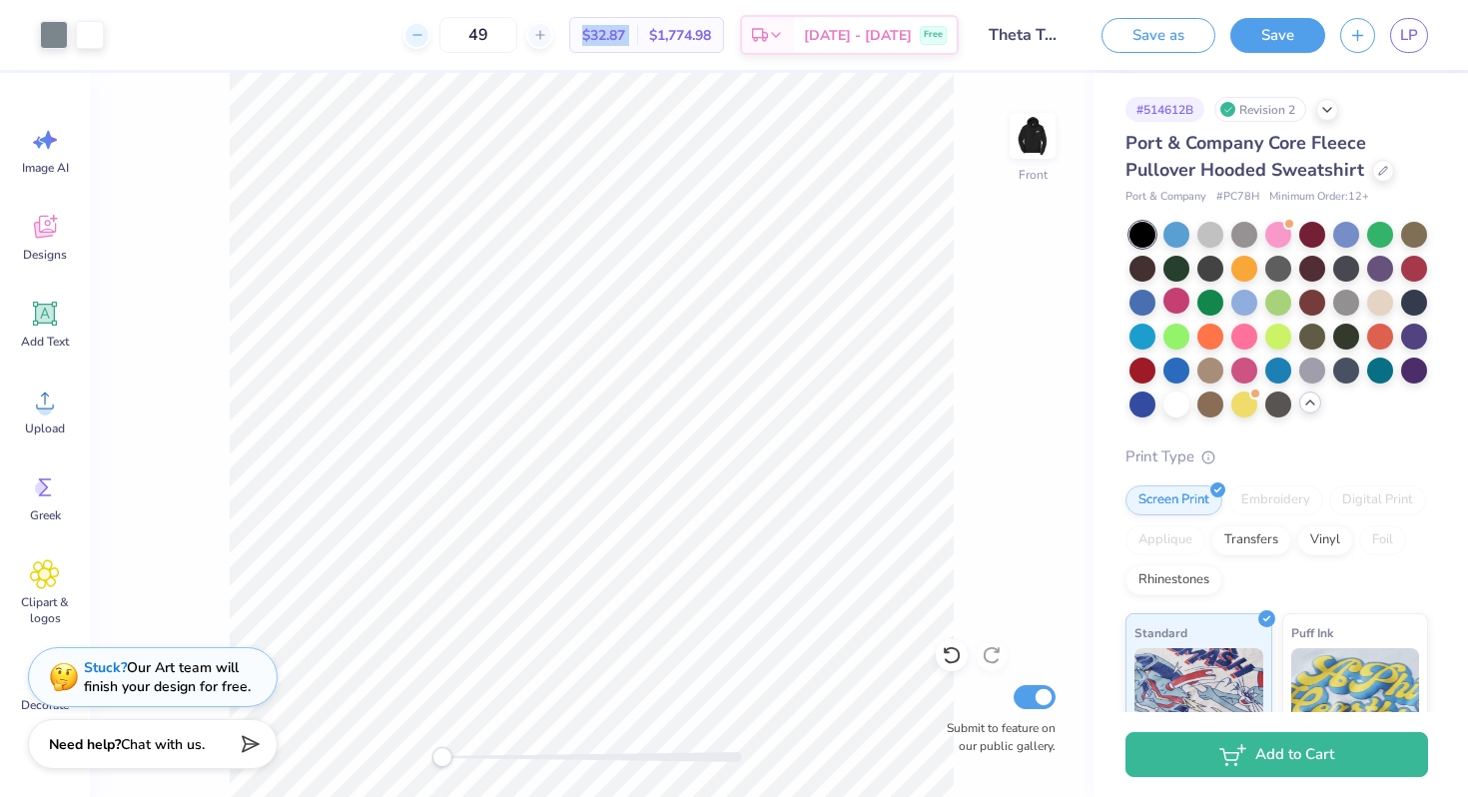
click at [425, 39] on icon at bounding box center [418, 35] width 14 height 14
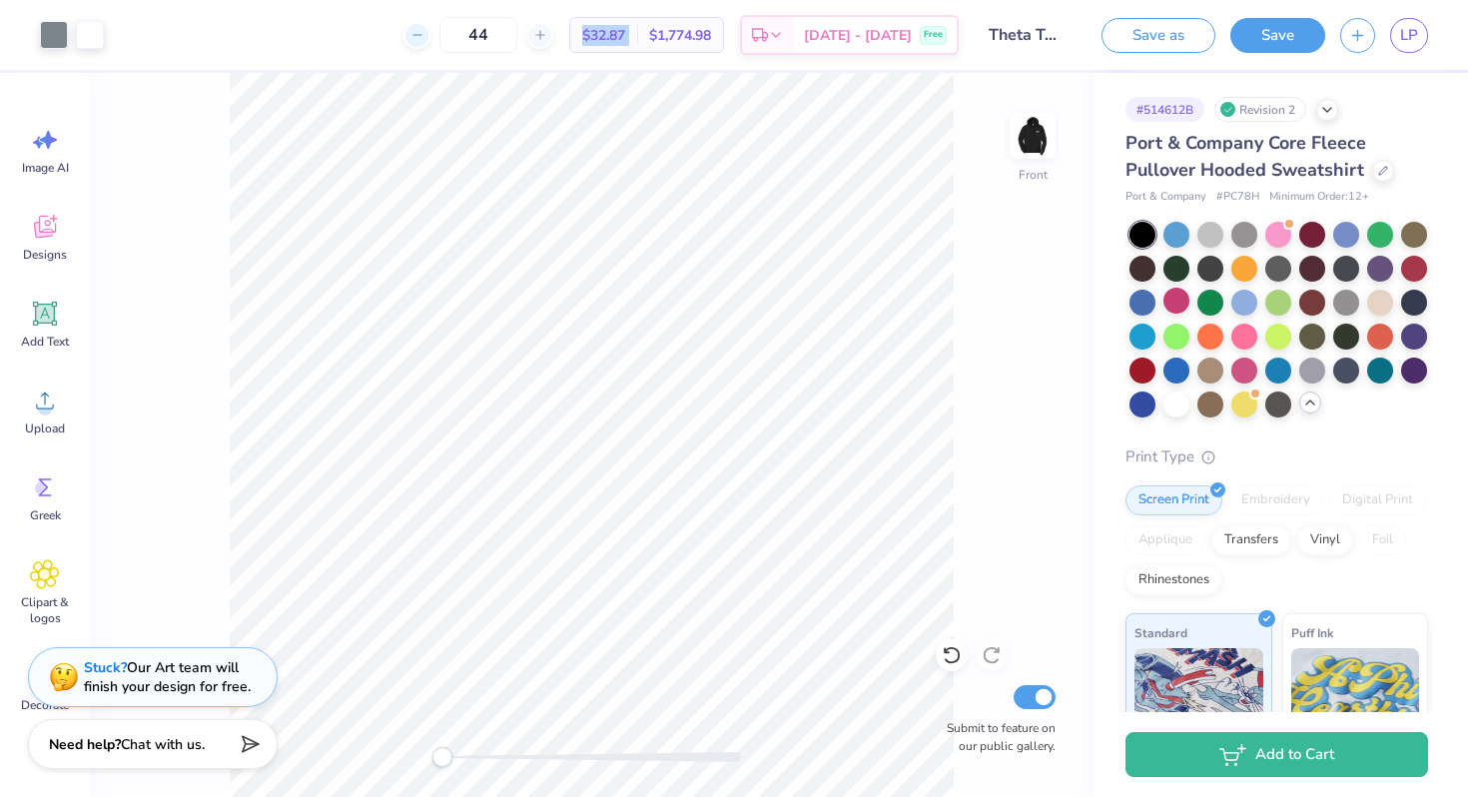
click at [425, 39] on icon at bounding box center [418, 35] width 14 height 14
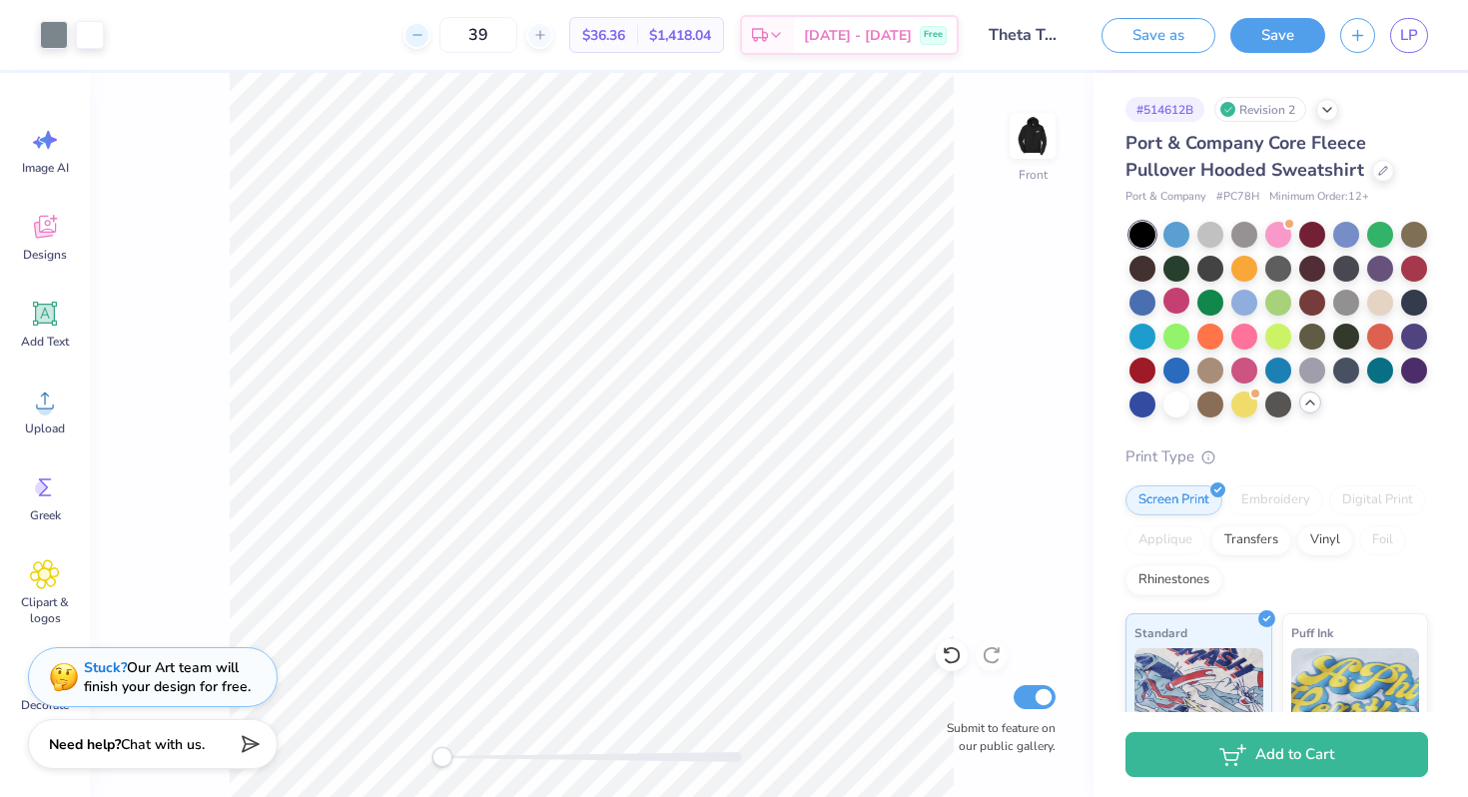
click at [425, 39] on icon at bounding box center [418, 35] width 14 height 14
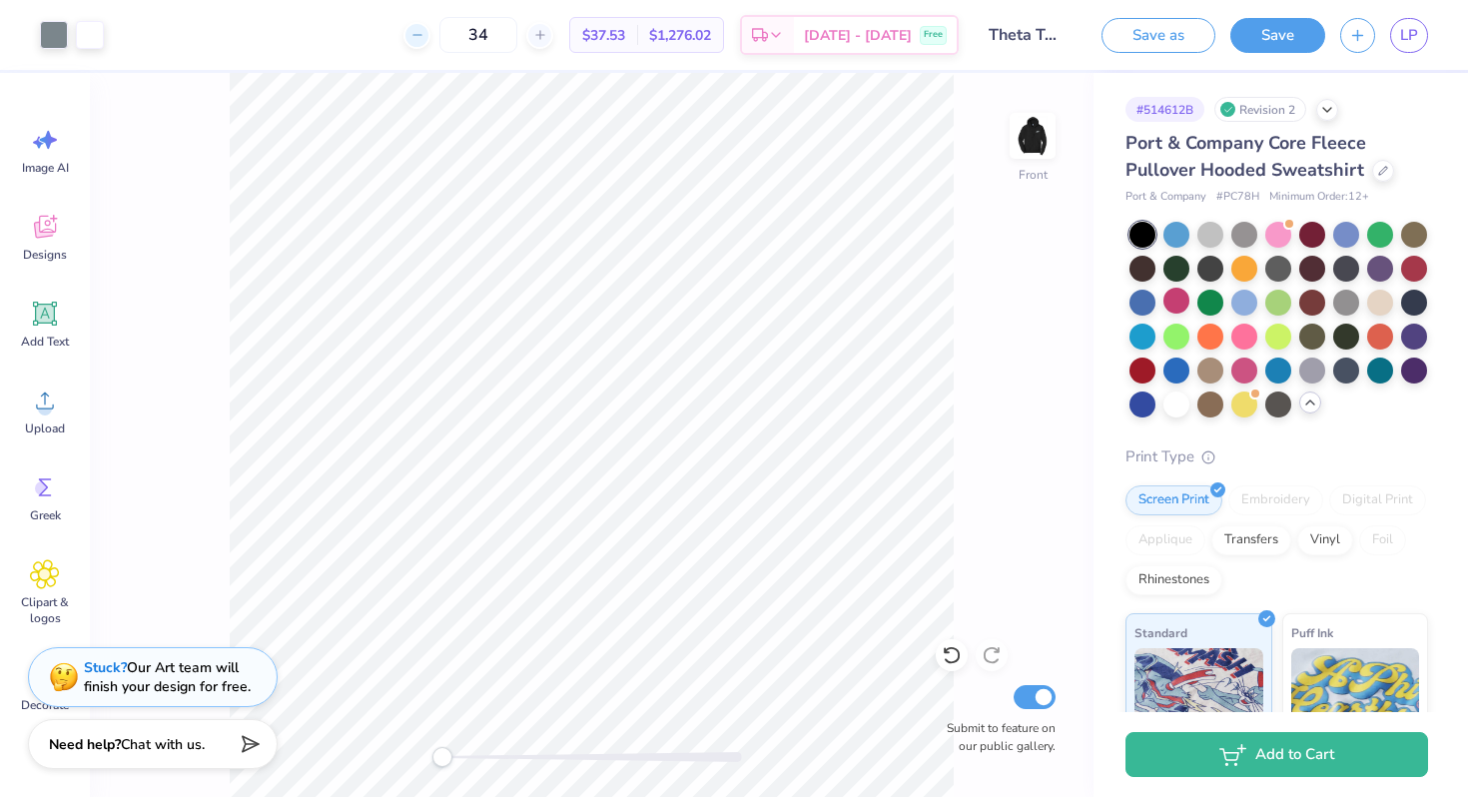
click at [425, 39] on icon at bounding box center [418, 35] width 14 height 14
type input "30"
